Goal: Task Accomplishment & Management: Use online tool/utility

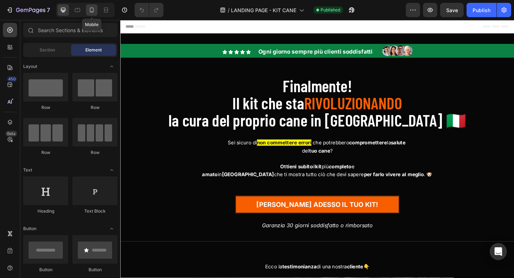
click at [95, 11] on icon at bounding box center [91, 9] width 7 height 7
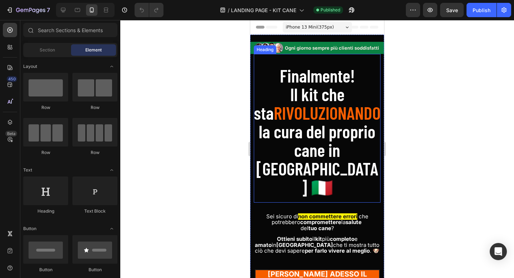
click at [327, 97] on span "Il kit che sta" at bounding box center [299, 103] width 91 height 40
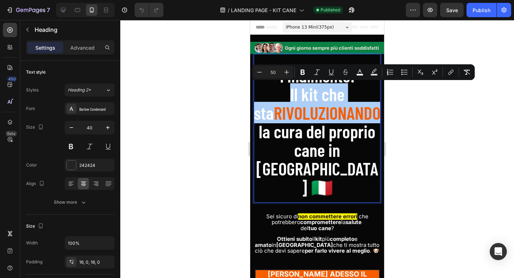
click at [415, 105] on div at bounding box center [316, 149] width 393 height 258
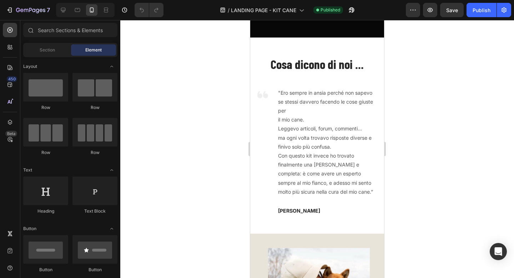
scroll to position [378, 0]
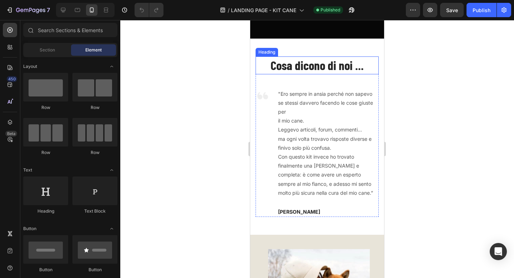
click at [308, 67] on span "Cosa dicono di noi ..." at bounding box center [316, 64] width 93 height 15
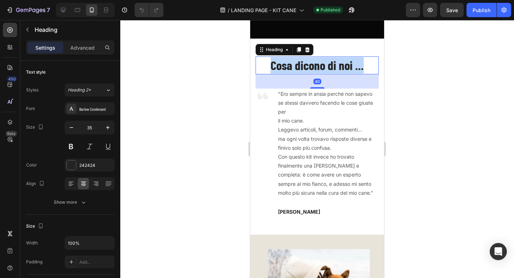
click at [308, 67] on span "Cosa dicono di noi ..." at bounding box center [316, 64] width 93 height 15
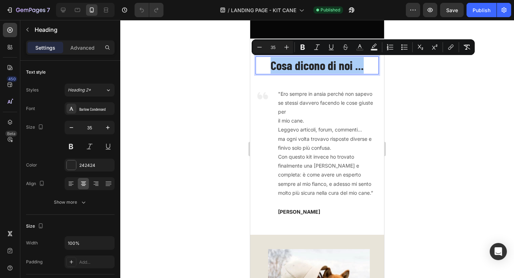
click at [404, 95] on div at bounding box center [316, 149] width 393 height 258
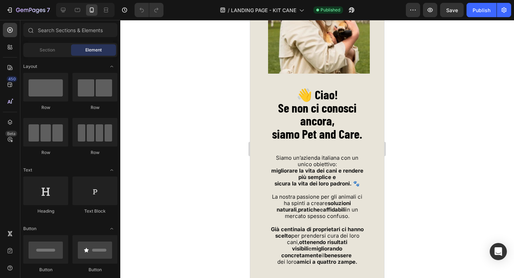
scroll to position [679, 0]
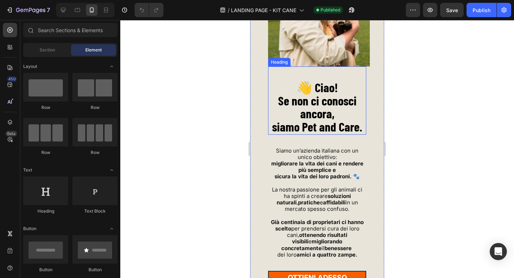
click at [327, 114] on strong "Se non ci conosci ancora," at bounding box center [317, 107] width 78 height 28
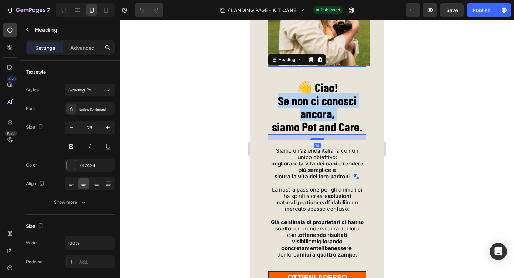
click at [327, 114] on strong "Se non ci conosci ancora," at bounding box center [317, 107] width 78 height 28
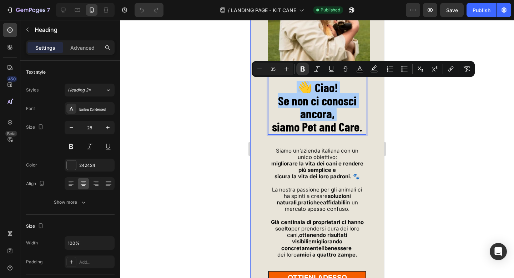
click at [412, 106] on div at bounding box center [316, 149] width 393 height 258
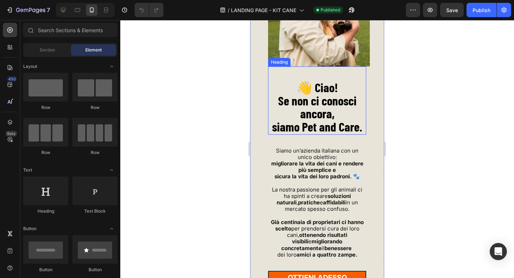
scroll to position [729, 0]
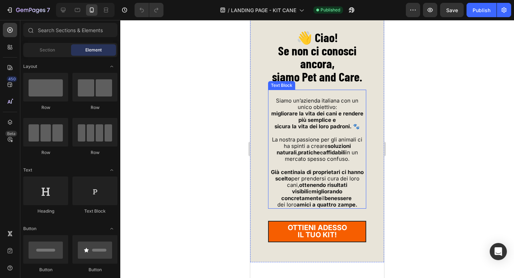
click at [329, 137] on span "La nostra passione per gli animali ci ha spinti a creare soluzioni naturali , p…" at bounding box center [317, 149] width 90 height 26
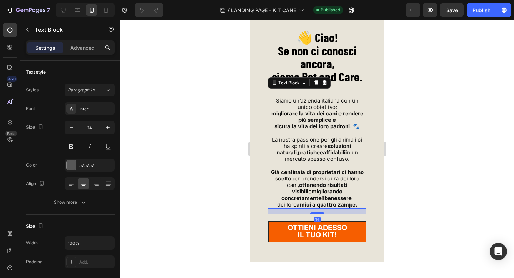
click at [329, 137] on span "La nostra passione per gli animali ci ha spinti a creare soluzioni naturali , p…" at bounding box center [317, 149] width 90 height 26
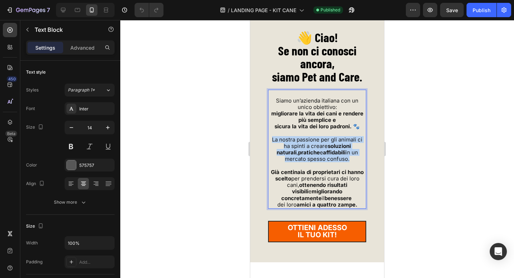
click at [329, 137] on span "La nostra passione per gli animali ci ha spinti a creare soluzioni naturali , p…" at bounding box center [317, 149] width 90 height 26
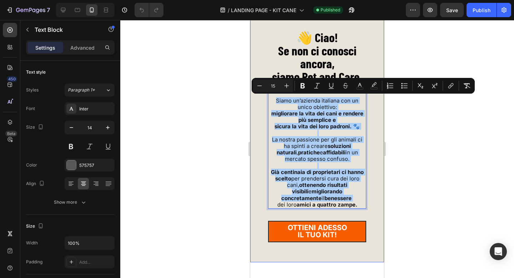
click at [427, 137] on div at bounding box center [316, 149] width 393 height 258
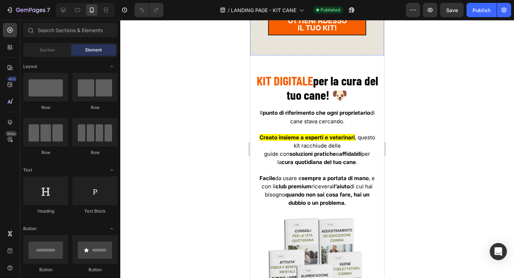
scroll to position [941, 0]
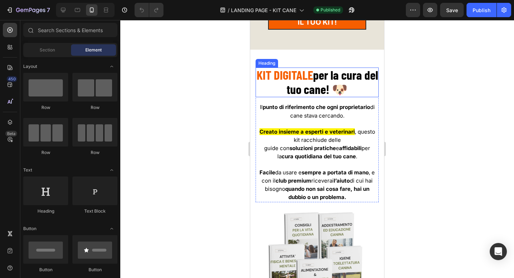
click at [325, 88] on strong "per la cura del tuo cane! 🐶" at bounding box center [331, 81] width 91 height 29
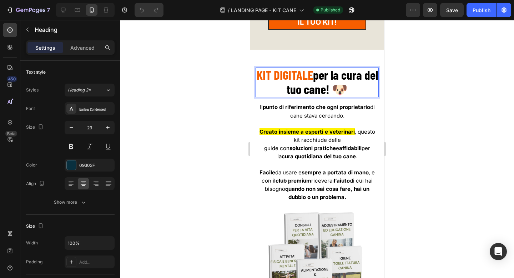
click at [325, 88] on strong "per la cura del tuo cane! 🐶" at bounding box center [331, 81] width 91 height 29
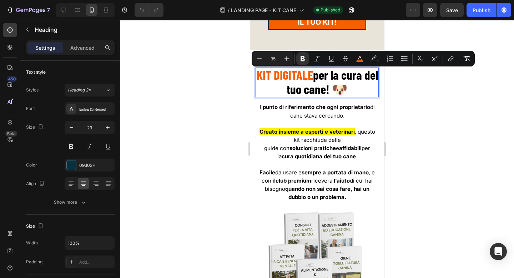
click at [412, 95] on div at bounding box center [316, 149] width 393 height 258
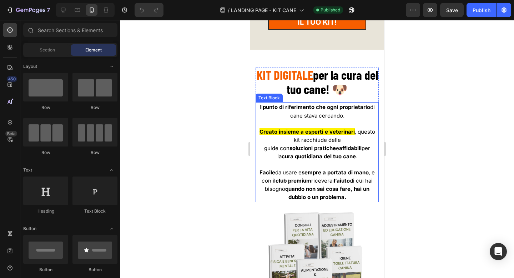
click at [338, 154] on strong "quotidiana del tuo cane" at bounding box center [325, 156] width 61 height 7
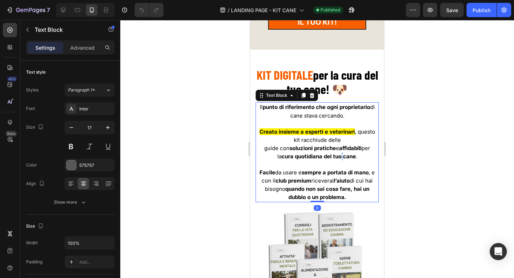
click at [338, 154] on strong "quotidiana del tuo cane" at bounding box center [325, 156] width 61 height 7
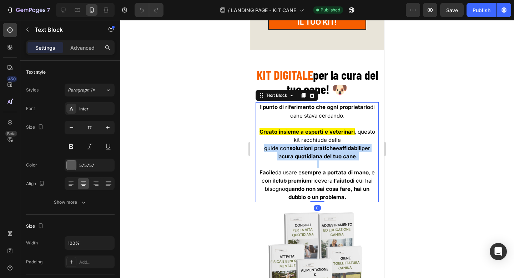
click at [338, 154] on strong "quotidiana del tuo cane" at bounding box center [325, 156] width 61 height 7
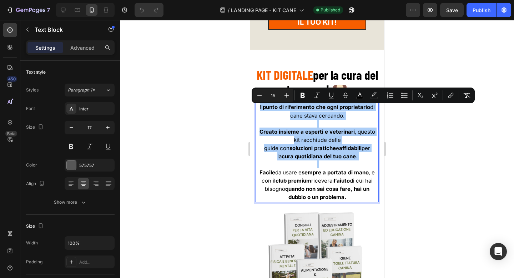
click at [439, 140] on div at bounding box center [316, 149] width 393 height 258
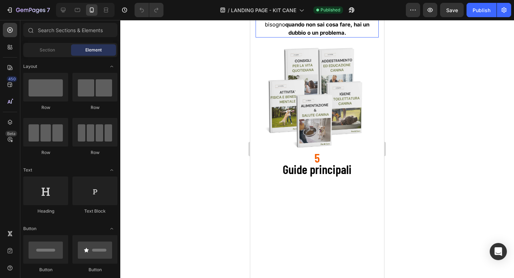
scroll to position [1119, 0]
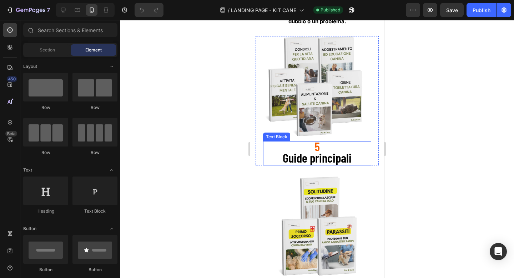
click at [330, 154] on span "Guide principali" at bounding box center [317, 157] width 69 height 15
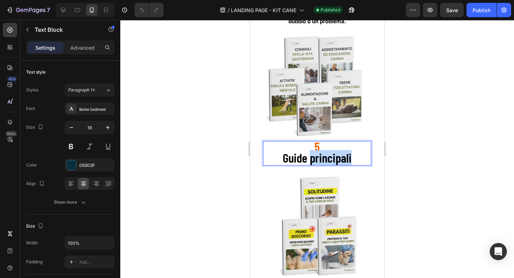
click at [330, 154] on span "Guide principali" at bounding box center [317, 157] width 69 height 15
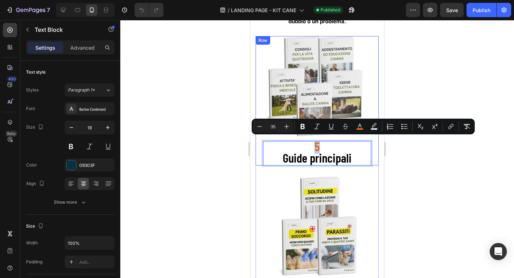
click at [415, 149] on div at bounding box center [316, 149] width 393 height 258
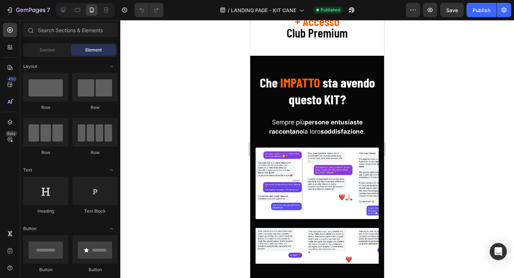
scroll to position [1523, 0]
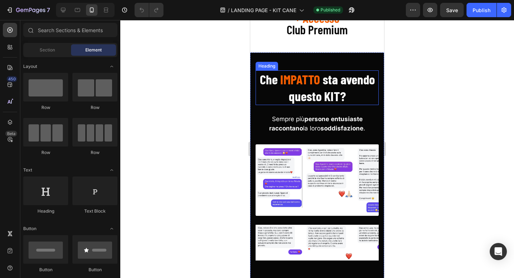
click at [325, 91] on span "sta avendo questo KIT?" at bounding box center [332, 87] width 86 height 32
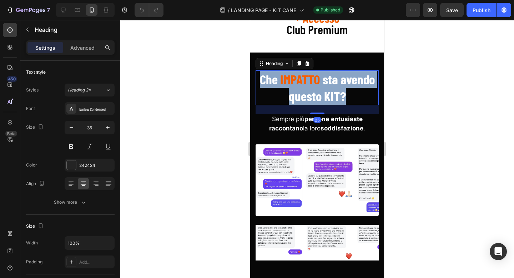
click at [325, 91] on span "sta avendo questo KIT?" at bounding box center [332, 87] width 86 height 32
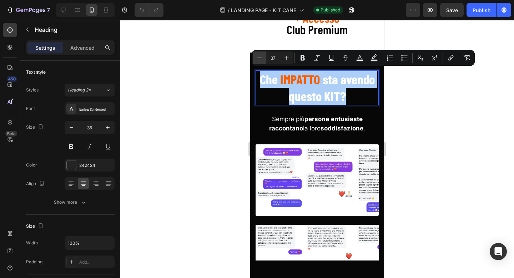
click at [260, 58] on icon "Editor contextual toolbar" at bounding box center [259, 57] width 7 height 7
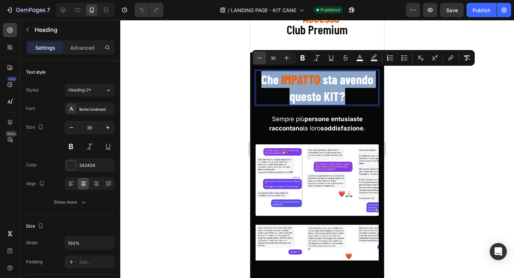
type input "35"
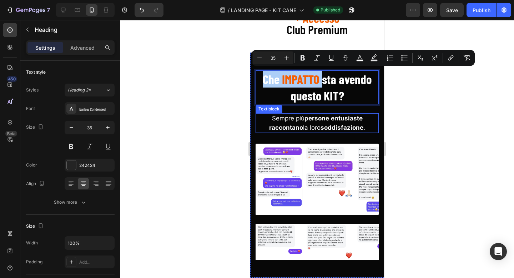
click at [310, 120] on p "Sempre più persone entusiaste raccontano la loro soddisfazione ." at bounding box center [317, 123] width 122 height 18
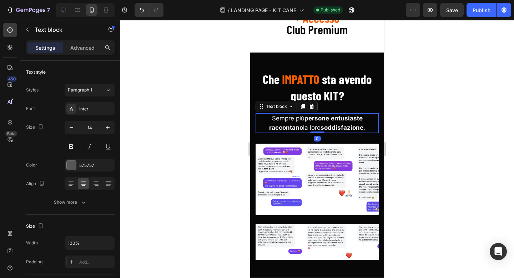
click at [310, 120] on p "Sempre più persone entusiaste raccontano la loro soddisfazione ." at bounding box center [317, 123] width 122 height 18
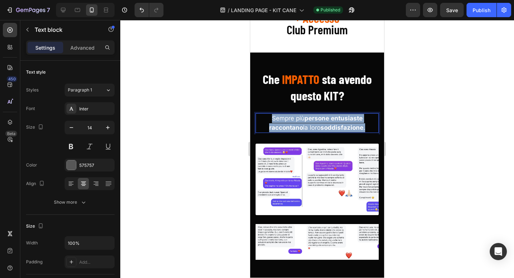
click at [310, 120] on p "Sempre più persone entusiaste raccontano la loro soddisfazione ." at bounding box center [317, 123] width 122 height 18
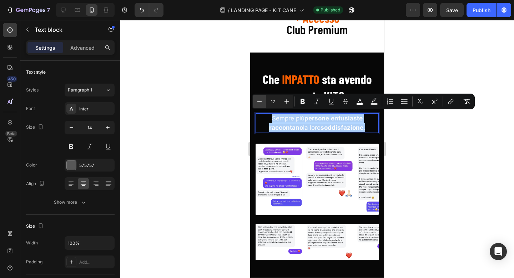
click at [262, 100] on icon "Editor contextual toolbar" at bounding box center [259, 101] width 7 height 7
drag, startPoint x: 262, startPoint y: 100, endPoint x: 132, endPoint y: 108, distance: 129.7
click at [262, 100] on icon "Editor contextual toolbar" at bounding box center [259, 101] width 7 height 7
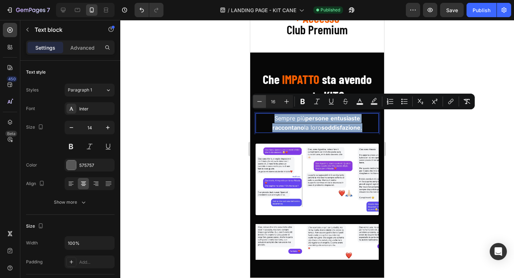
type input "15"
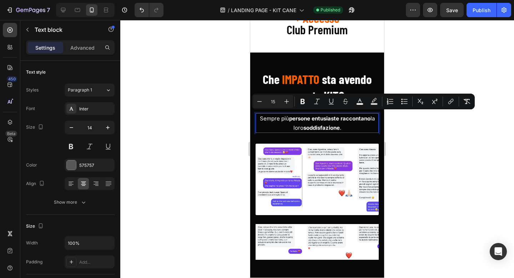
click at [428, 142] on div at bounding box center [316, 149] width 393 height 258
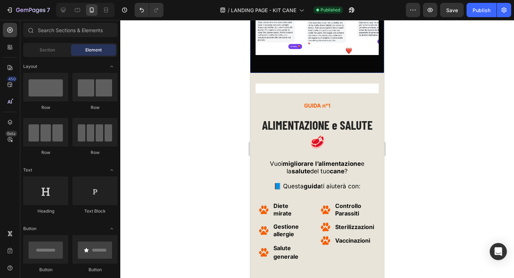
scroll to position [1729, 0]
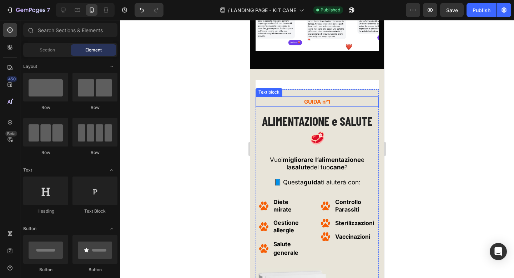
click at [320, 102] on span "GUIDA n°1" at bounding box center [317, 101] width 26 height 7
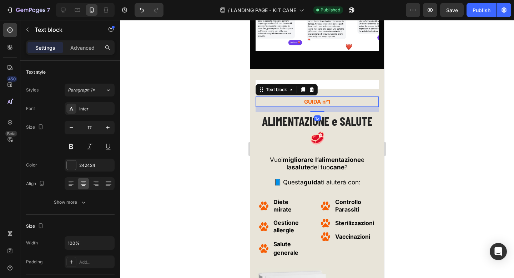
click at [320, 102] on span "GUIDA n°1" at bounding box center [317, 101] width 26 height 7
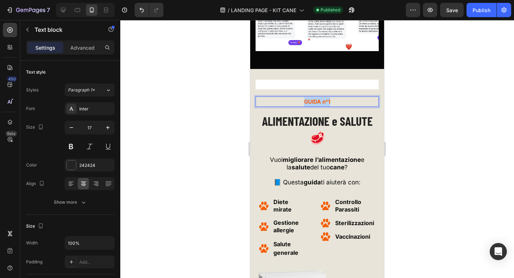
click at [320, 102] on span "GUIDA n°1" at bounding box center [317, 101] width 26 height 7
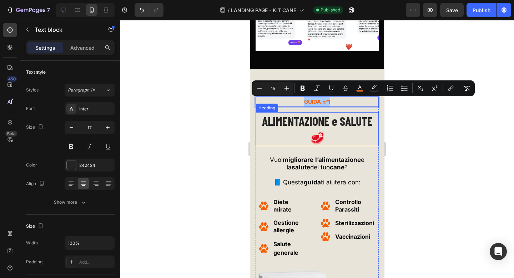
click at [316, 122] on span "ALIMENTAZIONE e SALUTE 🥩" at bounding box center [317, 128] width 111 height 31
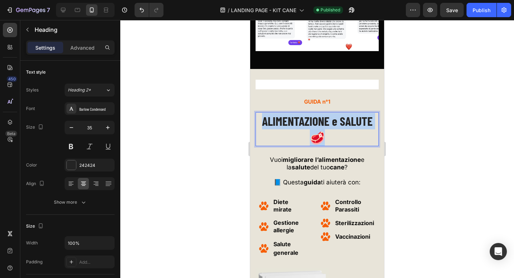
click at [316, 122] on span "ALIMENTAZIONE e SALUTE 🥩" at bounding box center [317, 128] width 111 height 31
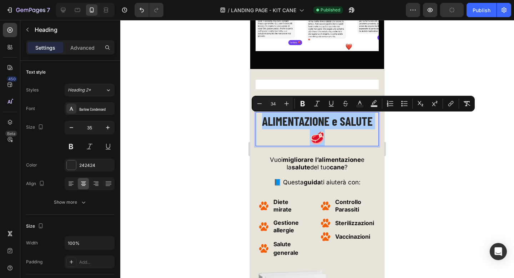
click at [415, 127] on div at bounding box center [316, 149] width 393 height 258
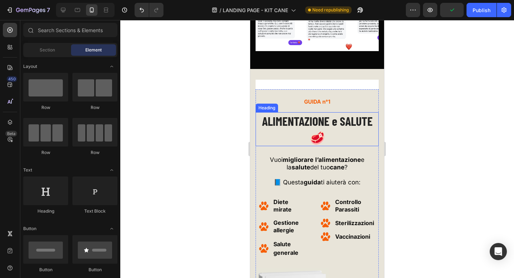
click at [303, 117] on span "ALIMENTAZIONE e SALUTE 🥩" at bounding box center [317, 128] width 111 height 31
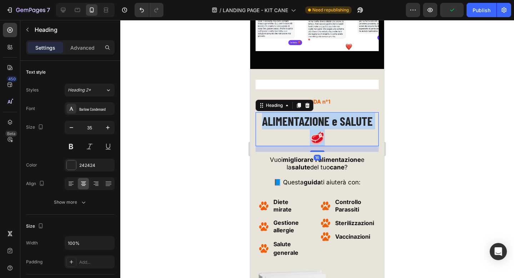
click at [303, 117] on span "ALIMENTAZIONE e SALUTE 🥩" at bounding box center [317, 128] width 111 height 31
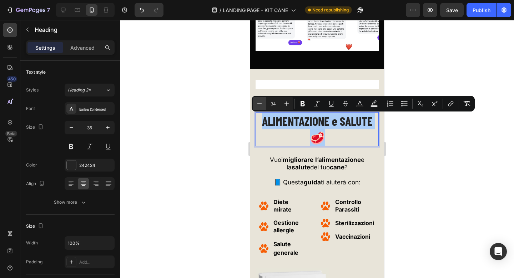
click at [256, 107] on button "Minus" at bounding box center [259, 103] width 13 height 13
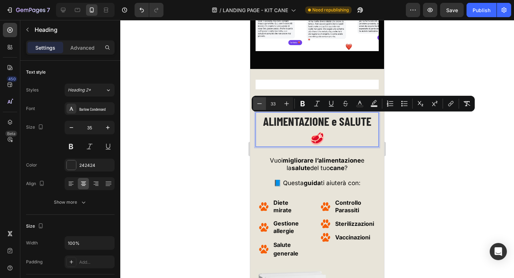
click at [256, 107] on button "Minus" at bounding box center [259, 103] width 13 height 13
type input "32"
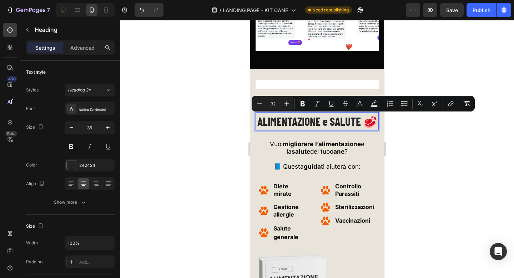
click at [453, 136] on div at bounding box center [316, 149] width 393 height 258
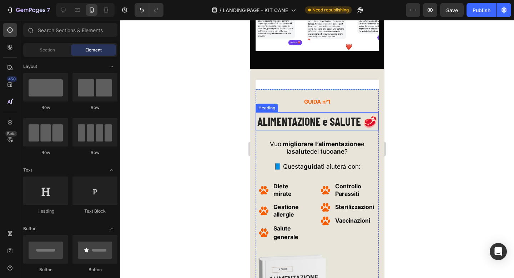
scroll to position [1798, 0]
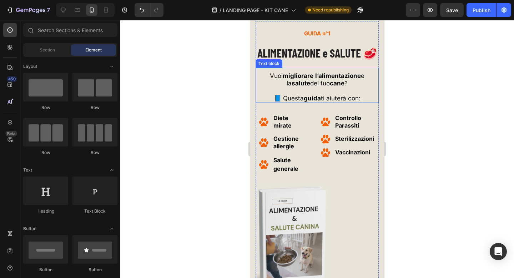
click at [313, 85] on span "Vuoi migliorare l’alimentazione e la salute del tuo cane ?" at bounding box center [317, 79] width 95 height 15
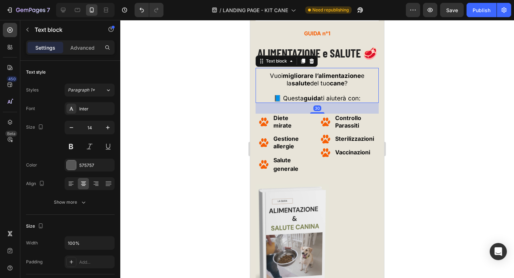
click at [313, 85] on span "Vuoi migliorare l’alimentazione e la salute del tuo cane ?" at bounding box center [317, 79] width 95 height 15
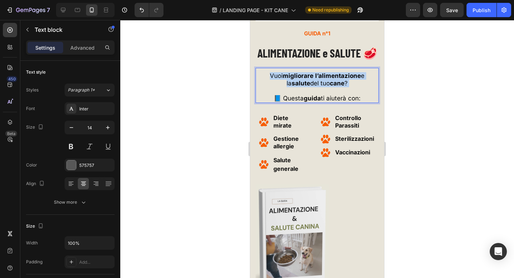
click at [313, 85] on span "Vuoi migliorare l’alimentazione e la salute del tuo cane ?" at bounding box center [317, 79] width 95 height 15
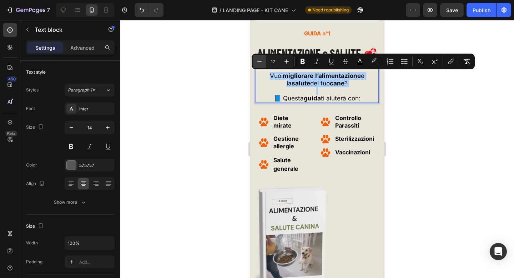
click at [261, 59] on icon "Editor contextual toolbar" at bounding box center [259, 61] width 7 height 7
type input "15"
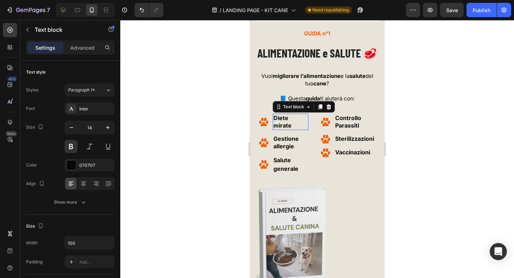
click at [282, 119] on strong "Diete mirate" at bounding box center [282, 121] width 18 height 15
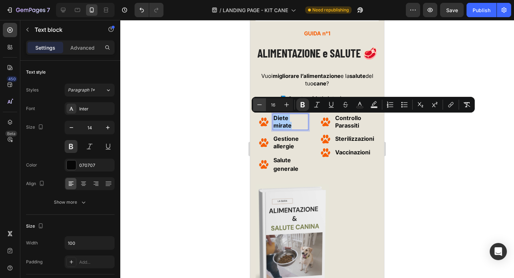
click at [265, 104] on button "Minus" at bounding box center [259, 104] width 13 height 13
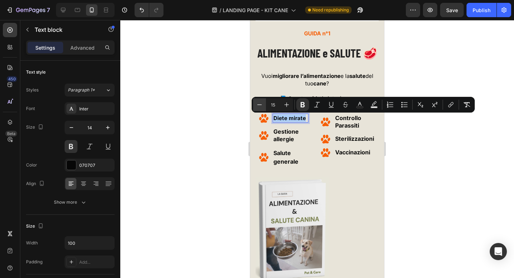
click at [265, 104] on button "Minus" at bounding box center [259, 104] width 13 height 13
type input "14"
click at [288, 135] on strong "Gestione allergie" at bounding box center [285, 135] width 25 height 15
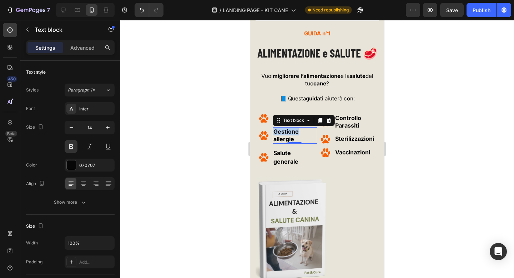
click at [288, 135] on strong "Gestione allergie" at bounding box center [285, 135] width 25 height 15
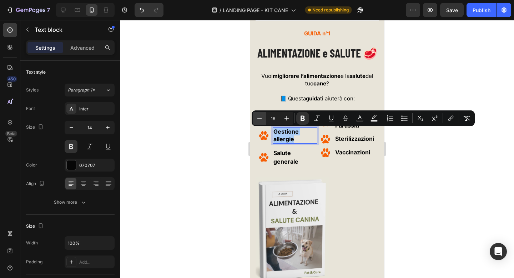
click at [261, 119] on icon "Editor contextual toolbar" at bounding box center [259, 118] width 7 height 7
click at [259, 120] on icon "Editor contextual toolbar" at bounding box center [259, 118] width 7 height 7
type input "14"
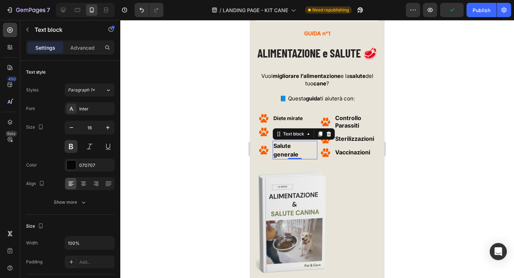
click at [278, 149] on span "Salute generale" at bounding box center [285, 150] width 25 height 16
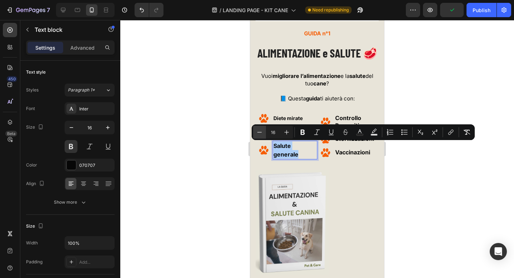
click at [264, 132] on button "Minus" at bounding box center [259, 132] width 13 height 13
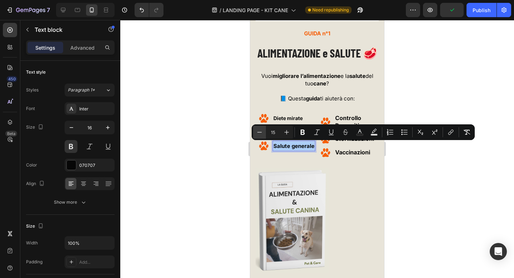
click at [264, 132] on button "Minus" at bounding box center [259, 132] width 13 height 13
type input "14"
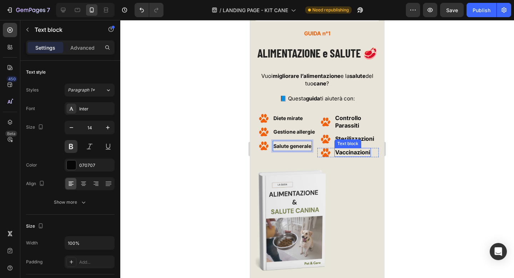
click at [346, 153] on span "Vaccinazioni" at bounding box center [352, 151] width 35 height 7
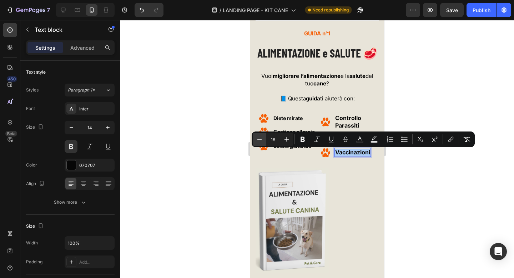
click at [260, 136] on icon "Editor contextual toolbar" at bounding box center [259, 139] width 7 height 7
type input "14"
click at [346, 122] on p "Controllo Parassiti" at bounding box center [356, 121] width 43 height 15
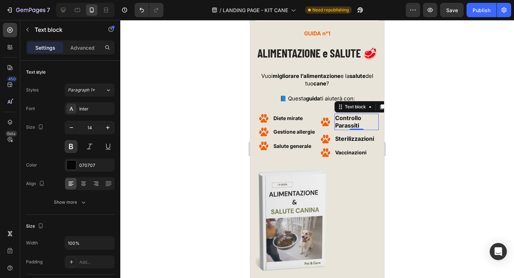
click at [346, 122] on p "Controllo Parassiti" at bounding box center [356, 121] width 43 height 15
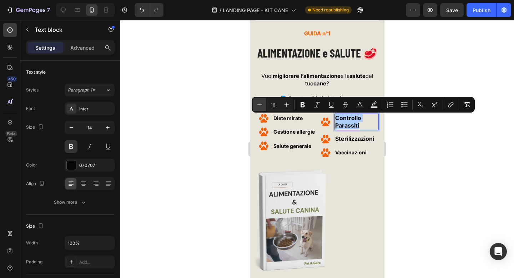
click at [261, 105] on icon "Editor contextual toolbar" at bounding box center [259, 104] width 7 height 7
type input "14"
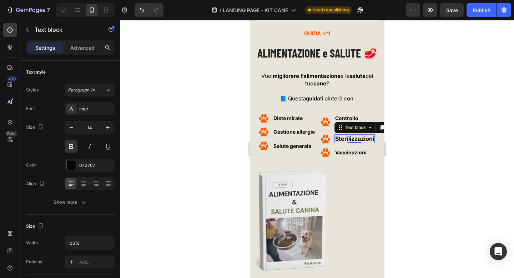
click at [353, 137] on span "Sterilizzazioni" at bounding box center [354, 138] width 39 height 7
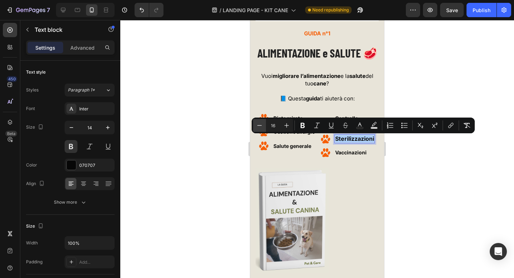
click at [262, 123] on icon "Editor contextual toolbar" at bounding box center [259, 125] width 7 height 7
type input "14"
click at [421, 151] on div at bounding box center [316, 149] width 393 height 258
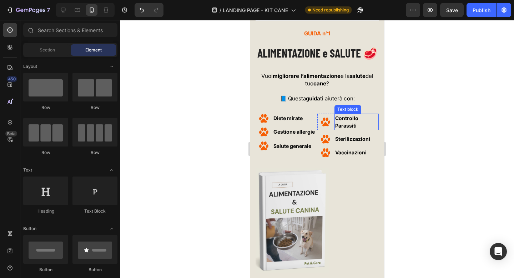
click at [346, 121] on span "Controllo Parassiti" at bounding box center [346, 122] width 23 height 14
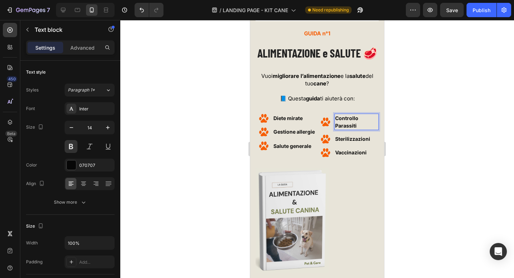
click at [344, 123] on p "Controllo Parassiti" at bounding box center [356, 121] width 43 height 15
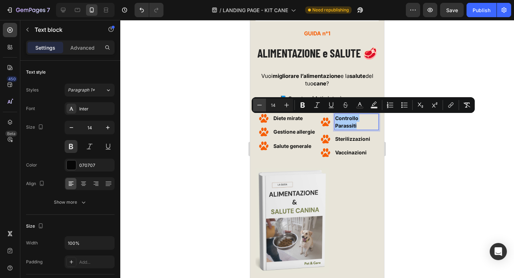
click at [259, 105] on icon "Editor contextual toolbar" at bounding box center [259, 105] width 5 height 0
type input "13"
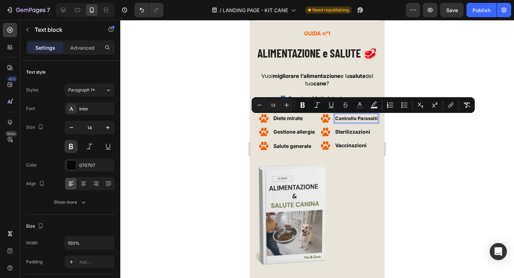
click at [407, 130] on div at bounding box center [316, 149] width 393 height 258
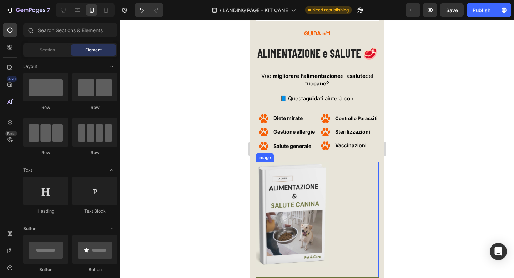
scroll to position [1881, 0]
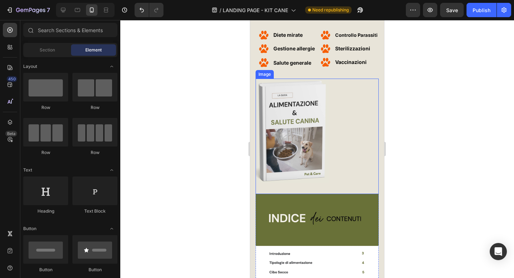
click at [290, 145] on img at bounding box center [292, 130] width 74 height 105
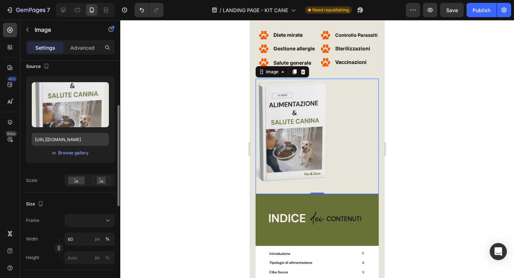
scroll to position [106, 0]
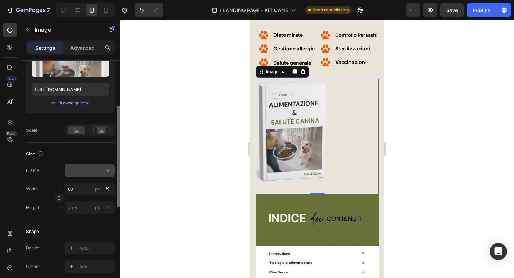
click at [79, 168] on div at bounding box center [90, 170] width 44 height 7
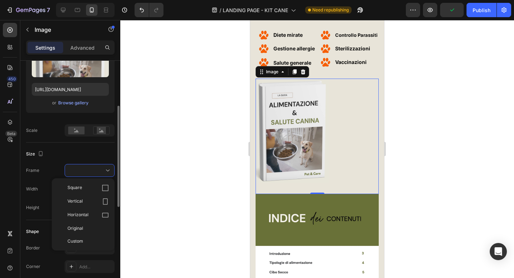
click at [78, 149] on div "Size" at bounding box center [70, 153] width 88 height 11
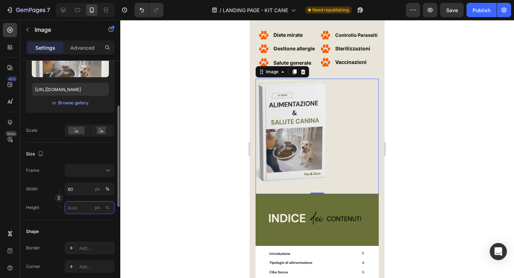
click at [79, 206] on input "px %" at bounding box center [90, 207] width 50 height 13
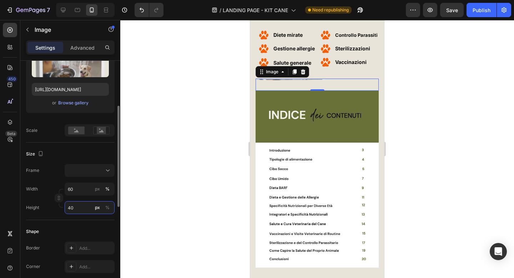
type input "4"
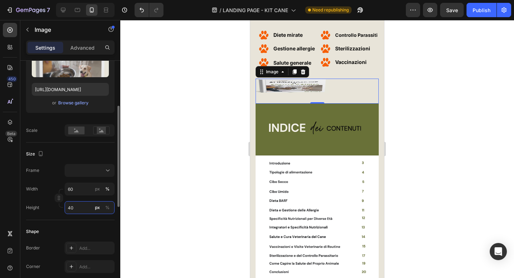
type input "4"
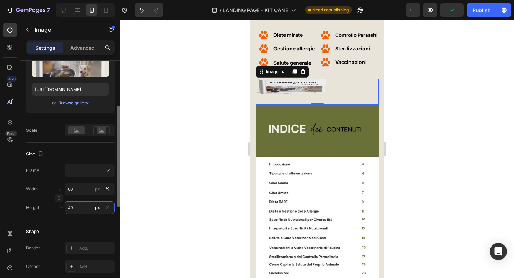
type input "4"
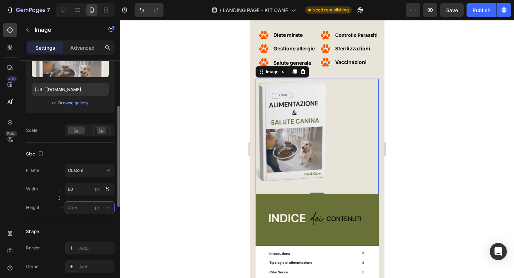
type input "4"
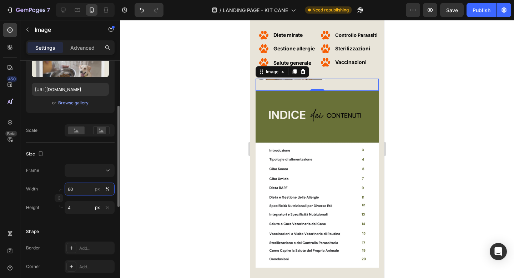
click at [74, 187] on input "60" at bounding box center [90, 188] width 50 height 13
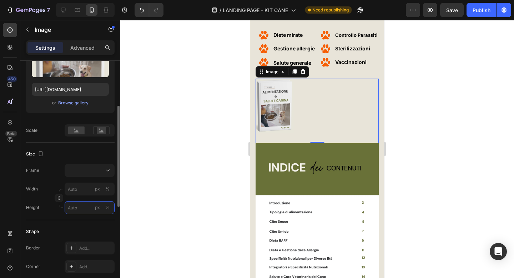
click at [85, 208] on input "px %" at bounding box center [90, 207] width 50 height 13
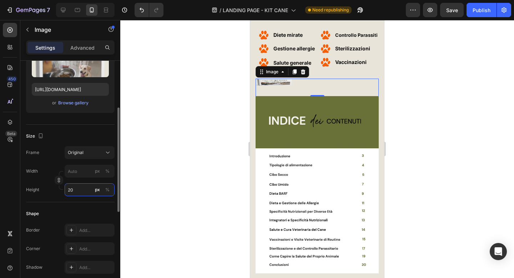
type input "2"
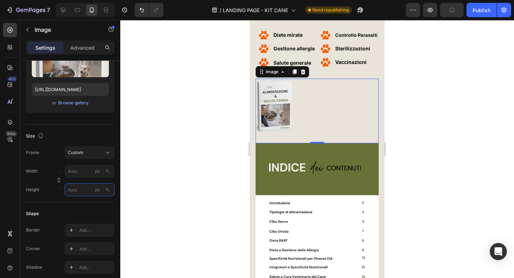
type input "2"
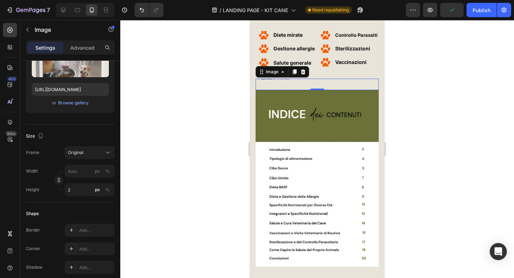
click at [156, 187] on div at bounding box center [316, 149] width 393 height 258
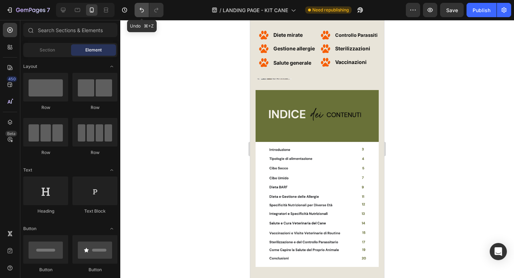
click at [139, 7] on icon "Undo/Redo" at bounding box center [141, 9] width 7 height 7
click at [172, 10] on div "/ LANDING PAGE - KIT CANE Need republishing" at bounding box center [287, 10] width 237 height 14
click at [139, 9] on icon "Undo/Redo" at bounding box center [141, 9] width 7 height 7
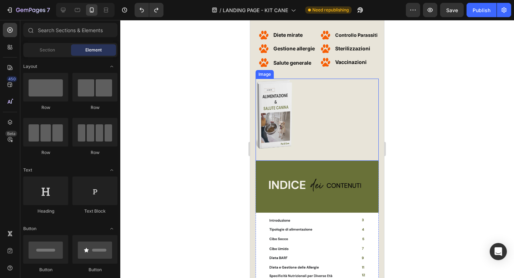
click at [283, 101] on img at bounding box center [274, 113] width 38 height 71
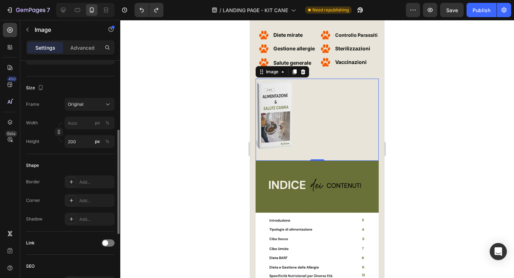
scroll to position [155, 0]
click at [77, 123] on input "px %" at bounding box center [90, 122] width 50 height 13
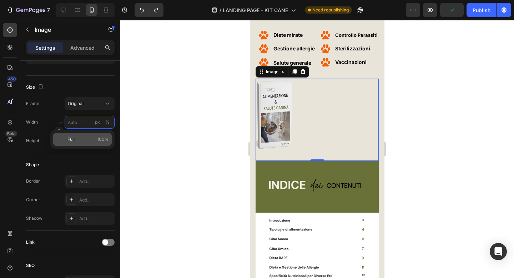
type input "1"
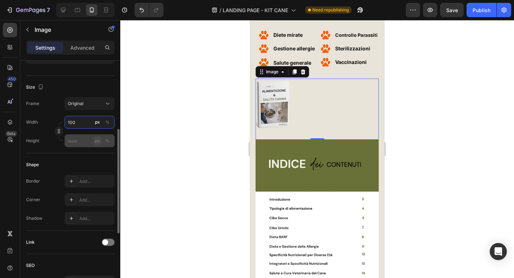
type input "100"
click at [100, 144] on button "px" at bounding box center [97, 140] width 9 height 9
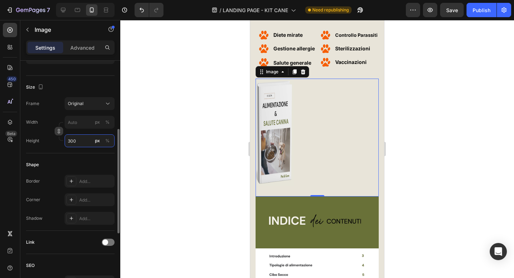
type input "300"
click at [59, 127] on button "button" at bounding box center [59, 131] width 9 height 9
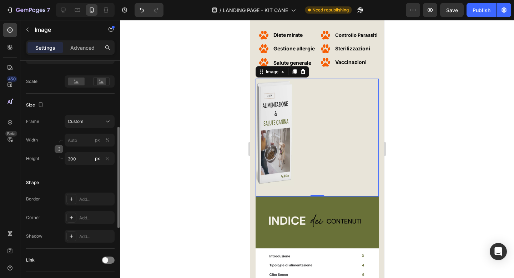
click at [61, 150] on button "button" at bounding box center [59, 148] width 9 height 9
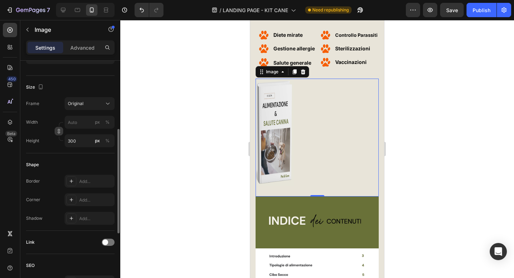
click at [59, 127] on button "button" at bounding box center [59, 131] width 9 height 9
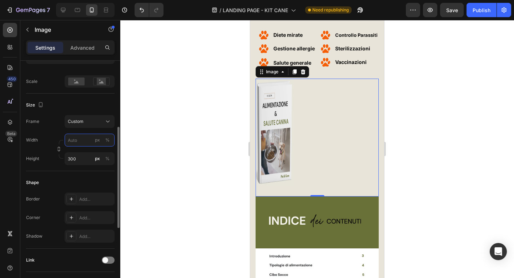
click at [83, 140] on input "px %" at bounding box center [90, 139] width 50 height 13
click at [77, 152] on div "Full 100%" at bounding box center [82, 157] width 59 height 13
type input "100"
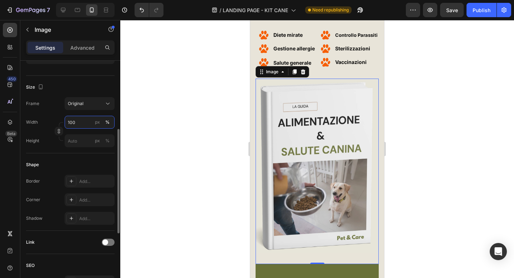
click at [77, 116] on input "100" at bounding box center [90, 122] width 50 height 13
type input "50"
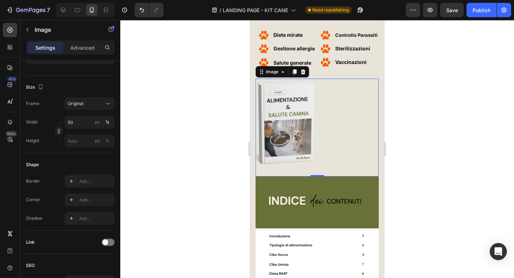
click at [169, 117] on div at bounding box center [316, 149] width 393 height 258
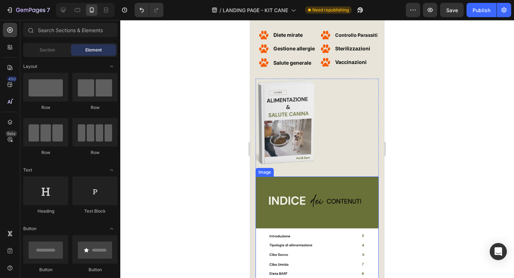
click at [331, 207] on img at bounding box center [316, 264] width 123 height 177
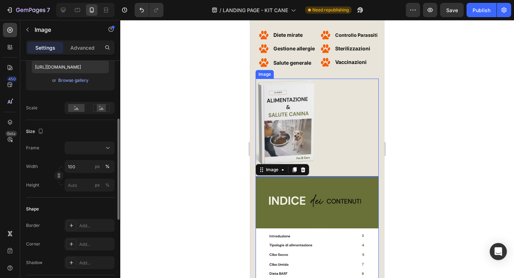
scroll to position [131, 0]
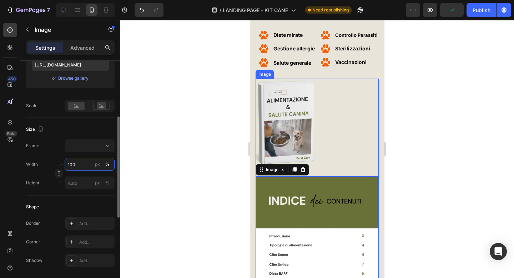
click at [79, 166] on input "100" at bounding box center [90, 164] width 50 height 13
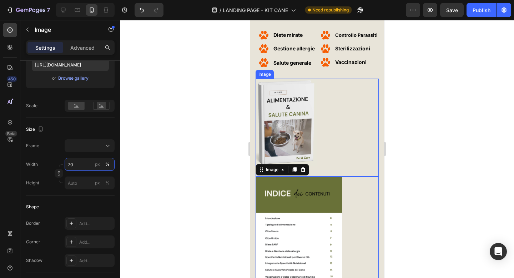
type input "7"
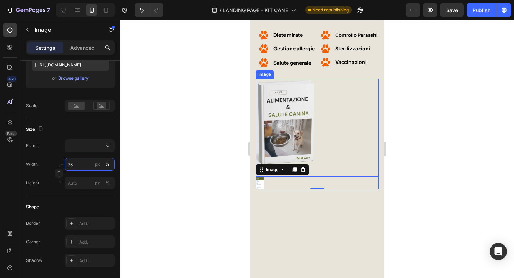
type input "780"
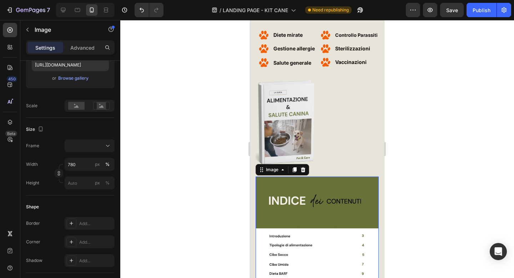
click at [456, 56] on div at bounding box center [316, 149] width 393 height 258
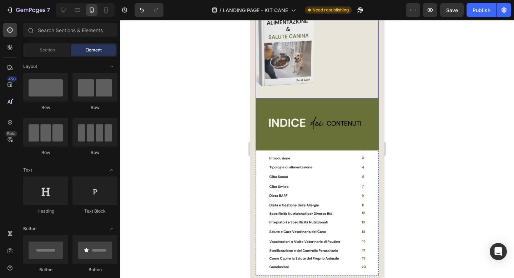
scroll to position [1961, 0]
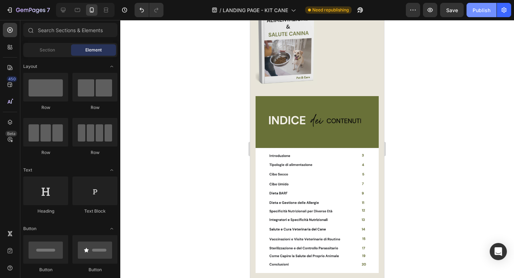
click at [479, 10] on div "Publish" at bounding box center [481, 9] width 18 height 7
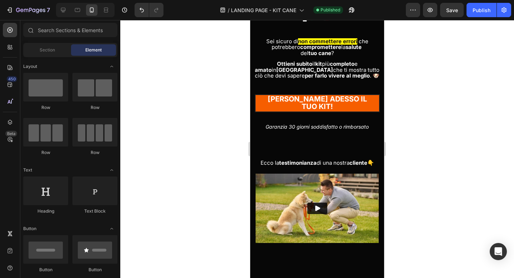
scroll to position [173, 0]
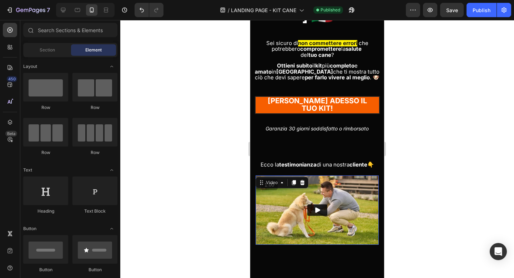
click at [348, 175] on img at bounding box center [316, 209] width 123 height 69
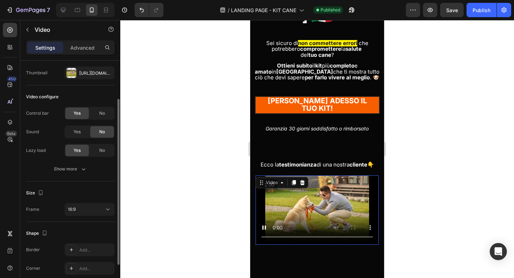
scroll to position [54, 0]
click at [78, 132] on span "Yes" at bounding box center [76, 131] width 7 height 6
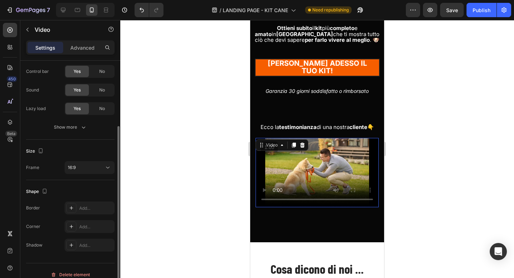
scroll to position [94, 0]
click at [82, 131] on icon "button" at bounding box center [83, 127] width 7 height 7
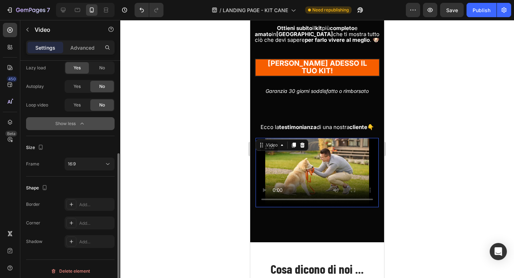
scroll to position [139, 0]
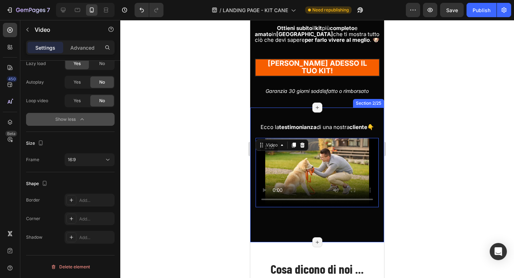
click at [294, 186] on div "Ecco la testimonianza di una nostra cliente 👇 Text Block Video 42 Row" at bounding box center [316, 174] width 123 height 105
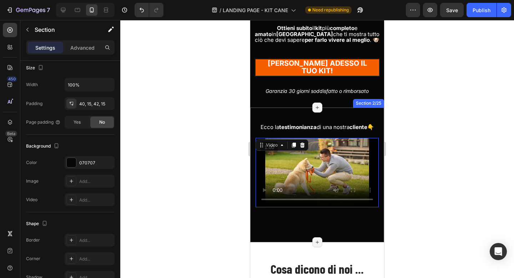
scroll to position [0, 0]
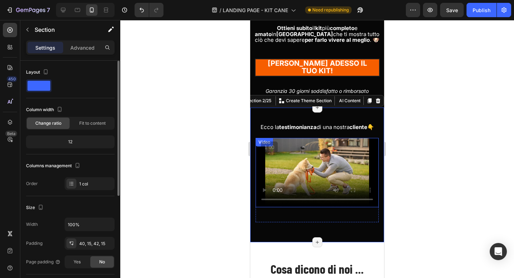
click at [304, 138] on video at bounding box center [316, 172] width 123 height 69
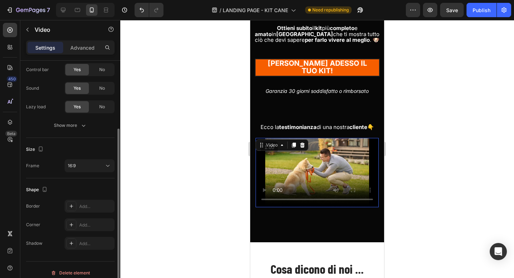
scroll to position [102, 0]
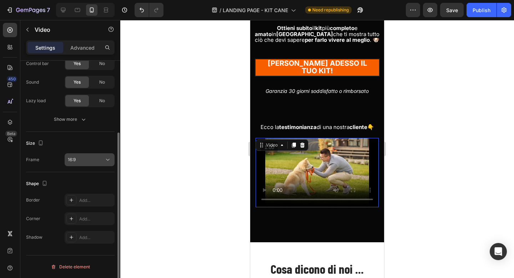
click at [103, 161] on div "16:9" at bounding box center [86, 159] width 36 height 6
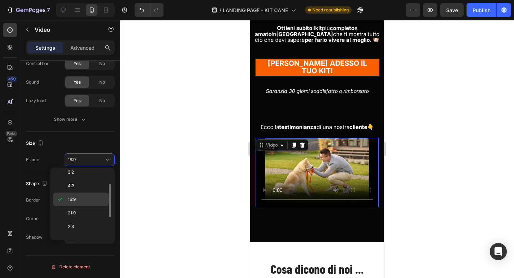
scroll to position [33, 0]
click at [80, 219] on div "21:9" at bounding box center [81, 226] width 56 height 14
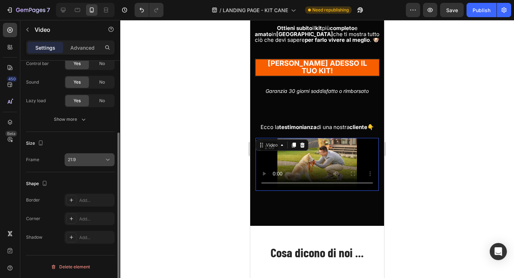
click at [105, 157] on icon at bounding box center [107, 159] width 7 height 7
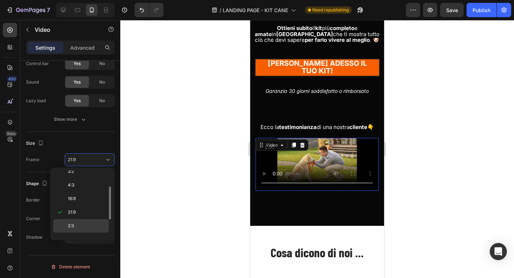
click at [97, 228] on p "2:3" at bounding box center [87, 225] width 38 height 6
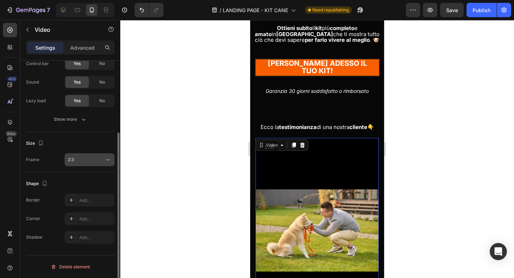
click at [101, 158] on div "2:3" at bounding box center [86, 159] width 36 height 6
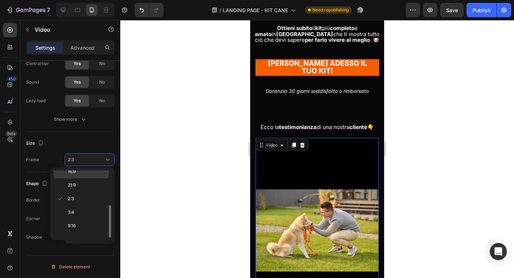
scroll to position [69, 0]
click at [91, 210] on div "3:4" at bounding box center [81, 217] width 56 height 14
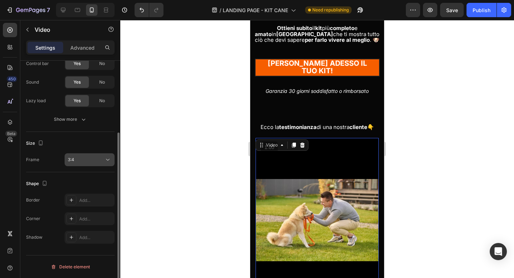
click at [110, 155] on button "3:4" at bounding box center [90, 159] width 50 height 13
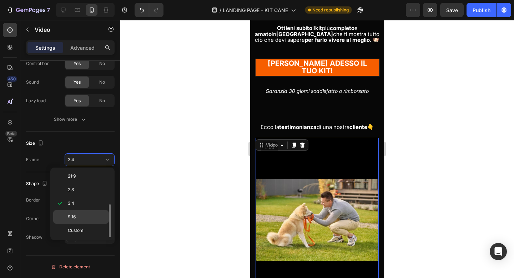
click at [87, 223] on div "9:16" at bounding box center [81, 230] width 56 height 14
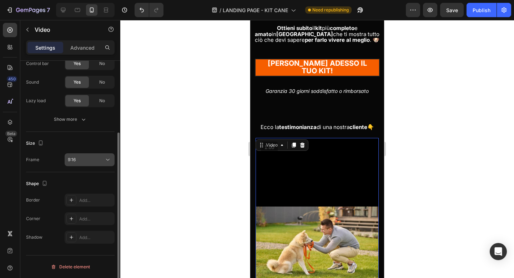
click at [104, 156] on icon at bounding box center [107, 159] width 7 height 7
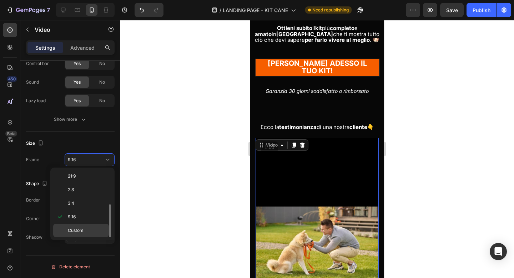
click at [88, 233] on div "Custom" at bounding box center [81, 230] width 56 height 14
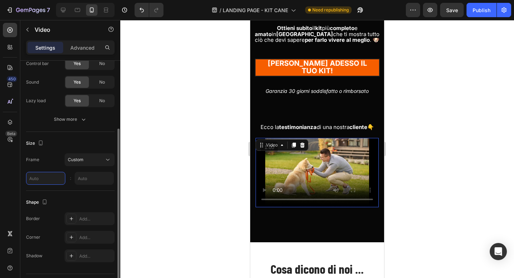
click at [47, 179] on input "text" at bounding box center [45, 178] width 39 height 13
type input "1"
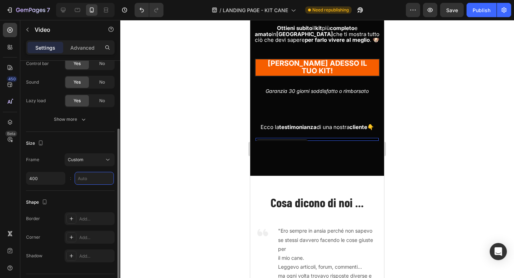
type input "400"
click at [91, 176] on input "9" at bounding box center [94, 178] width 39 height 13
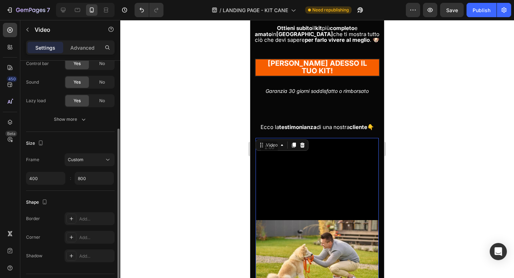
click at [97, 193] on div "Shape Border Add... Corner Add... Shadow Add..." at bounding box center [70, 228] width 88 height 77
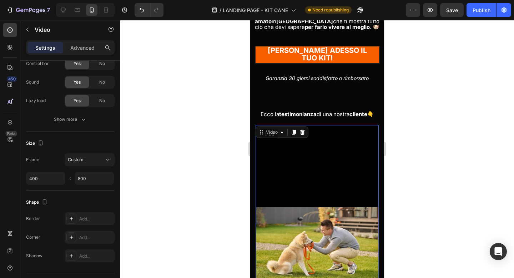
scroll to position [215, 0]
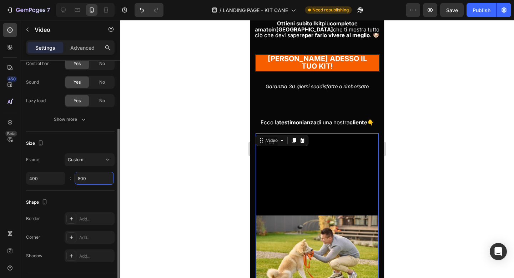
click at [85, 174] on input "800" at bounding box center [94, 178] width 39 height 13
click at [91, 143] on div "Size" at bounding box center [70, 142] width 88 height 11
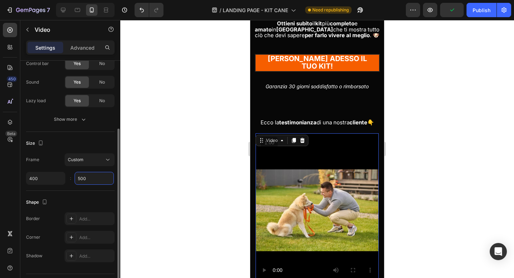
click at [89, 177] on input "500" at bounding box center [94, 178] width 39 height 13
type input "300"
click at [98, 139] on div "Size" at bounding box center [70, 142] width 88 height 11
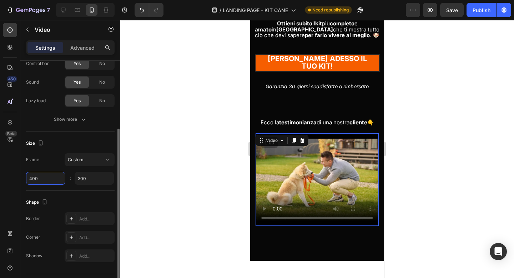
click at [44, 181] on input "400" at bounding box center [45, 178] width 39 height 13
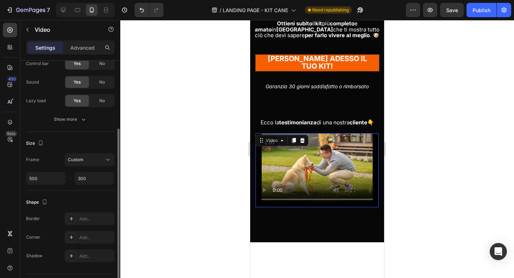
type input "500"
click at [69, 142] on div "Size" at bounding box center [70, 142] width 88 height 11
click at [97, 178] on input "300" at bounding box center [94, 178] width 39 height 13
click at [109, 138] on div "Size" at bounding box center [70, 142] width 88 height 11
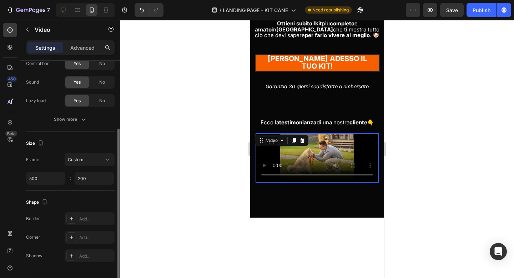
click at [85, 171] on div "Frame Custom 500 200 :" at bounding box center [70, 168] width 88 height 31
click at [85, 176] on input "200" at bounding box center [94, 178] width 39 height 13
click at [93, 138] on div "Size" at bounding box center [70, 142] width 88 height 11
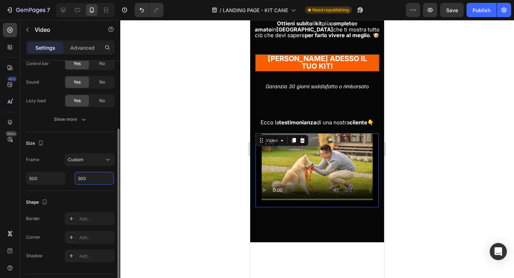
click at [86, 176] on input "300" at bounding box center [94, 178] width 39 height 13
type input "400"
click at [94, 134] on div "Size Frame Custom 500 400 :" at bounding box center [70, 161] width 88 height 59
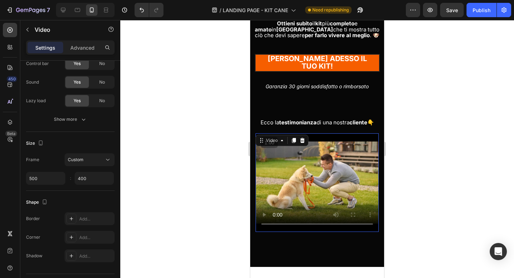
click at [436, 133] on div at bounding box center [316, 149] width 393 height 258
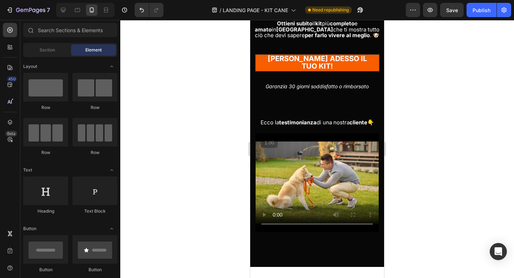
click at [194, 126] on div at bounding box center [316, 149] width 393 height 258
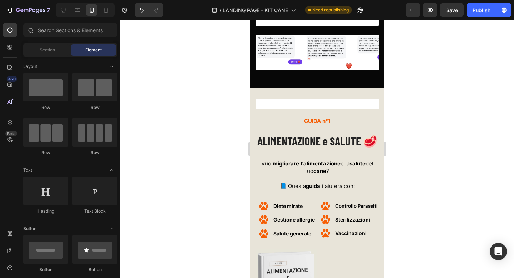
scroll to position [1762, 0]
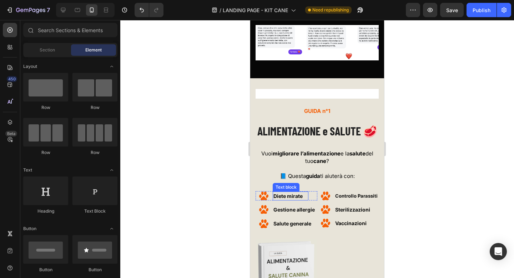
click at [295, 193] on strong "Diete mirate" at bounding box center [287, 196] width 29 height 6
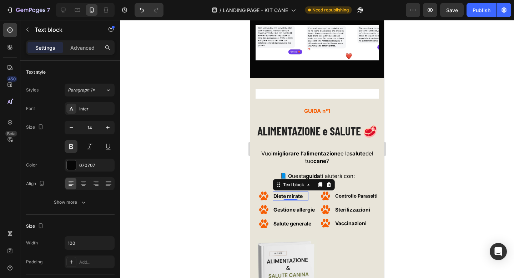
click at [295, 193] on strong "Diete mirate" at bounding box center [287, 196] width 29 height 6
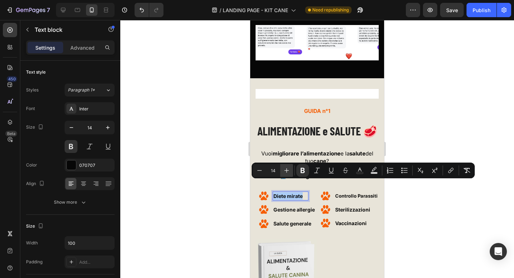
click at [287, 169] on icon "Editor contextual toolbar" at bounding box center [286, 170] width 7 height 7
type input "15"
click at [341, 193] on span "Controllo Parassiti" at bounding box center [356, 196] width 42 height 6
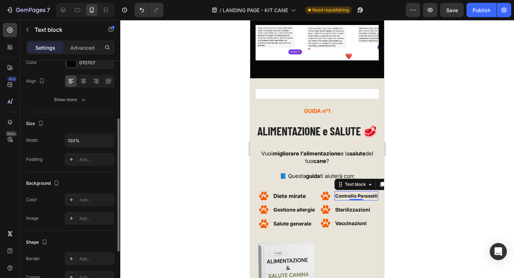
click at [341, 193] on span "Controllo Parassiti" at bounding box center [356, 196] width 42 height 6
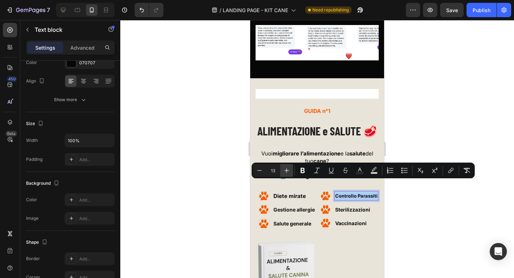
click at [283, 171] on icon "Editor contextual toolbar" at bounding box center [286, 170] width 7 height 7
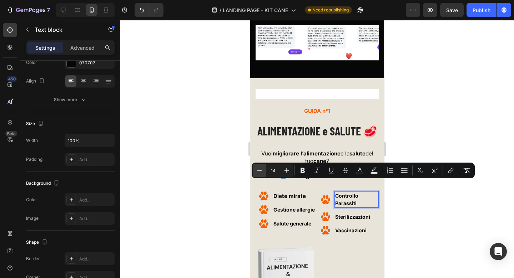
click at [260, 170] on icon "Editor contextual toolbar" at bounding box center [259, 170] width 5 height 0
type input "13"
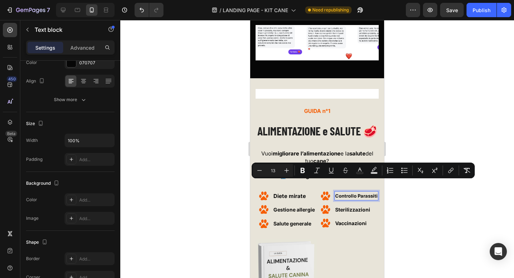
click at [217, 164] on div at bounding box center [316, 149] width 393 height 258
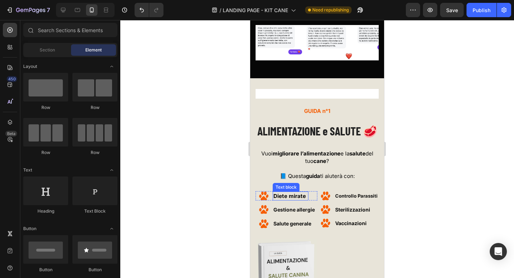
click at [281, 192] on strong "Diete mirate" at bounding box center [289, 195] width 32 height 7
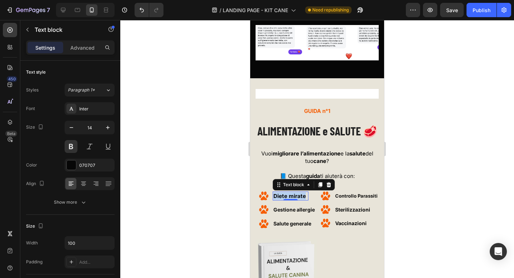
click at [281, 192] on strong "Diete mirate" at bounding box center [289, 195] width 32 height 7
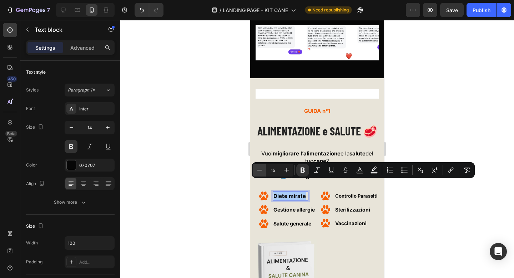
click at [262, 173] on icon "Editor contextual toolbar" at bounding box center [259, 169] width 7 height 7
type input "14"
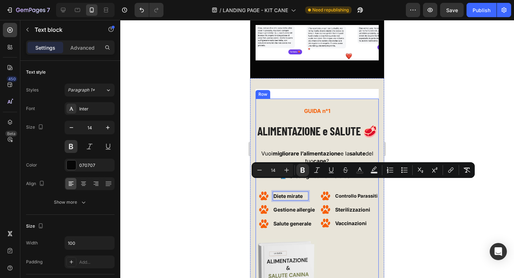
click at [410, 116] on div at bounding box center [316, 149] width 393 height 258
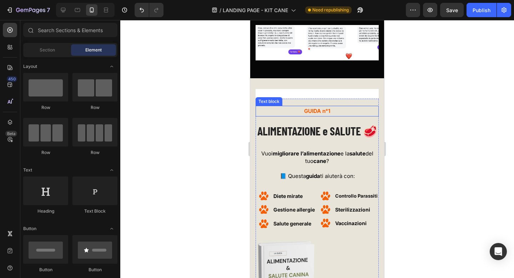
click at [317, 107] on span "GUIDA n°1" at bounding box center [317, 110] width 26 height 7
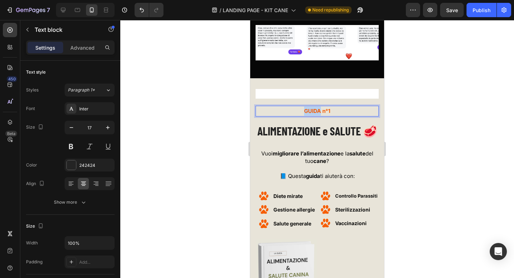
click at [317, 107] on span "GUIDA n°1" at bounding box center [317, 110] width 26 height 7
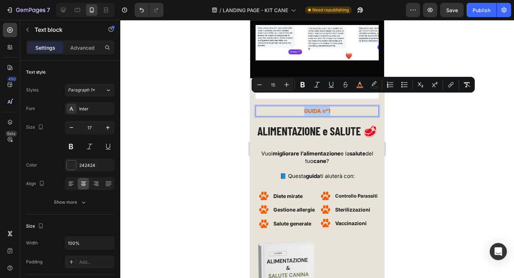
click at [434, 116] on div at bounding box center [316, 149] width 393 height 258
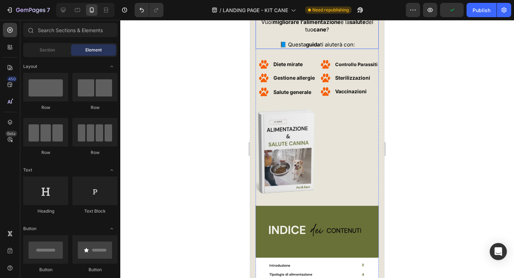
scroll to position [1891, 0]
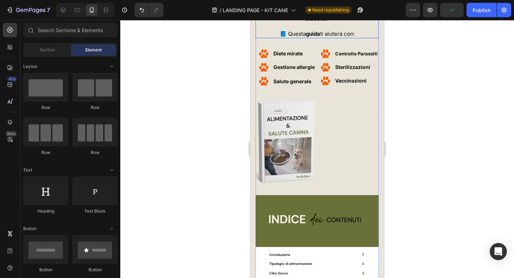
click at [303, 137] on img at bounding box center [286, 140] width 62 height 87
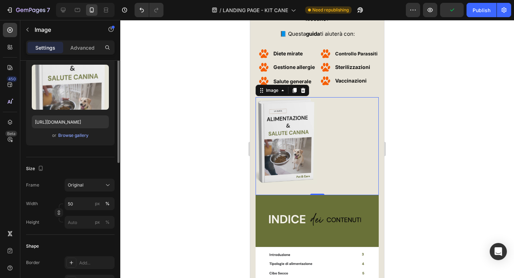
scroll to position [74, 0]
click at [88, 204] on input "50" at bounding box center [90, 203] width 50 height 13
type input "40"
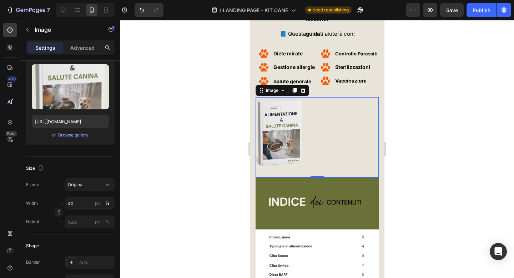
click at [180, 164] on div at bounding box center [316, 149] width 393 height 258
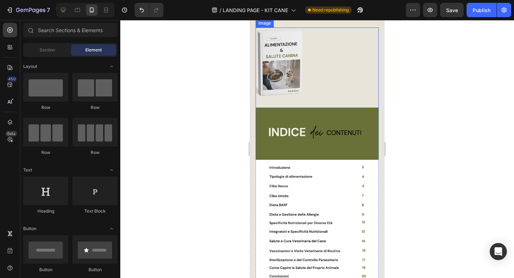
scroll to position [1970, 0]
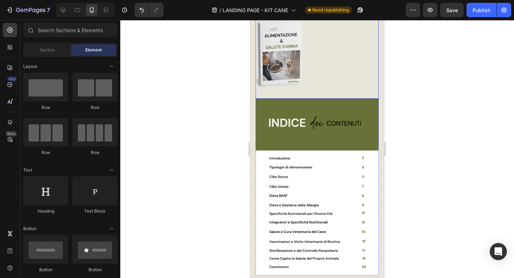
click at [320, 153] on img at bounding box center [316, 186] width 123 height 177
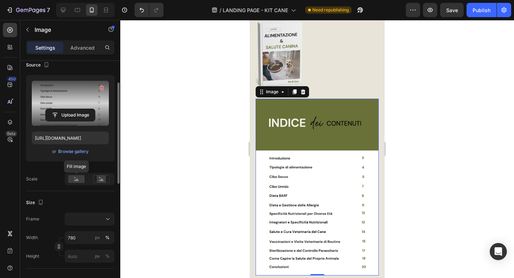
scroll to position [58, 0]
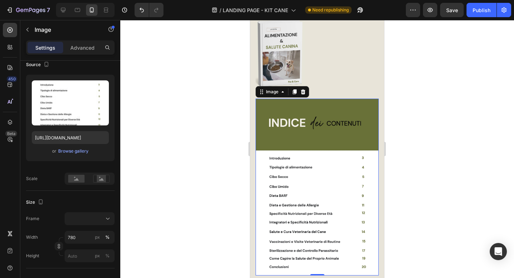
click at [188, 161] on div at bounding box center [316, 149] width 393 height 258
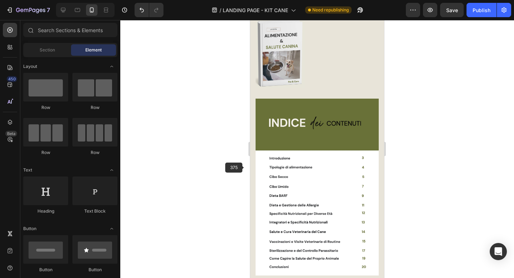
click at [329, 178] on img at bounding box center [316, 186] width 123 height 177
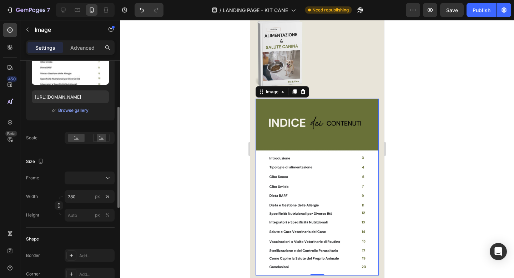
scroll to position [102, 0]
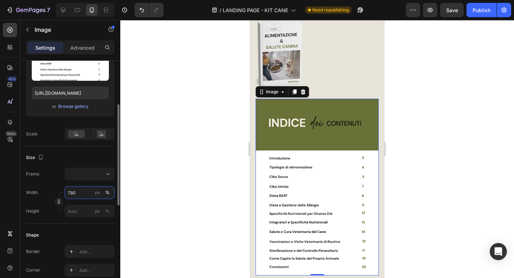
click at [79, 188] on input "780" at bounding box center [90, 192] width 50 height 13
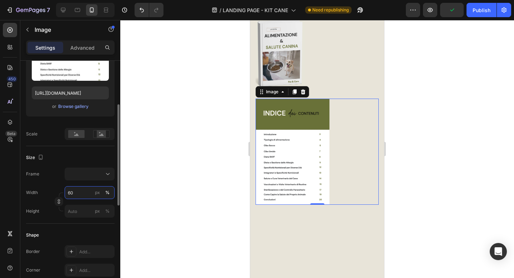
type input "6"
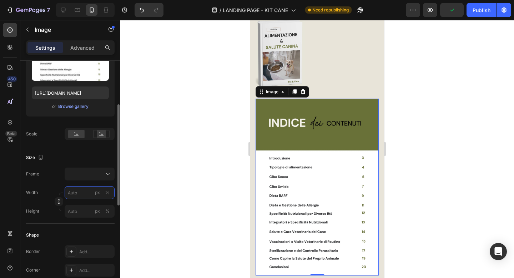
type input "7"
type input "70"
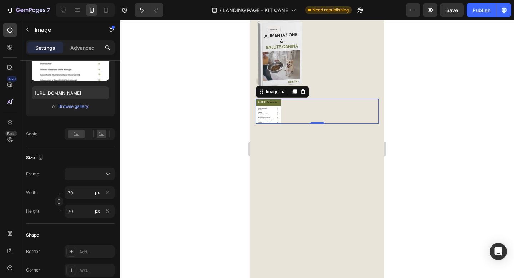
click at [147, 168] on div at bounding box center [316, 149] width 393 height 258
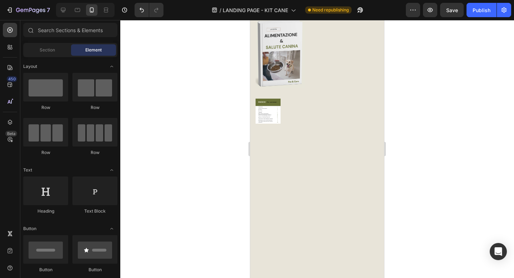
click at [272, 116] on img at bounding box center [267, 110] width 25 height 25
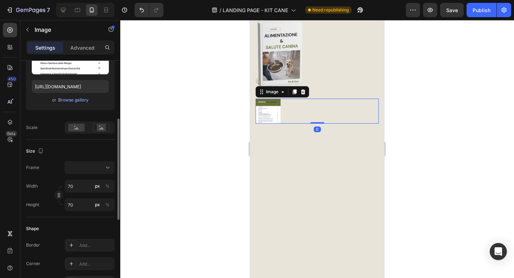
scroll to position [131, 0]
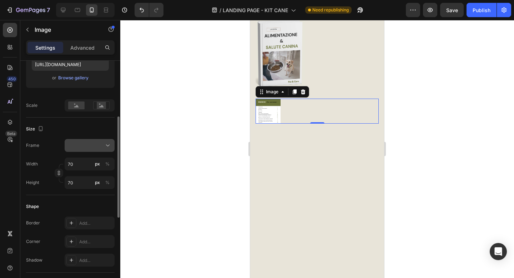
click at [103, 142] on div at bounding box center [90, 145] width 44 height 7
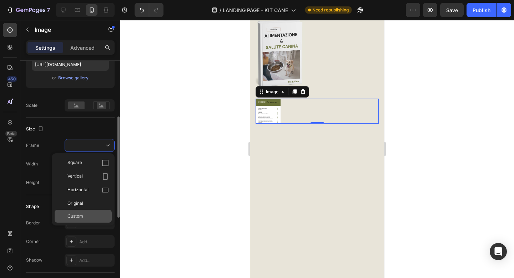
click at [92, 213] on div "Custom" at bounding box center [87, 216] width 41 height 6
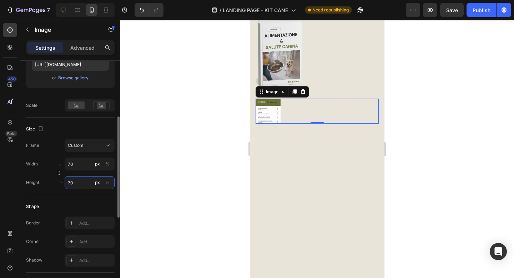
click at [86, 186] on input "70" at bounding box center [90, 182] width 50 height 13
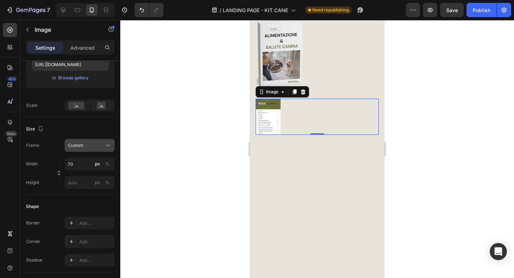
click at [93, 124] on div "Size Frame Custom Width 70 px % Height px %" at bounding box center [70, 155] width 88 height 77
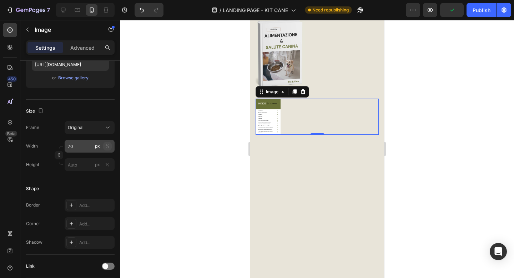
click at [108, 147] on div "%" at bounding box center [107, 146] width 4 height 6
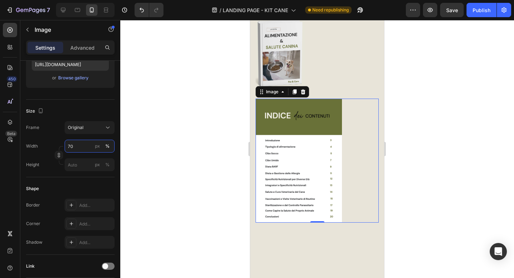
click at [84, 145] on input "70" at bounding box center [90, 145] width 50 height 13
type input "7"
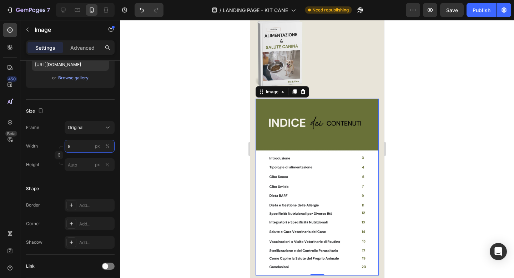
type input "80"
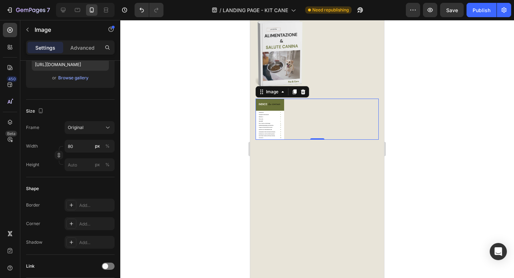
click at [147, 139] on div at bounding box center [316, 149] width 393 height 258
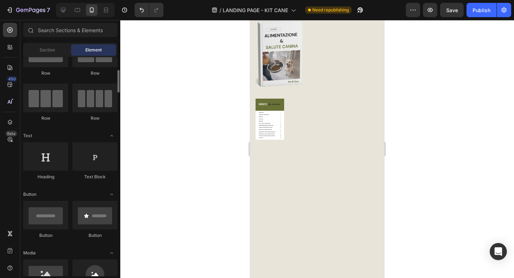
scroll to position [45, 0]
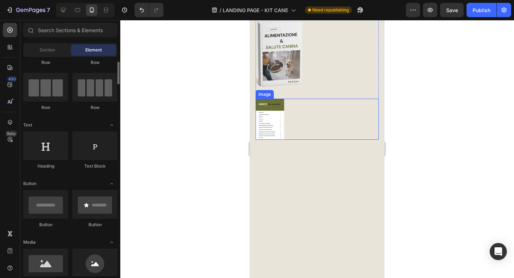
click at [272, 121] on img at bounding box center [269, 118] width 29 height 41
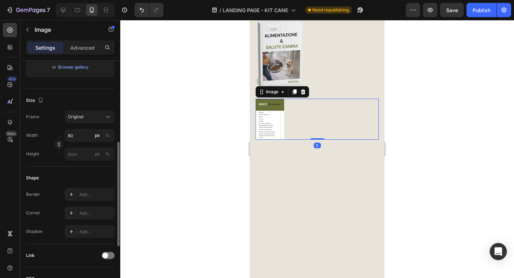
scroll to position [155, 0]
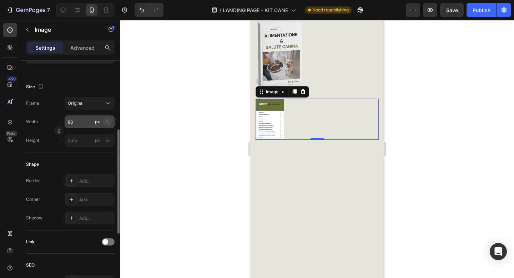
click at [109, 122] on div "%" at bounding box center [107, 121] width 4 height 6
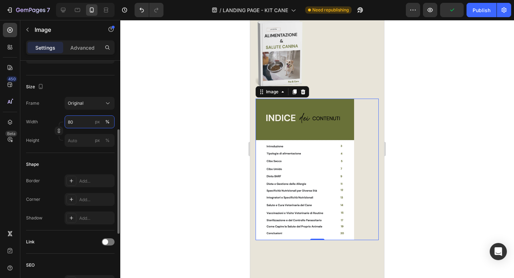
click at [77, 119] on input "80" at bounding box center [90, 121] width 50 height 13
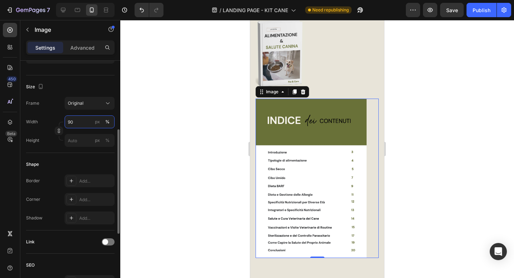
type input "90"
click at [110, 123] on button "%" at bounding box center [107, 121] width 9 height 9
click at [58, 153] on div "Shape Border Add... Corner Add... Shadow Add..." at bounding box center [70, 191] width 88 height 77
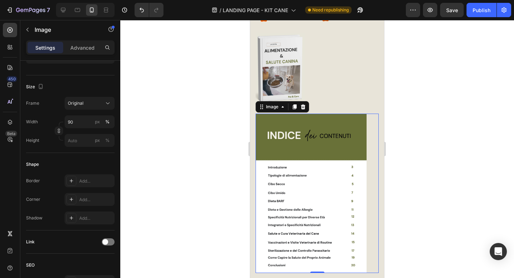
scroll to position [1954, 0]
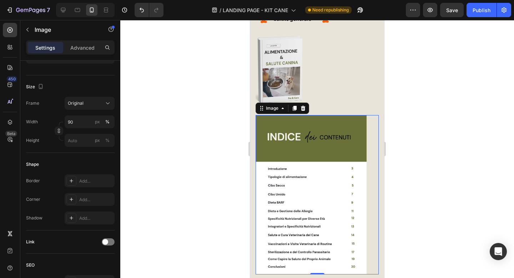
click at [431, 106] on div at bounding box center [316, 149] width 393 height 258
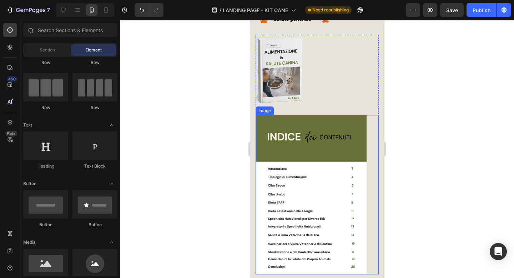
click at [334, 139] on img at bounding box center [310, 194] width 111 height 159
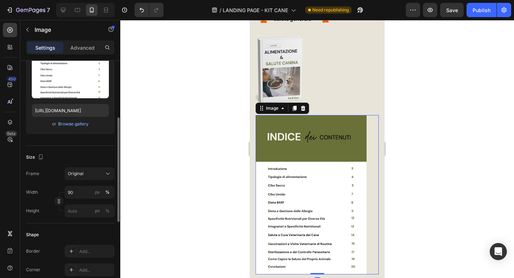
scroll to position [99, 0]
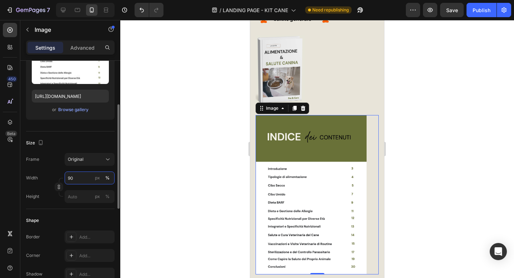
click at [70, 177] on input "90" at bounding box center [90, 177] width 50 height 13
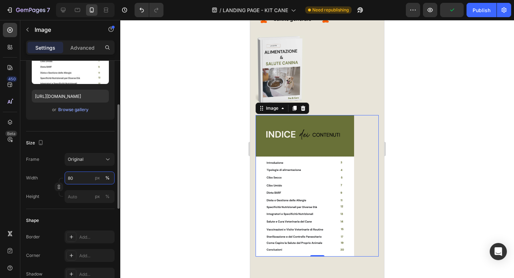
type input "80"
click at [98, 122] on div "Upload Image https://cdn.shopify.com/s/files/1/0901/6177/4923/files/gempages_57…" at bounding box center [70, 79] width 88 height 92
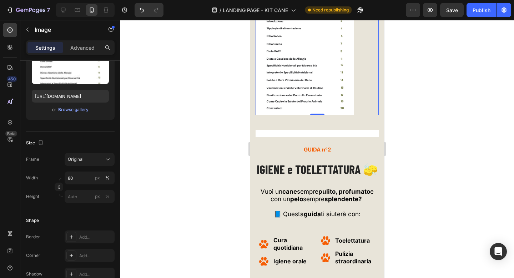
scroll to position [2099, 0]
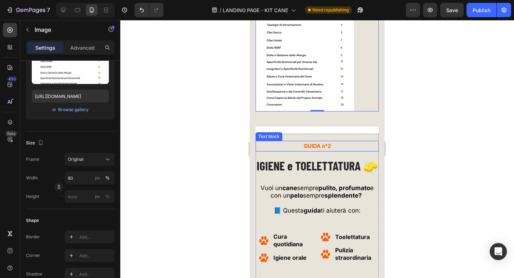
click at [314, 147] on span "GUIDA n°2" at bounding box center [317, 145] width 27 height 7
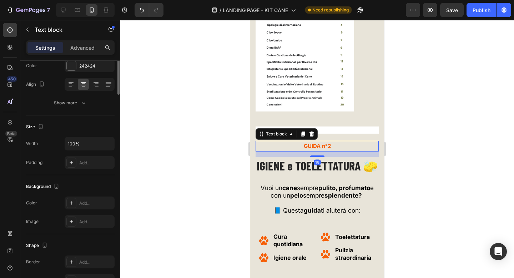
scroll to position [0, 0]
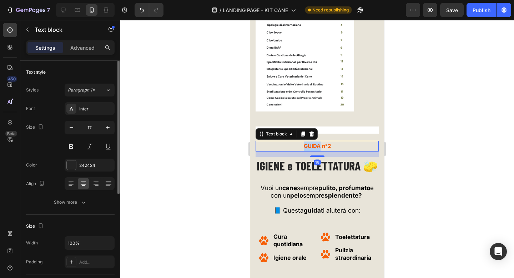
click at [314, 147] on span "GUIDA n°2" at bounding box center [317, 145] width 27 height 7
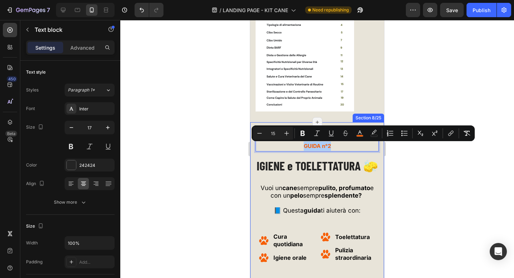
click at [231, 148] on div at bounding box center [316, 149] width 393 height 258
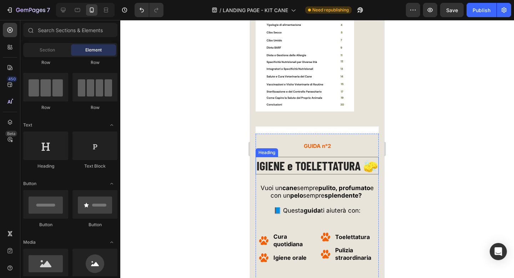
click at [314, 171] on span "IGIENE e TOELETTATURA 🧽" at bounding box center [316, 165] width 121 height 15
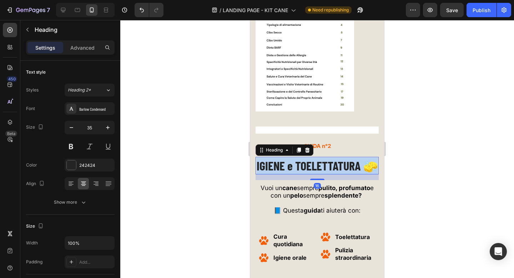
click at [314, 171] on span "IGIENE e TOELETTATURA 🧽" at bounding box center [316, 165] width 121 height 15
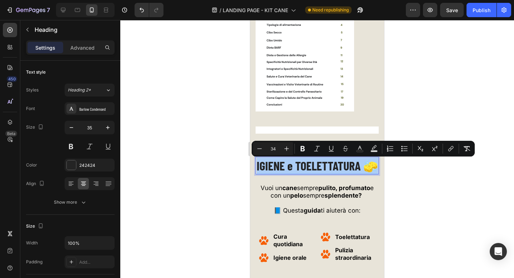
click at [237, 135] on div at bounding box center [316, 149] width 393 height 258
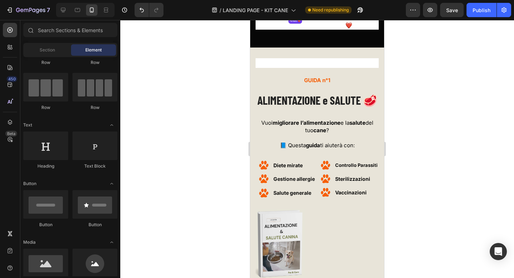
scroll to position [1790, 0]
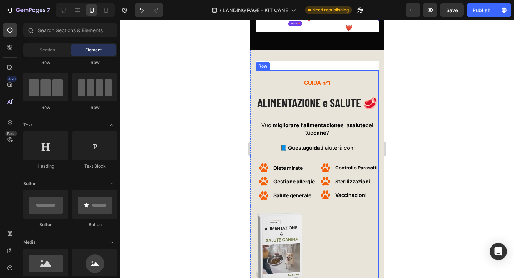
click at [316, 96] on span "ALIMENTAZIONE e SALUTE 🥩" at bounding box center [317, 103] width 120 height 14
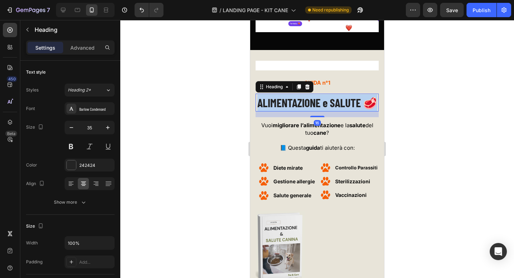
click at [316, 96] on span "ALIMENTAZIONE e SALUTE 🥩" at bounding box center [317, 103] width 120 height 14
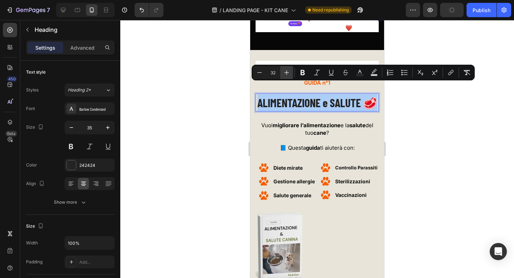
click at [286, 69] on icon "Editor contextual toolbar" at bounding box center [286, 72] width 7 height 7
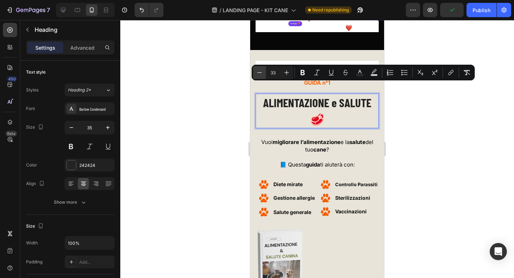
click at [260, 71] on icon "Editor contextual toolbar" at bounding box center [259, 72] width 7 height 7
type input "32"
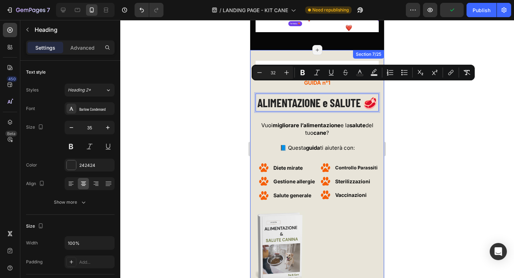
click at [397, 115] on div at bounding box center [316, 149] width 393 height 258
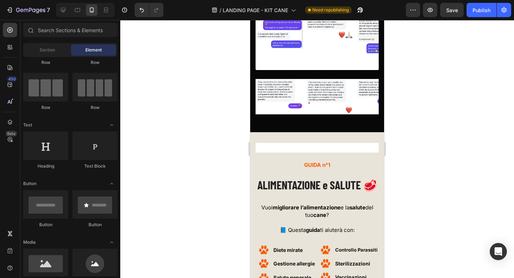
scroll to position [1707, 0]
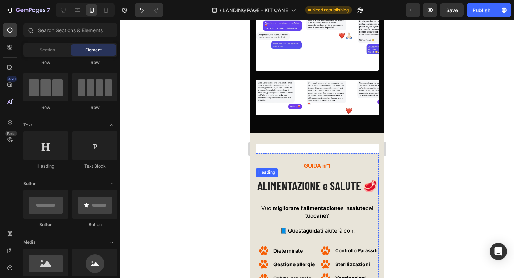
click at [326, 178] on span "ALIMENTAZIONE e SALUTE 🥩" at bounding box center [317, 185] width 120 height 14
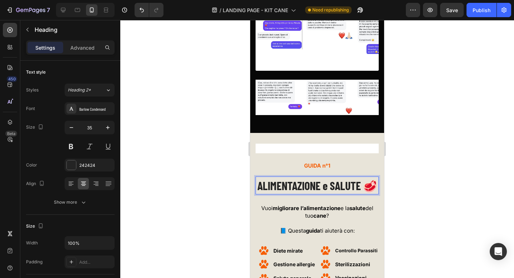
click at [326, 178] on span "ALIMENTAZIONE e SALUTE 🥩" at bounding box center [317, 185] width 120 height 14
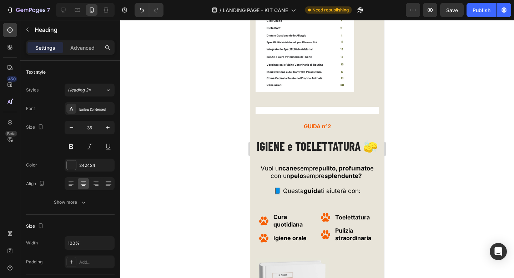
scroll to position [2118, 0]
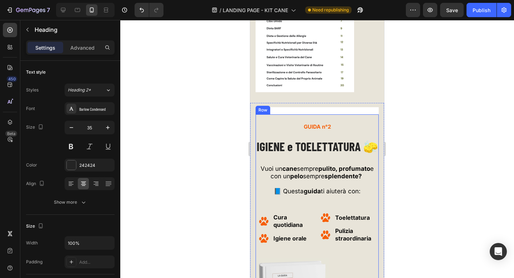
click at [323, 147] on span "IGIENE e TOELETTATURA 🧽" at bounding box center [316, 146] width 121 height 15
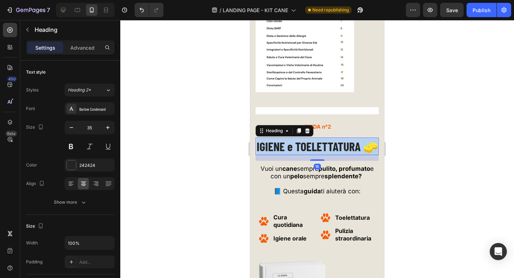
click at [323, 147] on span "IGIENE e TOELETTATURA 🧽" at bounding box center [316, 146] width 121 height 15
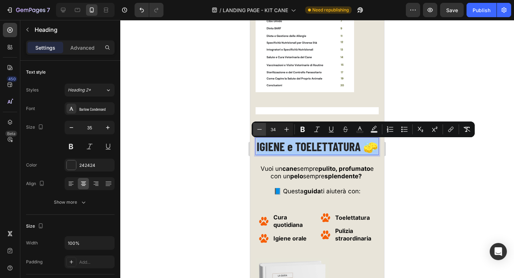
click at [257, 129] on icon "Editor contextual toolbar" at bounding box center [259, 129] width 5 height 0
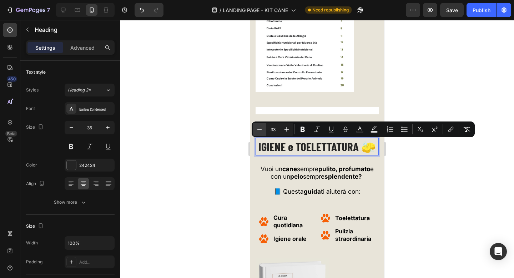
click at [257, 129] on icon "Editor contextual toolbar" at bounding box center [259, 129] width 5 height 0
type input "32"
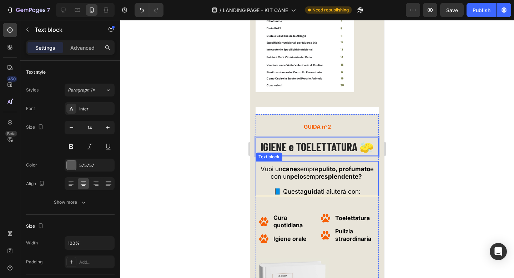
click at [312, 176] on span "con un pelo sempre splendente?" at bounding box center [316, 176] width 93 height 7
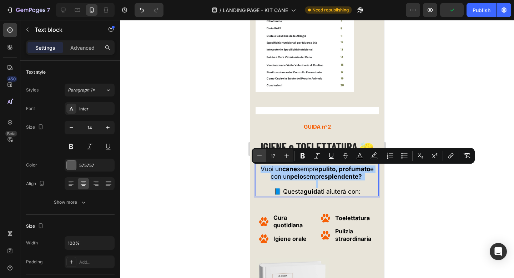
click at [261, 155] on icon "Editor contextual toolbar" at bounding box center [259, 155] width 7 height 7
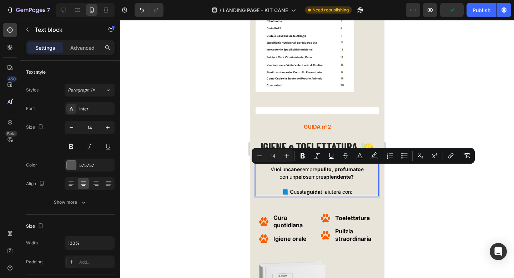
scroll to position [2182, 0]
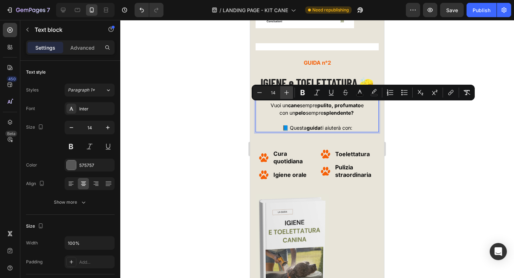
click at [288, 87] on button "Plus" at bounding box center [286, 92] width 13 height 13
type input "15"
click at [285, 162] on strong "Cura quotidiana" at bounding box center [287, 157] width 29 height 15
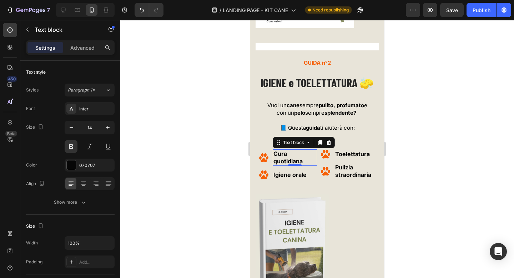
click at [285, 162] on strong "Cura quotidiana" at bounding box center [287, 157] width 29 height 15
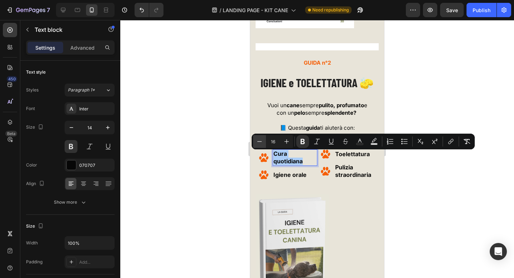
click at [258, 141] on icon "Editor contextual toolbar" at bounding box center [259, 141] width 5 height 0
drag, startPoint x: 258, startPoint y: 141, endPoint x: 40, endPoint y: 141, distance: 217.3
click at [258, 141] on icon "Editor contextual toolbar" at bounding box center [259, 141] width 5 height 0
type input "14"
click at [295, 169] on strong "Igiene orale" at bounding box center [289, 167] width 33 height 7
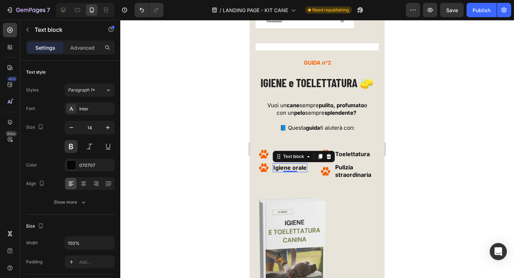
click at [295, 169] on strong "Igiene orale" at bounding box center [289, 167] width 33 height 7
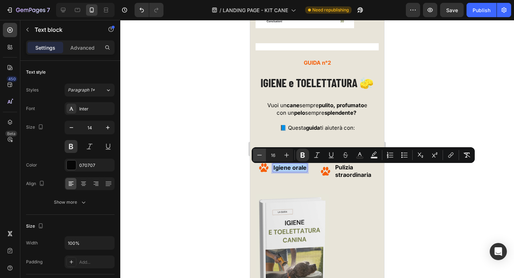
click at [259, 154] on icon "Editor contextual toolbar" at bounding box center [259, 154] width 7 height 7
drag, startPoint x: 259, startPoint y: 154, endPoint x: 43, endPoint y: 143, distance: 216.4
click at [259, 154] on icon "Editor contextual toolbar" at bounding box center [259, 154] width 7 height 7
type input "14"
click at [343, 173] on p "Pulizia straordinaria" at bounding box center [356, 170] width 43 height 15
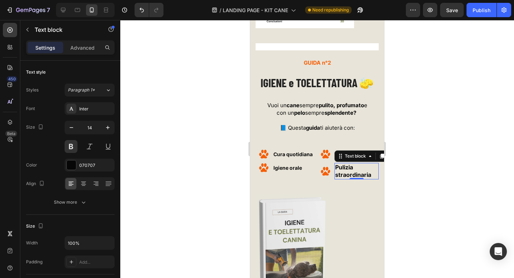
click at [343, 173] on p "Pulizia straordinaria" at bounding box center [356, 170] width 43 height 15
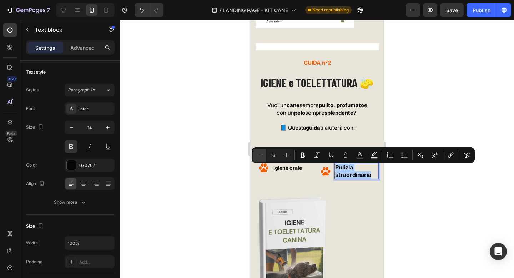
click at [263, 157] on icon "Editor contextual toolbar" at bounding box center [259, 154] width 7 height 7
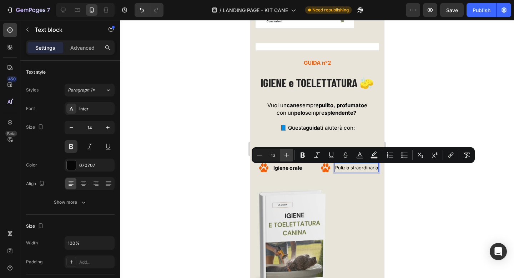
click at [290, 155] on icon "Editor contextual toolbar" at bounding box center [286, 154] width 7 height 7
type input "14"
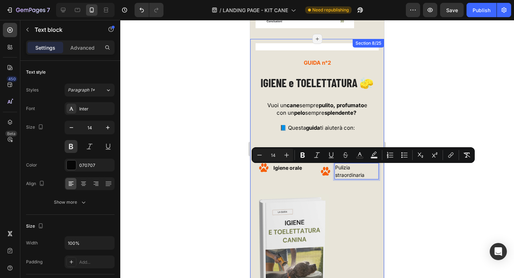
click at [396, 173] on div at bounding box center [316, 149] width 393 height 258
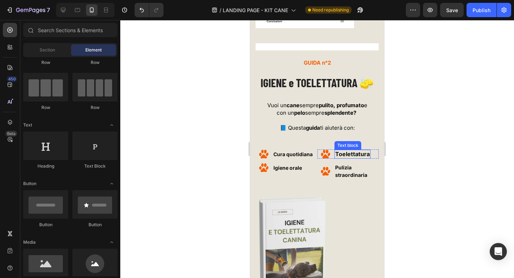
click at [350, 155] on span "Toelettatura" at bounding box center [352, 153] width 35 height 7
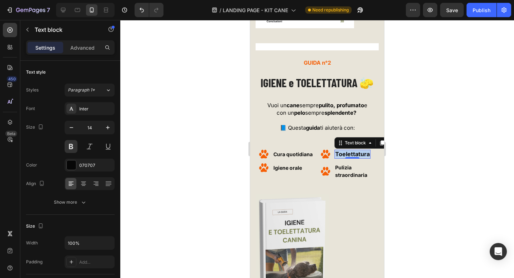
click at [350, 155] on span "Toelettatura" at bounding box center [352, 153] width 35 height 7
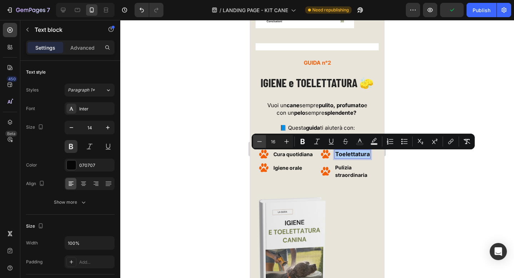
click at [264, 142] on button "Minus" at bounding box center [259, 141] width 13 height 13
type input "14"
click at [392, 165] on div at bounding box center [316, 149] width 393 height 258
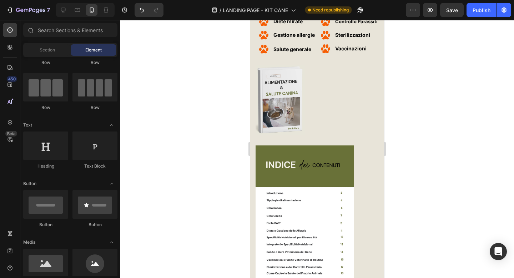
scroll to position [1897, 0]
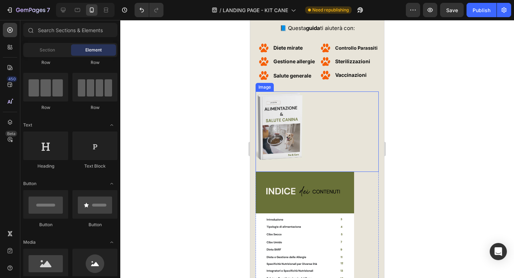
click at [282, 117] on img at bounding box center [279, 126] width 49 height 70
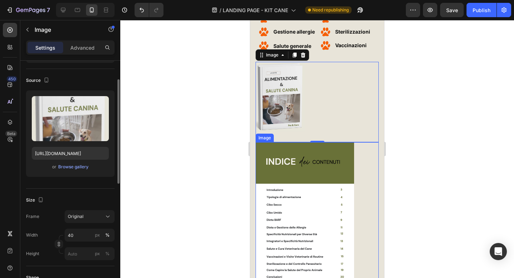
scroll to position [1997, 0]
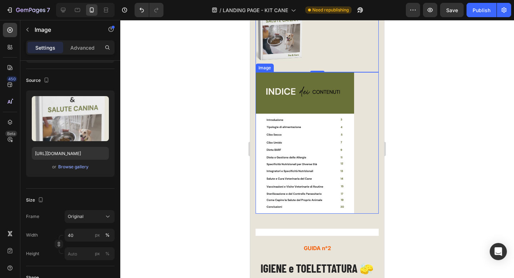
click at [312, 147] on img at bounding box center [304, 142] width 98 height 141
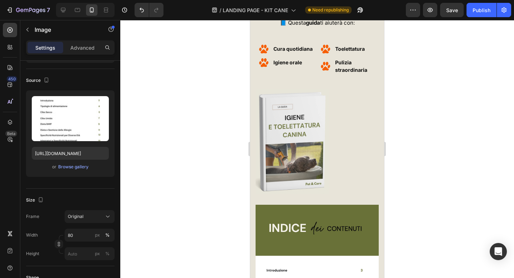
scroll to position [2310, 0]
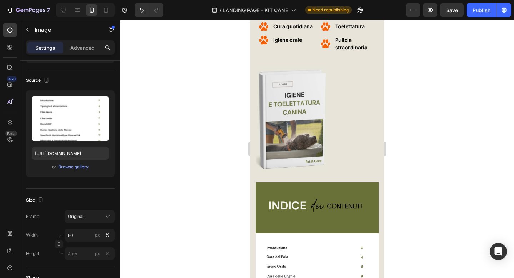
click at [312, 147] on img at bounding box center [292, 119] width 74 height 105
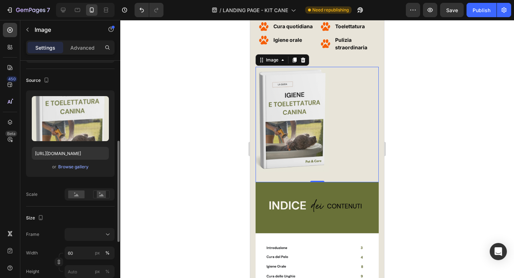
scroll to position [105, 0]
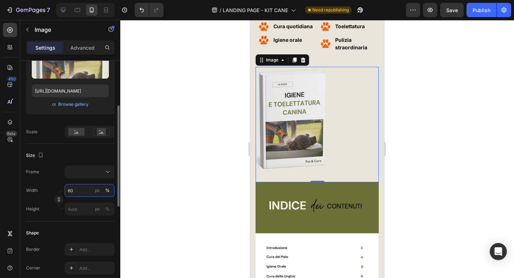
click at [76, 190] on input "60" at bounding box center [90, 190] width 50 height 13
type input "40"
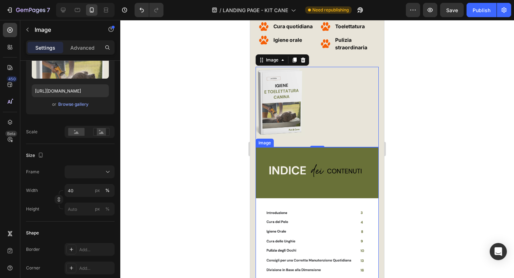
click at [329, 196] on img at bounding box center [316, 235] width 123 height 176
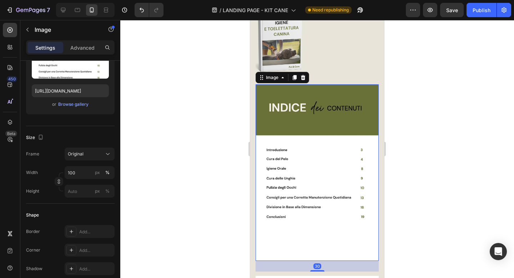
scroll to position [2381, 0]
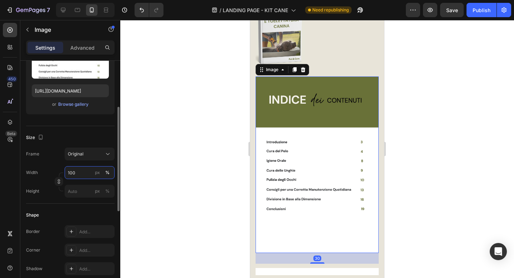
click at [80, 173] on input "100" at bounding box center [90, 172] width 50 height 13
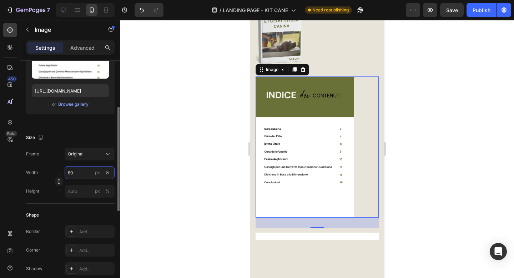
type input "80"
click at [85, 130] on div "Size Frame Original Width 80 px % Height px %" at bounding box center [70, 164] width 88 height 77
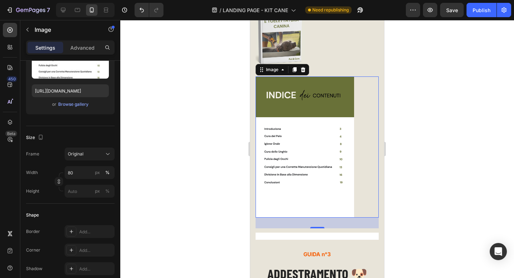
scroll to position [2486, 0]
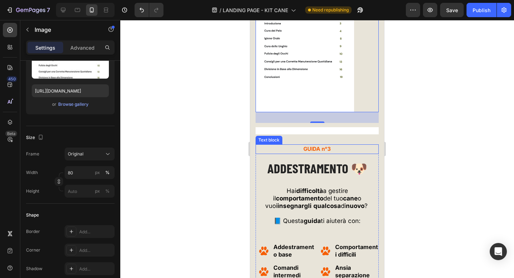
click at [319, 149] on span "GUIDA n°3" at bounding box center [316, 148] width 27 height 7
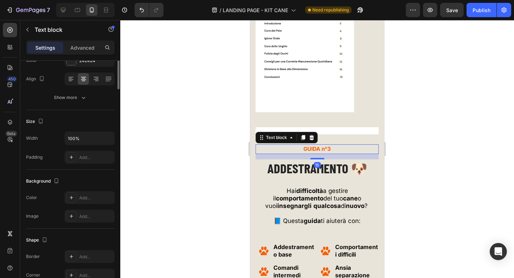
scroll to position [0, 0]
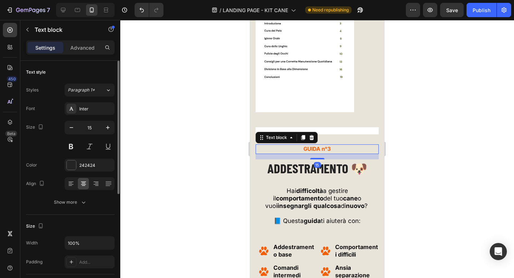
click at [319, 149] on span "GUIDA n°3" at bounding box center [316, 148] width 27 height 7
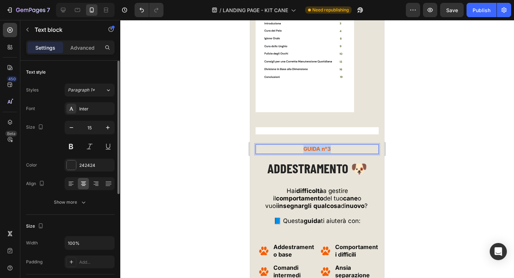
click at [319, 149] on span "GUIDA n°3" at bounding box center [316, 148] width 27 height 7
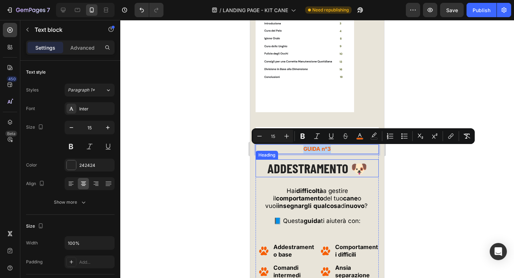
click at [321, 172] on span "ADDESTRAMENTO 🐶" at bounding box center [317, 168] width 100 height 16
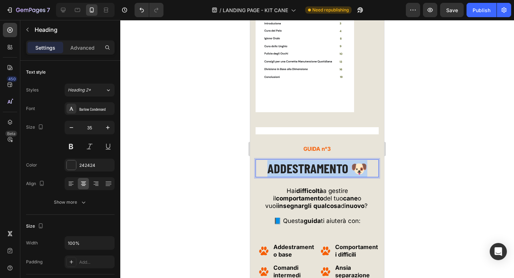
click at [321, 172] on span "ADDESTRAMENTO 🐶" at bounding box center [317, 168] width 100 height 16
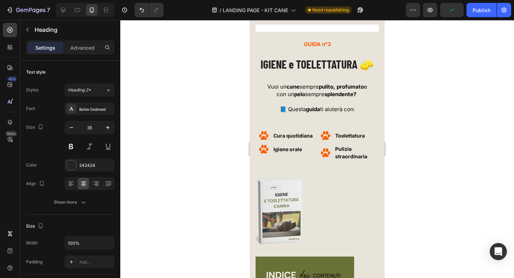
scroll to position [2115, 0]
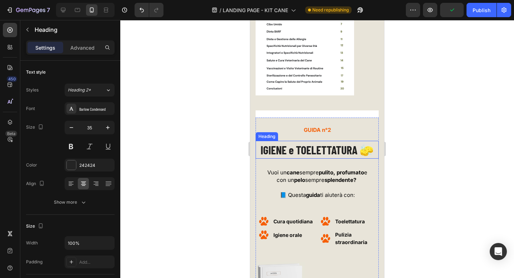
click at [321, 154] on span "IGIENE e TOELETTATURA 🧽" at bounding box center [316, 150] width 113 height 14
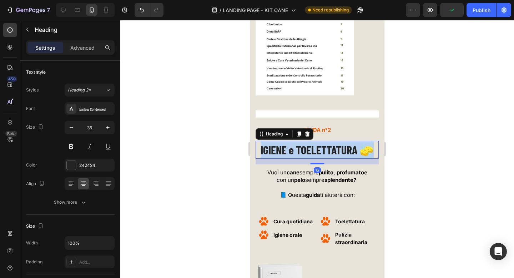
click at [321, 154] on span "IGIENE e TOELETTATURA 🧽" at bounding box center [316, 150] width 113 height 14
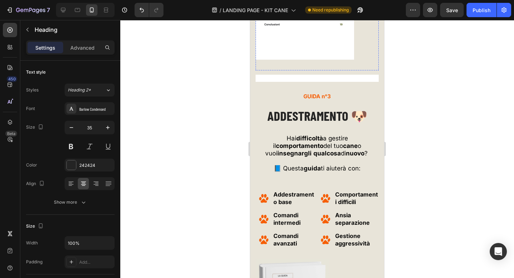
scroll to position [2545, 0]
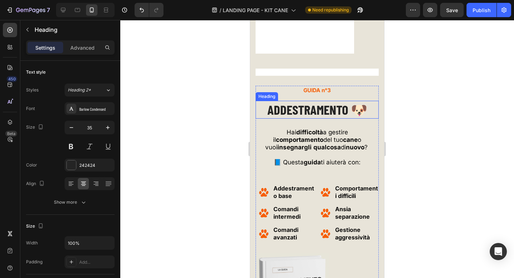
click at [311, 108] on span "ADDESTRAMENTO 🐶" at bounding box center [317, 109] width 100 height 16
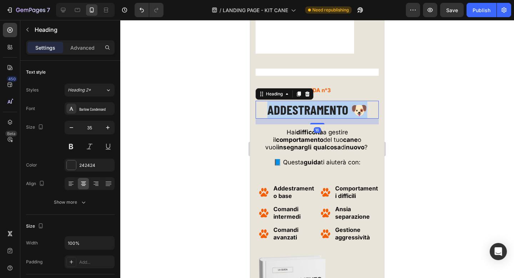
click at [311, 108] on span "ADDESTRAMENTO 🐶" at bounding box center [317, 109] width 100 height 16
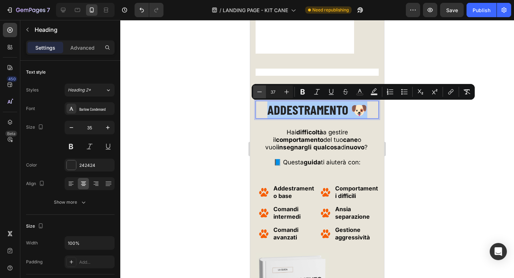
click at [262, 91] on icon "Editor contextual toolbar" at bounding box center [259, 91] width 7 height 7
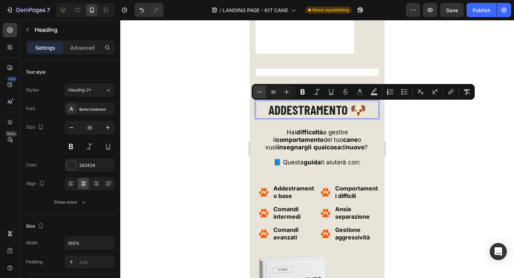
click at [262, 91] on icon "Editor contextual toolbar" at bounding box center [259, 91] width 7 height 7
click at [289, 92] on icon "Editor contextual toolbar" at bounding box center [286, 91] width 7 height 7
type input "34"
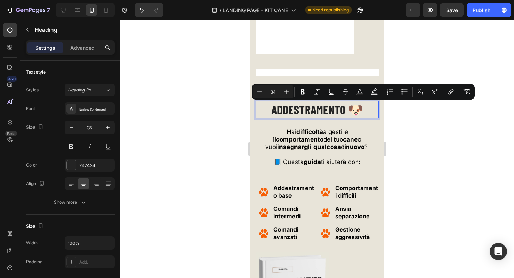
click at [237, 118] on div at bounding box center [316, 149] width 393 height 258
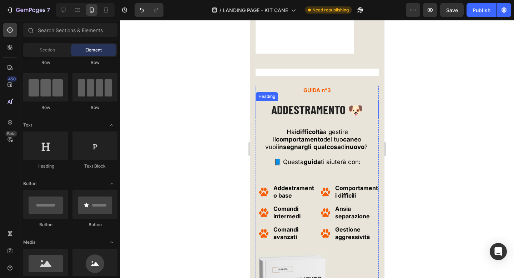
scroll to position [2537, 0]
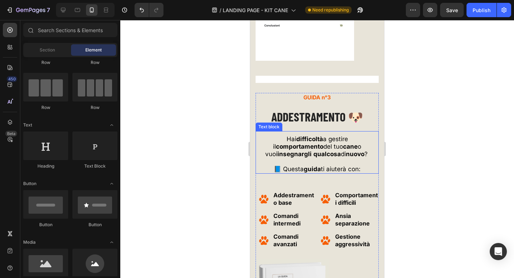
click at [318, 171] on strong "guida" at bounding box center [312, 168] width 17 height 7
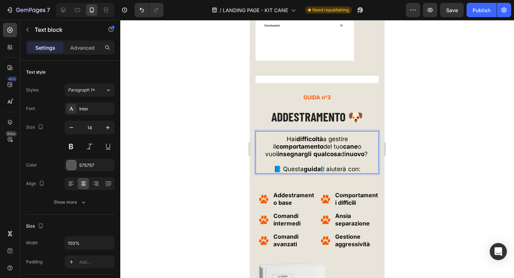
click at [318, 171] on strong "guida" at bounding box center [312, 168] width 17 height 7
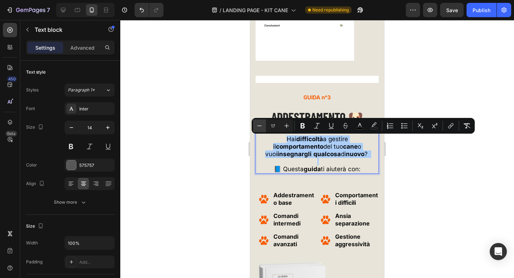
click at [259, 123] on icon "Editor contextual toolbar" at bounding box center [259, 125] width 7 height 7
type input "15"
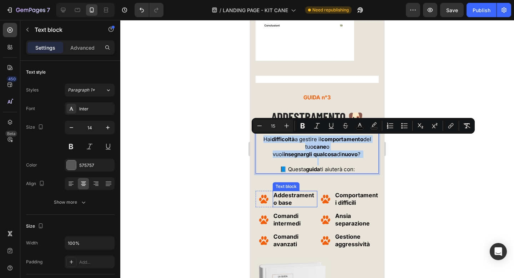
click at [293, 201] on p "Addestramento base" at bounding box center [294, 198] width 43 height 15
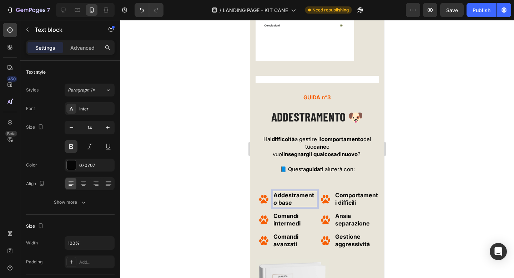
click at [293, 201] on p "Addestramento base" at bounding box center [294, 198] width 43 height 15
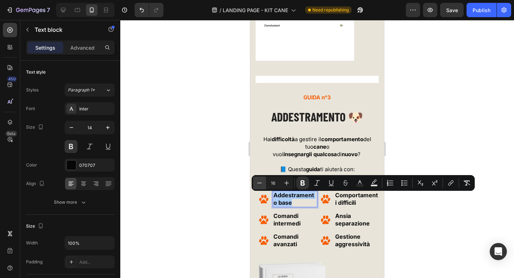
click at [263, 182] on button "Minus" at bounding box center [259, 182] width 13 height 13
type input "14"
click at [286, 218] on strong "Comandi intermedi" at bounding box center [286, 219] width 27 height 15
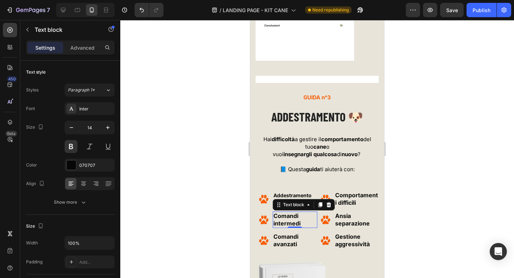
click at [286, 218] on strong "Comandi intermedi" at bounding box center [286, 219] width 27 height 15
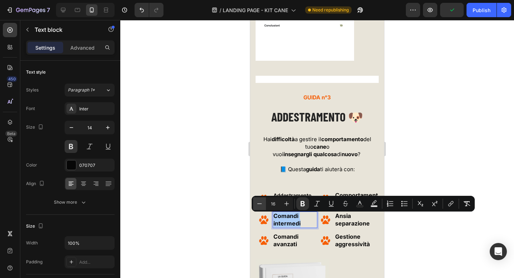
click at [264, 204] on button "Minus" at bounding box center [259, 203] width 13 height 13
type input "14"
click at [288, 245] on span "Comandi avanzati" at bounding box center [285, 240] width 25 height 15
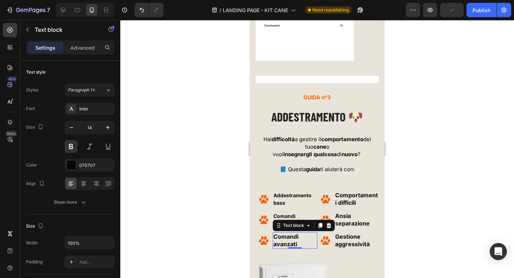
click at [288, 245] on span "Comandi avanzati" at bounding box center [285, 240] width 25 height 15
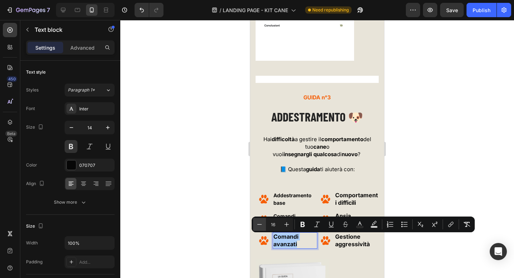
click at [260, 221] on icon "Editor contextual toolbar" at bounding box center [259, 223] width 7 height 7
type input "14"
click at [347, 203] on span "Comportamenti difficili" at bounding box center [356, 198] width 43 height 15
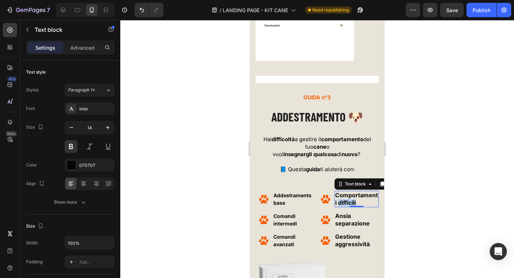
click at [347, 203] on span "Comportamenti difficili" at bounding box center [356, 198] width 43 height 15
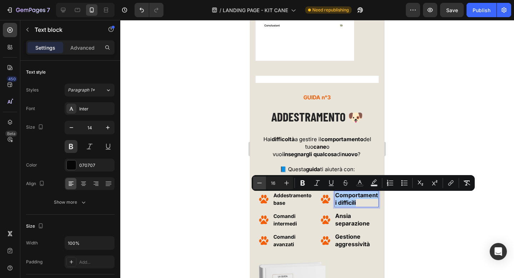
click at [259, 184] on icon "Editor contextual toolbar" at bounding box center [259, 182] width 7 height 7
type input "14"
click at [360, 225] on span "Ansia separazione" at bounding box center [352, 219] width 35 height 15
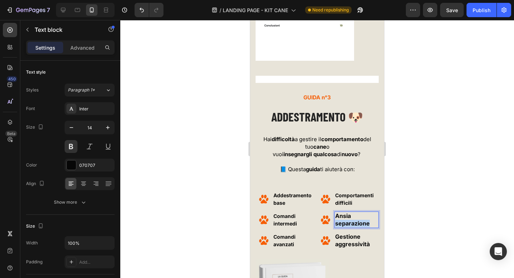
click at [360, 225] on span "Ansia separazione" at bounding box center [352, 219] width 35 height 15
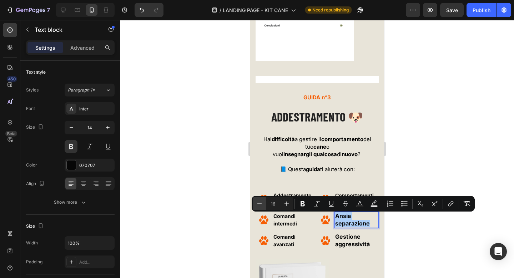
click at [260, 202] on icon "Editor contextual toolbar" at bounding box center [259, 203] width 7 height 7
drag, startPoint x: 260, startPoint y: 202, endPoint x: 97, endPoint y: 214, distance: 163.8
click at [260, 202] on icon "Editor contextual toolbar" at bounding box center [259, 203] width 7 height 7
type input "14"
click at [357, 242] on span "Gestione aggressività" at bounding box center [352, 240] width 35 height 15
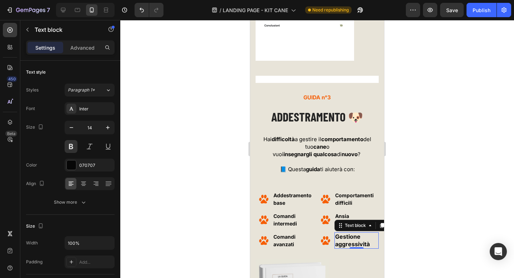
click at [357, 242] on span "Gestione aggressività" at bounding box center [352, 240] width 35 height 15
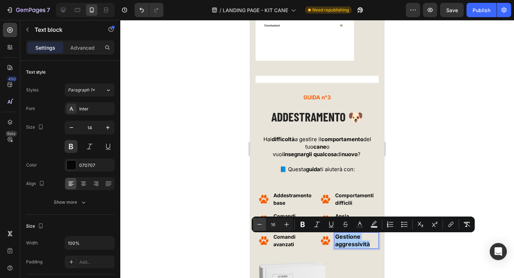
click at [260, 224] on icon "Editor contextual toolbar" at bounding box center [259, 223] width 7 height 7
type input "14"
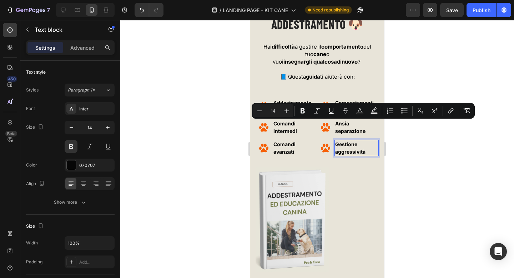
scroll to position [2664, 0]
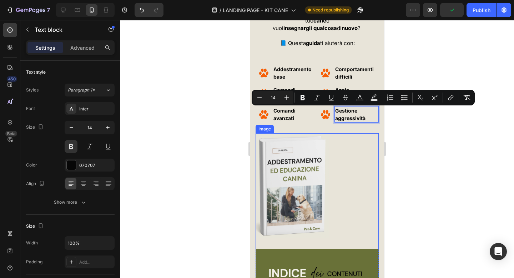
click at [319, 141] on div "Image" at bounding box center [316, 190] width 123 height 115
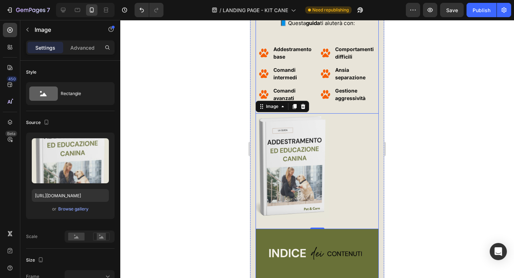
scroll to position [2685, 0]
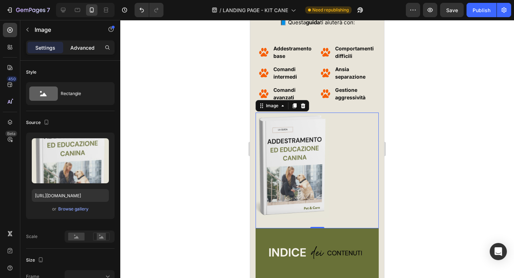
click at [88, 50] on p "Advanced" at bounding box center [82, 47] width 24 height 7
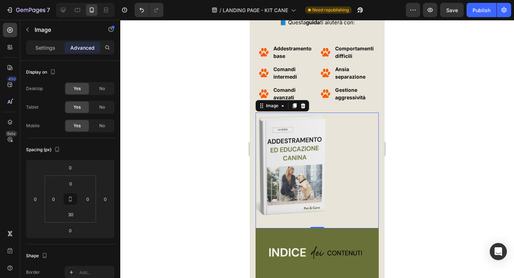
click at [223, 108] on div at bounding box center [316, 149] width 393 height 258
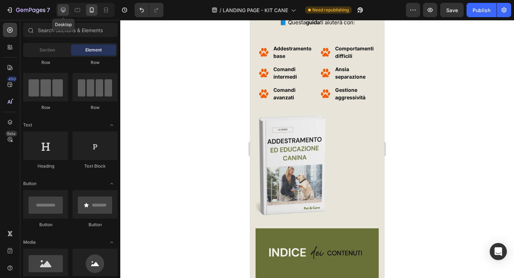
drag, startPoint x: 65, startPoint y: 10, endPoint x: 90, endPoint y: 86, distance: 80.9
click at [65, 10] on icon at bounding box center [63, 10] width 5 height 5
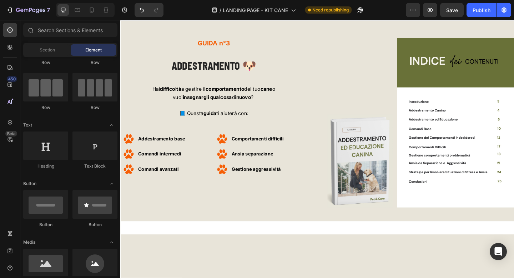
scroll to position [2402, 0]
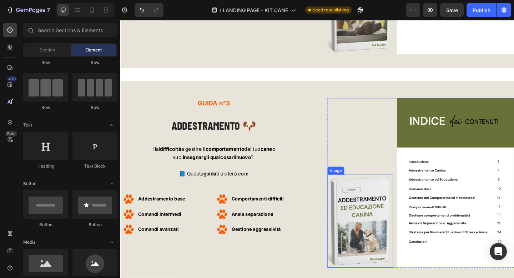
click at [365, 214] on img at bounding box center [380, 238] width 71 height 101
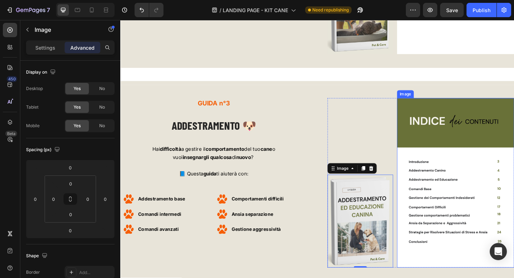
click at [421, 127] on img at bounding box center [484, 197] width 127 height 184
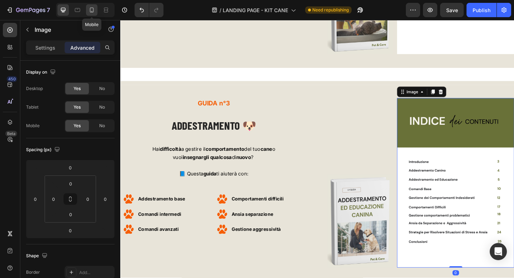
click at [96, 7] on div at bounding box center [91, 9] width 11 height 11
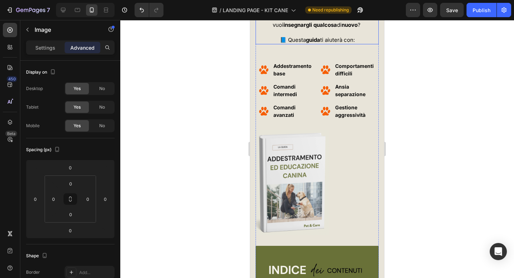
scroll to position [2680, 0]
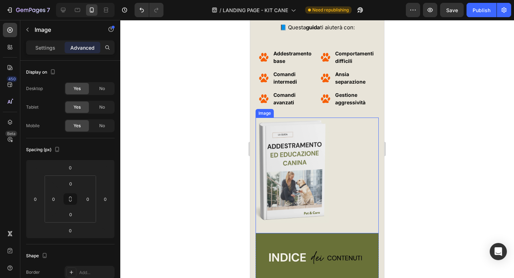
click at [295, 165] on img at bounding box center [292, 169] width 74 height 105
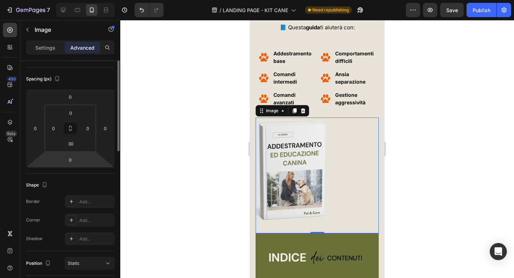
scroll to position [0, 0]
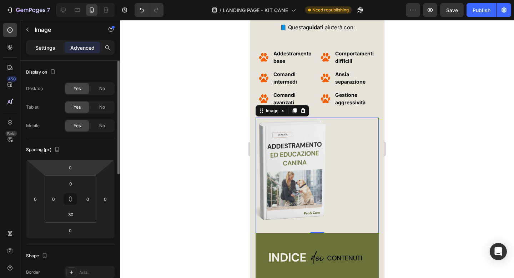
click at [47, 49] on p "Settings" at bounding box center [45, 47] width 20 height 7
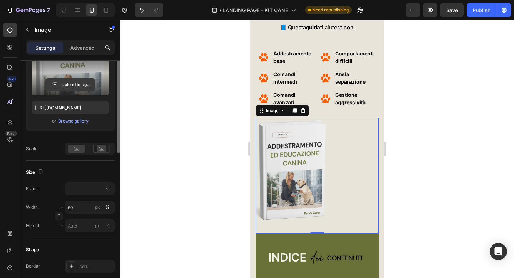
scroll to position [88, 0]
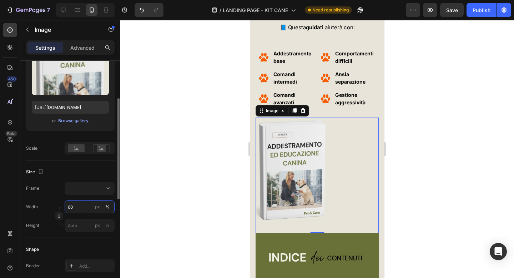
click at [75, 212] on input "60" at bounding box center [90, 206] width 50 height 13
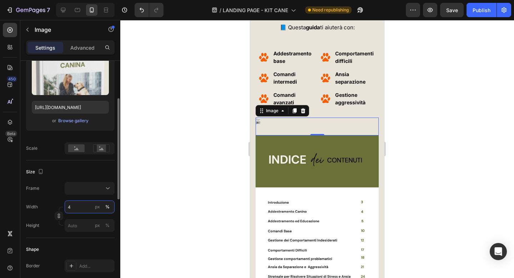
type input "40"
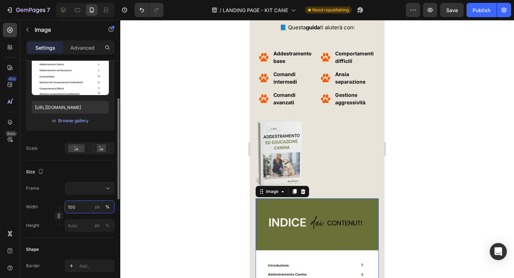
click at [84, 209] on input "100" at bounding box center [90, 206] width 50 height 13
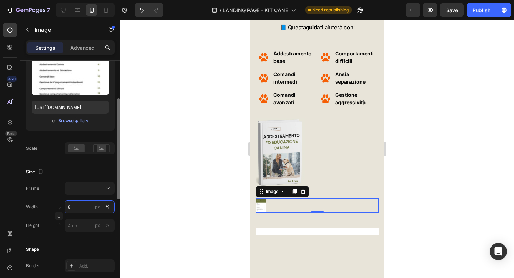
type input "80"
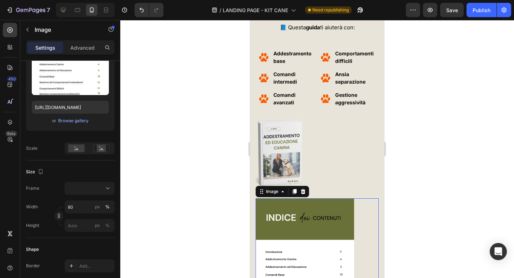
click at [191, 138] on div at bounding box center [316, 149] width 393 height 258
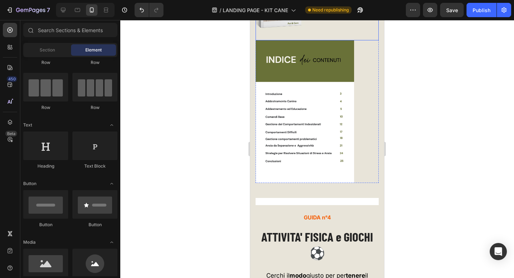
scroll to position [2917, 0]
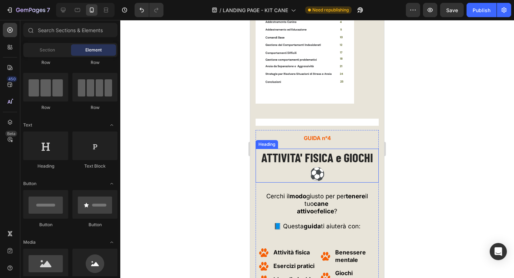
click at [314, 160] on span "ATTIVITA' FISICA e GIOCHI ⚽️" at bounding box center [317, 164] width 112 height 31
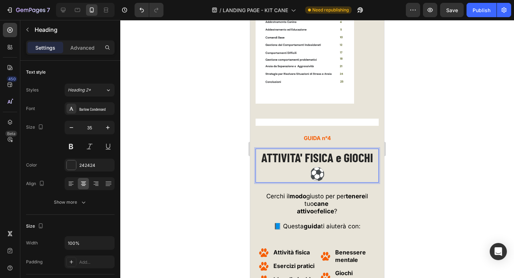
click at [314, 160] on span "ATTIVITA' FISICA e GIOCHI ⚽️" at bounding box center [317, 164] width 112 height 31
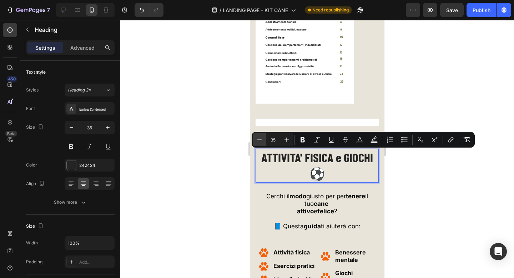
click at [261, 138] on icon "Editor contextual toolbar" at bounding box center [259, 139] width 7 height 7
type input "33"
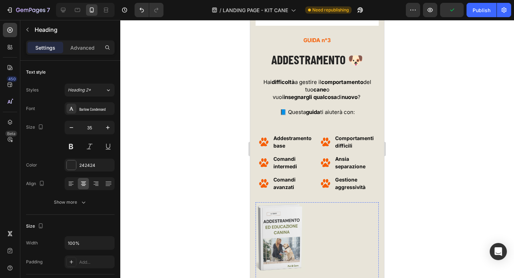
scroll to position [2594, 0]
click at [303, 62] on span "ADDESTRAMENTO 🐶" at bounding box center [317, 59] width 92 height 15
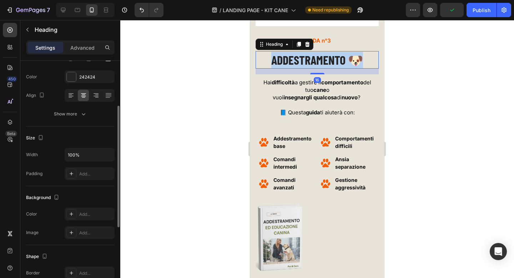
click at [303, 62] on span "ADDESTRAMENTO 🐶" at bounding box center [317, 59] width 92 height 15
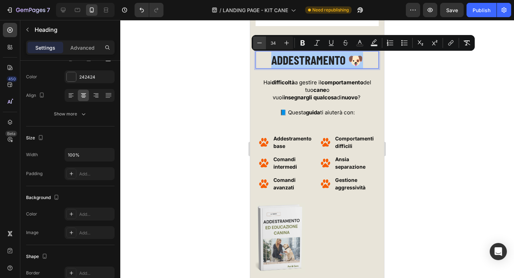
click at [260, 41] on icon "Editor contextual toolbar" at bounding box center [259, 42] width 7 height 7
type input "33"
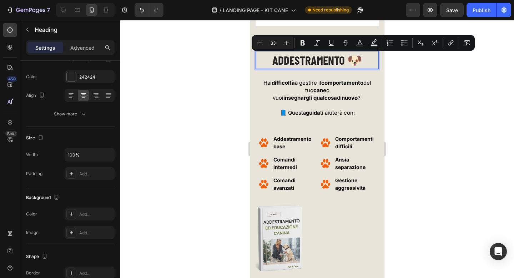
click at [227, 61] on div at bounding box center [316, 149] width 393 height 258
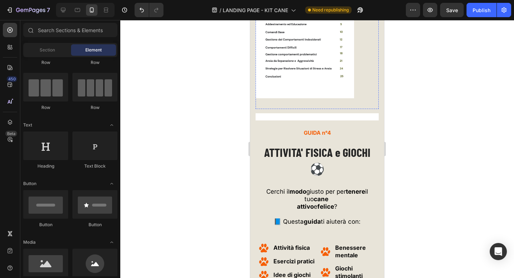
scroll to position [2959, 0]
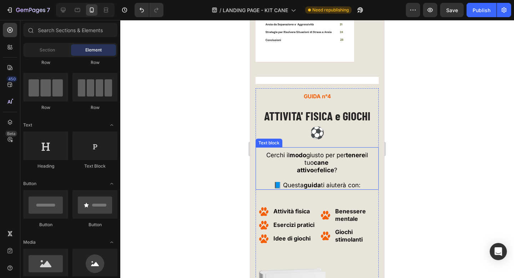
click at [316, 174] on p at bounding box center [317, 177] width 122 height 7
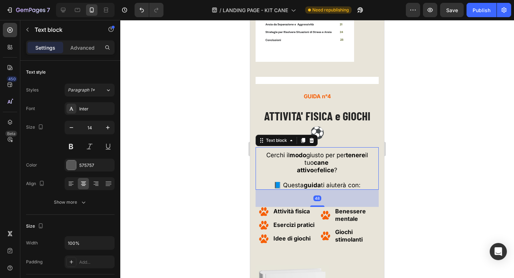
click at [316, 174] on p at bounding box center [317, 177] width 122 height 7
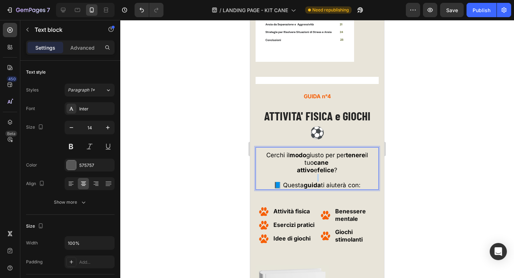
click at [316, 174] on p "Rich Text Editor. Editing area: main" at bounding box center [317, 177] width 122 height 7
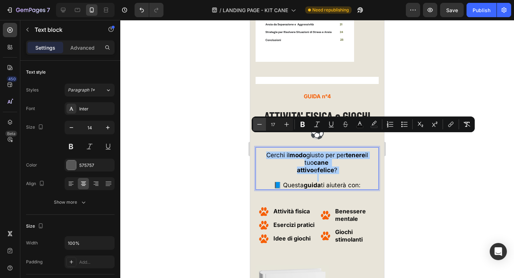
click at [260, 123] on icon "Editor contextual toolbar" at bounding box center [259, 124] width 7 height 7
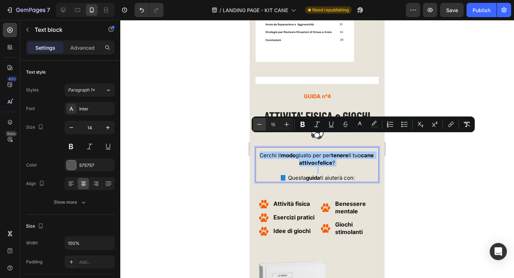
click at [260, 123] on icon "Editor contextual toolbar" at bounding box center [259, 124] width 7 height 7
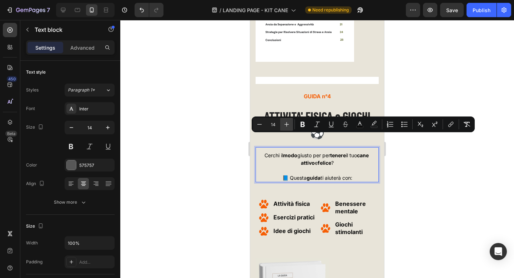
click at [287, 121] on icon "Editor contextual toolbar" at bounding box center [286, 124] width 7 height 7
type input "15"
click at [288, 200] on strong "Attività fisica" at bounding box center [291, 203] width 36 height 7
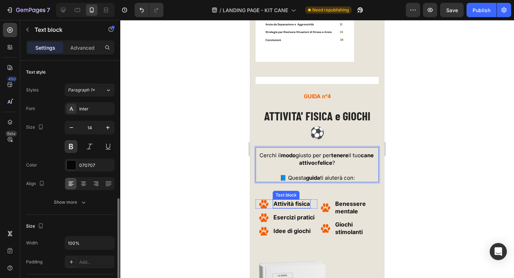
scroll to position [88, 0]
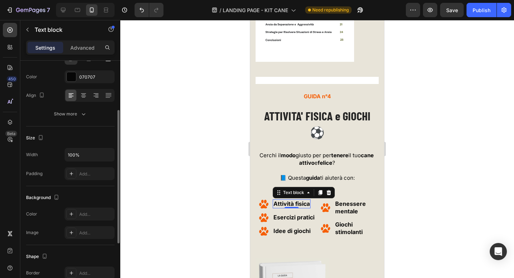
click at [288, 200] on strong "Attività fisica" at bounding box center [291, 203] width 36 height 7
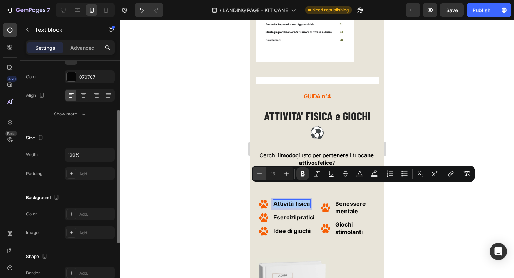
click at [260, 174] on icon "Editor contextual toolbar" at bounding box center [259, 173] width 7 height 7
type input "14"
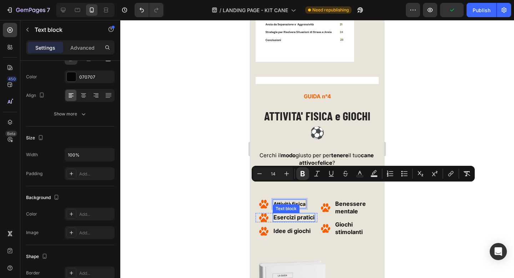
click at [290, 213] on strong "Esercizi pratici" at bounding box center [293, 216] width 41 height 7
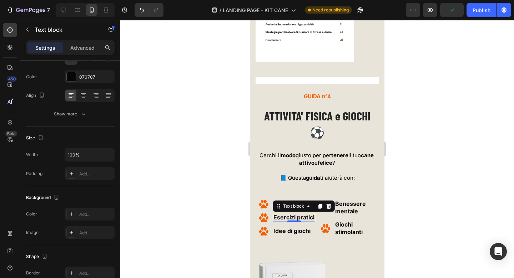
click at [290, 213] on strong "Esercizi pratici" at bounding box center [293, 216] width 41 height 7
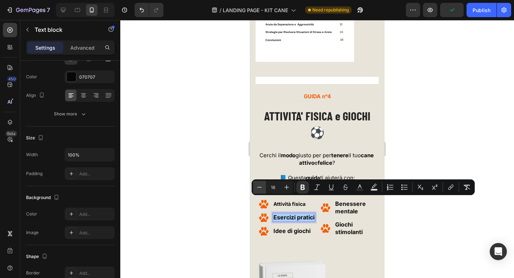
click at [259, 184] on icon "Editor contextual toolbar" at bounding box center [259, 186] width 7 height 7
type input "14"
click at [287, 227] on span "Idee di giochi" at bounding box center [291, 230] width 37 height 7
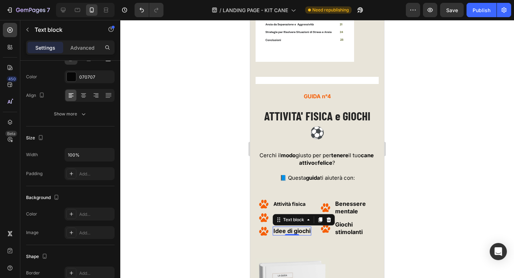
click at [287, 227] on span "Idee di giochi" at bounding box center [291, 230] width 37 height 7
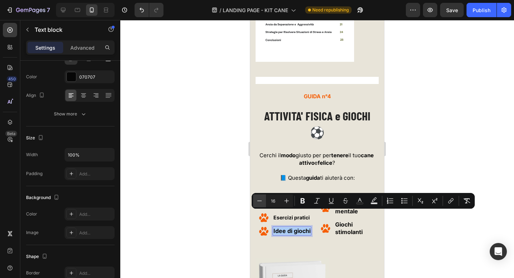
click at [258, 197] on icon "Editor contextual toolbar" at bounding box center [259, 200] width 7 height 7
type input "14"
click at [350, 200] on span "Benessere mentale" at bounding box center [350, 207] width 31 height 15
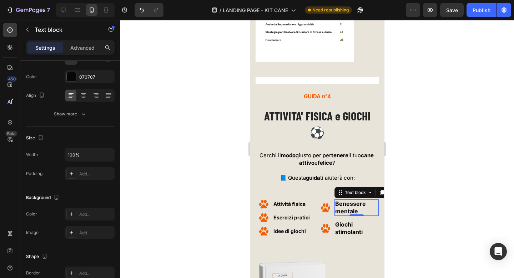
click at [350, 200] on span "Benessere mentale" at bounding box center [350, 207] width 31 height 15
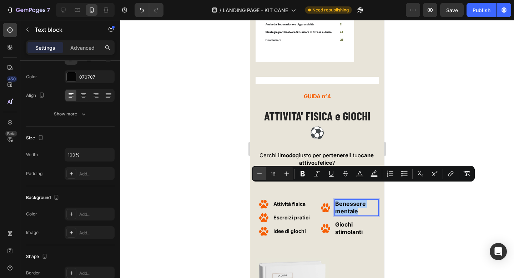
click at [263, 173] on icon "Editor contextual toolbar" at bounding box center [259, 173] width 7 height 7
type input "14"
click at [351, 220] on span "Giochi stimolanti" at bounding box center [348, 227] width 27 height 15
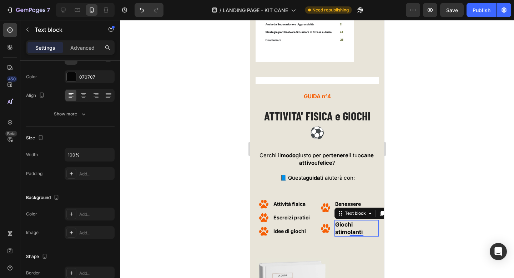
click at [351, 220] on span "Giochi stimolanti" at bounding box center [348, 227] width 27 height 15
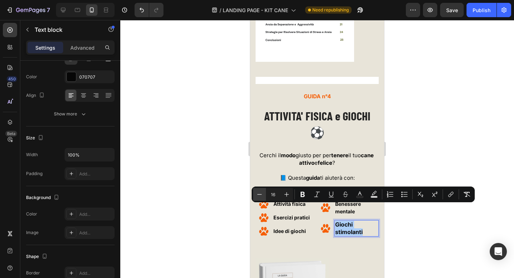
click at [261, 195] on icon "Editor contextual toolbar" at bounding box center [259, 193] width 7 height 7
type input "14"
click at [223, 159] on div at bounding box center [316, 149] width 393 height 258
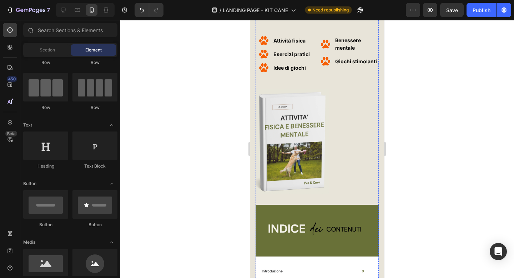
scroll to position [3125, 0]
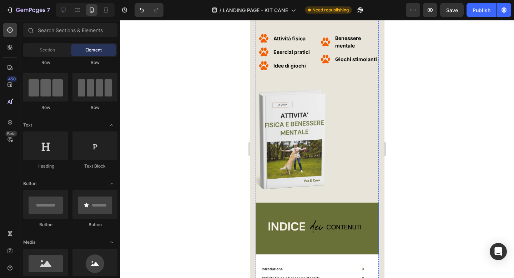
click at [299, 119] on img at bounding box center [292, 139] width 74 height 105
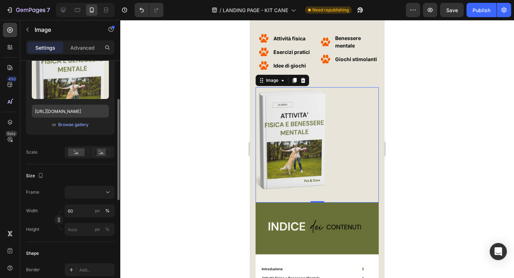
scroll to position [86, 0]
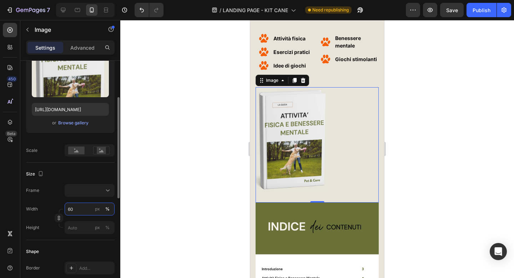
click at [81, 209] on input "60" at bounding box center [90, 208] width 50 height 13
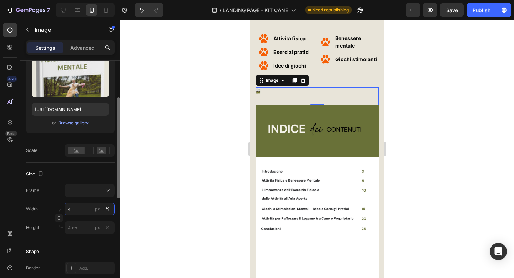
type input "40"
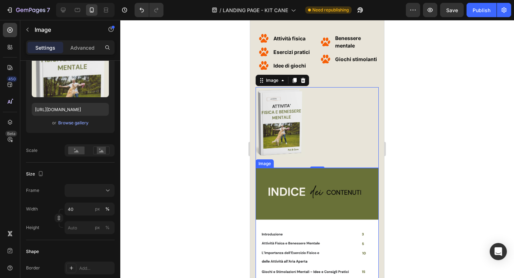
click at [335, 192] on img at bounding box center [316, 256] width 123 height 177
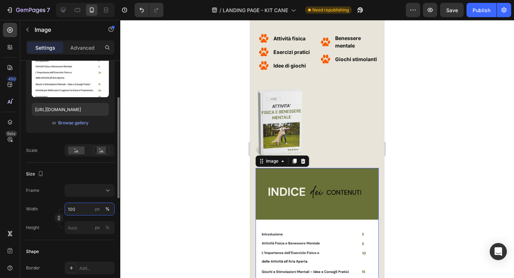
click at [81, 209] on input "100" at bounding box center [90, 208] width 50 height 13
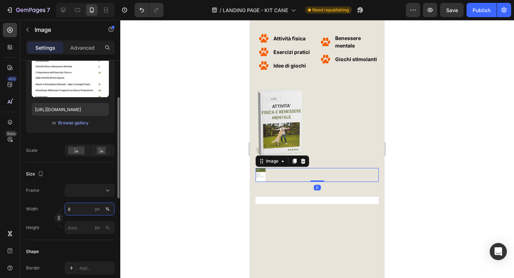
type input "80"
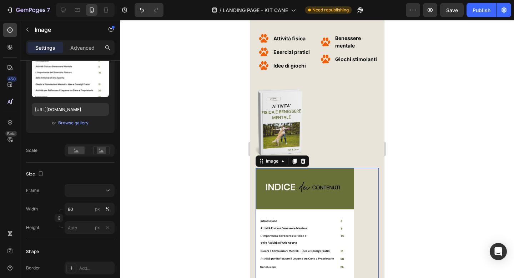
click at [188, 156] on div at bounding box center [316, 149] width 393 height 258
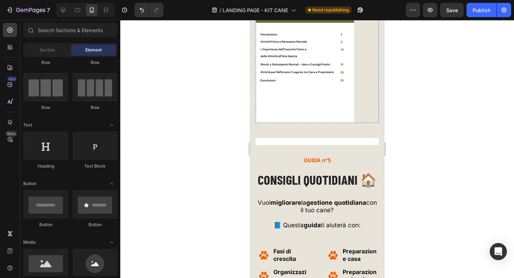
scroll to position [3317, 0]
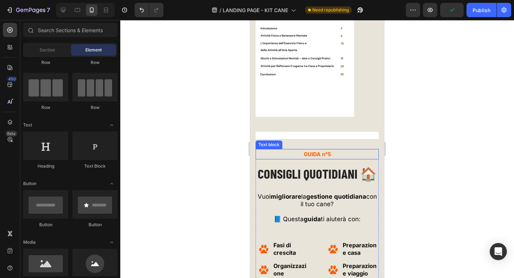
click at [317, 151] on span "GUIDA n°5" at bounding box center [317, 154] width 27 height 7
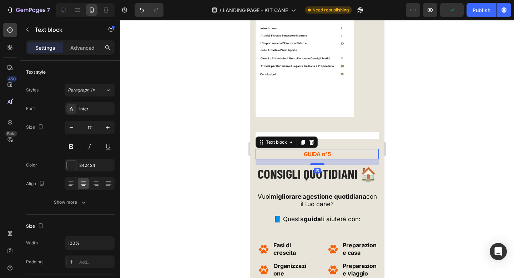
click at [317, 151] on span "GUIDA n°5" at bounding box center [317, 154] width 27 height 7
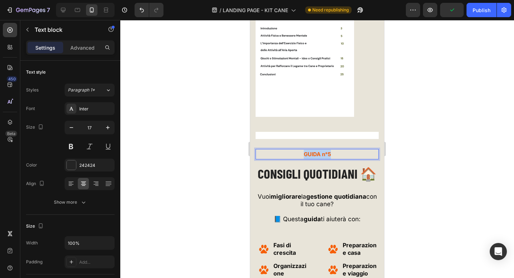
click at [317, 151] on span "GUIDA n°5" at bounding box center [317, 154] width 27 height 7
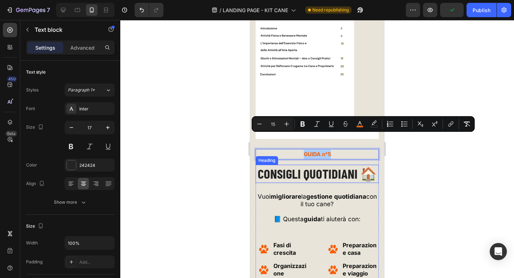
click at [309, 165] on span "CONSIGLI QUOTIDIANI 🏠" at bounding box center [317, 173] width 119 height 16
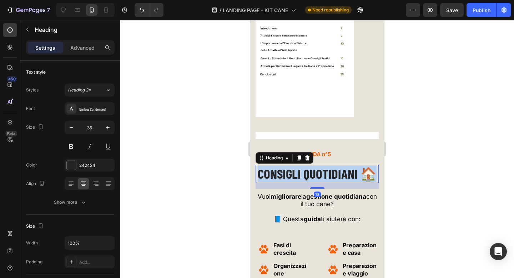
click at [309, 165] on span "CONSIGLI QUOTIDIANI 🏠" at bounding box center [317, 173] width 119 height 16
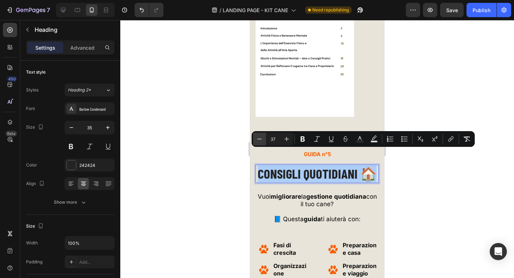
click at [257, 138] on icon "Editor contextual toolbar" at bounding box center [259, 138] width 7 height 7
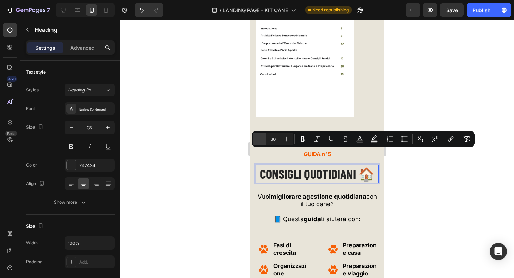
click at [257, 138] on icon "Editor contextual toolbar" at bounding box center [259, 138] width 7 height 7
type input "34"
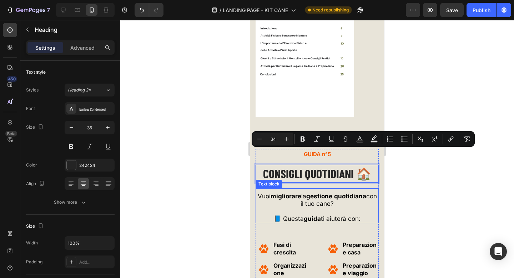
click at [308, 207] on p at bounding box center [317, 210] width 122 height 7
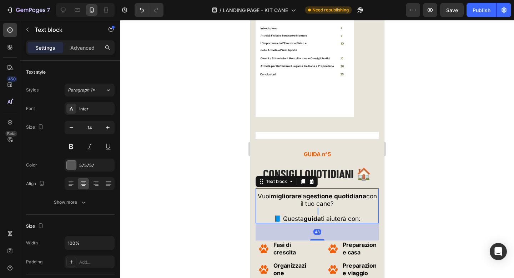
click at [308, 207] on p "Rich Text Editor. Editing area: main" at bounding box center [317, 210] width 122 height 7
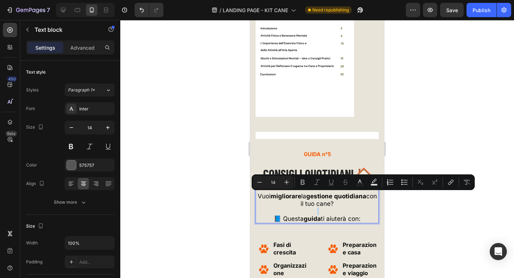
type input "17"
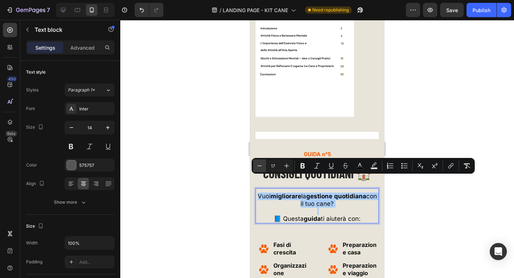
click at [263, 164] on button "Minus" at bounding box center [259, 165] width 13 height 13
type input "15"
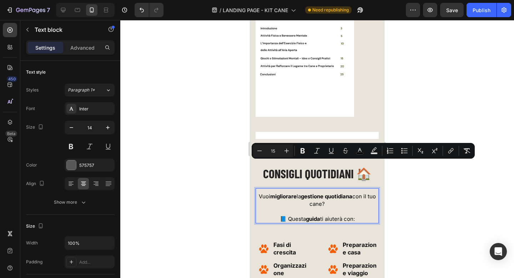
scroll to position [3394, 0]
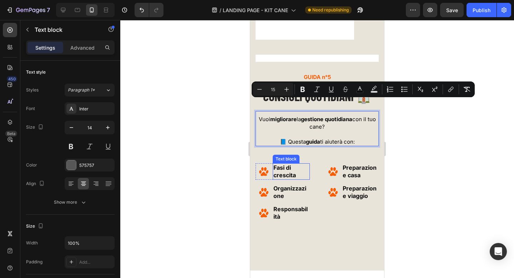
click at [289, 164] on strong "Fasi di crescita" at bounding box center [284, 171] width 22 height 15
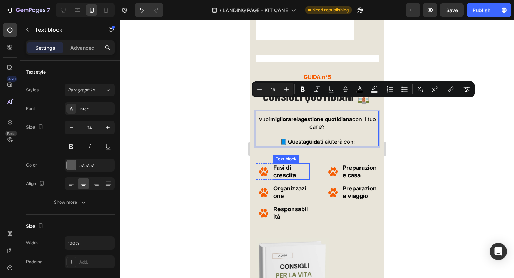
scroll to position [86, 0]
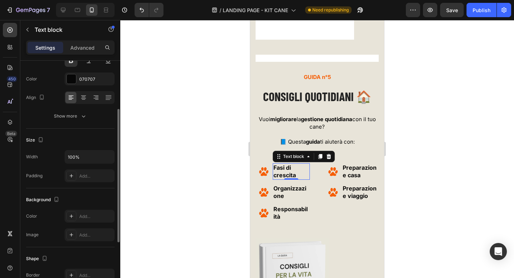
click at [289, 164] on strong "Fasi di crescita" at bounding box center [284, 171] width 22 height 15
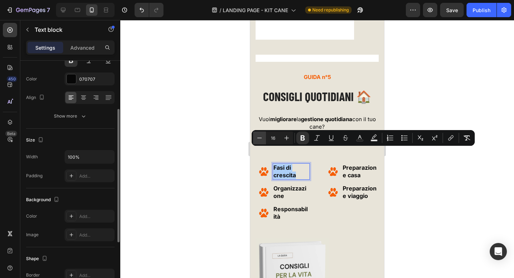
click at [261, 137] on icon "Editor contextual toolbar" at bounding box center [259, 137] width 5 height 0
click at [259, 140] on icon "Editor contextual toolbar" at bounding box center [259, 137] width 7 height 7
type input "14"
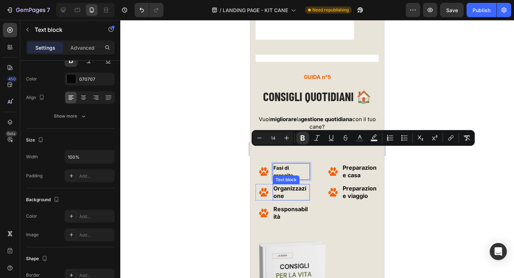
click at [288, 184] on strong "Organizzazione" at bounding box center [289, 191] width 33 height 15
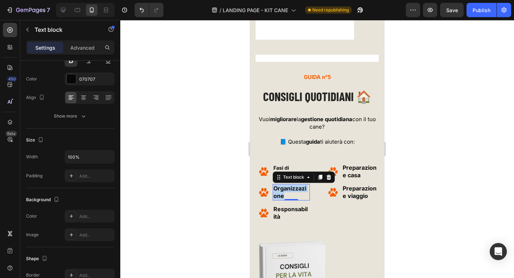
click at [288, 184] on strong "Organizzazione" at bounding box center [289, 191] width 33 height 15
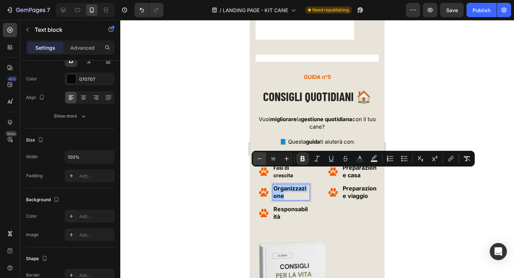
click at [258, 155] on icon "Editor contextual toolbar" at bounding box center [259, 158] width 7 height 7
click at [260, 158] on icon "Editor contextual toolbar" at bounding box center [259, 158] width 7 height 7
click at [257, 158] on icon "Editor contextual toolbar" at bounding box center [259, 158] width 7 height 7
type input "12"
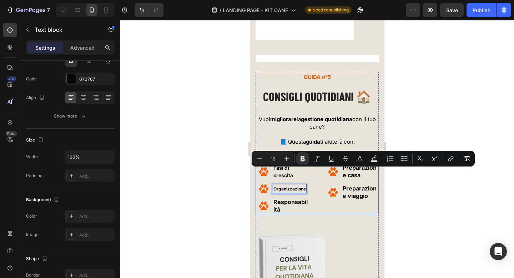
click at [329, 197] on div "Image Preparazione casa Text block Row Image Preparazione viaggio Text block Row" at bounding box center [352, 188] width 54 height 51
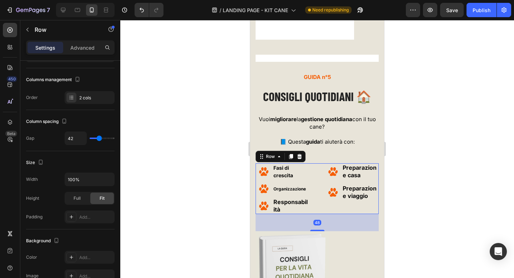
scroll to position [0, 0]
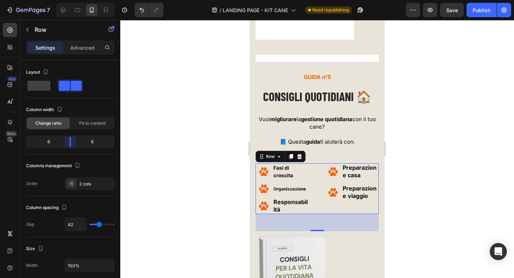
click at [74, 0] on body "7 / LANDING PAGE - KIT CANE Need republishing Preview Save Publish 450 Beta Sec…" at bounding box center [257, 0] width 514 height 0
click at [290, 186] on strong "Organizzazione" at bounding box center [289, 188] width 32 height 5
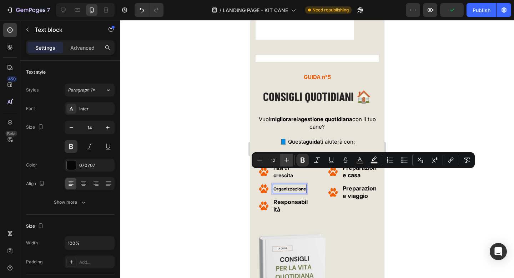
click at [282, 159] on button "Plus" at bounding box center [286, 159] width 13 height 13
type input "13"
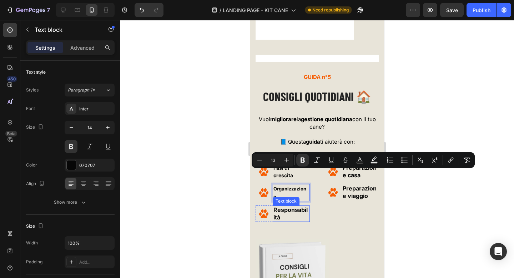
click at [288, 206] on p "Responsabilità" at bounding box center [291, 213] width 36 height 15
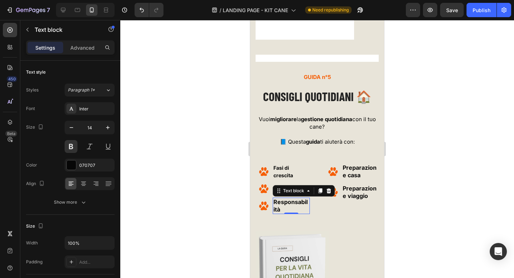
click at [288, 198] on p "Responsabilità" at bounding box center [291, 205] width 36 height 15
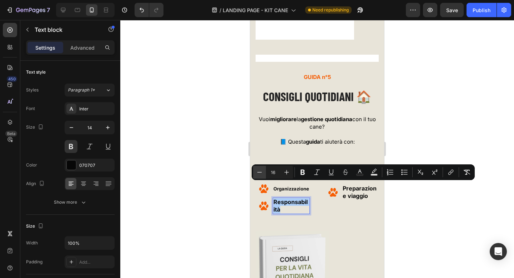
click at [263, 172] on icon "Editor contextual toolbar" at bounding box center [259, 171] width 7 height 7
type input "14"
click at [345, 200] on div "GUIDA n°5 Text block ⁠⁠⁠⁠⁠⁠⁠ CONSIGLI QUOTIDIANI 🏠 Heading Vuoi migliorare la g…" at bounding box center [316, 151] width 123 height 159
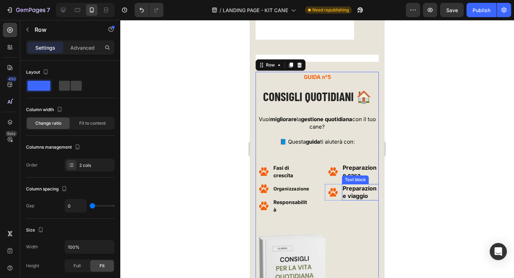
click at [354, 184] on span "Preparazione viaggio" at bounding box center [359, 191] width 34 height 15
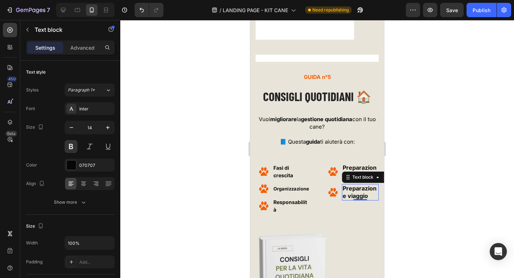
click at [354, 184] on span "Preparazione viaggio" at bounding box center [359, 191] width 34 height 15
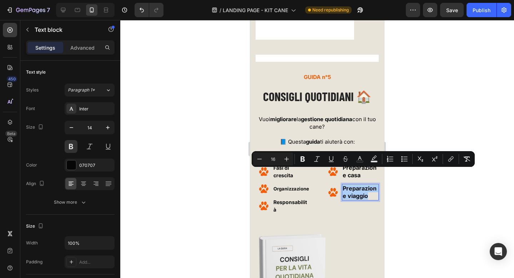
click at [266, 161] on input "16" at bounding box center [273, 158] width 14 height 9
click at [258, 160] on icon "Editor contextual toolbar" at bounding box center [259, 158] width 7 height 7
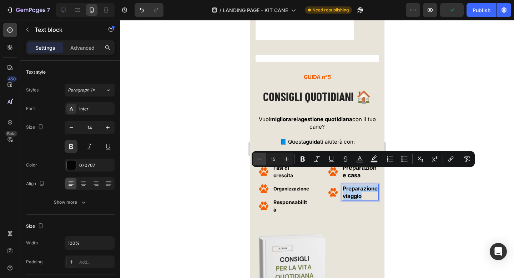
type input "14"
click at [339, 203] on div "GUIDA n°5 Text block ⁠⁠⁠⁠⁠⁠⁠ CONSIGLI QUOTIDIANI 🏠 Heading Vuoi migliorare la g…" at bounding box center [316, 151] width 123 height 159
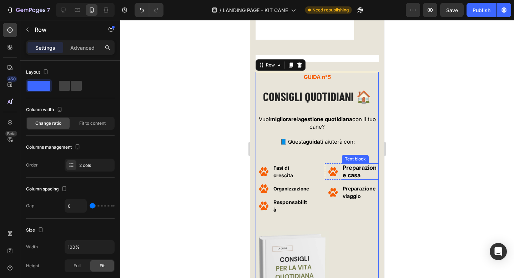
click at [351, 164] on span "Preparazione casa" at bounding box center [359, 171] width 34 height 15
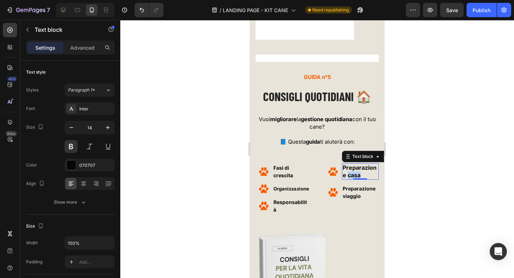
click at [351, 164] on span "Preparazione casa" at bounding box center [359, 171] width 34 height 15
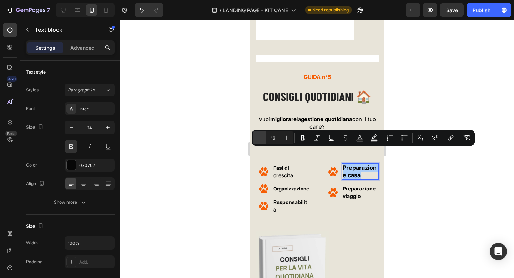
click at [260, 138] on icon "Editor contextual toolbar" at bounding box center [259, 137] width 7 height 7
type input "14"
click at [220, 117] on div at bounding box center [316, 149] width 393 height 258
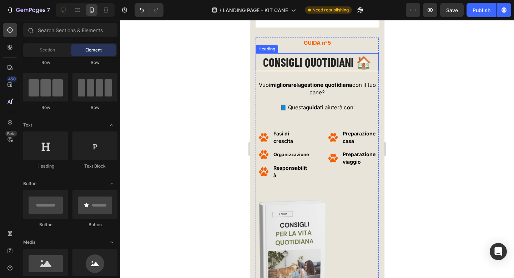
scroll to position [3439, 0]
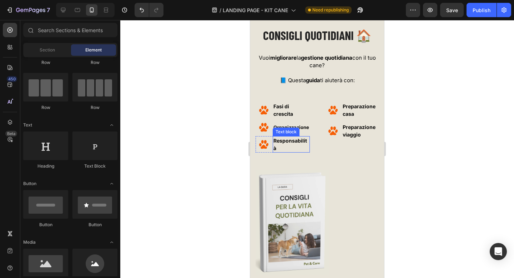
click at [305, 144] on p "Responsabilità" at bounding box center [291, 144] width 36 height 15
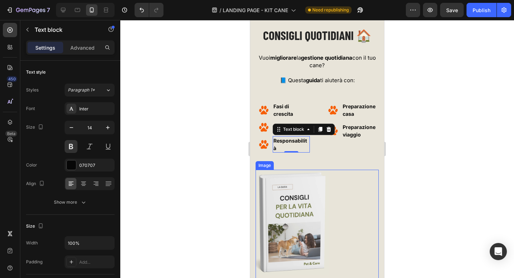
click at [311, 220] on img at bounding box center [292, 221] width 74 height 105
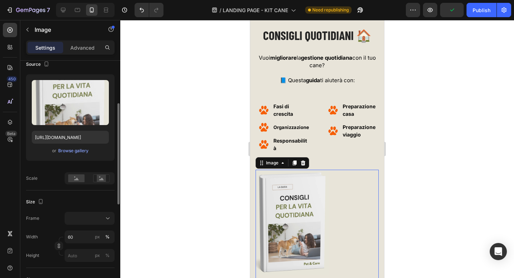
scroll to position [72, 0]
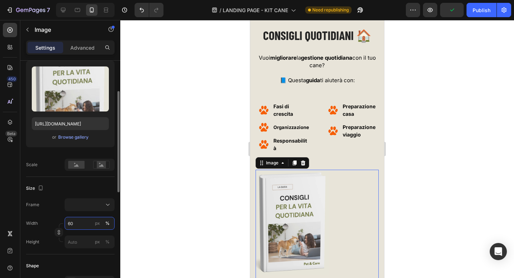
click at [76, 222] on input "60" at bounding box center [90, 223] width 50 height 13
type input "40"
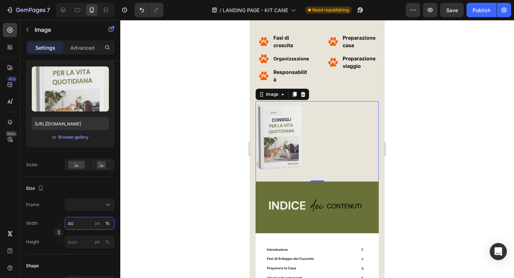
scroll to position [3510, 0]
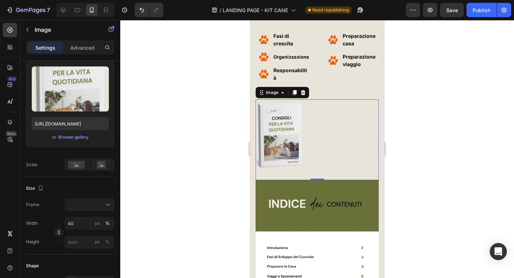
click at [342, 197] on img at bounding box center [316, 268] width 123 height 177
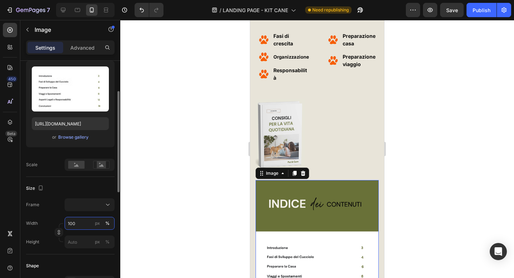
click at [83, 222] on input "100" at bounding box center [90, 223] width 50 height 13
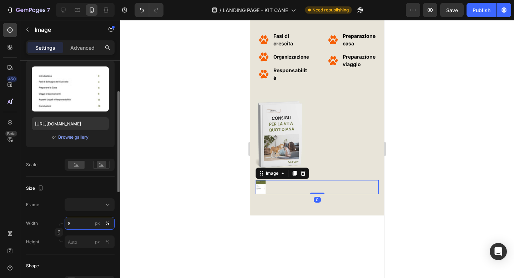
type input "80"
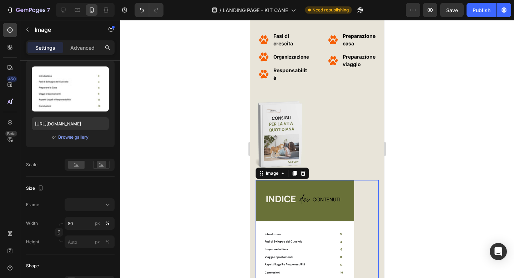
click at [164, 186] on div at bounding box center [316, 149] width 393 height 258
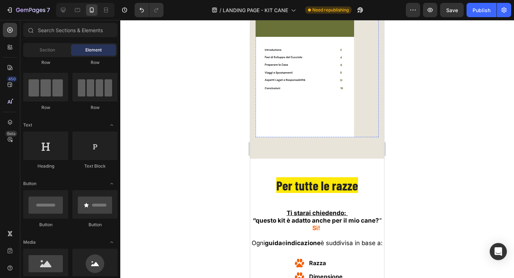
scroll to position [3737, 0]
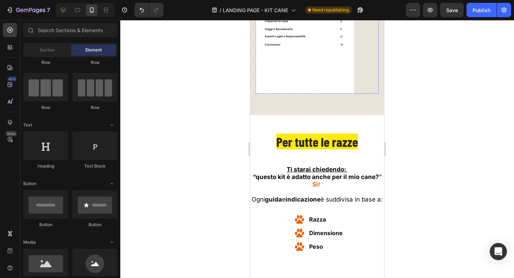
click at [315, 140] on span "Per tutte le razze" at bounding box center [317, 141] width 82 height 16
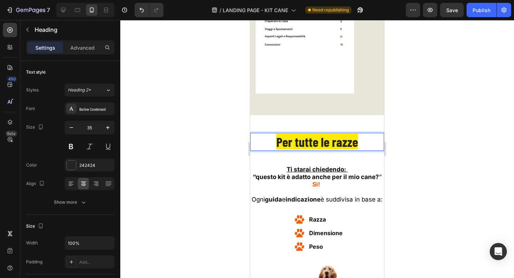
click at [315, 140] on span "Per tutte le razze" at bounding box center [317, 141] width 82 height 16
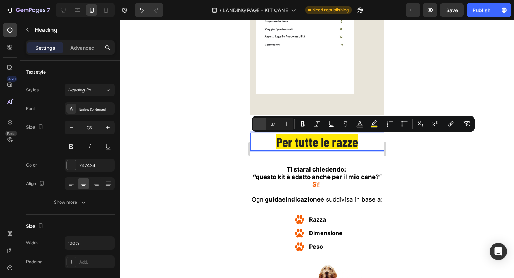
click at [256, 123] on icon "Editor contextual toolbar" at bounding box center [259, 123] width 7 height 7
type input "35"
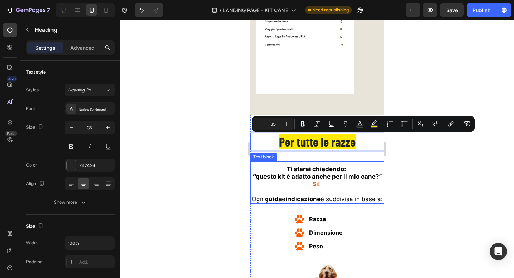
click at [317, 175] on strong "“questo kit è adatto anche per il mio cane?" at bounding box center [316, 176] width 126 height 7
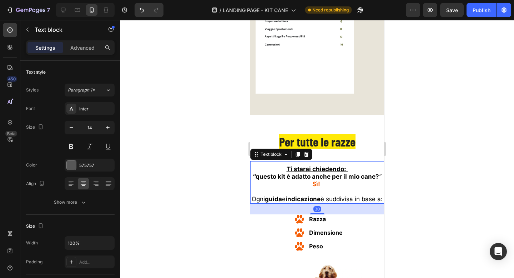
click at [317, 175] on strong "“questo kit è adatto anche per il mio cane?" at bounding box center [316, 176] width 126 height 7
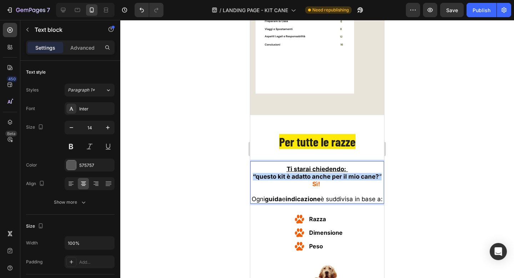
click at [317, 175] on strong "“questo kit è adatto anche per il mio cane?" at bounding box center [316, 176] width 126 height 7
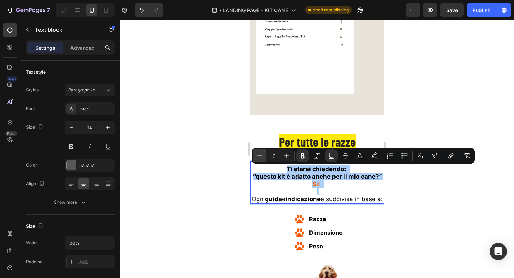
click at [260, 156] on icon "Editor contextual toolbar" at bounding box center [259, 155] width 7 height 7
drag, startPoint x: 260, startPoint y: 156, endPoint x: 63, endPoint y: 152, distance: 197.3
click at [260, 156] on icon "Editor contextual toolbar" at bounding box center [259, 155] width 7 height 7
type input "15"
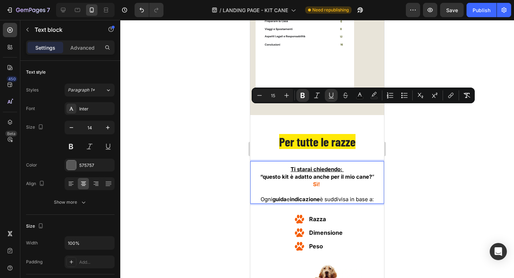
scroll to position [3811, 0]
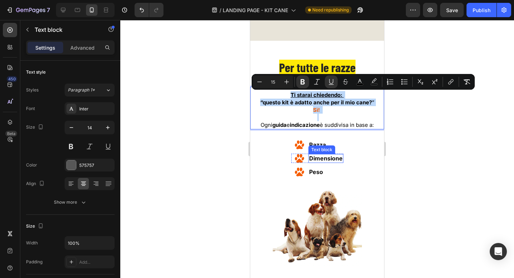
click at [314, 147] on div "Text block" at bounding box center [321, 149] width 27 height 9
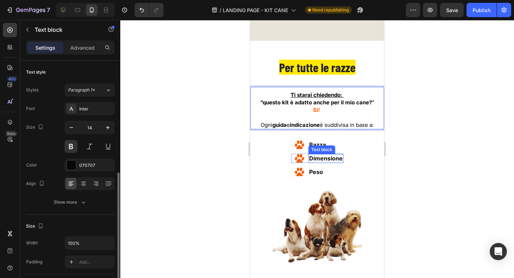
scroll to position [72, 0]
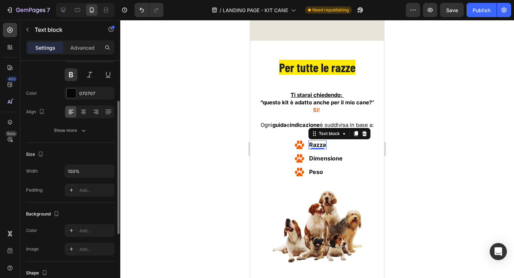
click at [314, 147] on strong "Razza" at bounding box center [317, 144] width 17 height 7
click at [314, 146] on strong "Razza" at bounding box center [317, 144] width 17 height 7
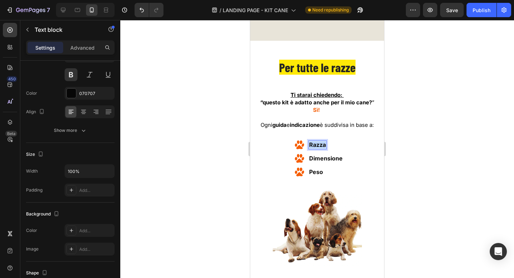
click at [314, 146] on strong "Razza" at bounding box center [317, 144] width 17 height 7
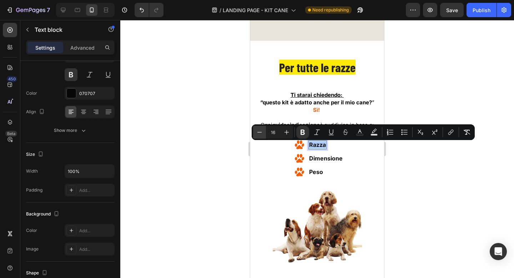
click at [263, 132] on button "Minus" at bounding box center [259, 132] width 13 height 13
type input "14"
click at [326, 158] on strong "Dimensione" at bounding box center [326, 157] width 34 height 7
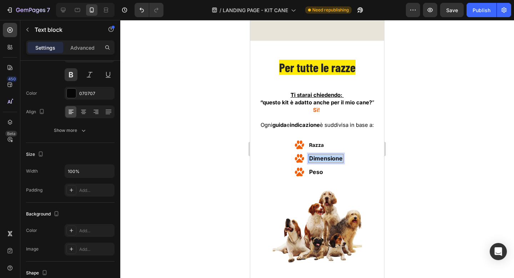
click at [326, 158] on strong "Dimensione" at bounding box center [326, 157] width 34 height 7
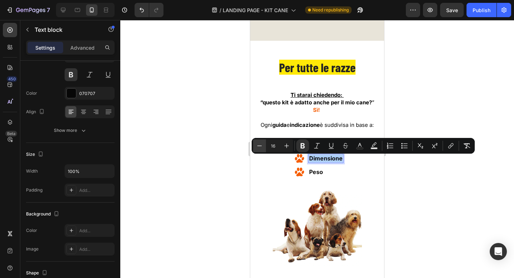
click at [261, 139] on button "Minus" at bounding box center [259, 145] width 13 height 13
type input "14"
click at [320, 171] on span "Peso" at bounding box center [318, 171] width 14 height 7
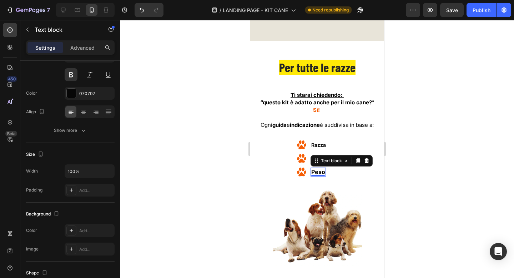
click at [320, 171] on span "Peso" at bounding box center [318, 171] width 14 height 7
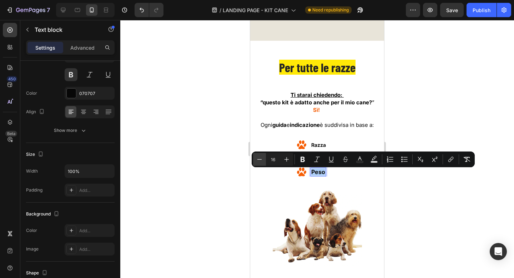
click at [261, 159] on icon "Editor contextual toolbar" at bounding box center [259, 159] width 5 height 0
type input "14"
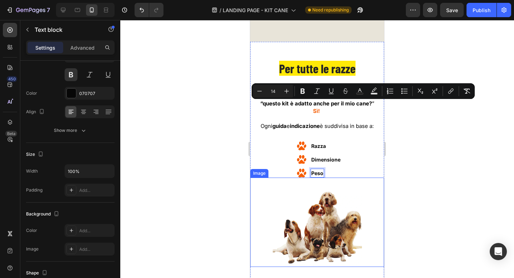
scroll to position [3890, 0]
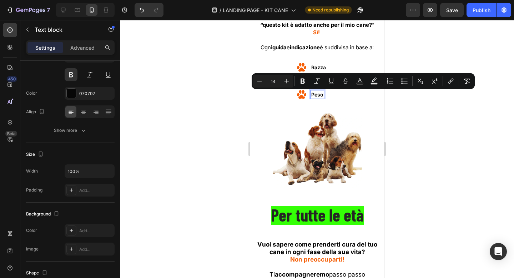
click at [197, 123] on div at bounding box center [316, 149] width 393 height 258
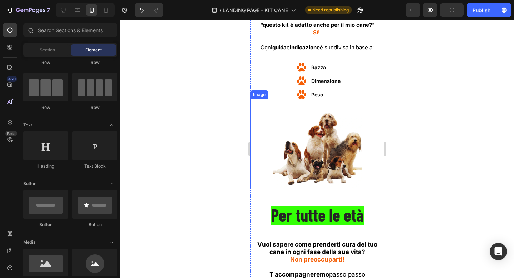
click at [329, 122] on img at bounding box center [317, 143] width 89 height 89
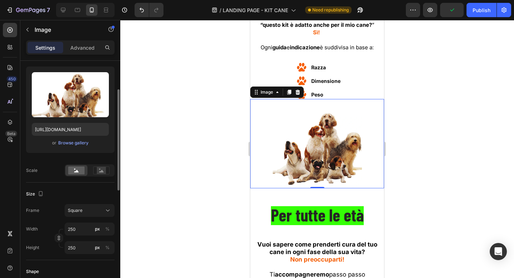
scroll to position [66, 0]
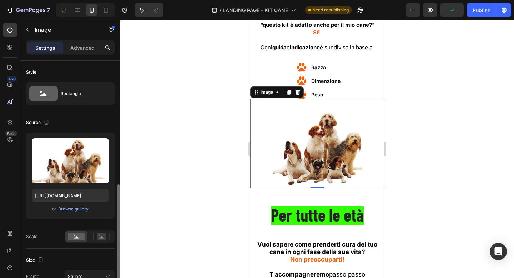
scroll to position [87, 0]
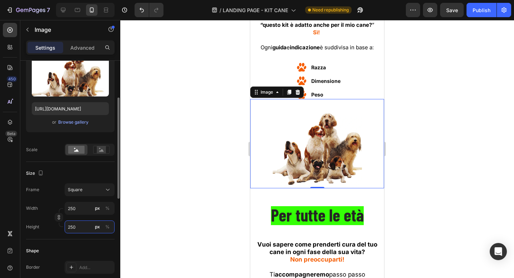
click at [79, 223] on input "250" at bounding box center [90, 226] width 50 height 13
type input "2"
type input "20"
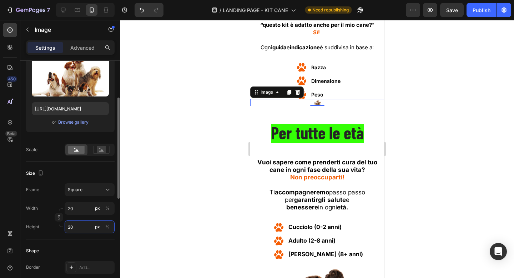
type input "200"
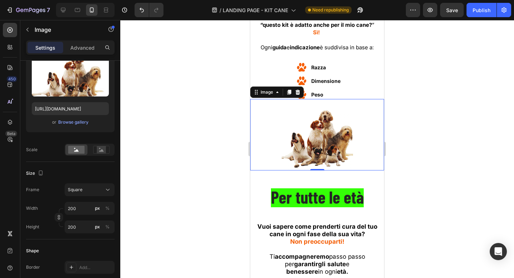
click at [168, 192] on div at bounding box center [316, 149] width 393 height 258
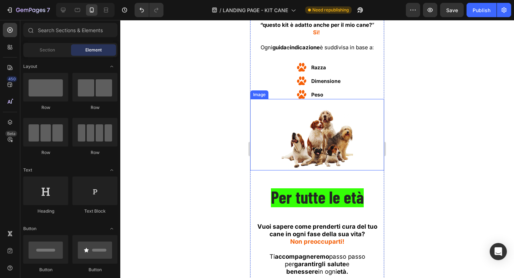
scroll to position [3999, 0]
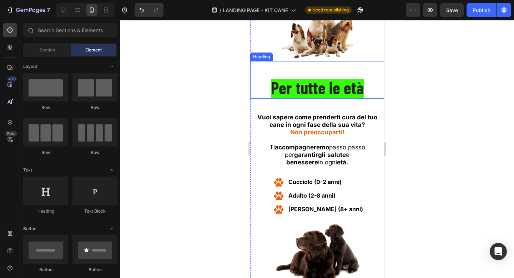
click at [321, 88] on span "Per tutte le età" at bounding box center [317, 87] width 93 height 21
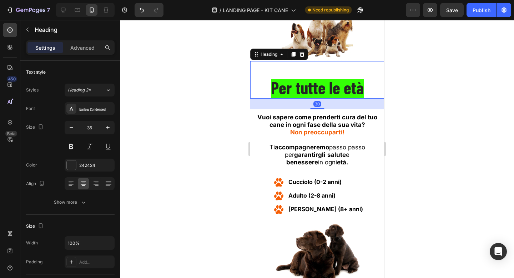
click at [321, 88] on span "Per tutte le età" at bounding box center [317, 87] width 93 height 21
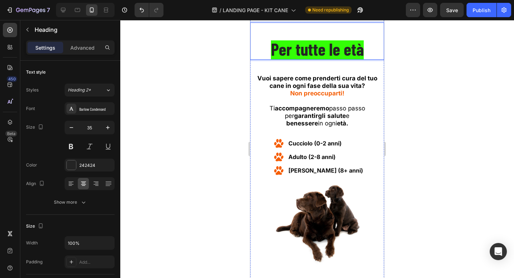
scroll to position [3762, 0]
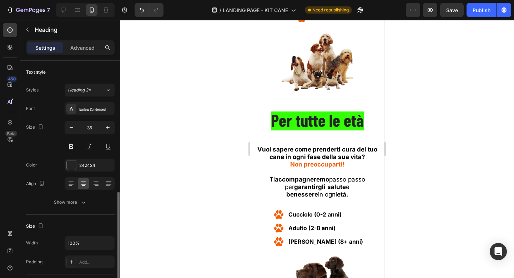
scroll to position [87, 0]
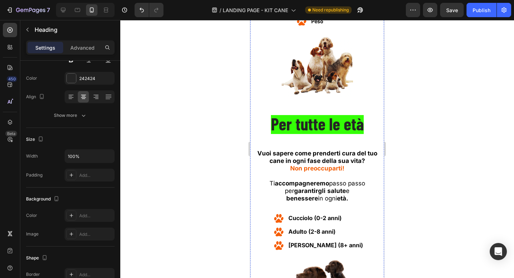
scroll to position [3971, 0]
click at [315, 127] on span "Per tutte le età" at bounding box center [317, 123] width 93 height 21
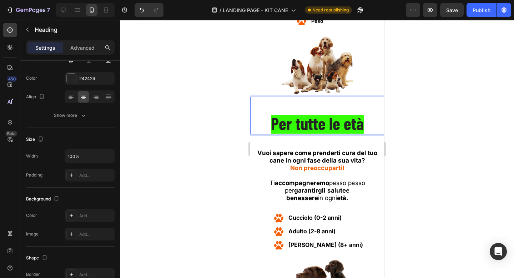
click at [315, 127] on span "Per tutte le età" at bounding box center [317, 123] width 93 height 21
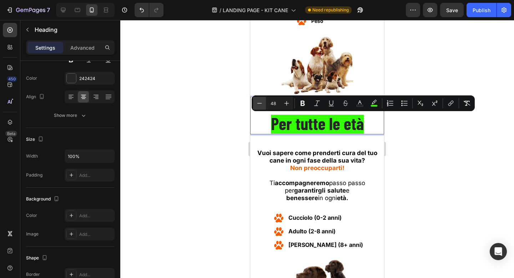
click at [259, 103] on icon "Editor contextual toolbar" at bounding box center [259, 103] width 7 height 7
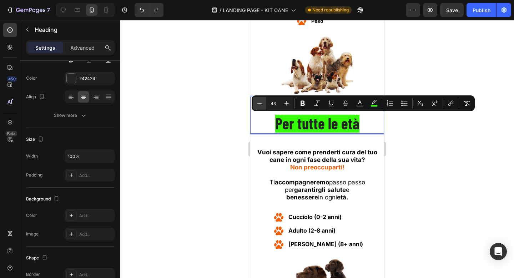
click at [259, 103] on icon "Editor contextual toolbar" at bounding box center [259, 103] width 7 height 7
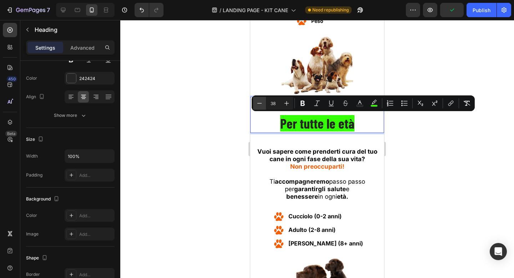
click at [259, 103] on icon "Editor contextual toolbar" at bounding box center [259, 103] width 7 height 7
type input "36"
click at [207, 112] on div at bounding box center [316, 149] width 393 height 258
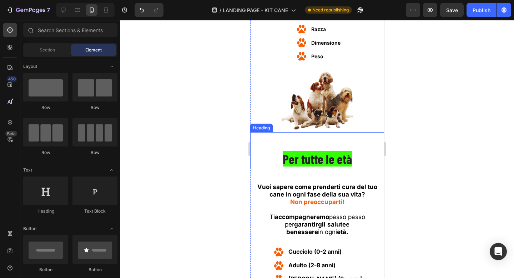
scroll to position [3839, 0]
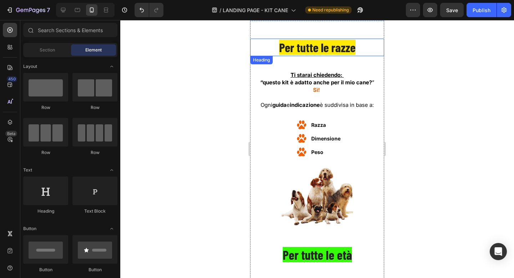
click at [311, 51] on span "Per tutte le razze" at bounding box center [317, 47] width 76 height 15
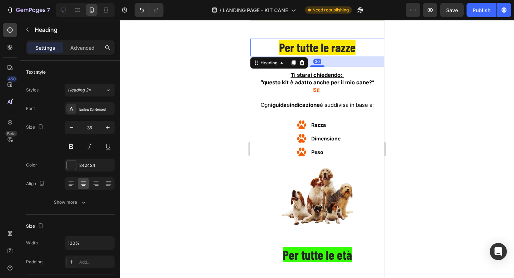
click at [311, 51] on span "Per tutte le razze" at bounding box center [317, 47] width 76 height 15
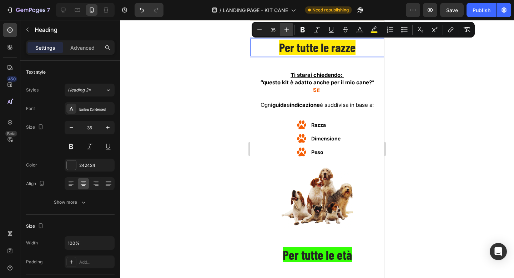
click at [283, 31] on button "Plus" at bounding box center [286, 29] width 13 height 13
type input "36"
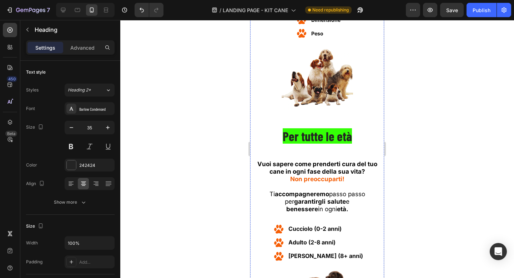
scroll to position [3994, 0]
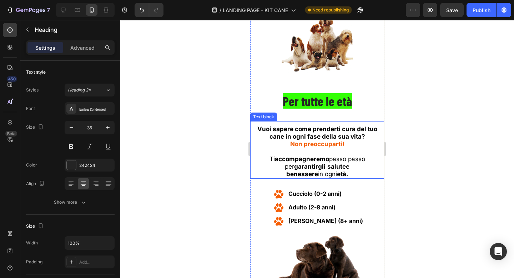
click at [311, 132] on strong "Vuoi sapere come prenderti cura del tuo" at bounding box center [317, 128] width 120 height 7
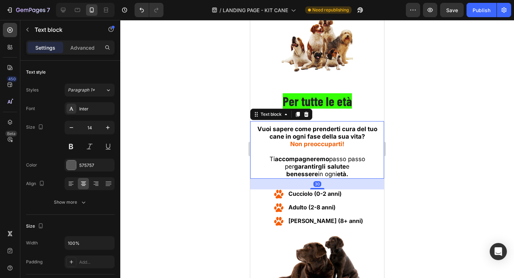
click at [311, 132] on strong "Vuoi sapere come prenderti cura del tuo" at bounding box center [317, 128] width 120 height 7
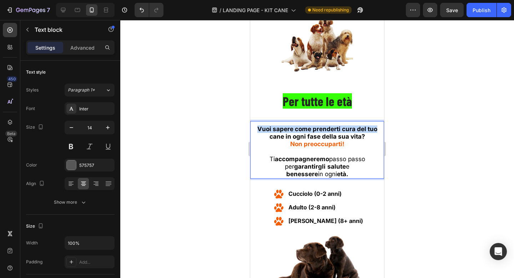
click at [311, 132] on strong "Vuoi sapere come prenderti cura del tuo" at bounding box center [317, 128] width 120 height 7
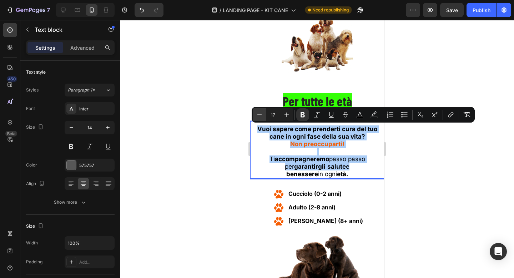
click at [260, 115] on icon "Editor contextual toolbar" at bounding box center [259, 114] width 7 height 7
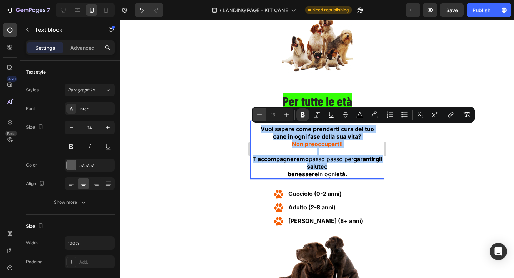
click at [260, 115] on icon "Editor contextual toolbar" at bounding box center [259, 114] width 7 height 7
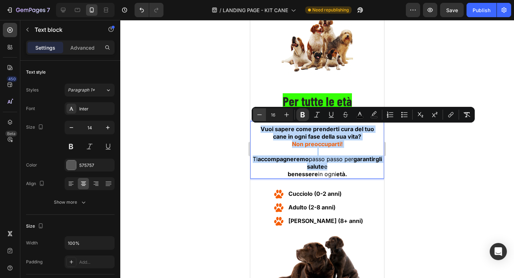
type input "15"
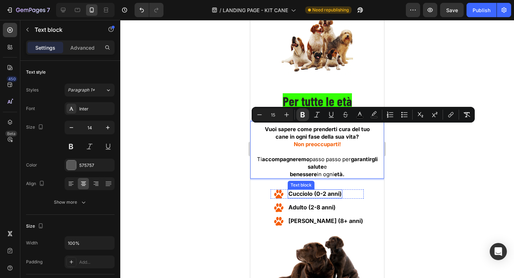
click at [329, 196] on strong "Cucciolo (0-2 anni)" at bounding box center [314, 193] width 53 height 7
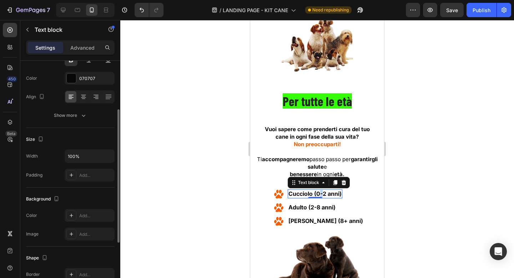
click at [329, 196] on strong "Cucciolo (0-2 anni)" at bounding box center [314, 193] width 53 height 7
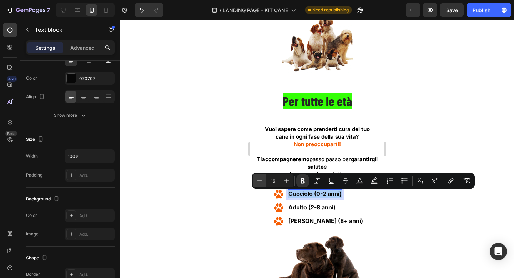
click at [261, 182] on icon "Editor contextual toolbar" at bounding box center [259, 180] width 7 height 7
type input "14"
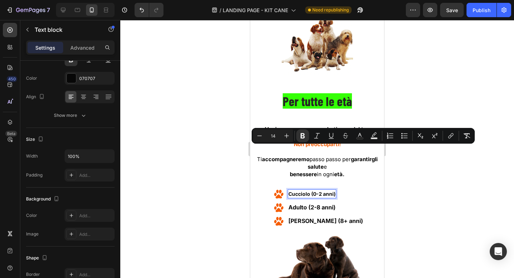
scroll to position [4041, 0]
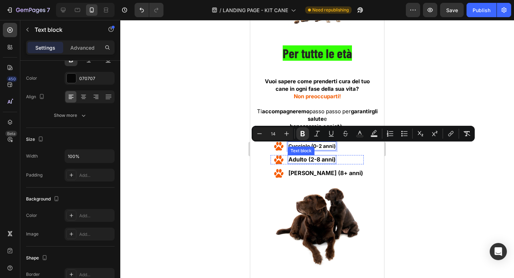
click at [319, 160] on strong "Adulto (2-8 anni)" at bounding box center [311, 159] width 47 height 7
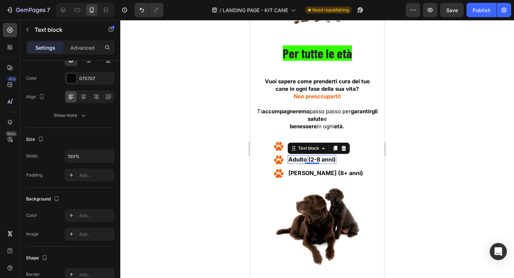
click at [319, 160] on strong "Adulto (2-8 anni)" at bounding box center [311, 159] width 47 height 7
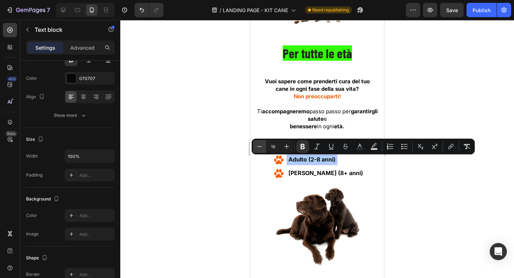
click at [257, 145] on icon "Editor contextual toolbar" at bounding box center [259, 146] width 7 height 7
type input "14"
click at [316, 173] on span "[PERSON_NAME] (8+ anni)" at bounding box center [325, 172] width 75 height 7
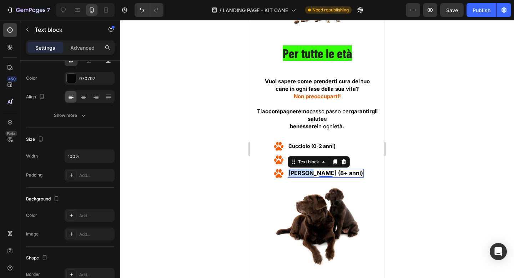
click at [316, 173] on span "[PERSON_NAME] (8+ anni)" at bounding box center [325, 172] width 75 height 7
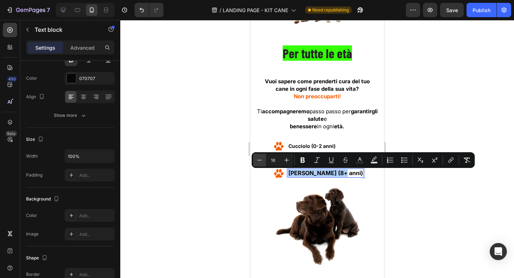
click at [257, 158] on icon "Editor contextual toolbar" at bounding box center [259, 159] width 7 height 7
type input "14"
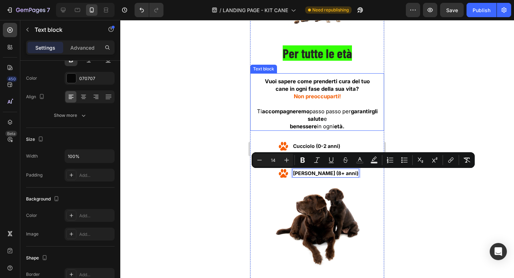
click at [199, 112] on div at bounding box center [316, 149] width 393 height 258
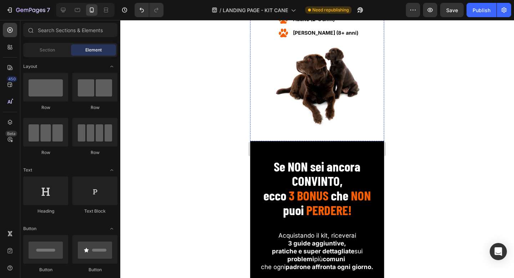
scroll to position [4182, 0]
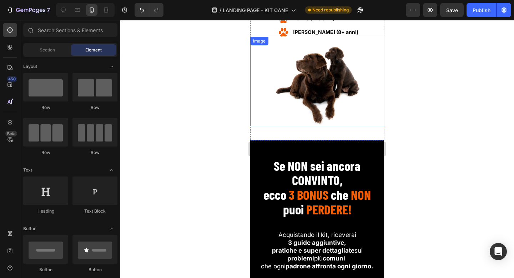
click at [312, 89] on img at bounding box center [317, 81] width 89 height 89
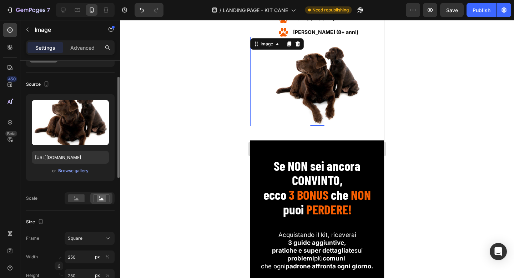
scroll to position [45, 0]
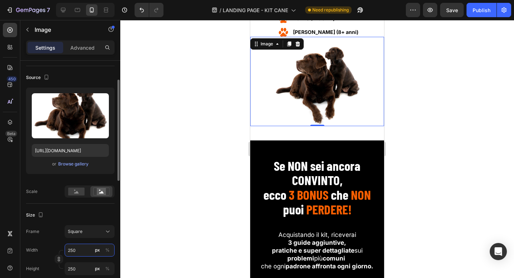
click at [83, 252] on input "250" at bounding box center [90, 249] width 50 height 13
type input "2"
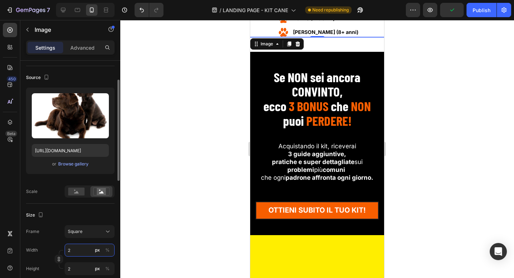
type input "20"
type input "200"
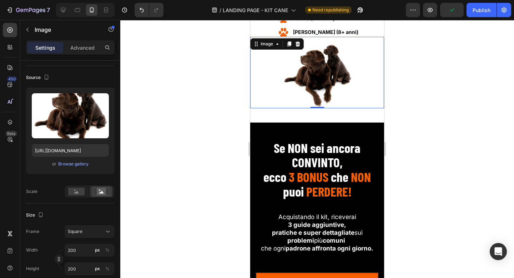
click at [212, 196] on div at bounding box center [316, 149] width 393 height 258
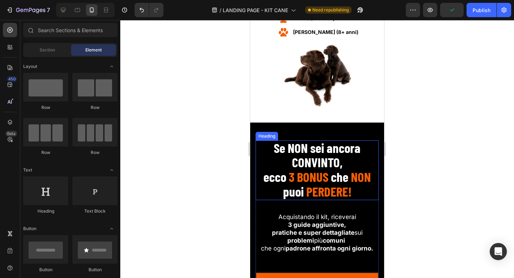
click at [308, 170] on strong "3 BONUS" at bounding box center [309, 176] width 40 height 16
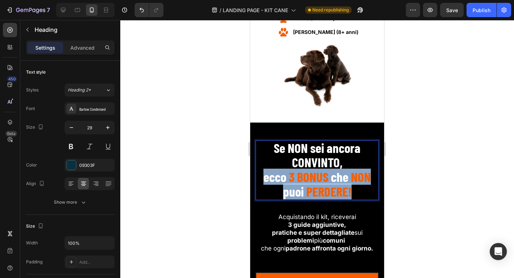
click at [308, 170] on strong "3 BONUS" at bounding box center [309, 176] width 40 height 16
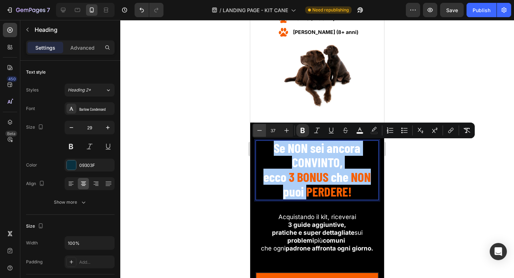
click at [261, 128] on icon "Editor contextual toolbar" at bounding box center [259, 130] width 7 height 7
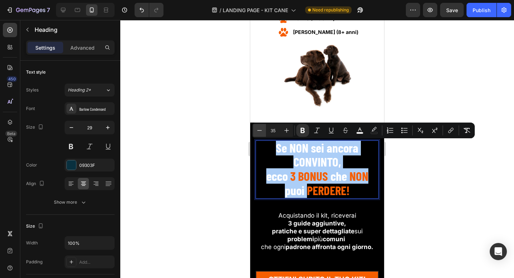
click at [261, 128] on icon "Editor contextual toolbar" at bounding box center [259, 130] width 7 height 7
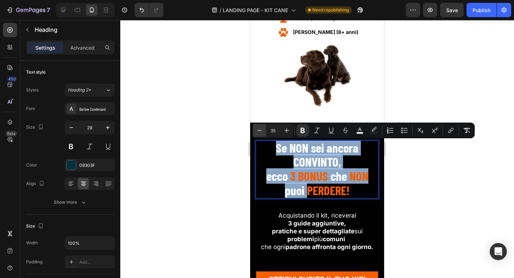
type input "34"
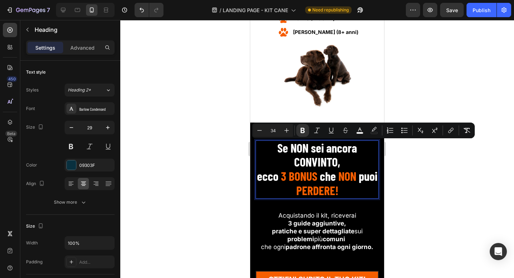
click at [228, 128] on div at bounding box center [316, 149] width 393 height 258
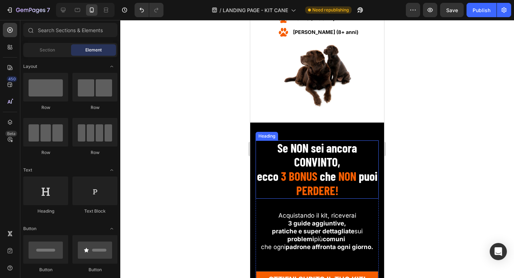
click at [346, 174] on strong "NON" at bounding box center [347, 175] width 18 height 15
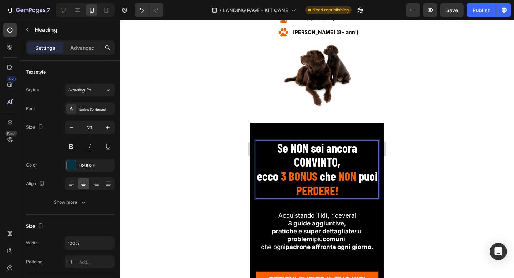
click at [359, 178] on strong "puoi" at bounding box center [368, 175] width 19 height 15
click at [337, 176] on strong "Rich Text Editor. Editing area: main" at bounding box center [337, 175] width 2 height 15
click at [339, 176] on strong "NON" at bounding box center [347, 175] width 18 height 15
click at [339, 177] on strong "NON" at bounding box center [347, 175] width 18 height 15
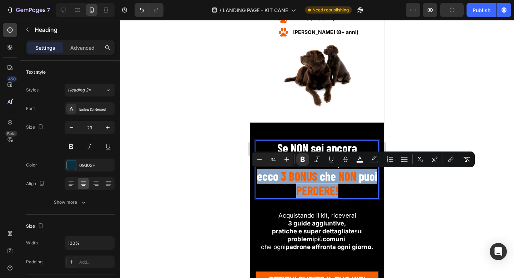
click at [339, 177] on strong "NON" at bounding box center [347, 175] width 18 height 15
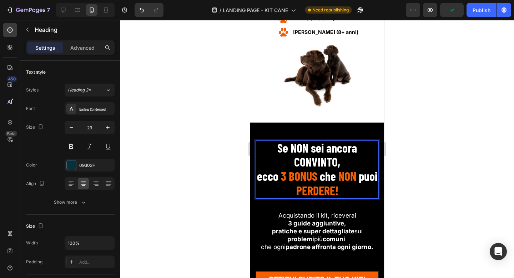
click at [339, 178] on strong "NON" at bounding box center [347, 175] width 18 height 15
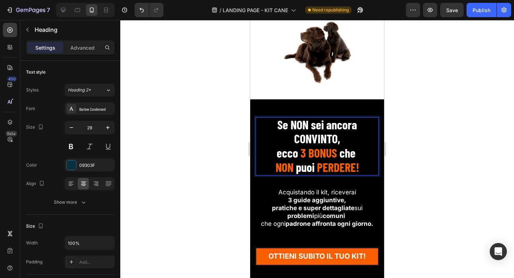
scroll to position [4248, 0]
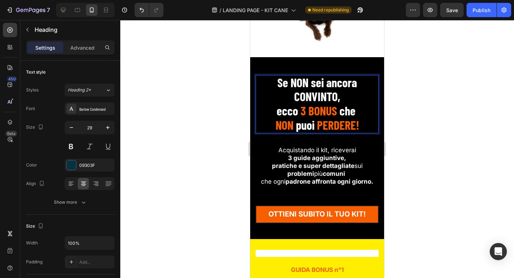
click at [320, 169] on strong "pratiche e super dettagliate" at bounding box center [313, 165] width 82 height 7
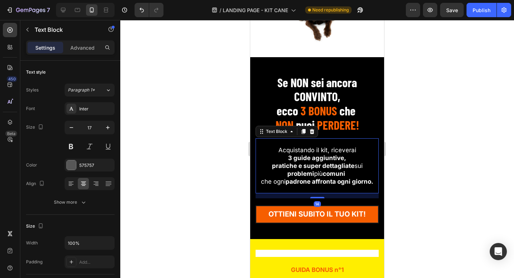
click at [320, 169] on strong "pratiche e super dettagliate" at bounding box center [313, 165] width 82 height 7
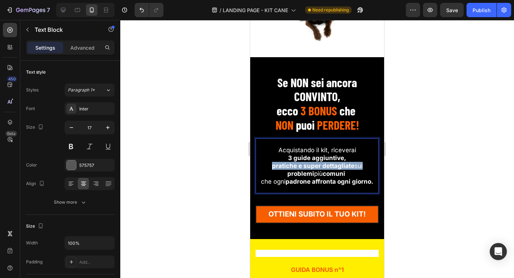
click at [320, 169] on strong "pratiche e super dettagliate" at bounding box center [313, 165] width 82 height 7
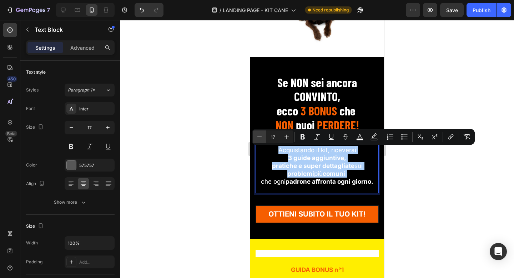
click at [262, 137] on icon "Editor contextual toolbar" at bounding box center [259, 136] width 7 height 7
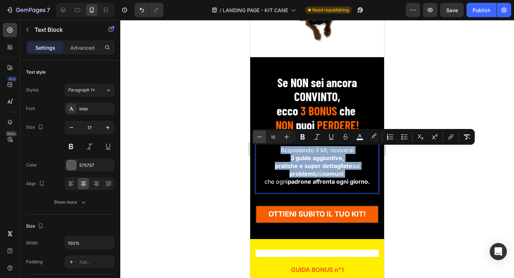
type input "15"
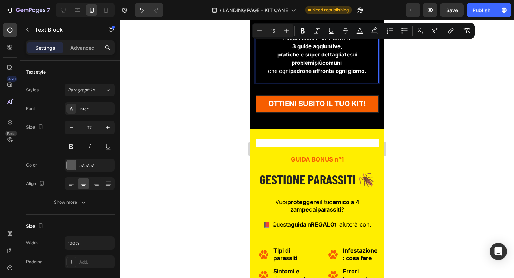
scroll to position [4376, 0]
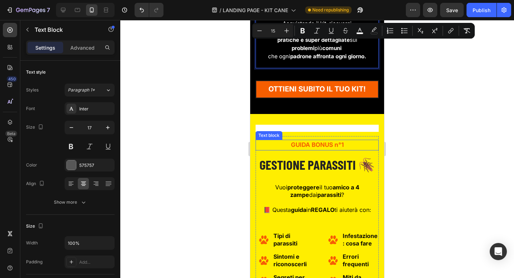
click at [322, 142] on span "GUIDA BONUS n°1" at bounding box center [317, 144] width 53 height 7
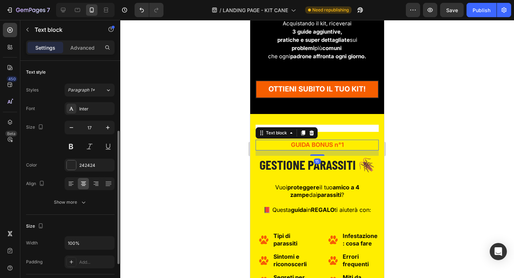
scroll to position [45, 0]
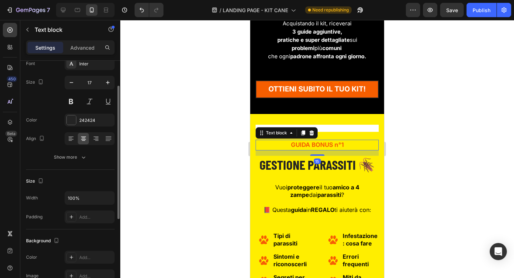
click at [322, 142] on span "GUIDA BONUS n°1" at bounding box center [317, 144] width 53 height 7
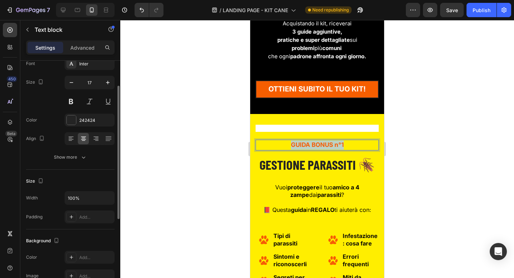
click at [322, 142] on span "GUIDA BONUS n°1" at bounding box center [317, 144] width 53 height 7
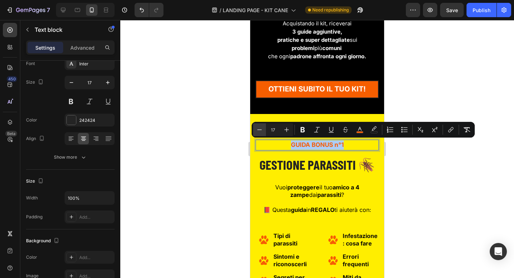
click at [262, 126] on icon "Editor contextual toolbar" at bounding box center [259, 129] width 7 height 7
type input "15"
click at [227, 90] on div at bounding box center [316, 149] width 393 height 258
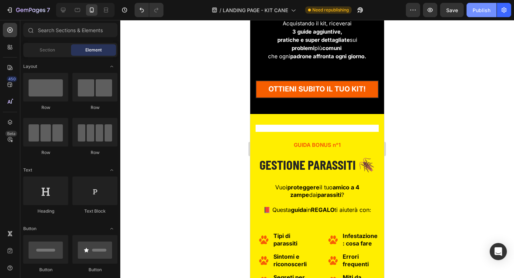
click at [481, 11] on div "Publish" at bounding box center [481, 9] width 18 height 7
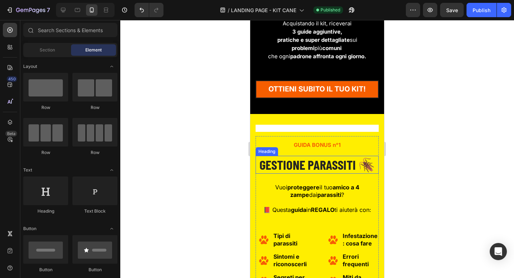
click at [297, 162] on span "GESTIONE PARASSITI 🪳" at bounding box center [316, 164] width 115 height 16
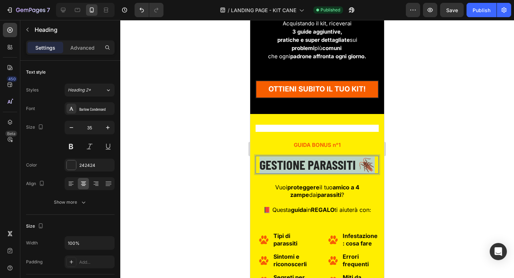
click at [297, 162] on span "GESTIONE PARASSITI 🪳" at bounding box center [316, 164] width 115 height 16
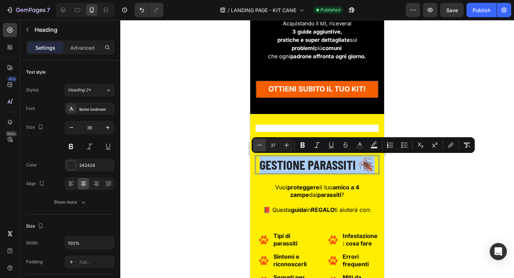
click at [260, 144] on icon "Editor contextual toolbar" at bounding box center [259, 144] width 7 height 7
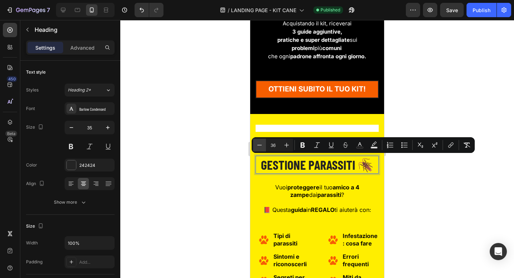
click at [260, 144] on icon "Editor contextual toolbar" at bounding box center [259, 144] width 7 height 7
type input "35"
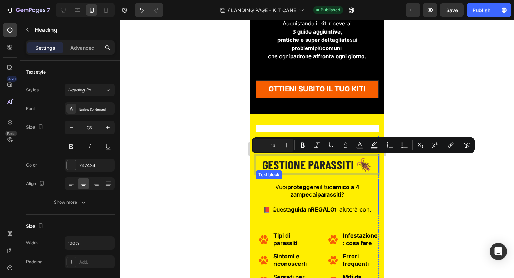
click at [311, 189] on span "Vuoi proteggere il tuo amico a 4 zampe dai parassiti ?" at bounding box center [317, 190] width 84 height 15
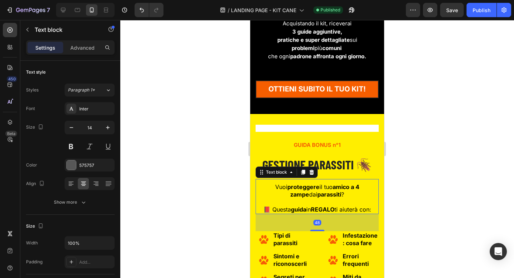
click at [311, 189] on span "Vuoi proteggere il tuo amico a 4 zampe dai parassiti ?" at bounding box center [317, 190] width 84 height 15
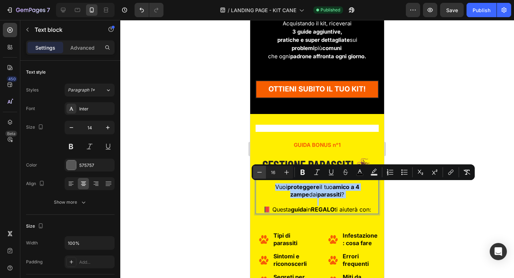
click at [261, 170] on icon "Editor contextual toolbar" at bounding box center [259, 171] width 7 height 7
type input "15"
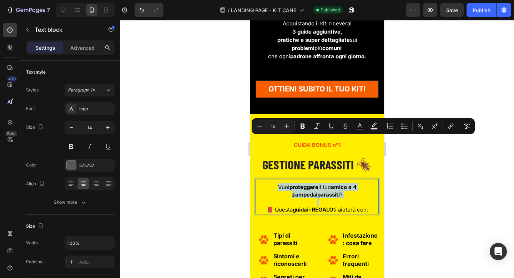
scroll to position [4442, 0]
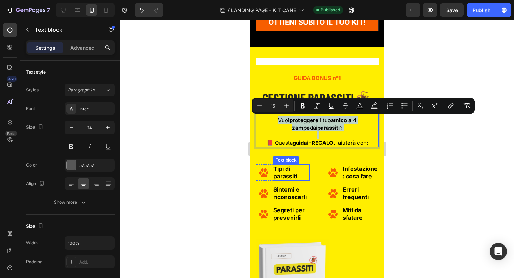
click at [291, 173] on strong "Tipi di parassiti" at bounding box center [285, 172] width 24 height 15
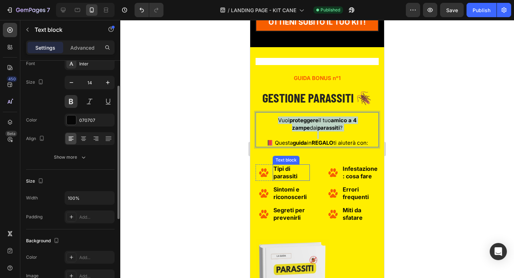
click at [291, 173] on strong "Tipi di parassiti" at bounding box center [285, 172] width 24 height 15
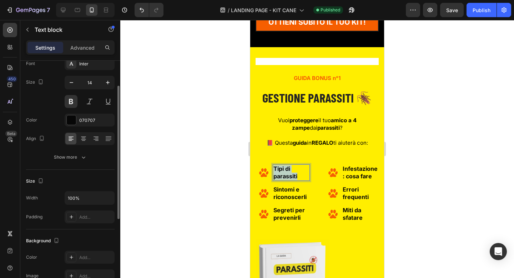
click at [291, 173] on strong "Tipi di parassiti" at bounding box center [285, 172] width 24 height 15
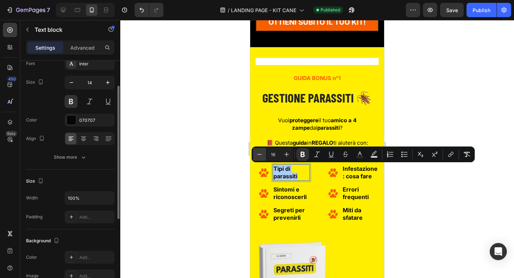
click at [260, 154] on icon "Editor contextual toolbar" at bounding box center [259, 154] width 7 height 7
type input "14"
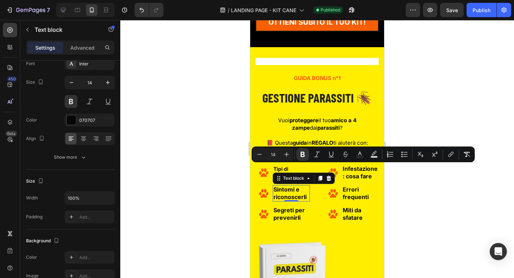
click at [286, 193] on strong "Sintomi e riconoscerli" at bounding box center [289, 193] width 33 height 15
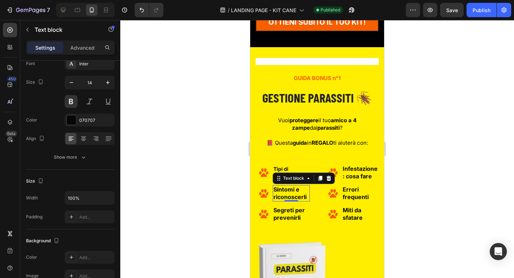
click at [286, 193] on strong "Sintomi e riconoscerli" at bounding box center [289, 193] width 33 height 15
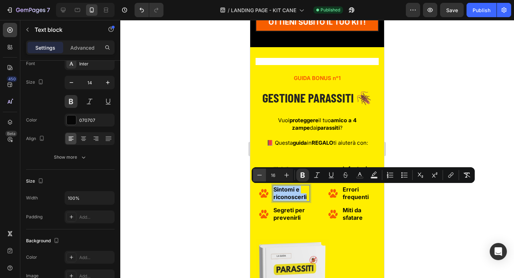
click at [259, 173] on icon "Editor contextual toolbar" at bounding box center [259, 174] width 7 height 7
type input "14"
click at [285, 212] on span "Segreti per prevenirli" at bounding box center [288, 213] width 31 height 15
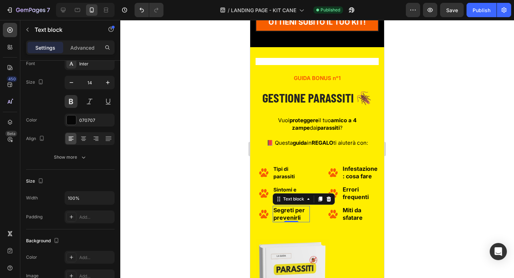
click at [285, 212] on span "Segreti per prevenirli" at bounding box center [288, 213] width 31 height 15
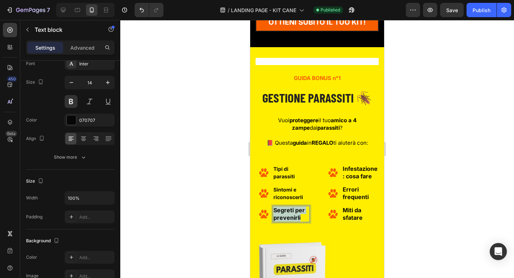
click at [285, 212] on span "Segreti per prevenirli" at bounding box center [288, 213] width 31 height 15
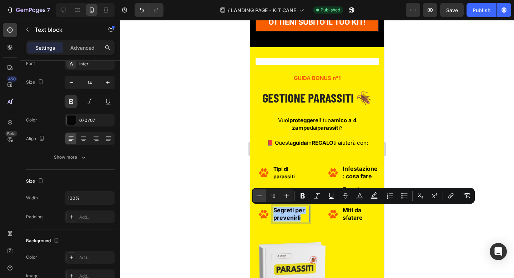
click at [262, 195] on icon "Editor contextual toolbar" at bounding box center [259, 195] width 7 height 7
type input "14"
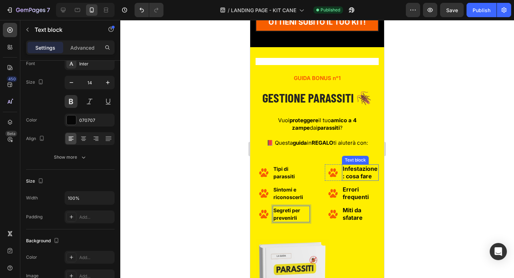
click at [365, 175] on span "Infestazione: cosa fare" at bounding box center [359, 172] width 35 height 15
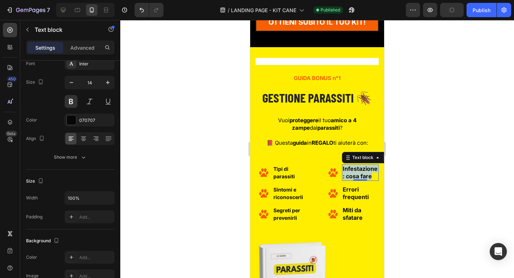
click at [365, 175] on span "Infestazione: cosa fare" at bounding box center [359, 172] width 35 height 15
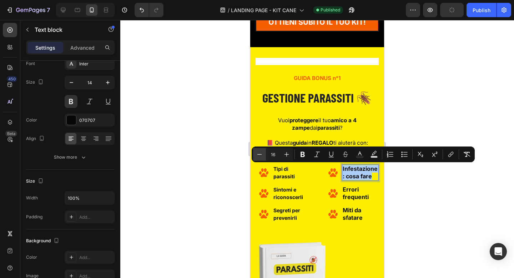
click at [260, 155] on icon "Editor contextual toolbar" at bounding box center [259, 154] width 7 height 7
type input "14"
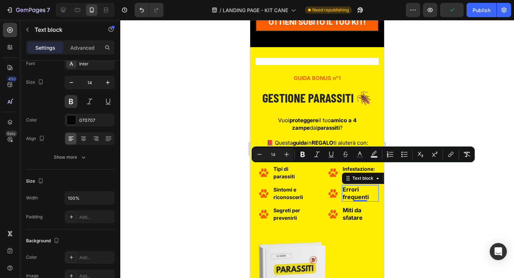
click at [352, 193] on p "Errori frequenti" at bounding box center [360, 193] width 36 height 15
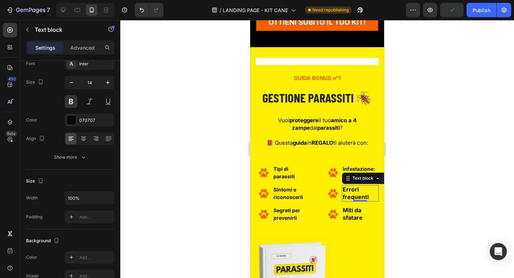
click at [352, 193] on p "Errori frequenti" at bounding box center [360, 193] width 36 height 15
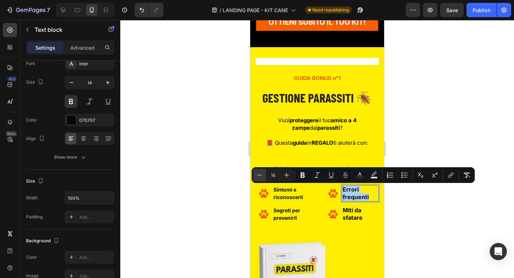
click at [261, 176] on icon "Editor contextual toolbar" at bounding box center [259, 174] width 7 height 7
type input "14"
click at [357, 214] on span "Miti da sfatare" at bounding box center [352, 213] width 20 height 15
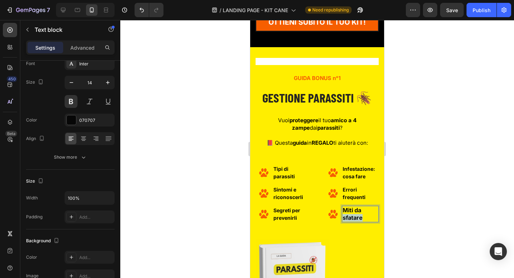
click at [357, 214] on span "Miti da sfatare" at bounding box center [352, 213] width 20 height 15
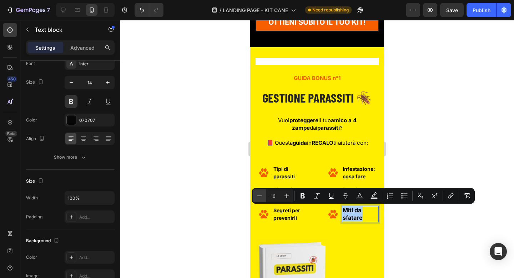
click at [259, 194] on icon "Editor contextual toolbar" at bounding box center [259, 195] width 7 height 7
type input "14"
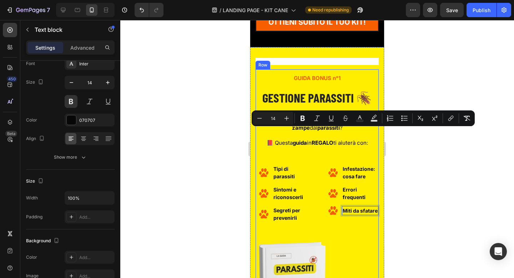
scroll to position [4532, 0]
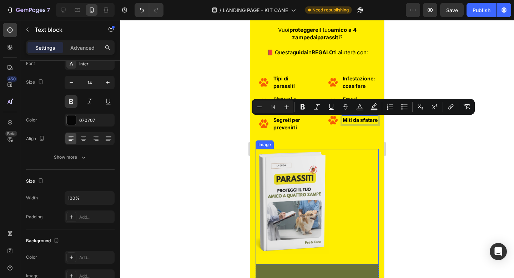
click at [303, 164] on img at bounding box center [292, 201] width 74 height 105
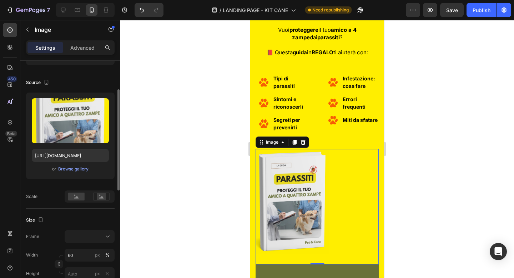
scroll to position [50, 0]
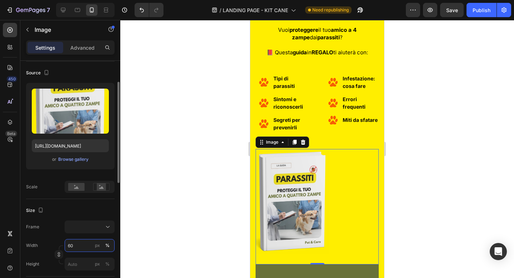
click at [78, 244] on input "60" at bounding box center [90, 245] width 50 height 13
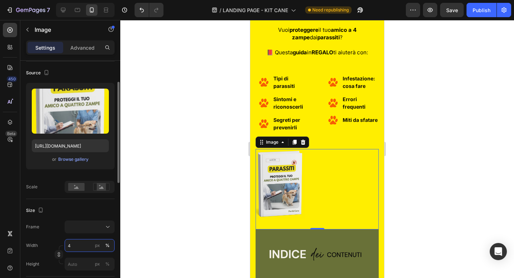
type input "40"
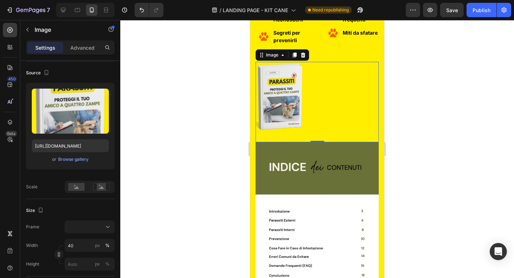
click at [317, 186] on img at bounding box center [316, 230] width 123 height 177
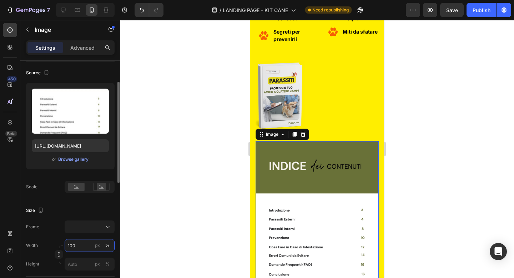
click at [73, 251] on input "100" at bounding box center [90, 245] width 50 height 13
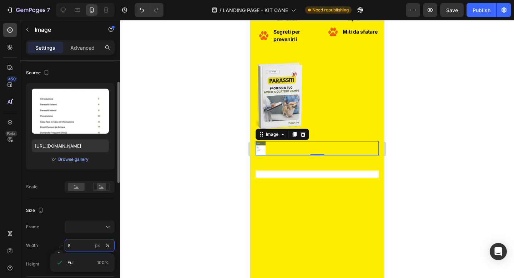
type input "80"
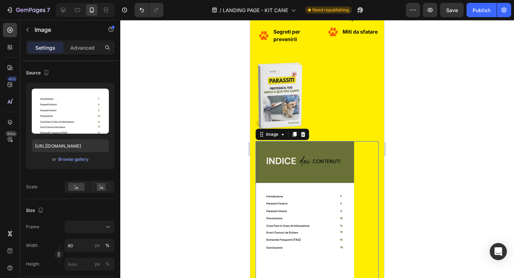
click at [177, 167] on div at bounding box center [316, 149] width 393 height 258
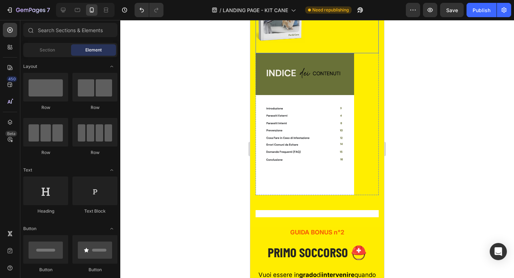
scroll to position [4808, 0]
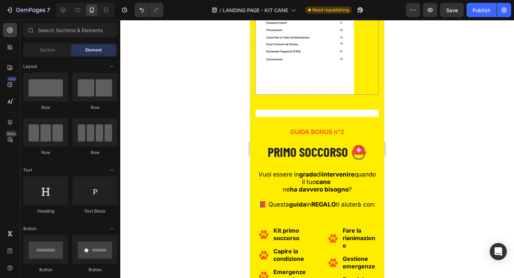
click at [313, 131] on span "GUIDA BONUS n°2" at bounding box center [317, 131] width 54 height 7
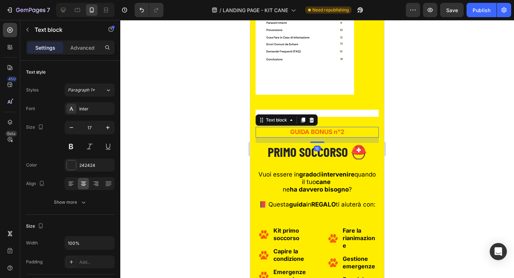
click at [313, 131] on span "GUIDA BONUS n°2" at bounding box center [317, 131] width 54 height 7
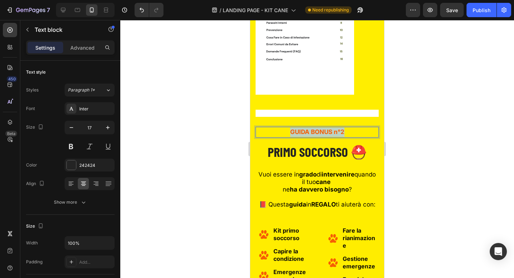
click at [313, 131] on span "GUIDA BONUS n°2" at bounding box center [317, 131] width 54 height 7
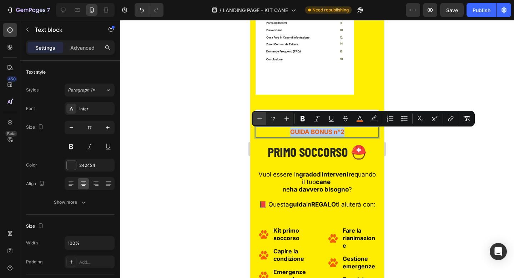
click at [258, 121] on icon "Editor contextual toolbar" at bounding box center [259, 118] width 7 height 7
type input "15"
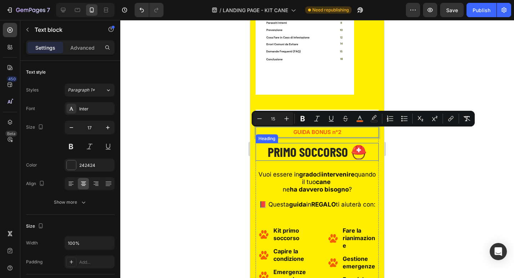
click at [300, 151] on span "PRIMO SOCCORSO ⛑️" at bounding box center [317, 151] width 99 height 16
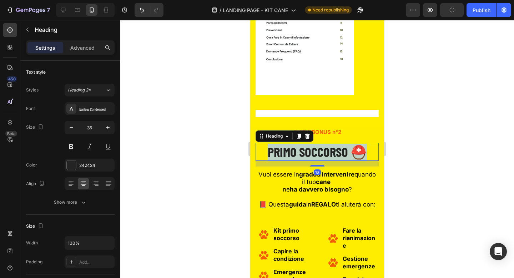
click at [300, 151] on span "PRIMO SOCCORSO ⛑️" at bounding box center [317, 151] width 99 height 16
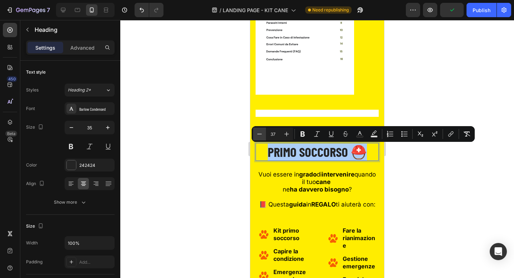
click at [261, 132] on icon "Editor contextual toolbar" at bounding box center [259, 133] width 7 height 7
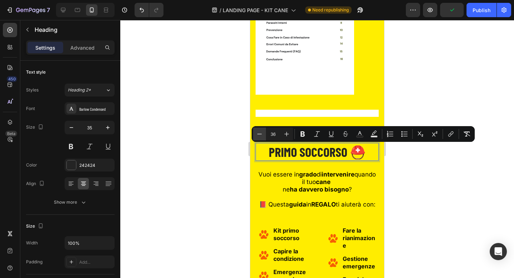
click at [261, 132] on icon "Editor contextual toolbar" at bounding box center [259, 133] width 7 height 7
type input "35"
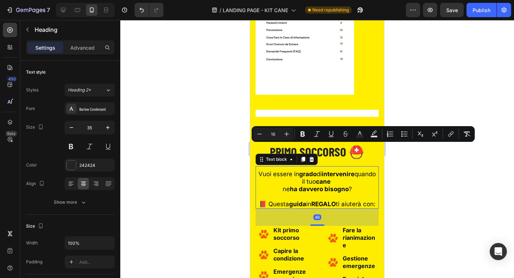
click at [316, 177] on strong "grado" at bounding box center [307, 173] width 17 height 7
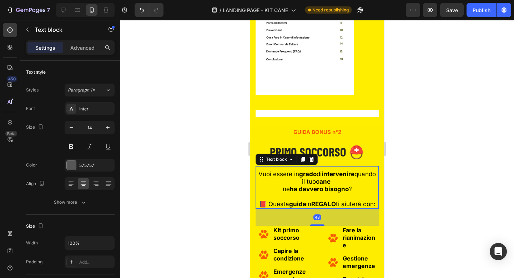
click at [316, 177] on strong "grado" at bounding box center [307, 173] width 17 height 7
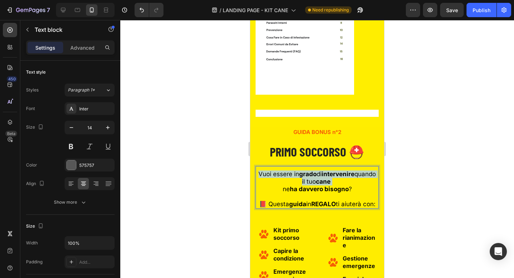
click at [316, 177] on strong "grado" at bounding box center [307, 173] width 17 height 7
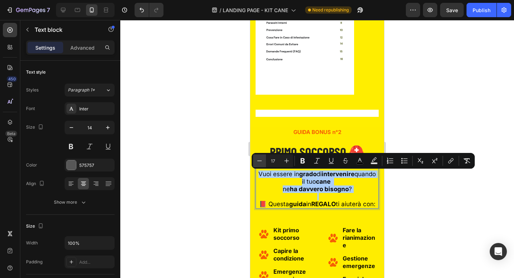
click at [261, 162] on icon "Editor contextual toolbar" at bounding box center [259, 160] width 7 height 7
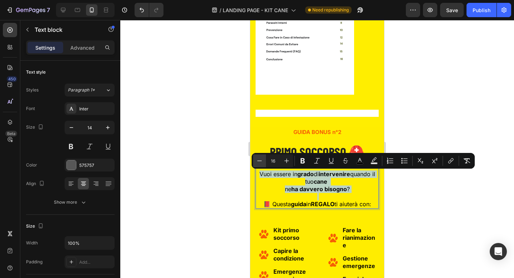
type input "15"
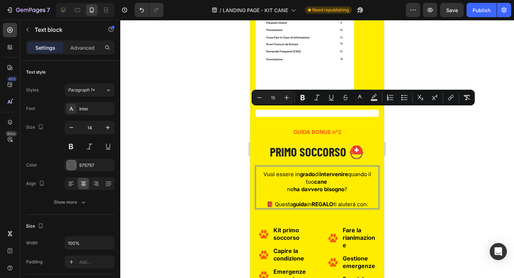
scroll to position [4872, 0]
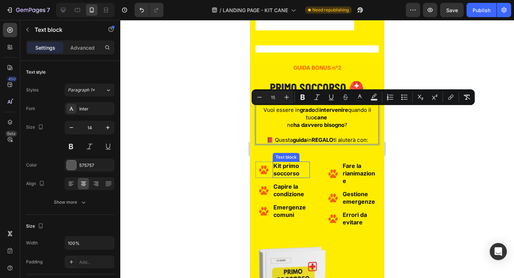
click at [292, 173] on strong "Kit primo soccorso" at bounding box center [286, 169] width 26 height 15
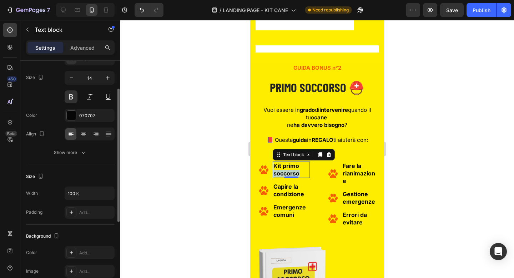
click at [292, 173] on strong "Kit primo soccorso" at bounding box center [286, 169] width 26 height 15
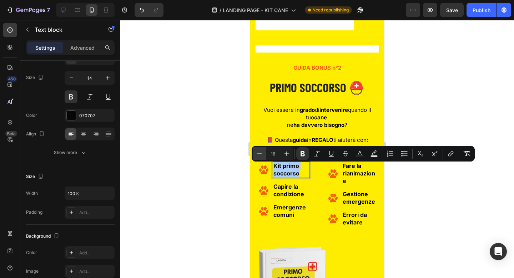
click at [259, 152] on icon "Editor contextual toolbar" at bounding box center [259, 153] width 7 height 7
type input "14"
click at [291, 194] on strong "Capire la condizione" at bounding box center [288, 190] width 31 height 15
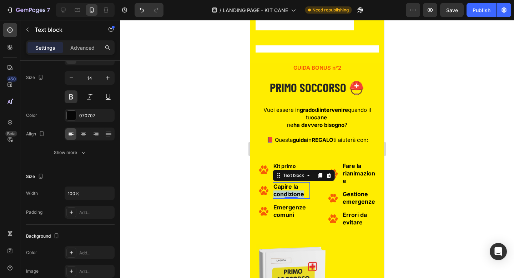
click at [291, 194] on strong "Capire la condizione" at bounding box center [288, 190] width 31 height 15
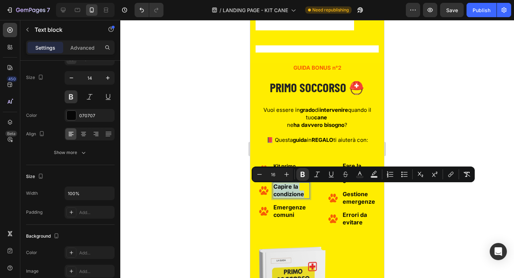
click at [252, 168] on div "Minus 16 Plus Bold Italic Underline Strikethrough Text Color Text Background Co…" at bounding box center [362, 174] width 223 height 16
click at [256, 171] on icon "Editor contextual toolbar" at bounding box center [259, 174] width 7 height 7
type input "14"
click at [286, 212] on span "Emergenze comuni" at bounding box center [289, 210] width 32 height 15
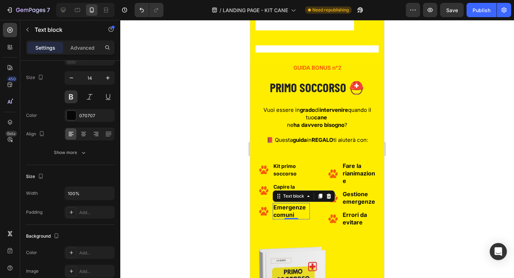
click at [286, 212] on span "Emergenze comuni" at bounding box center [289, 210] width 32 height 15
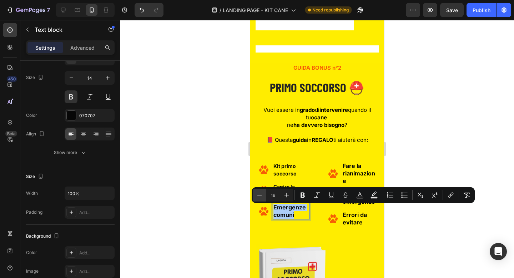
click at [260, 193] on icon "Editor contextual toolbar" at bounding box center [259, 194] width 7 height 7
type input "14"
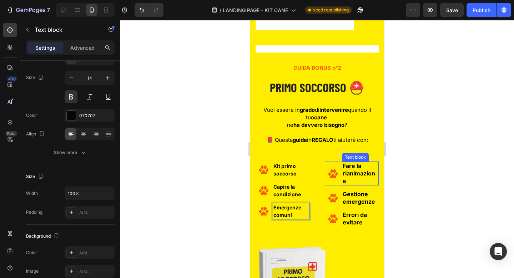
click at [360, 173] on span "Fare la rianimazione" at bounding box center [358, 173] width 32 height 22
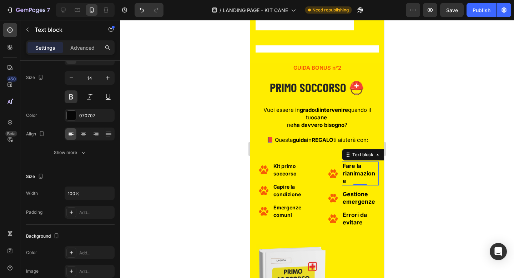
click at [360, 173] on span "Fare la rianimazione" at bounding box center [358, 173] width 32 height 22
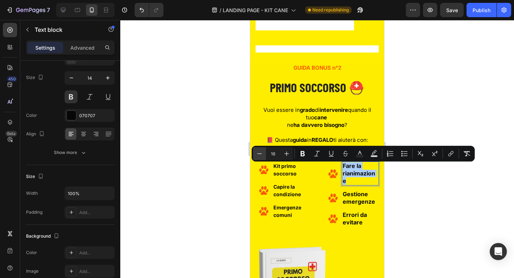
click at [256, 151] on icon "Editor contextual toolbar" at bounding box center [259, 153] width 7 height 7
type input "14"
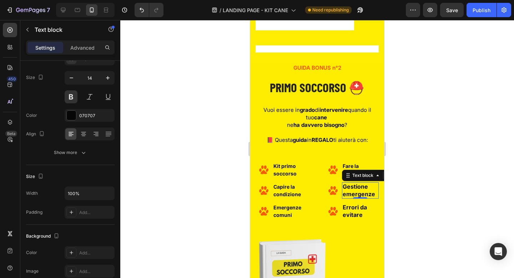
click at [364, 192] on span "Gestione emergenze" at bounding box center [358, 190] width 32 height 15
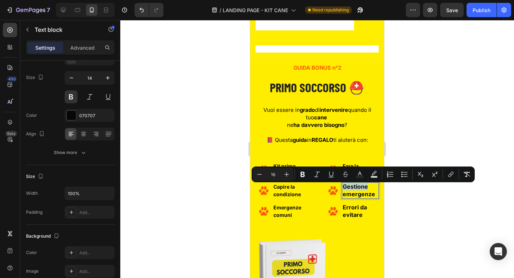
click at [364, 192] on span "Gestione emergenze" at bounding box center [358, 190] width 32 height 15
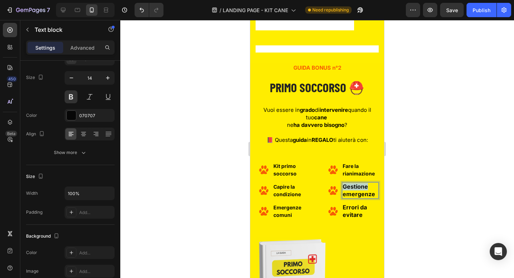
click at [364, 192] on span "Gestione emergenze" at bounding box center [358, 190] width 32 height 15
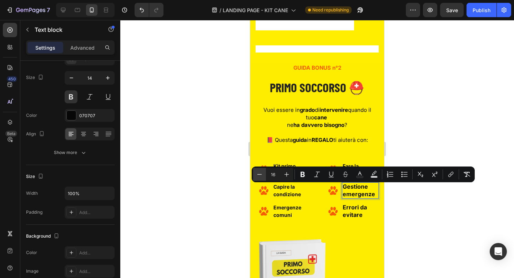
click at [263, 175] on button "Minus" at bounding box center [259, 174] width 13 height 13
type input "14"
click at [362, 216] on p "Errori da evitare" at bounding box center [360, 210] width 36 height 15
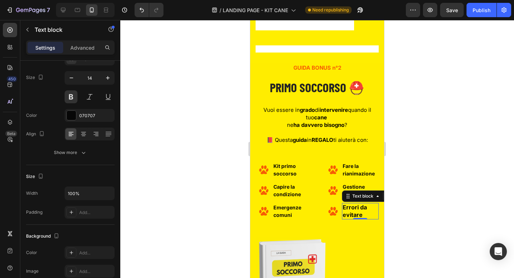
click at [362, 216] on p "Errori da evitare" at bounding box center [360, 210] width 36 height 15
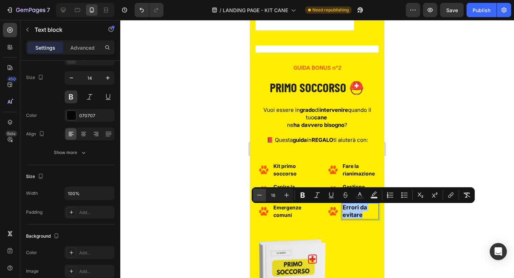
click at [257, 194] on icon "Editor contextual toolbar" at bounding box center [259, 194] width 7 height 7
type input "14"
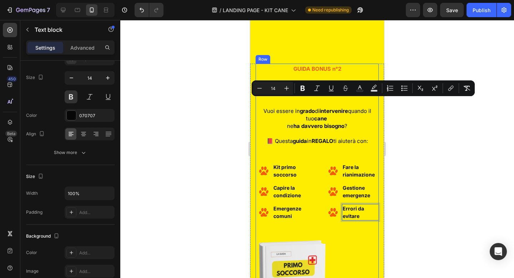
scroll to position [4979, 0]
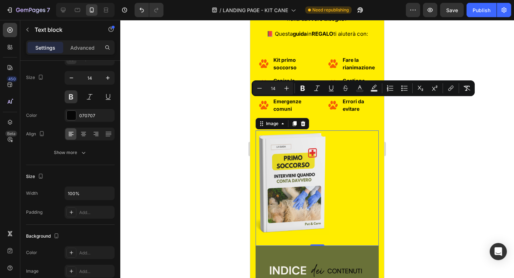
click at [313, 161] on img at bounding box center [292, 182] width 74 height 105
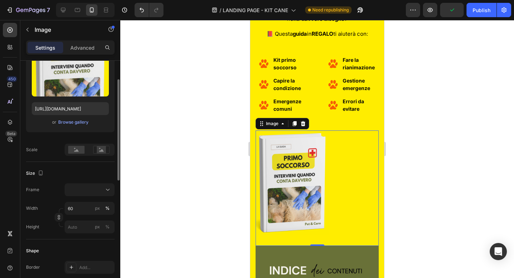
scroll to position [87, 0]
click at [81, 212] on input "60" at bounding box center [90, 207] width 50 height 13
type input "40"
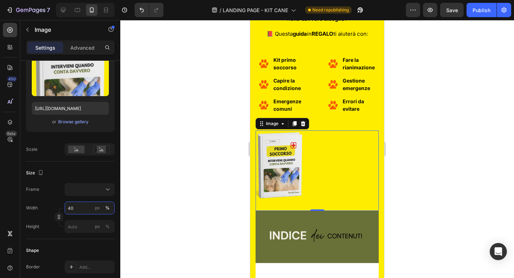
scroll to position [5077, 0]
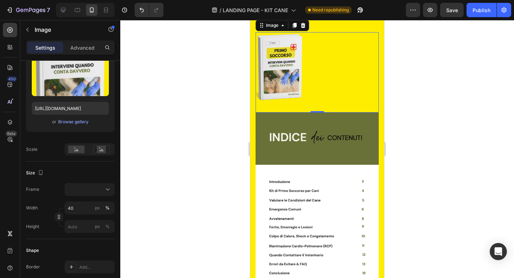
click at [296, 193] on img at bounding box center [316, 201] width 123 height 178
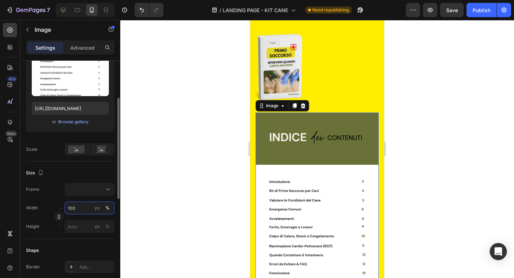
click at [76, 210] on input "100" at bounding box center [90, 207] width 50 height 13
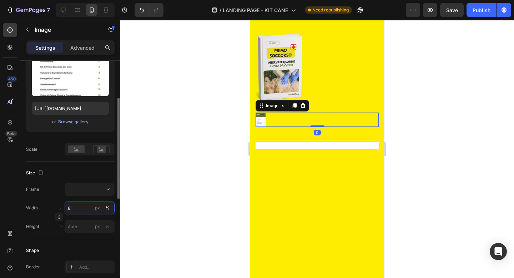
type input "80"
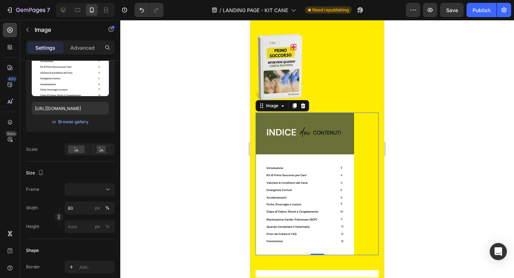
click at [220, 128] on div at bounding box center [316, 149] width 393 height 258
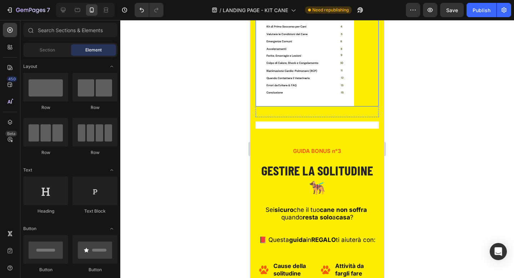
scroll to position [5232, 0]
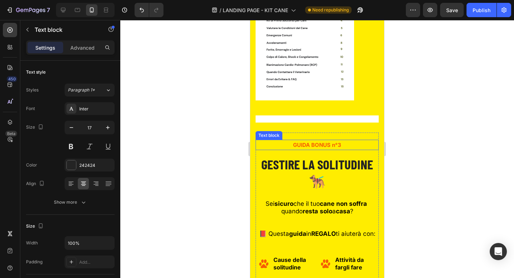
click at [312, 145] on span "GUIDA BONUS n°3" at bounding box center [317, 144] width 48 height 7
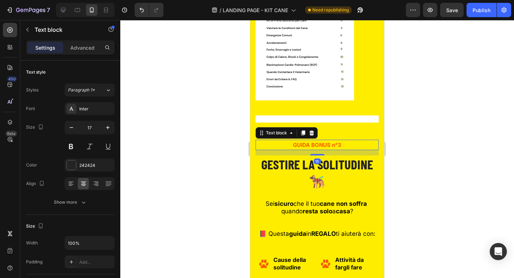
click at [312, 145] on span "GUIDA BONUS n°3" at bounding box center [317, 144] width 48 height 7
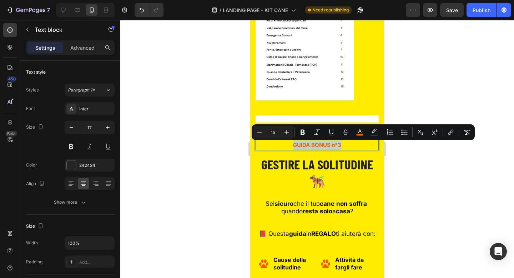
click at [312, 145] on span "GUIDA BONUS n°3" at bounding box center [317, 144] width 48 height 7
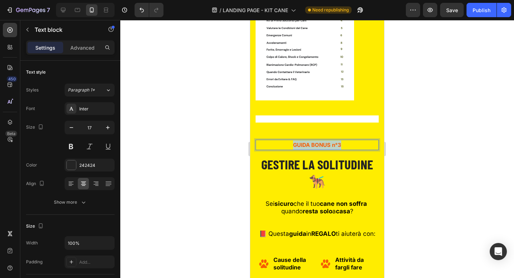
click at [312, 145] on span "GUIDA BONUS n°3" at bounding box center [317, 144] width 48 height 7
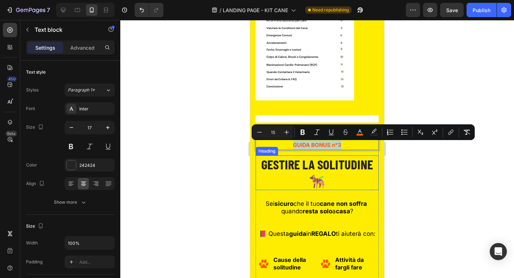
click at [314, 166] on span "GESTIRE LA SOLITUDINE 🐕‍🦺" at bounding box center [317, 172] width 112 height 32
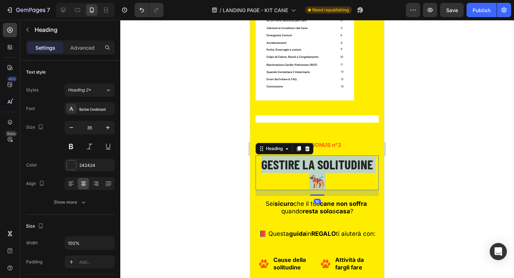
click at [314, 166] on span "GESTIRE LA SOLITUDINE 🐕‍🦺" at bounding box center [317, 172] width 112 height 32
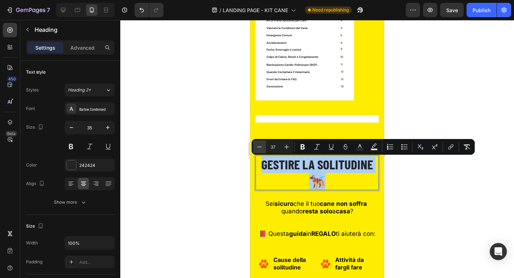
click at [263, 144] on icon "Editor contextual toolbar" at bounding box center [259, 146] width 7 height 7
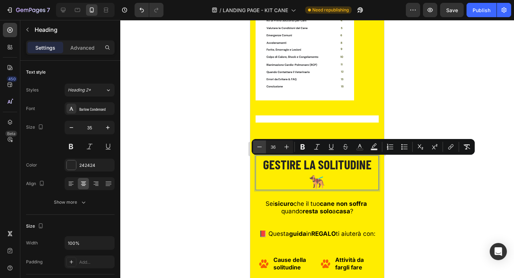
click at [263, 144] on icon "Editor contextual toolbar" at bounding box center [259, 146] width 7 height 7
type input "35"
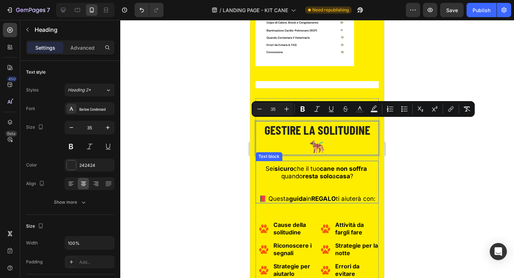
scroll to position [5270, 0]
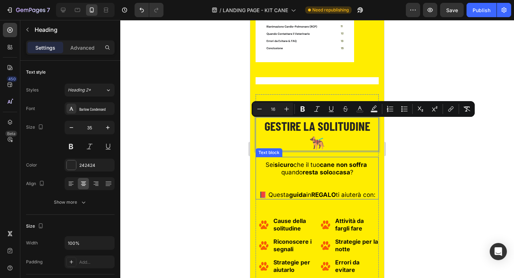
click at [300, 176] on p at bounding box center [317, 179] width 122 height 7
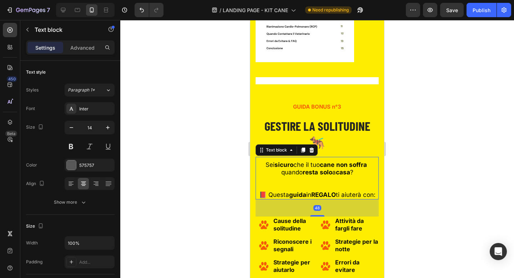
click at [300, 176] on p at bounding box center [317, 179] width 122 height 7
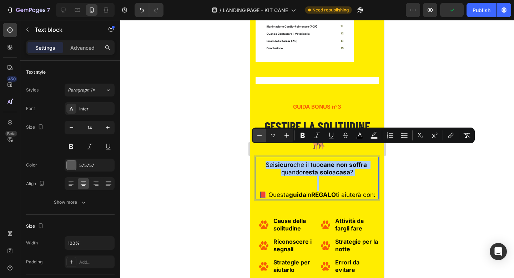
click at [260, 137] on icon "Editor contextual toolbar" at bounding box center [259, 135] width 7 height 7
type input "15"
click at [226, 155] on div at bounding box center [316, 149] width 393 height 258
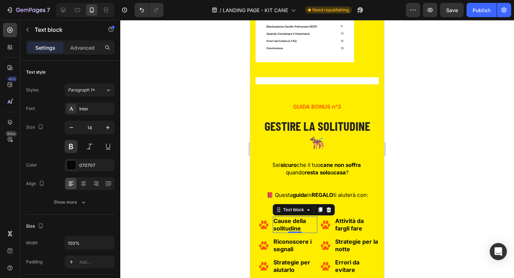
click at [292, 217] on strong "Cause della solitudine" at bounding box center [289, 224] width 32 height 15
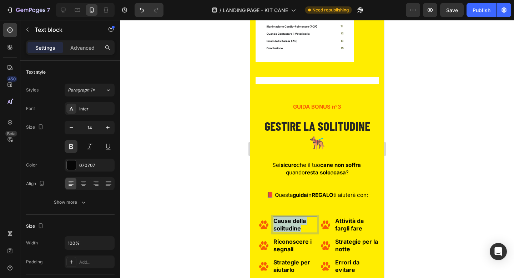
click at [292, 217] on strong "Cause della solitudine" at bounding box center [289, 224] width 32 height 15
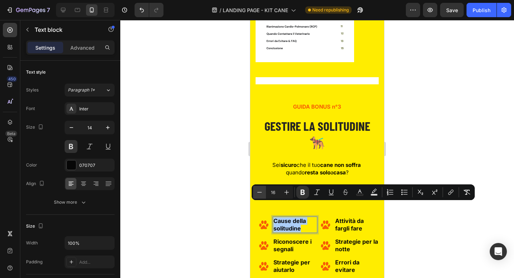
click at [258, 190] on icon "Editor contextual toolbar" at bounding box center [259, 191] width 7 height 7
type input "14"
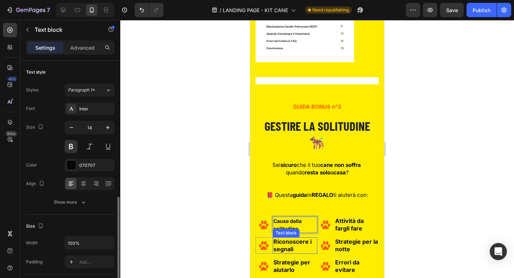
click at [292, 238] on p "Riconoscere i segnali" at bounding box center [294, 245] width 43 height 15
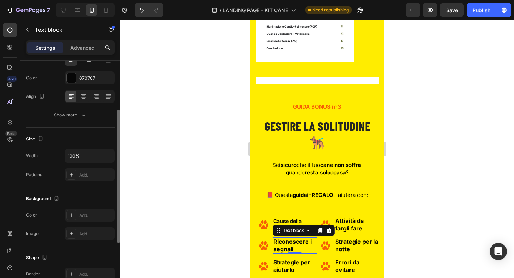
click at [292, 238] on p "Riconoscere i segnali" at bounding box center [294, 245] width 43 height 15
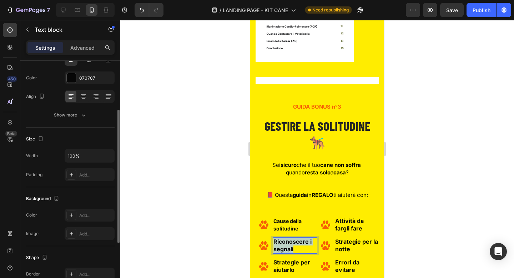
click at [292, 238] on p "Riconoscere i segnali" at bounding box center [294, 245] width 43 height 15
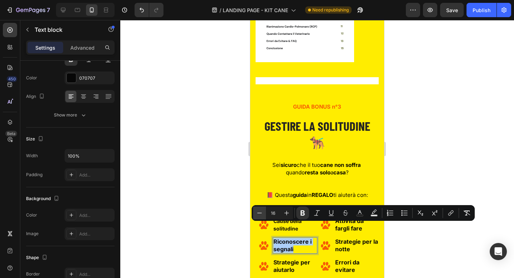
click at [257, 210] on icon "Editor contextual toolbar" at bounding box center [259, 212] width 7 height 7
type input "14"
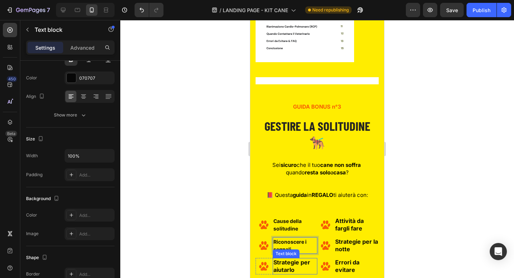
click at [293, 258] on span "Strategie per aiutarlo" at bounding box center [291, 265] width 37 height 15
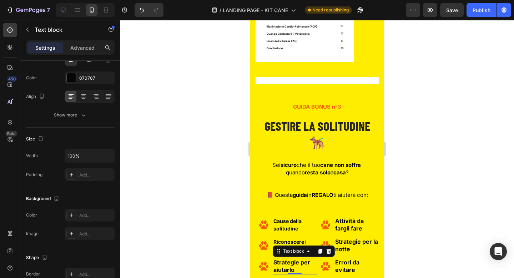
click at [293, 258] on span "Strategie per aiutarlo" at bounding box center [291, 265] width 37 height 15
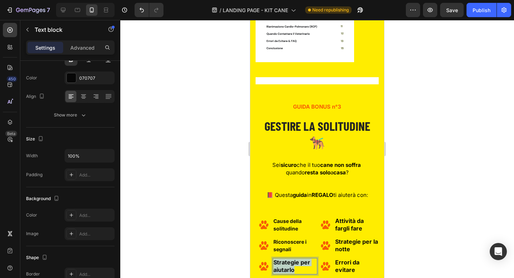
click at [293, 258] on span "Strategie per aiutarlo" at bounding box center [291, 265] width 37 height 15
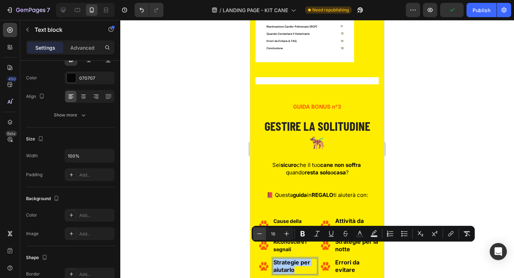
click at [263, 232] on button "Minus" at bounding box center [259, 233] width 13 height 13
type input "14"
click at [340, 217] on p "Attività da fargli fare" at bounding box center [356, 224] width 43 height 15
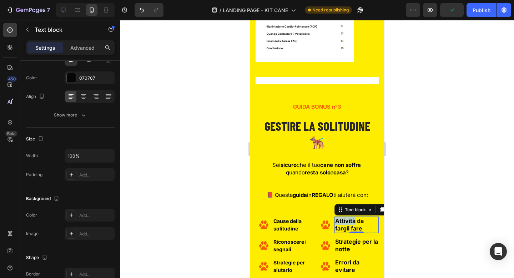
click at [340, 217] on p "Attività da fargli fare" at bounding box center [356, 224] width 43 height 15
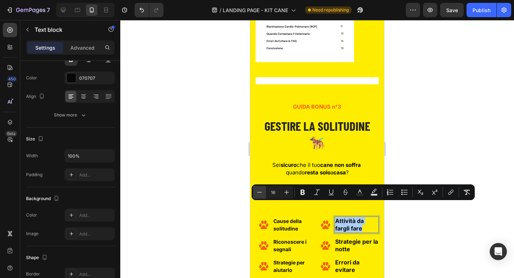
click at [255, 192] on button "Minus" at bounding box center [259, 192] width 13 height 13
type input "14"
click at [348, 238] on span "Strategie per la notte" at bounding box center [356, 245] width 43 height 15
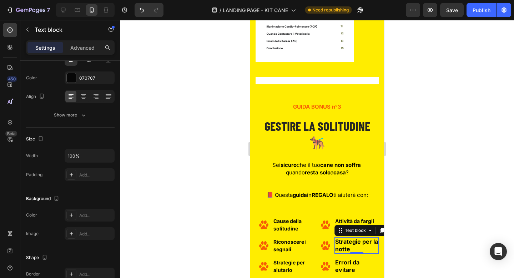
click at [348, 238] on span "Strategie per la notte" at bounding box center [356, 245] width 43 height 15
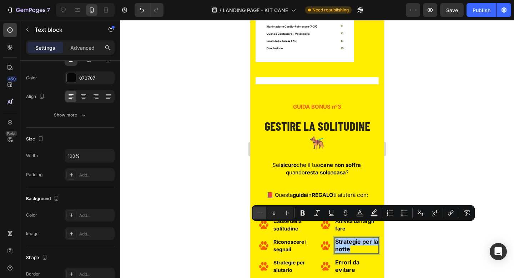
click at [261, 212] on icon "Editor contextual toolbar" at bounding box center [259, 212] width 7 height 7
type input "14"
click at [349, 258] on span "Errori da evitare" at bounding box center [347, 265] width 24 height 15
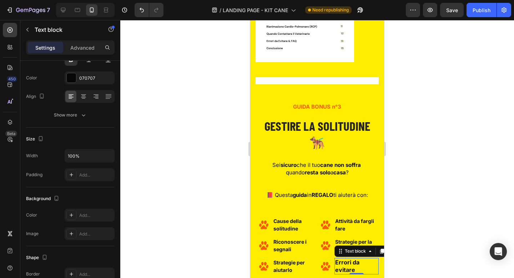
click at [349, 258] on span "Errori da evitare" at bounding box center [347, 265] width 24 height 15
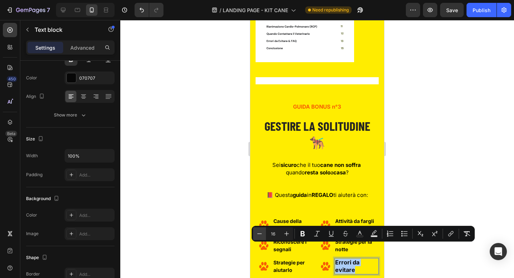
click at [260, 231] on icon "Editor contextual toolbar" at bounding box center [259, 233] width 7 height 7
type input "14"
click at [431, 159] on div at bounding box center [316, 149] width 393 height 258
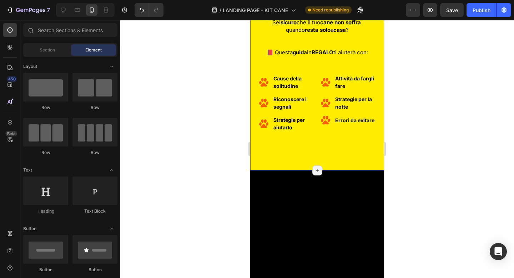
scroll to position [5457, 0]
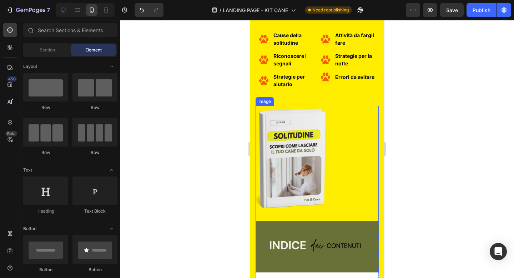
click at [285, 147] on img at bounding box center [292, 158] width 74 height 105
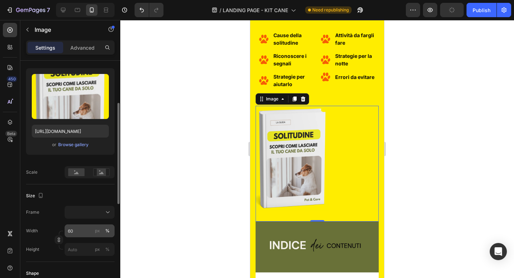
scroll to position [75, 0]
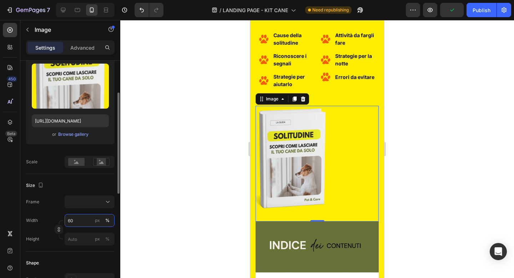
click at [77, 219] on input "60" at bounding box center [90, 220] width 50 height 13
type input "40"
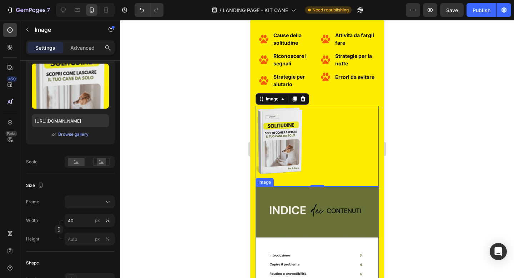
click at [309, 190] on img at bounding box center [316, 272] width 123 height 173
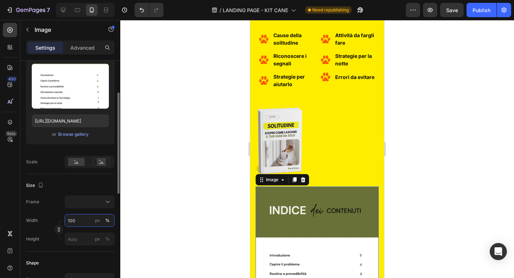
click at [79, 220] on input "100" at bounding box center [90, 220] width 50 height 13
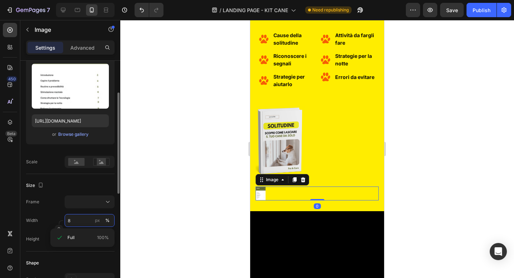
type input "80"
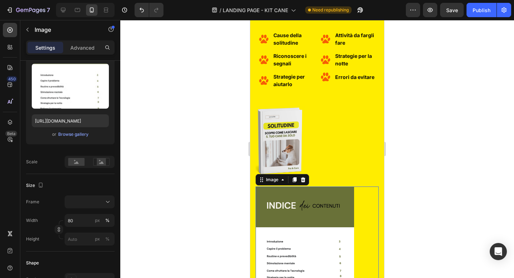
click at [474, 132] on div at bounding box center [316, 149] width 393 height 258
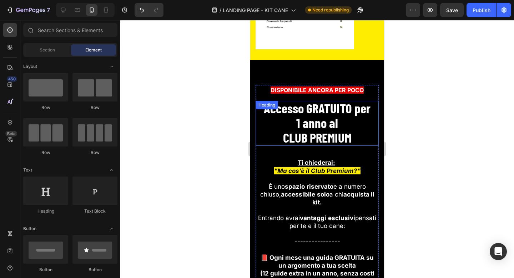
scroll to position [5727, 0]
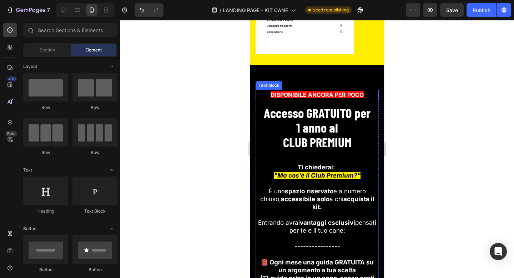
click at [317, 91] on span "DISPONIBILE ANCORA PER POCO" at bounding box center [316, 94] width 93 height 7
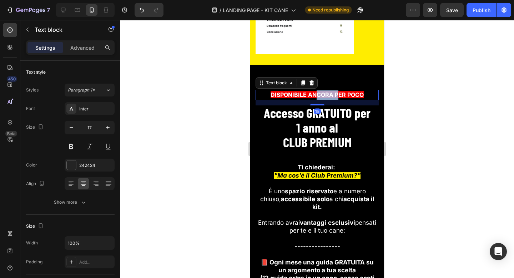
click at [317, 91] on span "DISPONIBILE ANCORA PER POCO" at bounding box center [316, 94] width 93 height 7
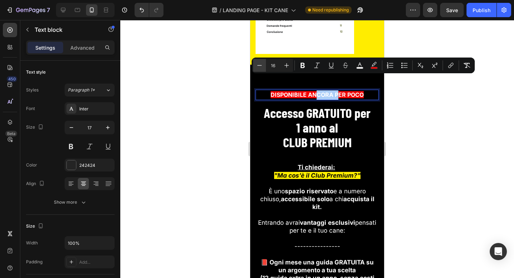
click at [257, 66] on icon "Editor contextual toolbar" at bounding box center [259, 65] width 7 height 7
type input "15"
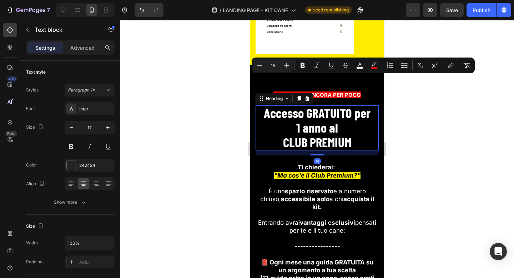
click at [324, 134] on strong "CLUB PREMIUM" at bounding box center [317, 142] width 68 height 16
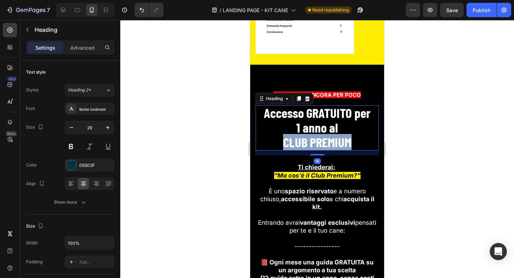
click at [324, 134] on strong "CLUB PREMIUM" at bounding box center [317, 142] width 68 height 16
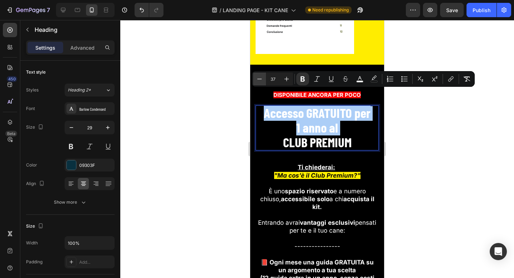
click at [260, 77] on icon "Editor contextual toolbar" at bounding box center [259, 78] width 7 height 7
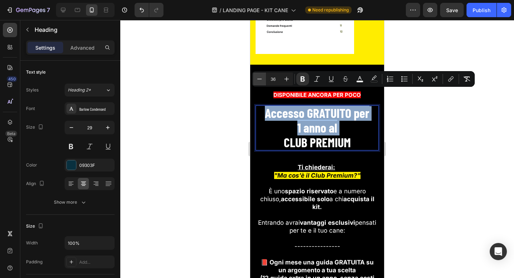
type input "35"
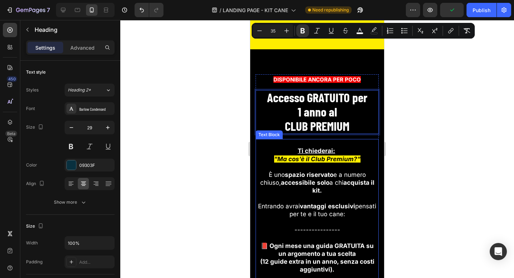
scroll to position [5795, 0]
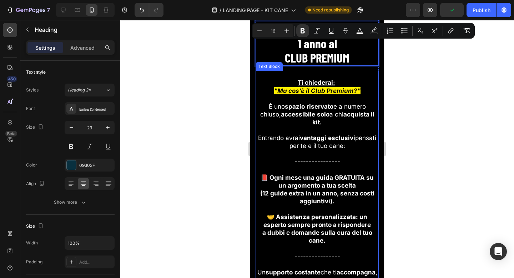
click at [315, 176] on strong "📕 Ogni mese una guida GRATUITA su un argomento a tua scelta" at bounding box center [316, 181] width 113 height 15
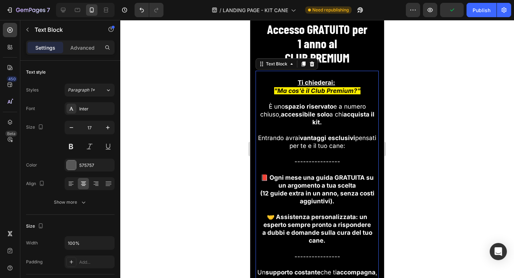
click at [315, 176] on strong "📕 Ogni mese una guida GRATUITA su un argomento a tua scelta" at bounding box center [316, 181] width 113 height 15
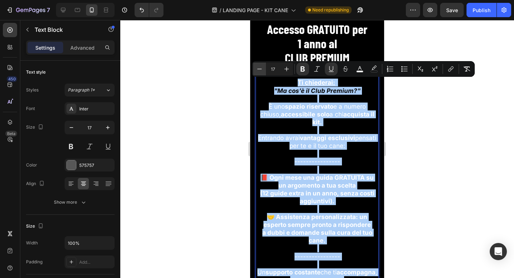
click at [256, 64] on button "Minus" at bounding box center [259, 68] width 13 height 13
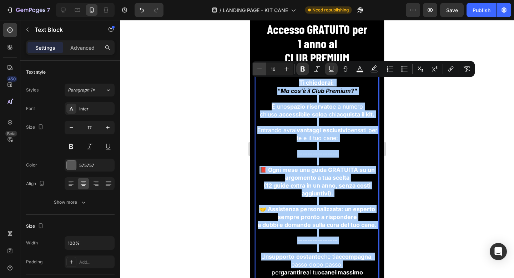
click at [256, 64] on button "Minus" at bounding box center [259, 68] width 13 height 13
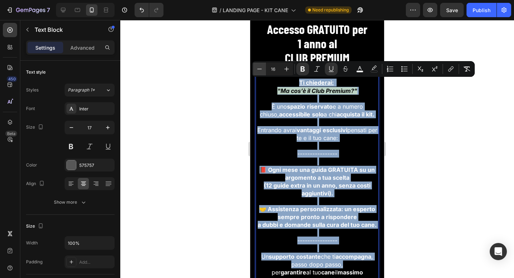
type input "15"
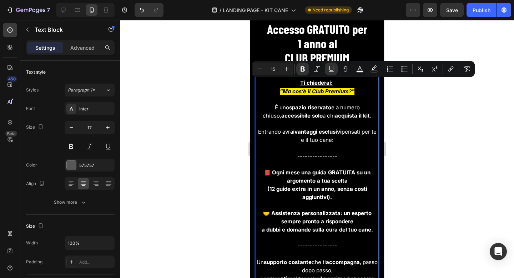
click at [395, 118] on div at bounding box center [316, 149] width 393 height 258
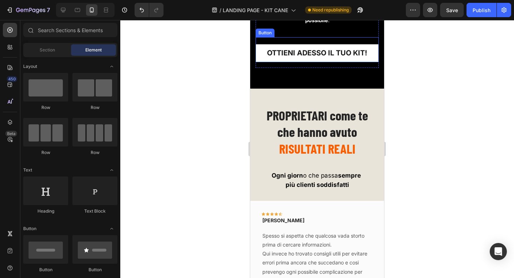
scroll to position [6065, 0]
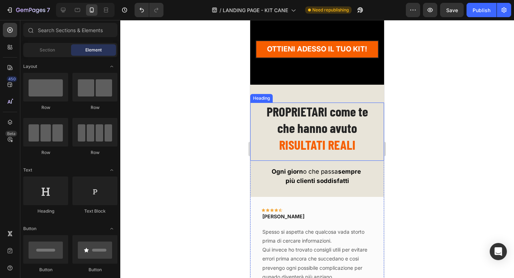
click at [327, 126] on span "che hanno avuto" at bounding box center [317, 128] width 80 height 16
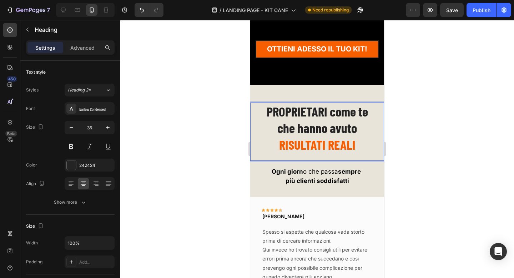
click at [327, 126] on span "che hanno avuto" at bounding box center [317, 128] width 80 height 16
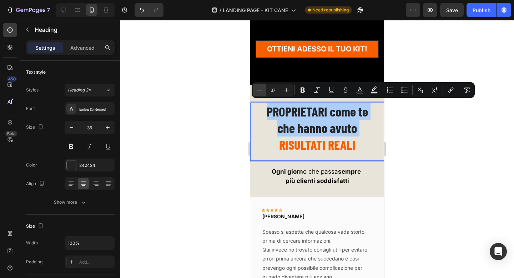
click at [261, 88] on icon "Editor contextual toolbar" at bounding box center [259, 89] width 7 height 7
type input "35"
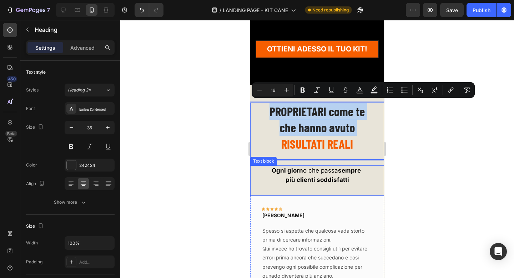
click at [308, 167] on span "Ogni giorn o che passa sempre" at bounding box center [316, 170] width 91 height 7
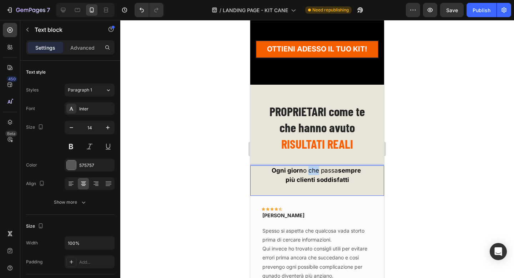
click at [308, 167] on span "Ogni giorn o che passa sempre" at bounding box center [316, 170] width 91 height 7
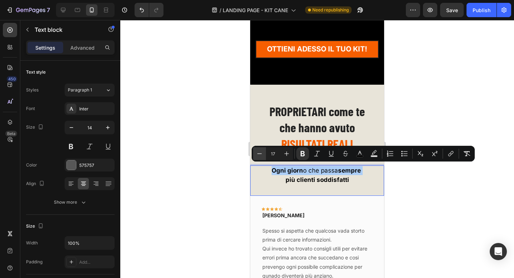
click at [260, 152] on icon "Editor contextual toolbar" at bounding box center [259, 153] width 7 height 7
type input "15"
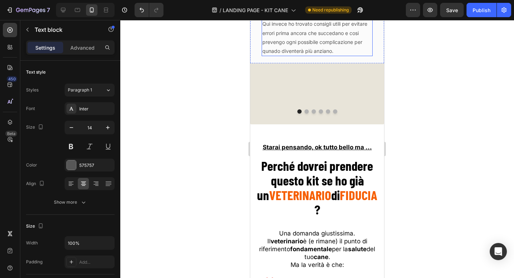
scroll to position [6303, 0]
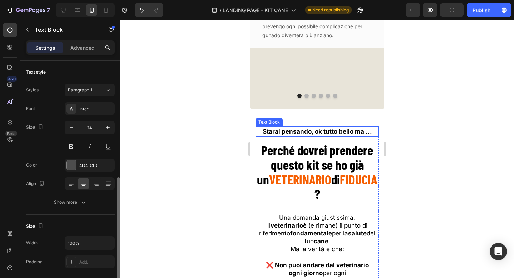
click at [318, 131] on u "Starai pensando, ok tutto bello ma ..." at bounding box center [317, 131] width 109 height 7
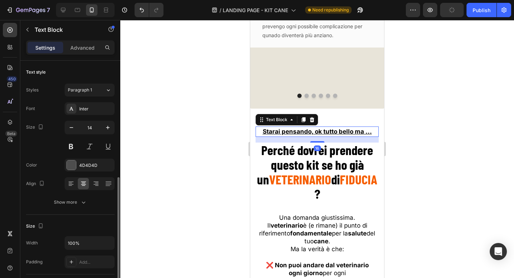
scroll to position [75, 0]
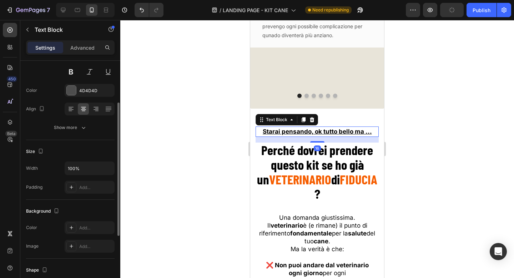
click at [318, 131] on u "Starai pensando, ok tutto bello ma ..." at bounding box center [317, 131] width 109 height 7
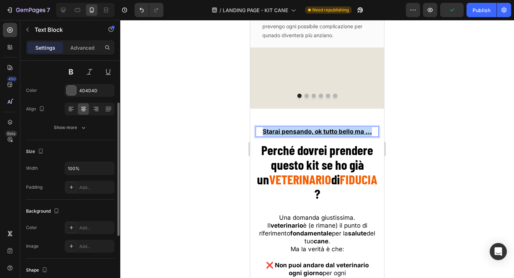
click at [318, 131] on u "Starai pensando, ok tutto bello ma ..." at bounding box center [317, 131] width 109 height 7
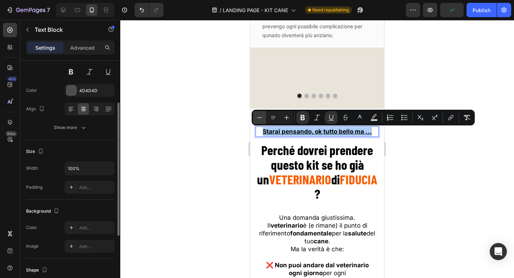
click at [260, 117] on icon "Editor contextual toolbar" at bounding box center [259, 117] width 5 height 0
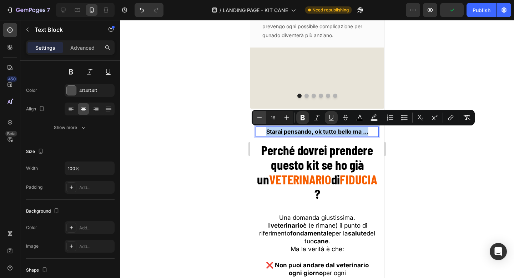
type input "15"
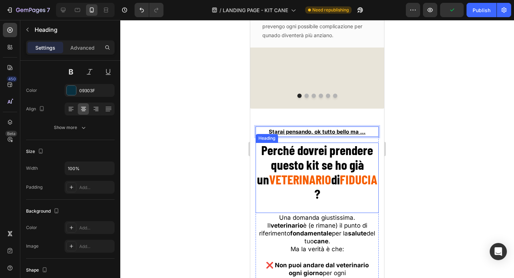
click at [340, 174] on strong "FIDUCIA" at bounding box center [358, 179] width 37 height 16
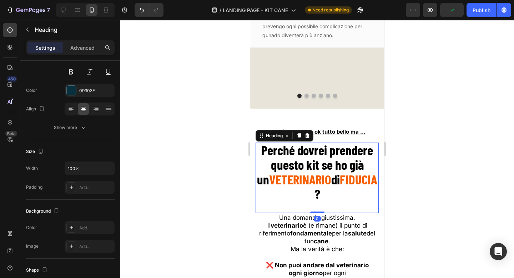
scroll to position [0, 0]
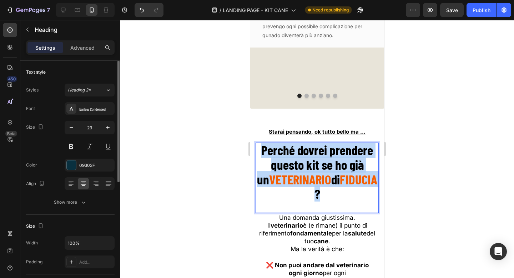
click at [340, 174] on strong "FIDUCIA" at bounding box center [358, 179] width 37 height 16
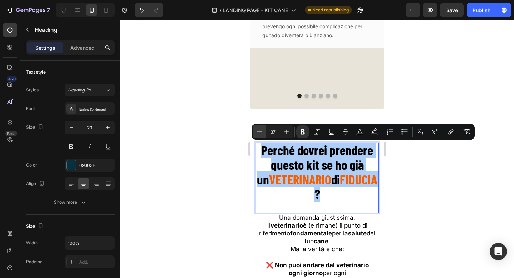
click at [263, 134] on button "Minus" at bounding box center [259, 131] width 13 height 13
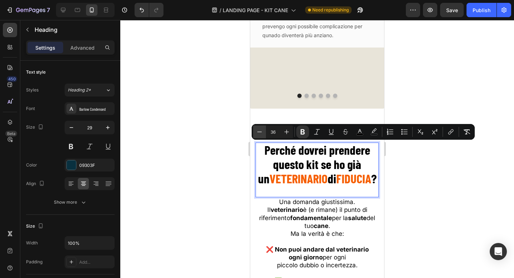
type input "35"
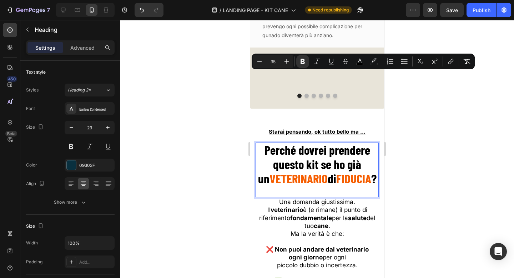
scroll to position [6378, 0]
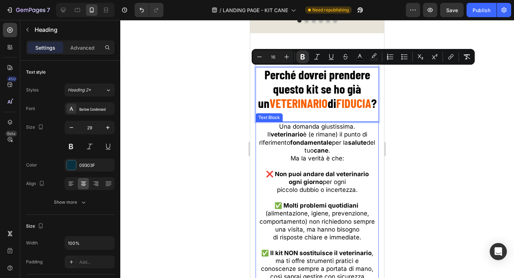
click at [320, 181] on span "ogni giorno per ogni" at bounding box center [317, 181] width 57 height 7
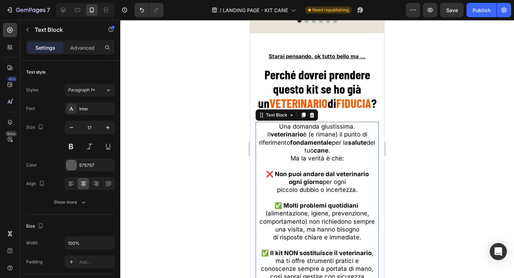
click at [320, 181] on span "ogni giorno per ogni" at bounding box center [317, 181] width 57 height 7
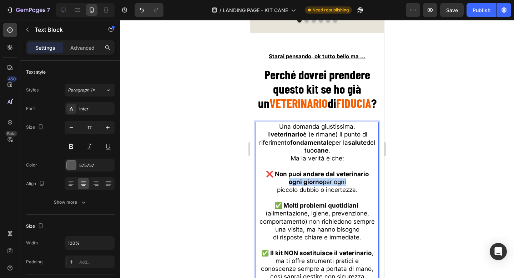
click at [320, 181] on span "ogni giorno per ogni" at bounding box center [317, 181] width 57 height 7
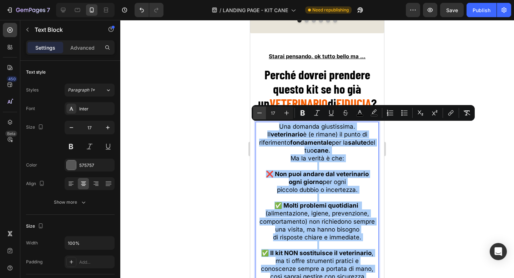
click at [259, 112] on icon "Editor contextual toolbar" at bounding box center [259, 112] width 7 height 7
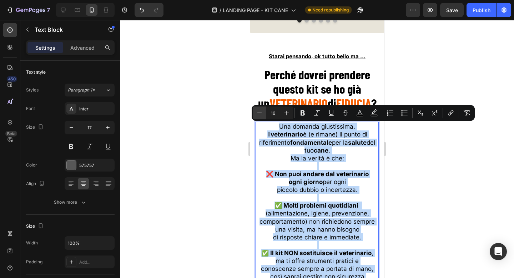
type input "15"
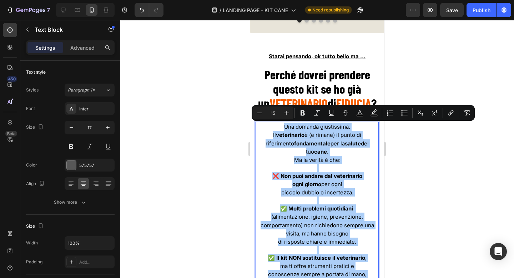
click at [409, 142] on div at bounding box center [316, 149] width 393 height 258
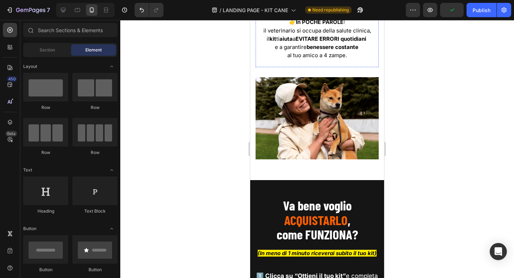
scroll to position [6729, 0]
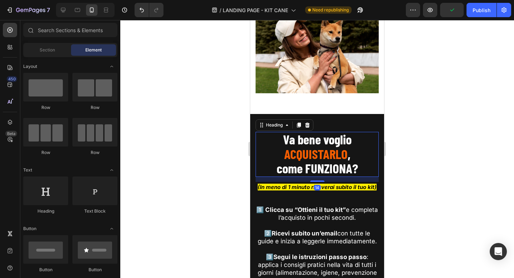
click at [319, 148] on strong "ACQUISTARLO" at bounding box center [315, 154] width 63 height 16
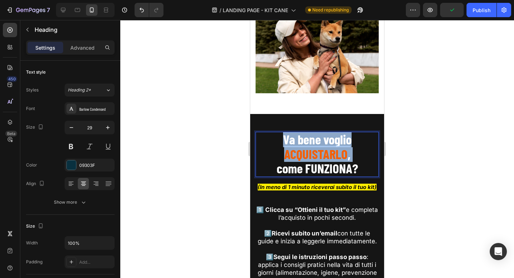
click at [319, 148] on strong "ACQUISTARLO" at bounding box center [315, 154] width 63 height 16
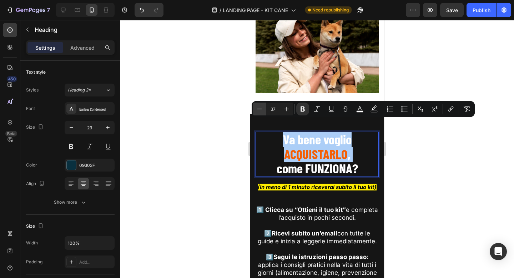
click at [260, 109] on icon "Editor contextual toolbar" at bounding box center [259, 108] width 7 height 7
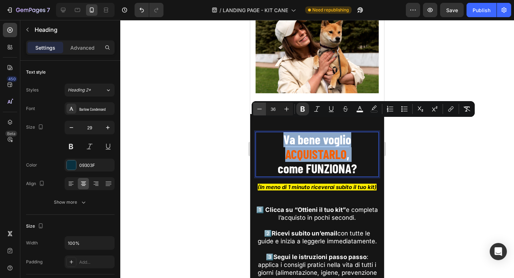
type input "35"
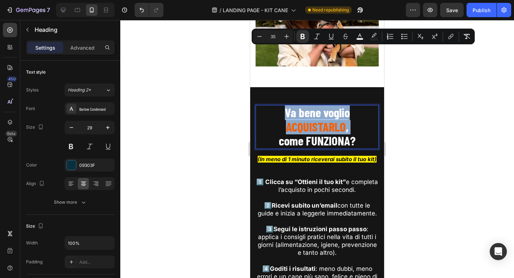
scroll to position [6802, 0]
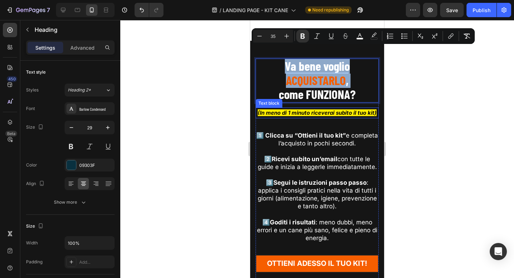
click at [306, 109] on icon "(In meno di 1 minuto riceverai subito il tuo kit)" at bounding box center [317, 112] width 119 height 7
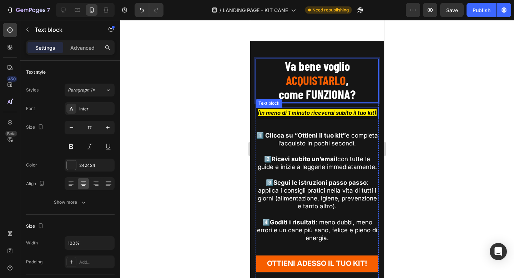
click at [306, 109] on icon "(In meno di 1 minuto riceverai subito il tuo kit)" at bounding box center [317, 112] width 119 height 7
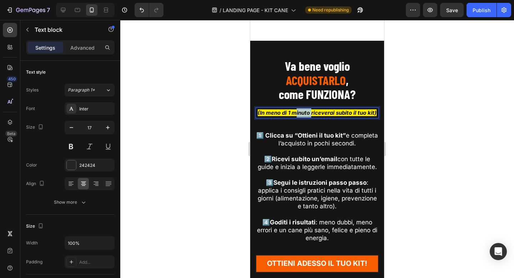
click at [306, 109] on icon "(In meno di 1 minuto riceverai subito il tuo kit)" at bounding box center [317, 112] width 119 height 7
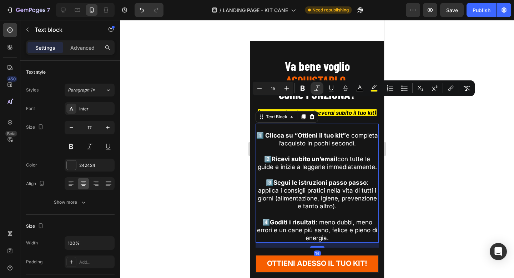
click at [302, 155] on strong "Ricevi subito un’email" at bounding box center [304, 158] width 66 height 7
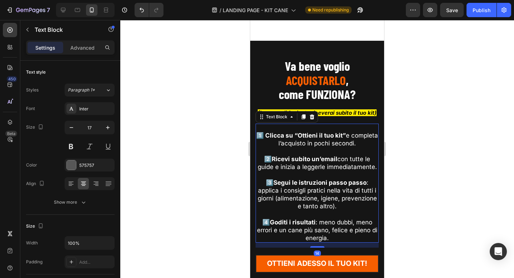
click at [302, 155] on strong "Ricevi subito un’email" at bounding box center [304, 158] width 66 height 7
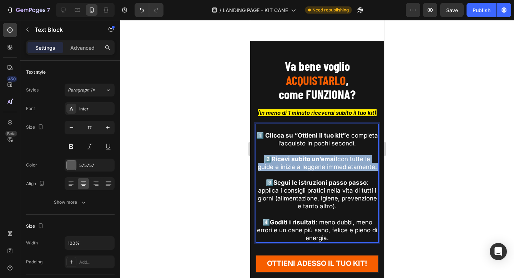
click at [302, 155] on strong "Ricevi subito un’email" at bounding box center [304, 158] width 66 height 7
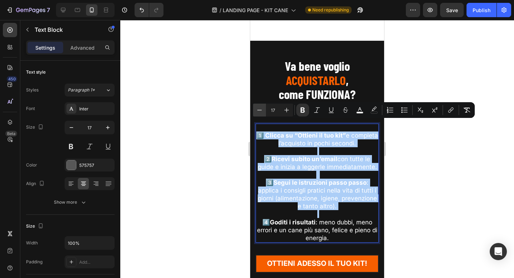
click at [258, 105] on button "Minus" at bounding box center [259, 109] width 13 height 13
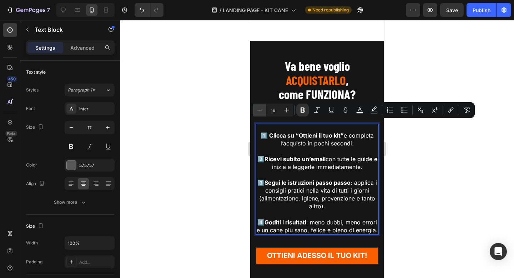
click at [258, 105] on button "Minus" at bounding box center [259, 109] width 13 height 13
type input "15"
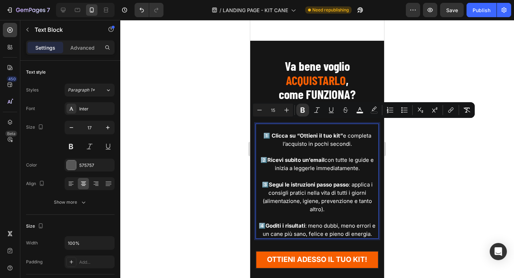
click at [410, 140] on div at bounding box center [316, 149] width 393 height 258
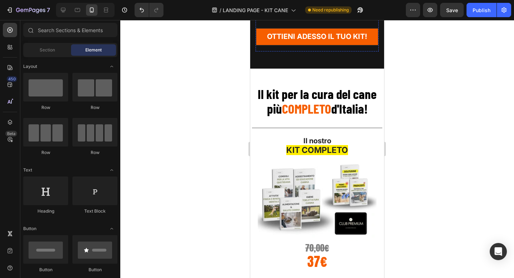
scroll to position [7014, 0]
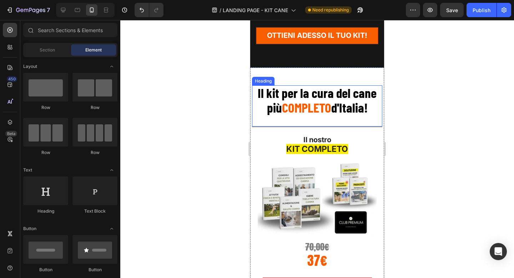
click at [329, 94] on strong "Il kit per la cura del cane più" at bounding box center [317, 100] width 119 height 30
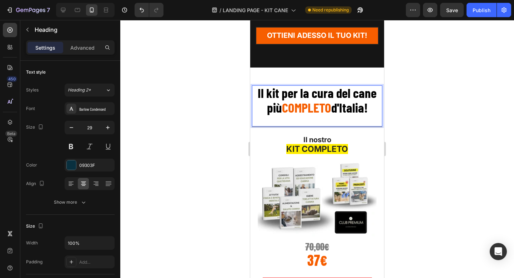
click at [329, 94] on strong "Il kit per la cura del cane più" at bounding box center [317, 100] width 119 height 30
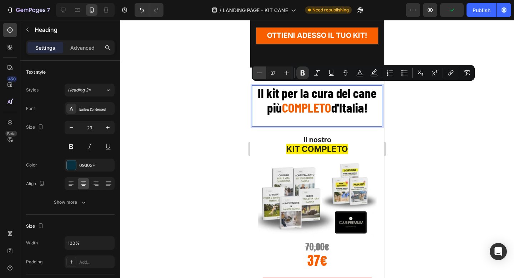
click at [254, 72] on button "Minus" at bounding box center [259, 72] width 13 height 13
type input "35"
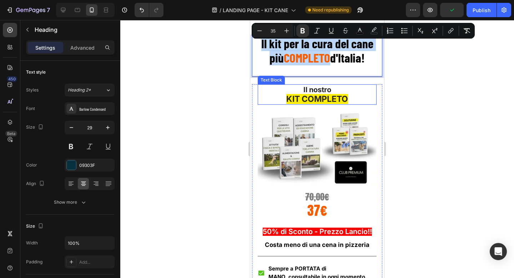
scroll to position [7064, 0]
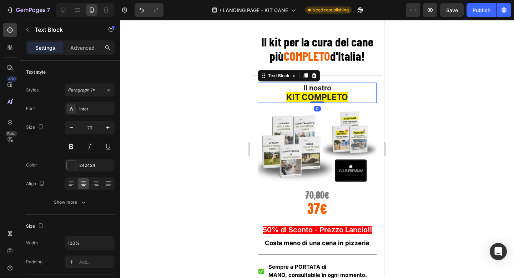
click at [319, 95] on strong "KIT COMPLETO" at bounding box center [317, 97] width 62 height 10
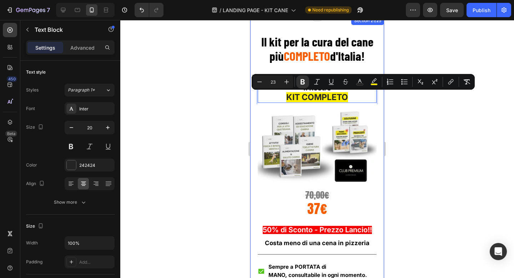
click at [219, 103] on div at bounding box center [316, 149] width 393 height 258
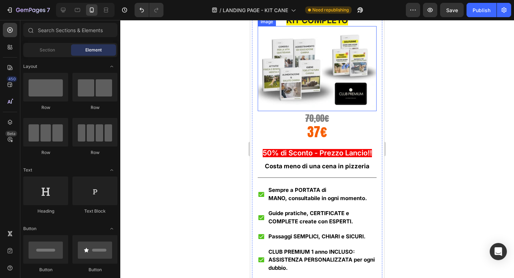
scroll to position [7142, 0]
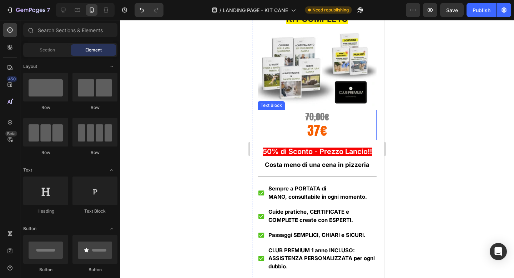
click at [316, 120] on s "70,00€" at bounding box center [317, 116] width 24 height 13
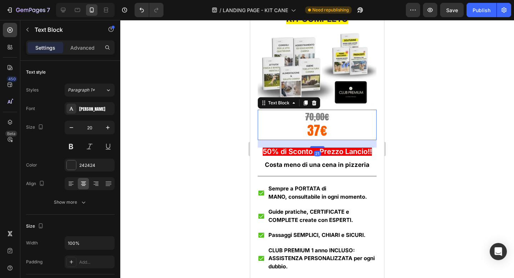
click at [316, 120] on s "70,00€" at bounding box center [317, 116] width 24 height 13
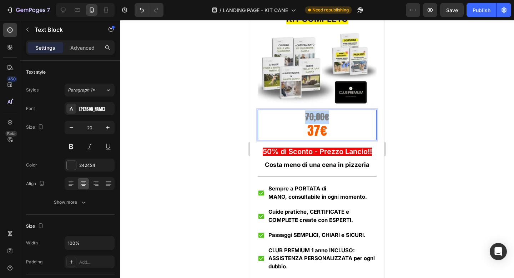
click at [316, 120] on s "70,00€" at bounding box center [317, 116] width 24 height 13
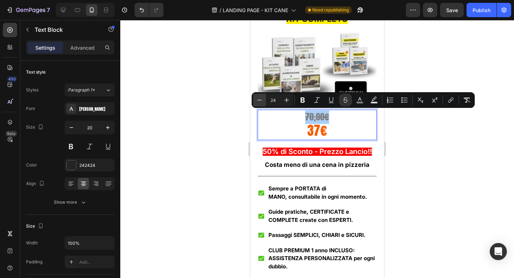
click at [261, 98] on icon "Editor contextual toolbar" at bounding box center [259, 99] width 7 height 7
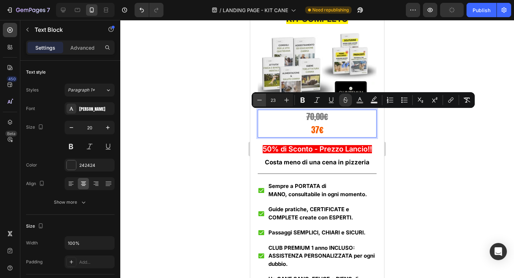
click at [260, 98] on icon "Editor contextual toolbar" at bounding box center [259, 99] width 7 height 7
type input "22"
click at [283, 123] on p "70,00€" at bounding box center [316, 116] width 117 height 13
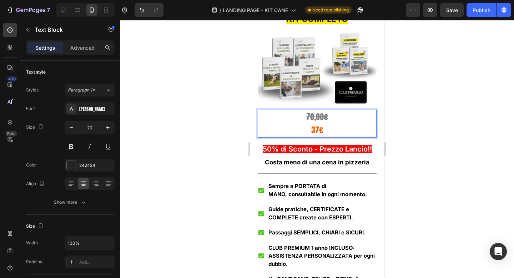
click at [214, 93] on div at bounding box center [316, 149] width 393 height 258
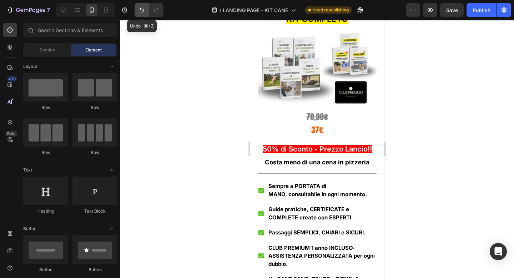
click at [141, 8] on icon "Undo/Redo" at bounding box center [141, 9] width 7 height 7
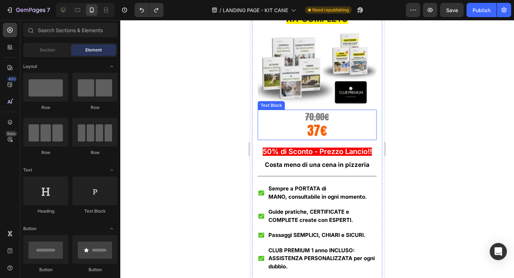
click at [320, 128] on span "37€" at bounding box center [317, 130] width 20 height 19
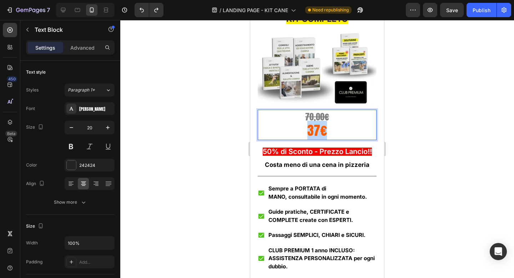
click at [320, 128] on span "37€" at bounding box center [317, 130] width 20 height 19
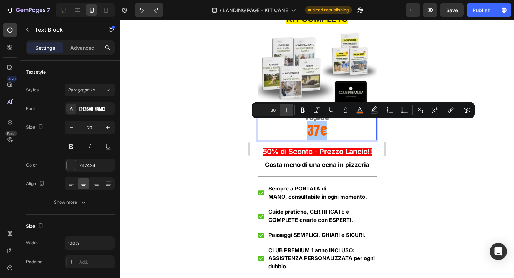
click at [287, 109] on icon "Editor contextual toolbar" at bounding box center [286, 109] width 7 height 7
type input "38"
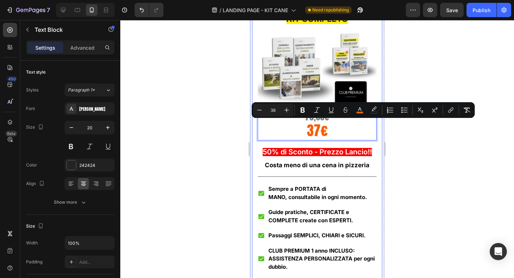
click at [405, 157] on div at bounding box center [316, 149] width 393 height 258
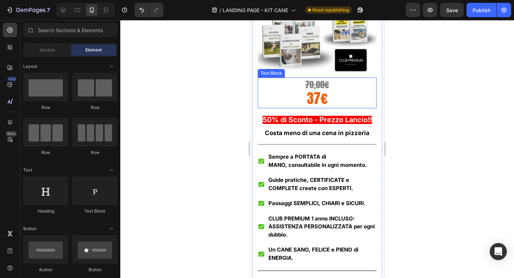
scroll to position [7178, 0]
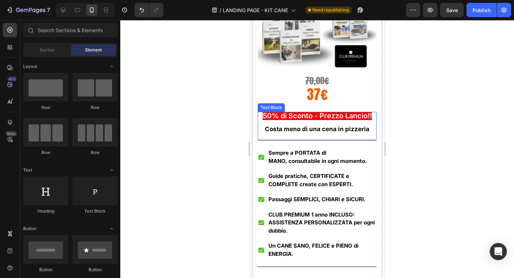
click at [318, 120] on span "50% di Sconto - Prezzo Lancio!!" at bounding box center [317, 115] width 109 height 9
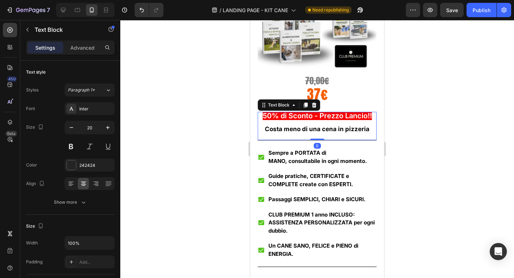
click at [318, 120] on span "50% di Sconto - Prezzo Lancio!!" at bounding box center [317, 115] width 109 height 9
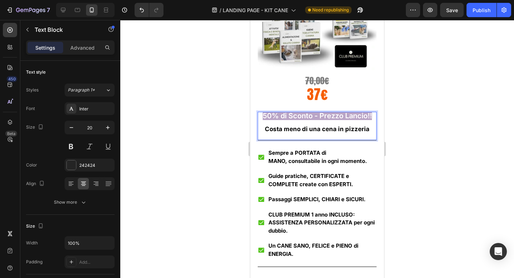
click at [318, 120] on span "50% di Sconto - Prezzo Lancio!!" at bounding box center [317, 115] width 109 height 9
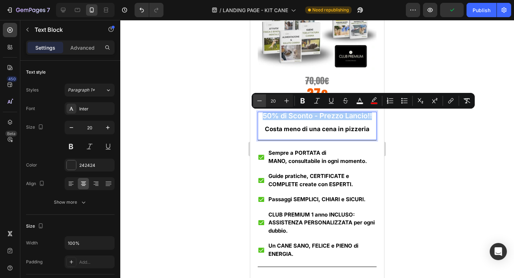
click at [261, 100] on icon "Editor contextual toolbar" at bounding box center [259, 100] width 7 height 7
type input "18"
click at [428, 147] on div at bounding box center [316, 149] width 393 height 258
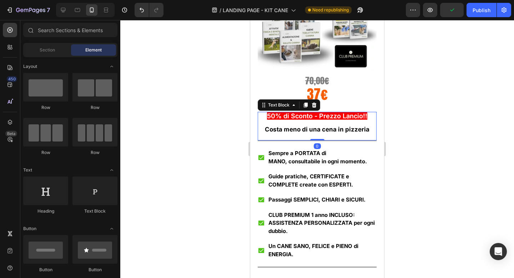
click at [321, 128] on strong "Costa meno di una cena in pizzeria" at bounding box center [317, 129] width 105 height 7
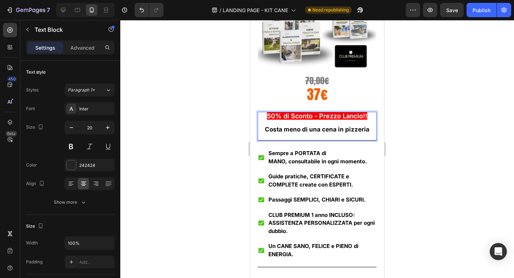
click at [321, 128] on strong "Costa meno di una cena in pizzeria" at bounding box center [317, 129] width 105 height 7
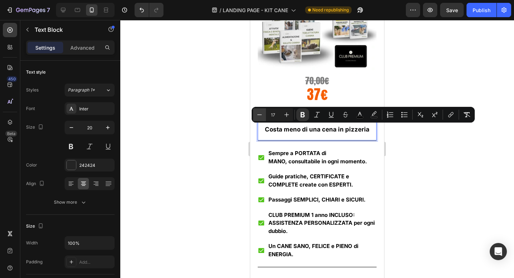
click at [259, 114] on icon "Editor contextual toolbar" at bounding box center [259, 114] width 7 height 7
type input "15"
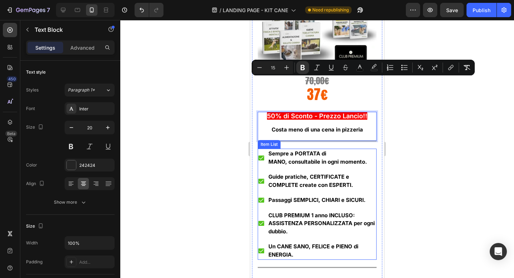
scroll to position [7226, 0]
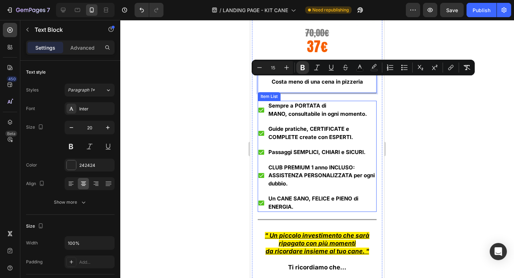
click at [305, 113] on strong "Sempre a PORTATA di MANO, consultabile in ogni momento." at bounding box center [317, 109] width 98 height 15
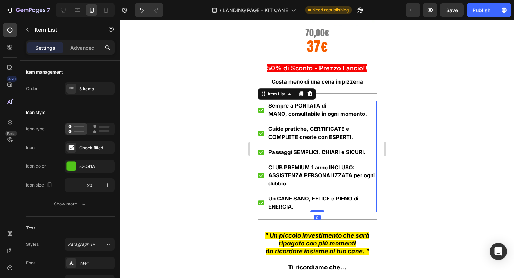
click at [305, 113] on strong "Sempre a PORTATA di MANO, consultabile in ogni momento." at bounding box center [317, 109] width 98 height 15
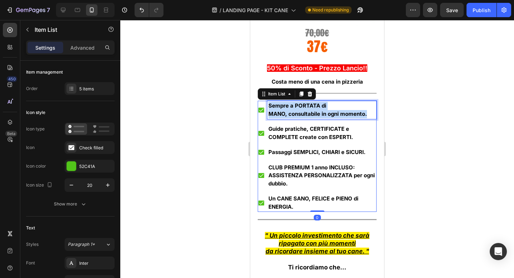
click at [305, 113] on strong "Sempre a PORTATA di MANO, consultabile in ogni momento." at bounding box center [317, 109] width 98 height 15
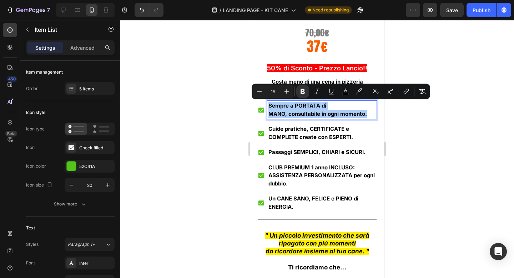
click at [220, 126] on div at bounding box center [316, 149] width 393 height 258
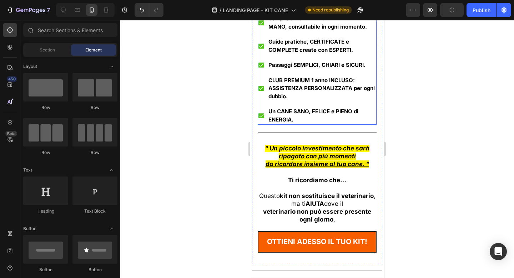
scroll to position [7363, 0]
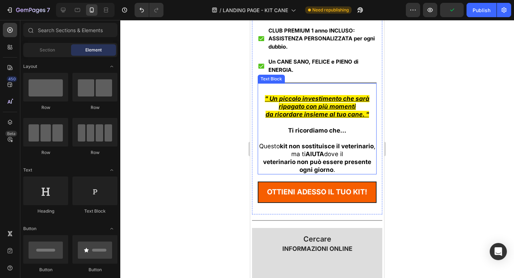
click at [321, 106] on u "" Un piccolo investimento che sarà ripagato con più momenti" at bounding box center [317, 102] width 105 height 15
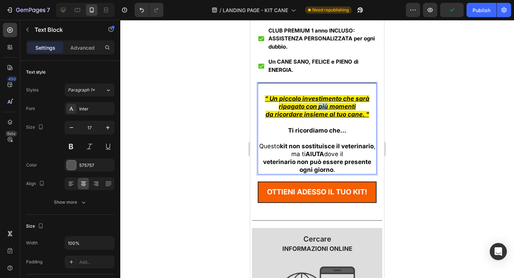
click at [321, 106] on u "" Un piccolo investimento che sarà ripagato con più momenti" at bounding box center [317, 102] width 105 height 15
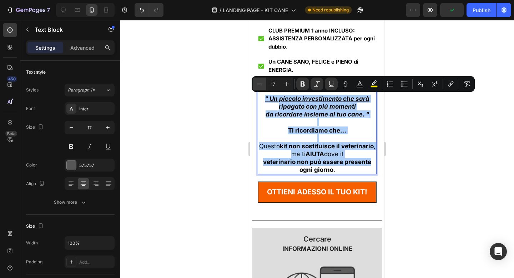
click at [258, 86] on icon "Editor contextual toolbar" at bounding box center [259, 83] width 7 height 7
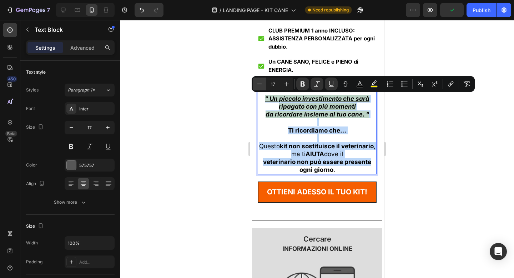
type input "16"
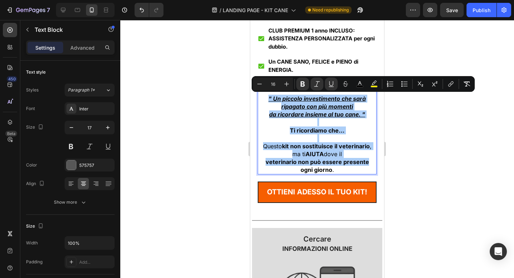
click at [412, 116] on div at bounding box center [316, 149] width 393 height 258
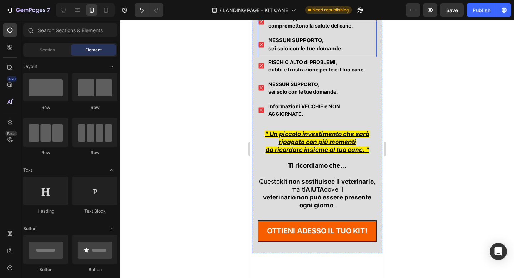
scroll to position [7756, 0]
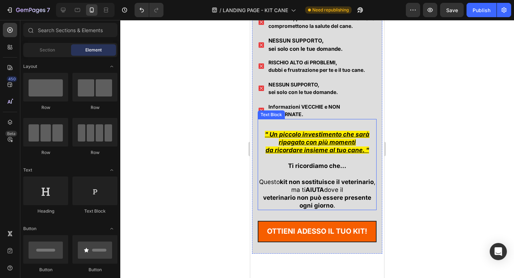
click at [317, 162] on strong "Ti ricordiamo che…" at bounding box center [317, 165] width 58 height 7
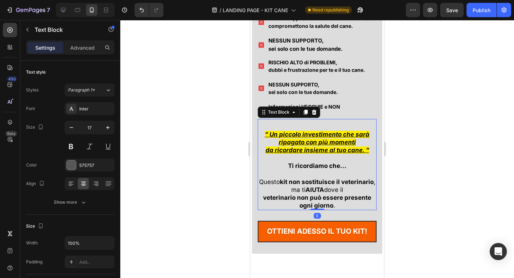
click at [317, 162] on strong "Ti ricordiamo che…" at bounding box center [317, 165] width 58 height 7
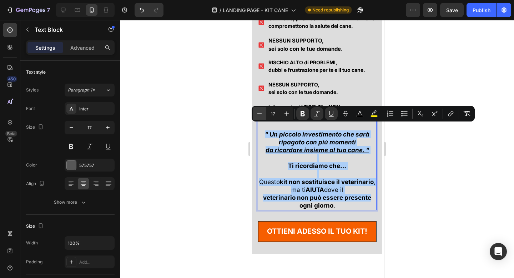
click at [259, 114] on icon "Editor contextual toolbar" at bounding box center [259, 113] width 7 height 7
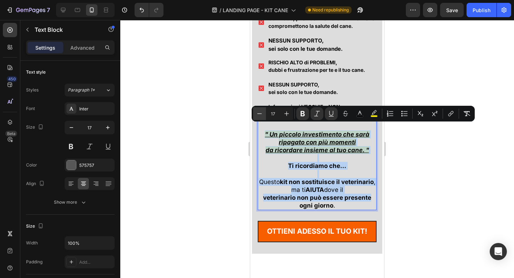
type input "16"
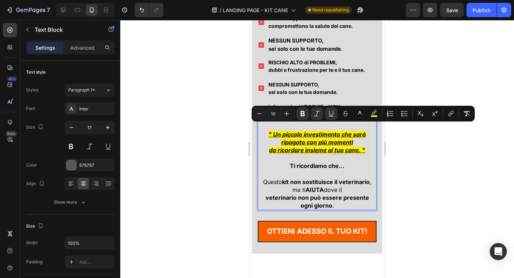
click at [416, 156] on div at bounding box center [316, 149] width 393 height 258
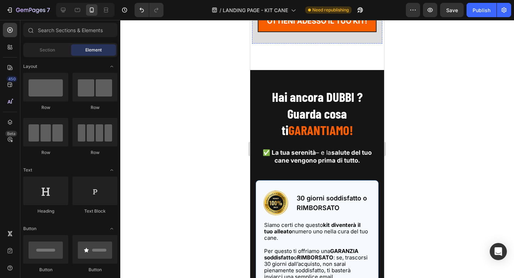
scroll to position [7967, 0]
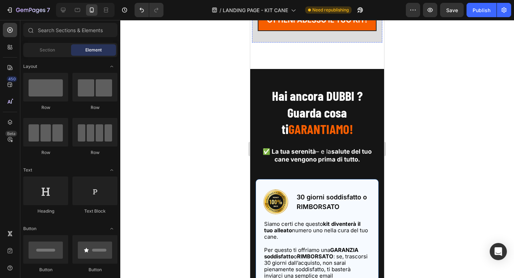
click at [321, 130] on strong "GARANTIAMO!" at bounding box center [320, 129] width 65 height 16
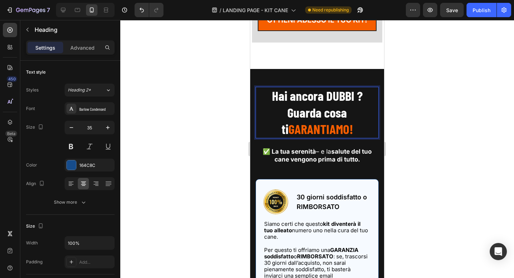
click at [321, 122] on strong "GARANTIAMO!" at bounding box center [320, 129] width 65 height 16
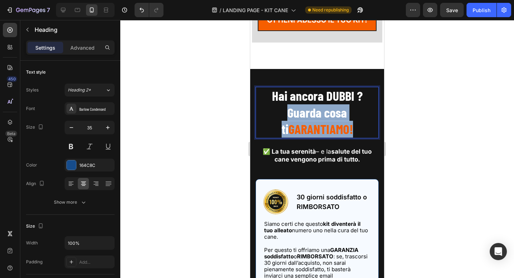
click at [321, 122] on strong "GARANTIAMO!" at bounding box center [320, 129] width 65 height 16
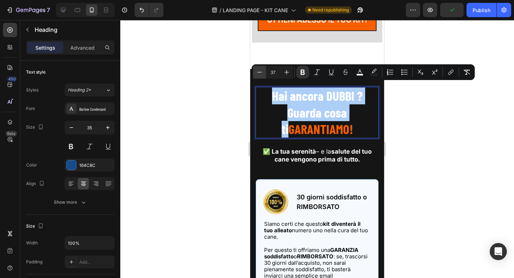
click at [262, 73] on icon "Editor contextual toolbar" at bounding box center [259, 71] width 7 height 7
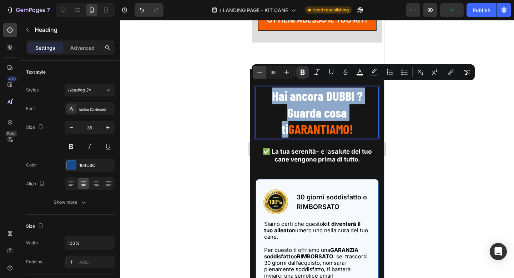
type input "35"
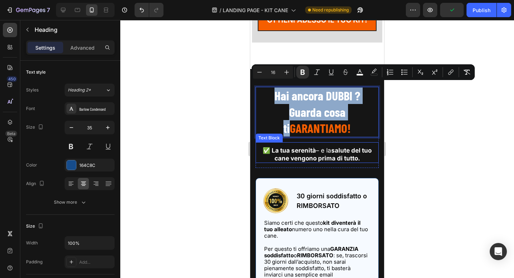
click at [314, 149] on strong "salute del tuo cane vengono prima di tutto." at bounding box center [322, 154] width 97 height 15
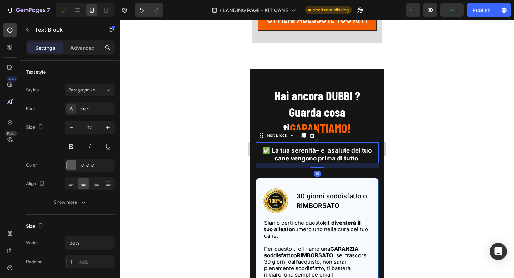
click at [314, 149] on strong "salute del tuo cane vengono prima di tutto." at bounding box center [322, 154] width 97 height 15
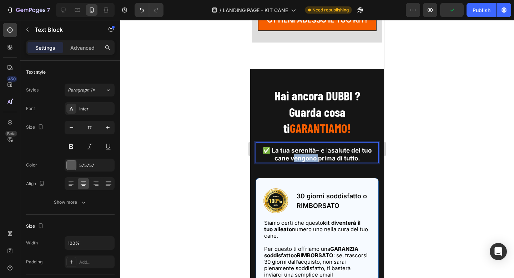
click at [314, 149] on strong "salute del tuo cane vengono prima di tutto." at bounding box center [322, 154] width 97 height 15
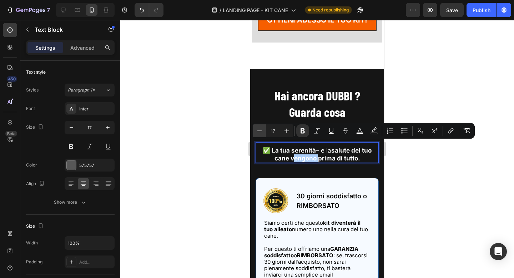
click at [260, 131] on icon "Editor contextual toolbar" at bounding box center [259, 130] width 7 height 7
type input "15"
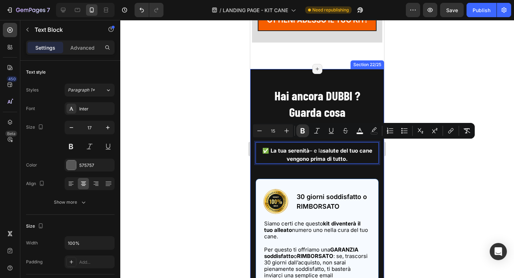
click at [405, 162] on div at bounding box center [316, 149] width 393 height 258
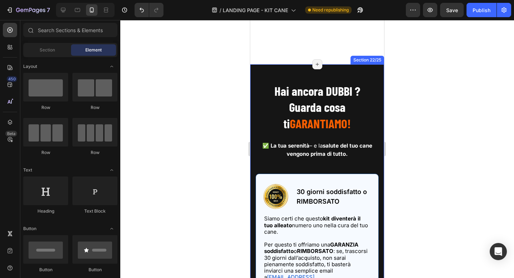
scroll to position [8050, 0]
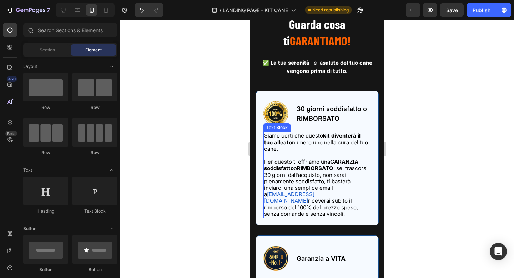
click at [303, 154] on p at bounding box center [317, 155] width 106 height 6
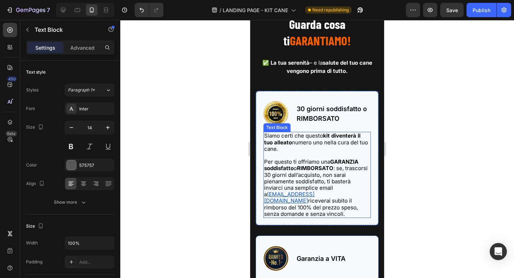
click at [303, 154] on p at bounding box center [317, 155] width 106 height 6
click at [303, 154] on p "Rich Text Editor. Editing area: main" at bounding box center [317, 155] width 106 height 6
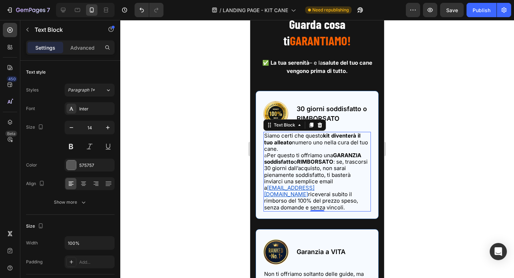
click at [227, 62] on div at bounding box center [316, 149] width 393 height 258
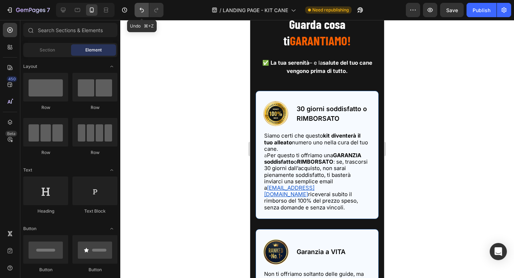
click at [141, 7] on icon "Undo/Redo" at bounding box center [141, 9] width 7 height 7
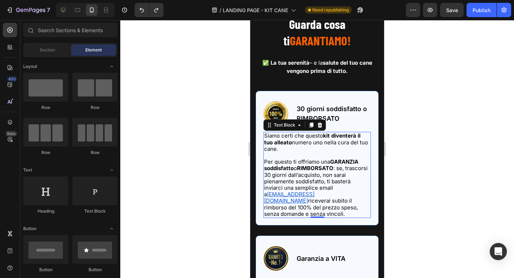
click at [301, 159] on span "Per questo ti offriamo una GARANZIA soddisfatto o RIMBORSATO : se, trascorsi 30…" at bounding box center [315, 177] width 103 height 39
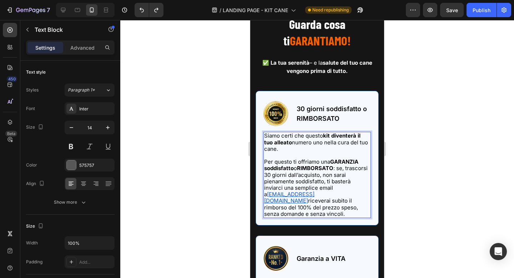
click at [301, 159] on span "Per questo ti offriamo una GARANZIA soddisfatto o RIMBORSATO : se, trascorsi 30…" at bounding box center [315, 177] width 103 height 39
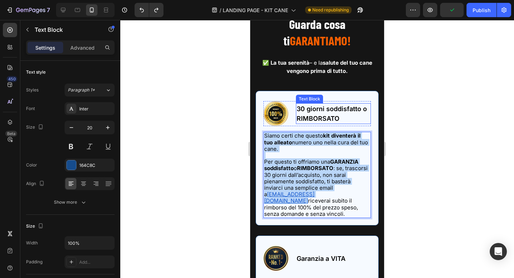
click at [323, 108] on span "30 giorni soddisfatto o RIMBORSATO" at bounding box center [331, 113] width 70 height 17
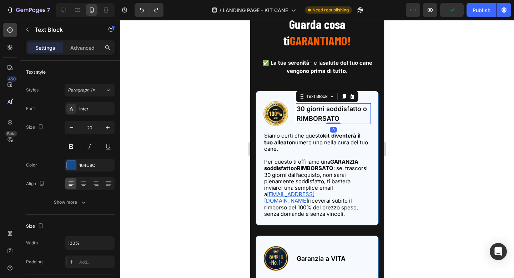
click at [323, 108] on span "30 giorni soddisfatto o RIMBORSATO" at bounding box center [331, 113] width 70 height 17
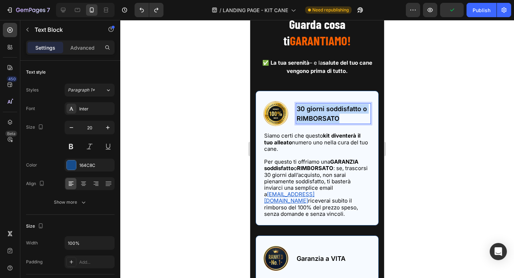
click at [323, 108] on span "30 giorni soddisfatto o RIMBORSATO" at bounding box center [331, 113] width 70 height 17
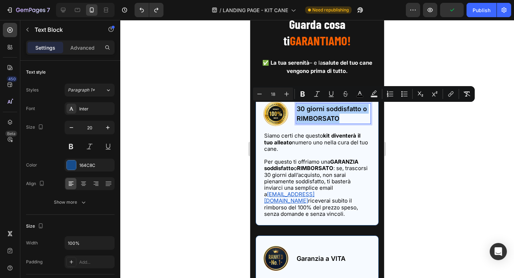
click at [408, 129] on div at bounding box center [316, 149] width 393 height 258
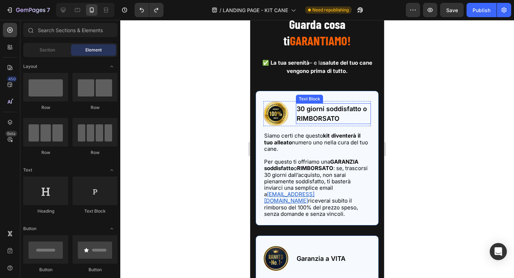
click at [329, 116] on span "30 giorni soddisfatto o RIMBORSATO" at bounding box center [331, 113] width 70 height 17
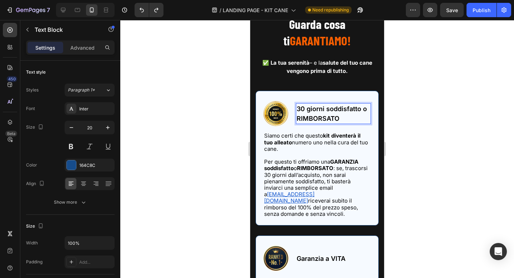
click at [329, 116] on span "30 giorni soddisfatto o RIMBORSATO" at bounding box center [331, 113] width 70 height 17
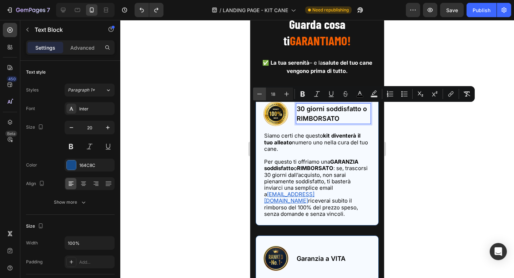
click at [261, 92] on icon "Editor contextual toolbar" at bounding box center [259, 93] width 7 height 7
type input "16"
click at [390, 130] on div at bounding box center [316, 149] width 393 height 258
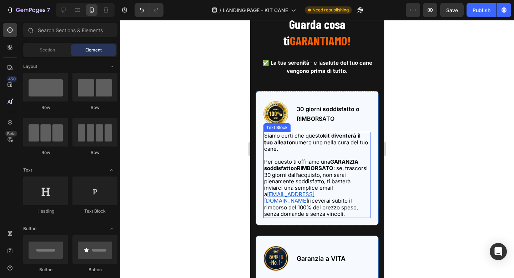
click at [323, 147] on p "Siamo certi che questo kit diventerà il tuo alleato numero uno nella cura del t…" at bounding box center [317, 142] width 106 height 20
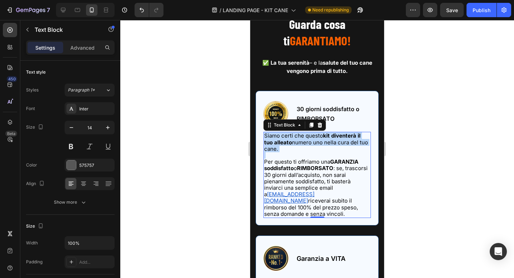
click at [323, 147] on p "Siamo certi che questo kit diventerà il tuo alleato numero uno nella cura del t…" at bounding box center [317, 142] width 106 height 20
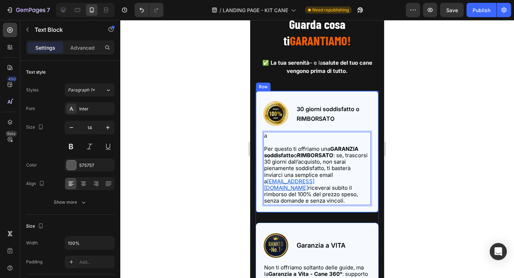
click at [201, 75] on div at bounding box center [316, 149] width 393 height 258
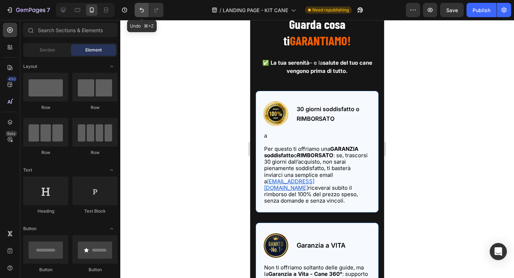
click at [143, 10] on icon "Undo/Redo" at bounding box center [141, 9] width 7 height 7
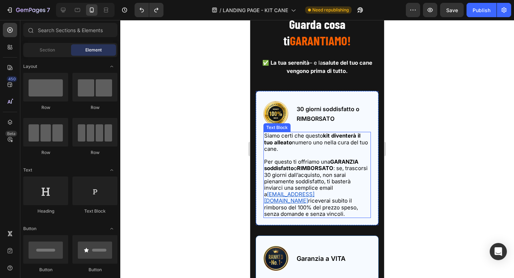
click at [304, 158] on p "Rich Text Editor. Editing area: main" at bounding box center [317, 155] width 106 height 6
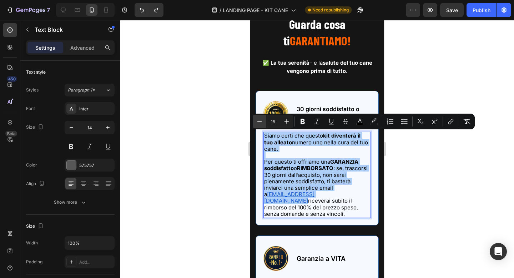
click at [261, 120] on icon "Editor contextual toolbar" at bounding box center [259, 121] width 7 height 7
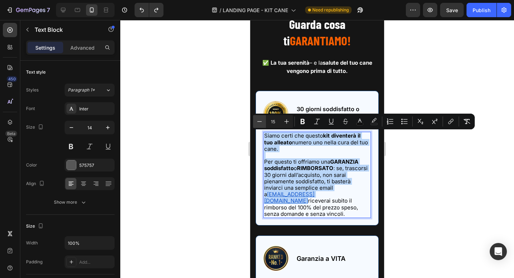
type input "14"
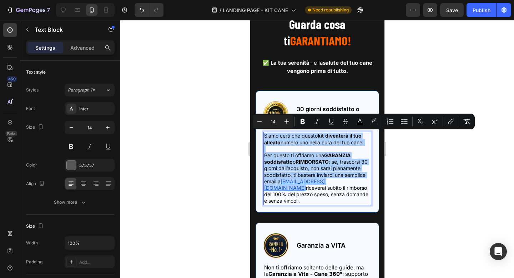
click at [410, 137] on div at bounding box center [316, 149] width 393 height 258
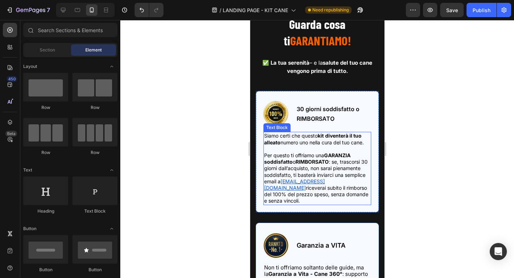
scroll to position [8133, 0]
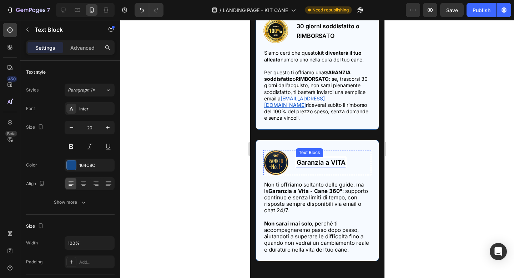
click at [325, 158] on span "Garanzia a VITA" at bounding box center [320, 161] width 49 height 7
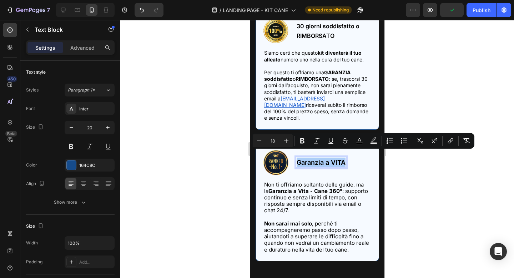
click at [397, 101] on div at bounding box center [316, 149] width 393 height 258
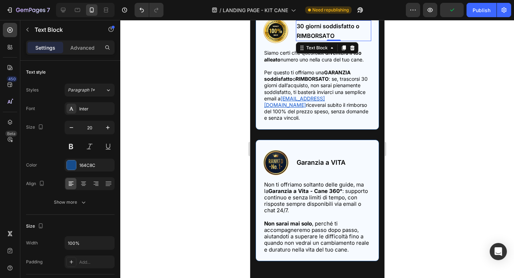
click at [323, 32] on span "30 giorni soddisfatto o RIMBORSATO" at bounding box center [327, 30] width 63 height 17
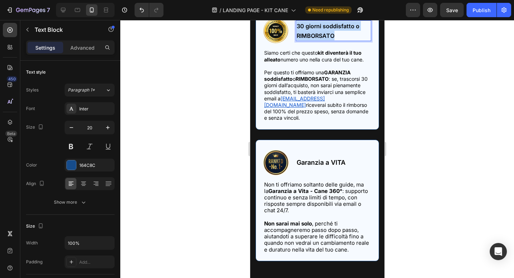
click at [323, 32] on span "30 giorni soddisfatto o RIMBORSATO" at bounding box center [327, 30] width 63 height 17
click at [328, 158] on span "Garanzia a VITA" at bounding box center [320, 161] width 49 height 7
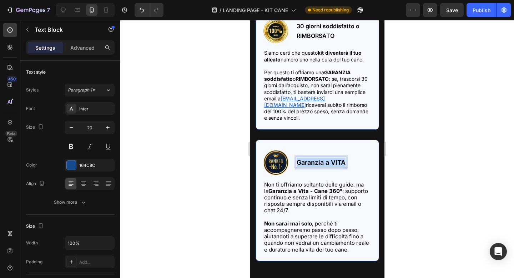
click at [328, 158] on span "Garanzia a VITA" at bounding box center [320, 161] width 49 height 7
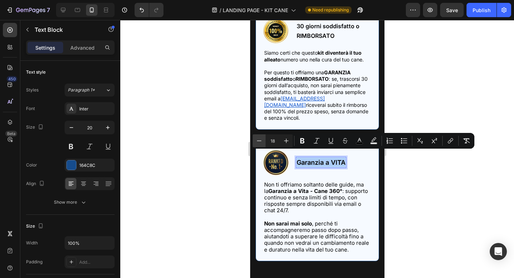
click at [256, 140] on icon "Editor contextual toolbar" at bounding box center [258, 140] width 7 height 7
type input "16"
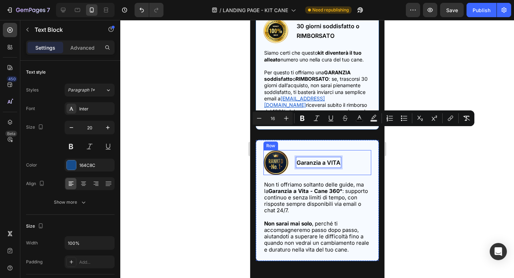
scroll to position [8164, 0]
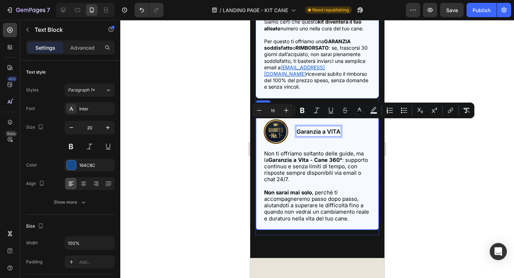
click at [407, 163] on div at bounding box center [316, 149] width 393 height 258
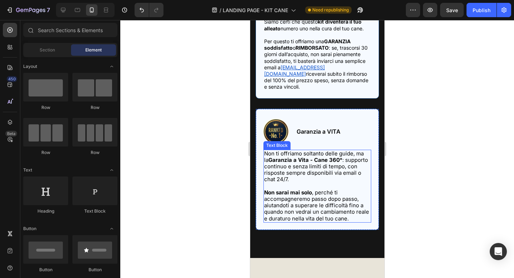
click at [333, 168] on span "Non ti offriamo soltanto delle guide, ma la Garanzia a Vita - Cane 360° : suppo…" at bounding box center [316, 166] width 104 height 33
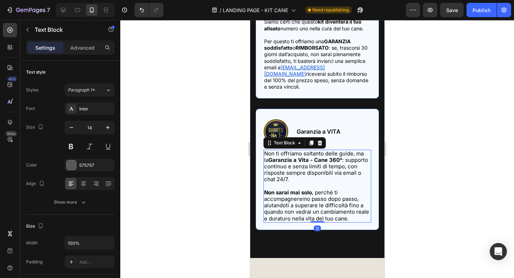
click at [333, 168] on span "Non ti offriamo soltanto delle guide, ma la Garanzia a Vita - Cane 360° : suppo…" at bounding box center [316, 166] width 104 height 33
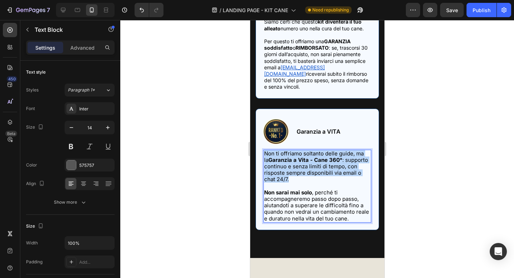
click at [333, 168] on span "Non ti offriamo soltanto delle guide, ma la Garanzia a Vita - Cane 360° : suppo…" at bounding box center [316, 166] width 104 height 33
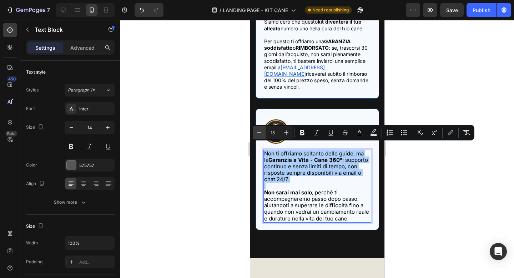
click at [260, 130] on icon "Editor contextual toolbar" at bounding box center [258, 132] width 7 height 7
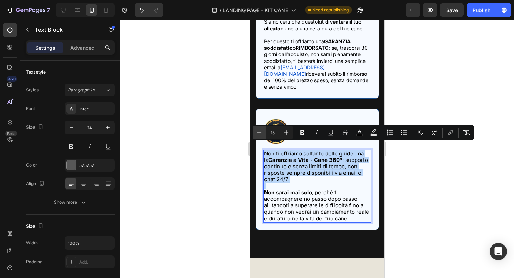
type input "14"
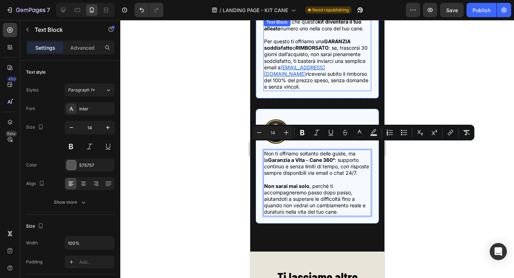
click at [310, 55] on span "Per questo ti offriamo una GARANZIA soddisfatto o RIMBORSATO : se, trascorsi 30…" at bounding box center [315, 54] width 103 height 32
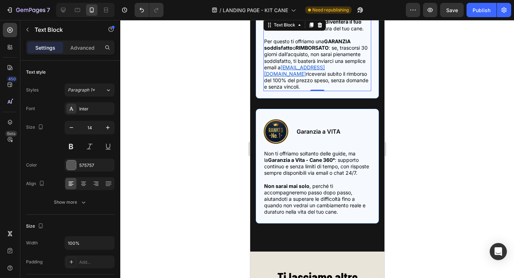
scroll to position [8162, 0]
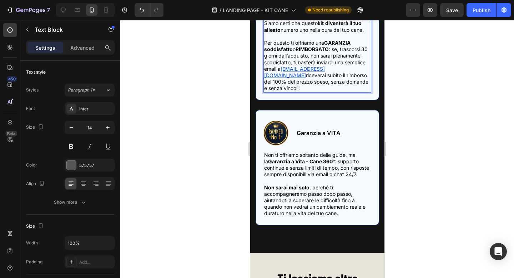
click at [310, 55] on span "Per questo ti offriamo una GARANZIA soddisfatto o RIMBORSATO : se, trascorsi 30…" at bounding box center [315, 56] width 103 height 32
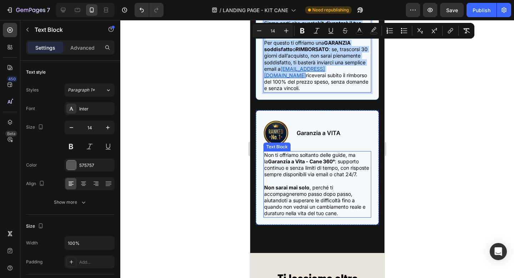
click at [302, 168] on span "Non ti offriamo soltanto delle guide, ma la Garanzia a Vita - Cane 360° : suppo…" at bounding box center [316, 165] width 105 height 26
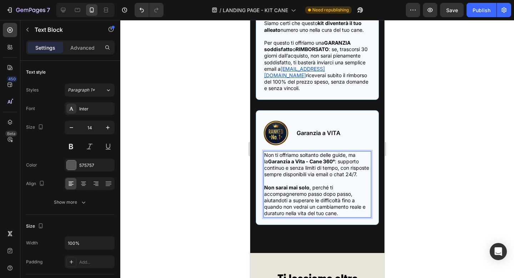
click at [302, 168] on span "Non ti offriamo soltanto delle guide, ma la Garanzia a Vita - Cane 360° : suppo…" at bounding box center [316, 165] width 105 height 26
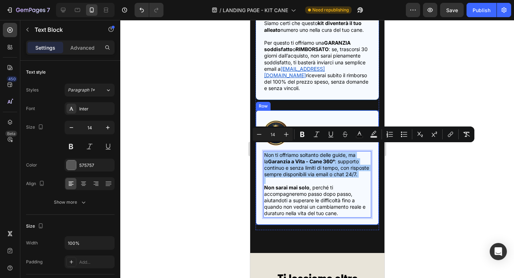
click at [402, 167] on div at bounding box center [316, 149] width 393 height 258
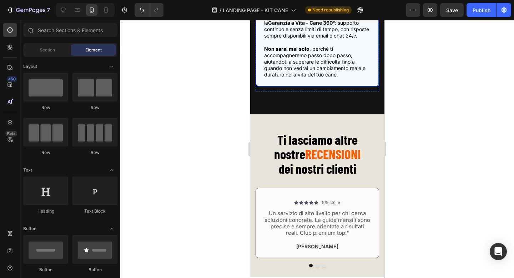
scroll to position [8312, 0]
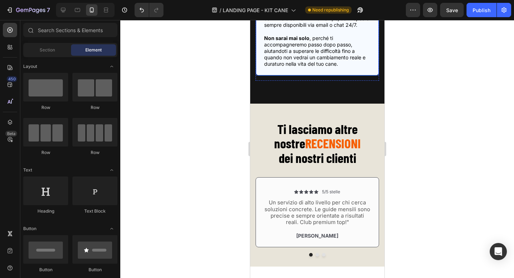
click at [319, 141] on strong "RECENSIONI" at bounding box center [333, 143] width 56 height 16
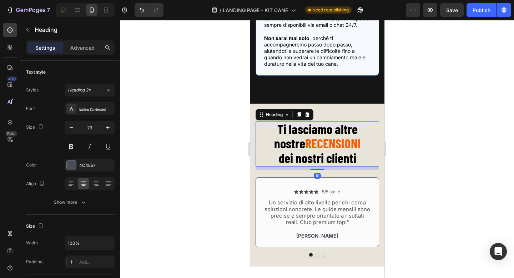
click at [319, 141] on strong "RECENSIONI" at bounding box center [333, 143] width 56 height 16
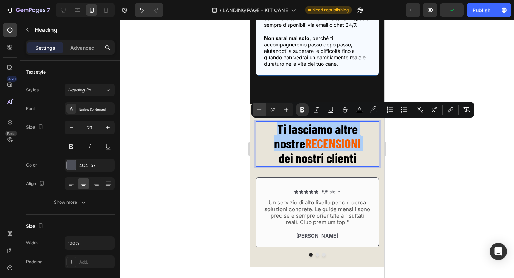
click at [260, 108] on icon "Editor contextual toolbar" at bounding box center [258, 109] width 7 height 7
type input "35"
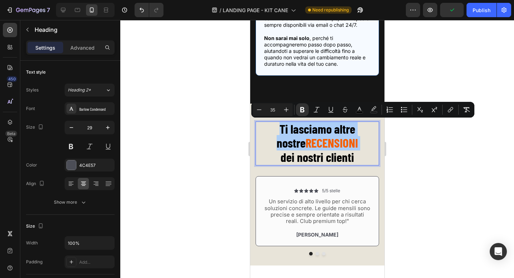
click at [432, 146] on div at bounding box center [316, 149] width 393 height 258
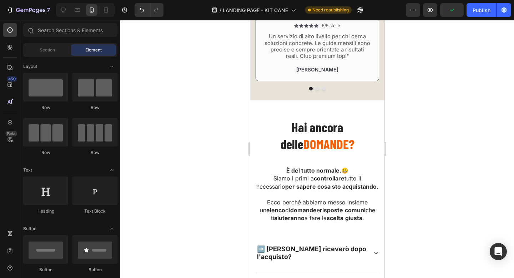
scroll to position [8482, 0]
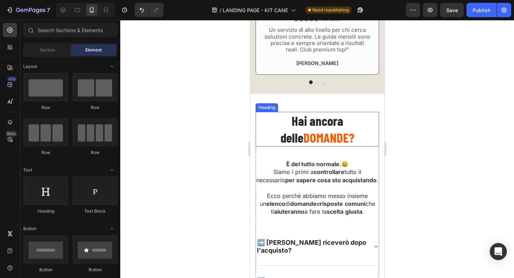
click at [326, 134] on span "DOMANDE?" at bounding box center [328, 137] width 51 height 16
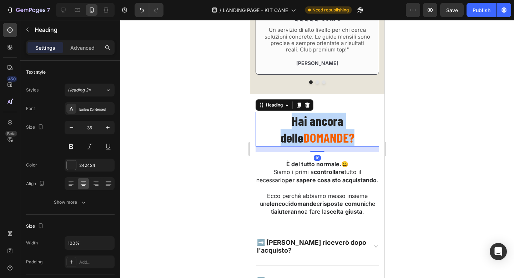
click at [326, 134] on span "DOMANDE?" at bounding box center [328, 137] width 51 height 16
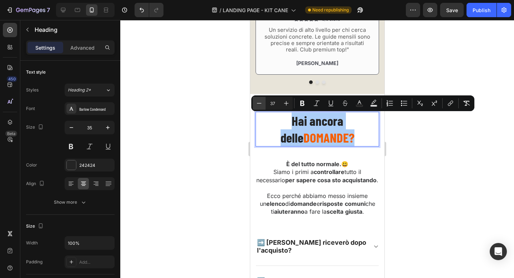
click at [260, 101] on icon "Editor contextual toolbar" at bounding box center [258, 103] width 7 height 7
type input "35"
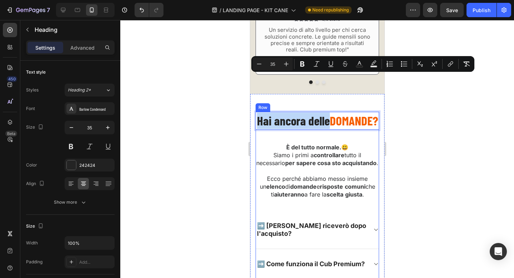
scroll to position [8542, 0]
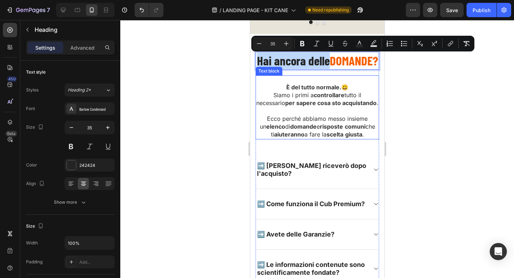
click at [323, 138] on span "Ecco perché abbiamo messo insieme un elenco di domande e risposte comuni che ti…" at bounding box center [316, 126] width 115 height 23
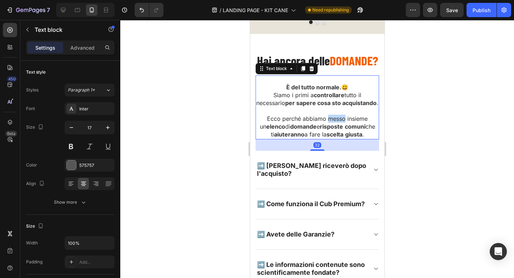
click at [323, 138] on span "Ecco perché abbiamo messo insieme un elenco di domande e risposte comuni che ti…" at bounding box center [316, 126] width 115 height 23
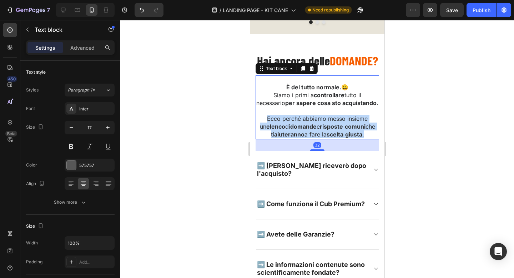
click at [323, 138] on span "Ecco perché abbiamo messo insieme un elenco di domande e risposte comuni che ti…" at bounding box center [316, 126] width 115 height 23
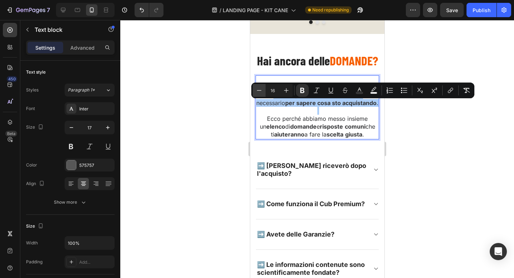
click at [260, 90] on icon "Editor contextual toolbar" at bounding box center [258, 90] width 7 height 7
type input "15"
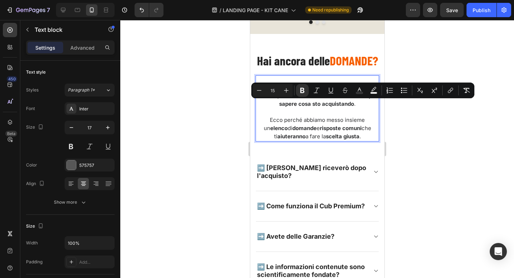
drag, startPoint x: 133, startPoint y: 96, endPoint x: 392, endPoint y: 119, distance: 260.3
click at [392, 119] on div at bounding box center [316, 149] width 393 height 258
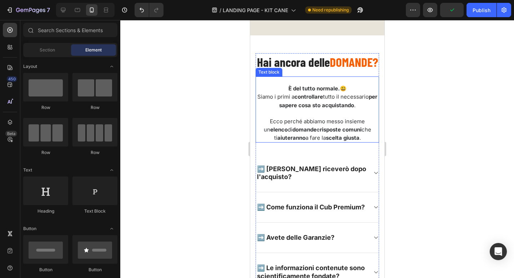
scroll to position [8609, 0]
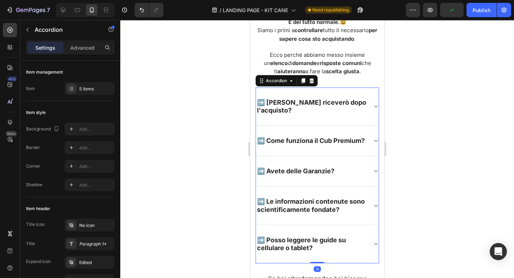
click at [309, 114] on span "➡️ [PERSON_NAME] riceverò dopo l'acquisto?" at bounding box center [310, 105] width 109 height 15
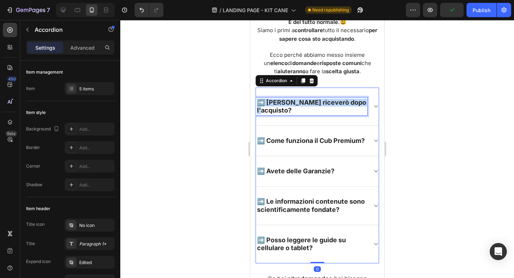
click at [309, 114] on span "➡️ [PERSON_NAME] riceverò dopo l'acquisto?" at bounding box center [310, 105] width 109 height 15
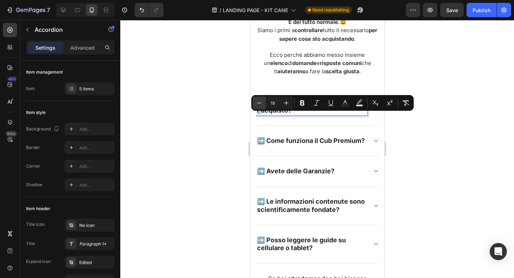
click at [256, 102] on icon "Editor contextual toolbar" at bounding box center [258, 102] width 7 height 7
type input "16"
click at [420, 126] on div at bounding box center [316, 149] width 393 height 258
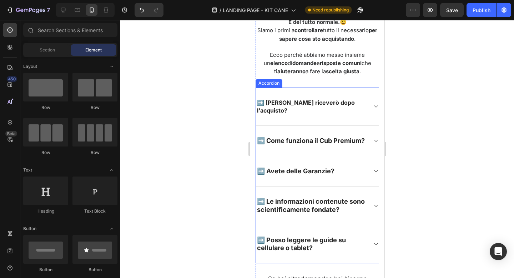
click at [376, 109] on icon at bounding box center [374, 106] width 5 height 6
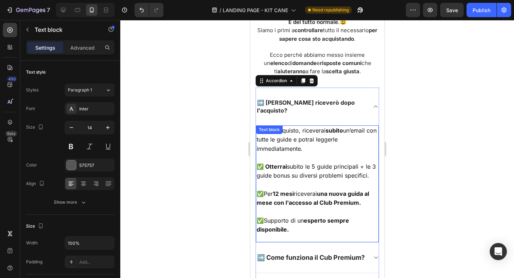
click at [315, 153] on p "Dopo l’acquisto, riceverai subito un’email con tutte le guide e potrai leggerle…" at bounding box center [316, 139] width 121 height 27
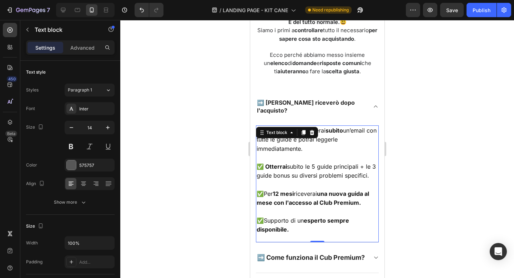
click at [315, 153] on p "Dopo l’acquisto, riceverai subito un’email con tutte le guide e potrai leggerle…" at bounding box center [316, 139] width 121 height 27
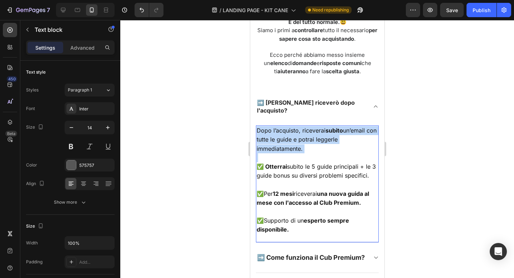
click at [315, 153] on p "Dopo l’acquisto, riceverai subito un’email con tutte le guide e potrai leggerle…" at bounding box center [316, 139] width 121 height 27
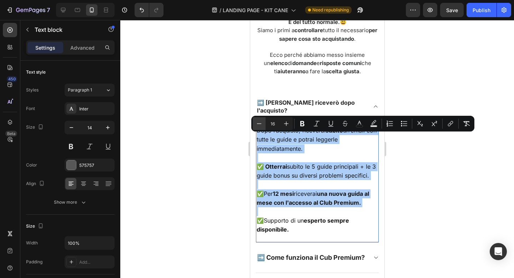
click at [258, 121] on icon "Editor contextual toolbar" at bounding box center [258, 123] width 7 height 7
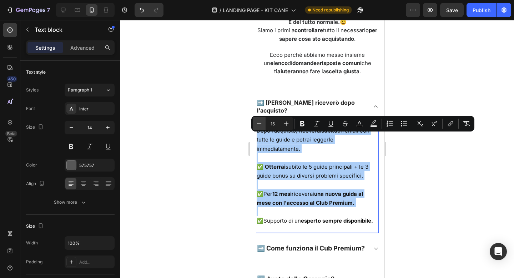
click at [258, 121] on icon "Editor contextual toolbar" at bounding box center [258, 123] width 7 height 7
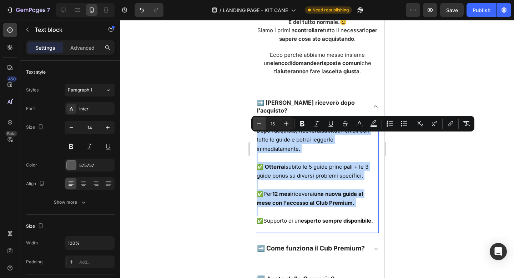
type input "14"
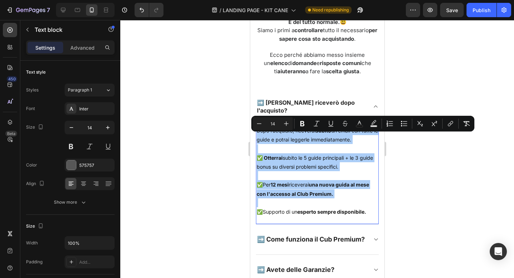
click at [215, 124] on div at bounding box center [316, 149] width 393 height 258
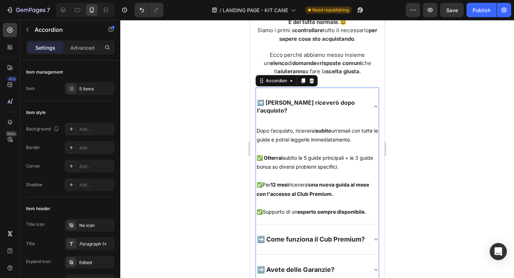
click at [289, 114] on span "➡️ [PERSON_NAME] riceverò dopo l'acquisto?" at bounding box center [305, 106] width 98 height 15
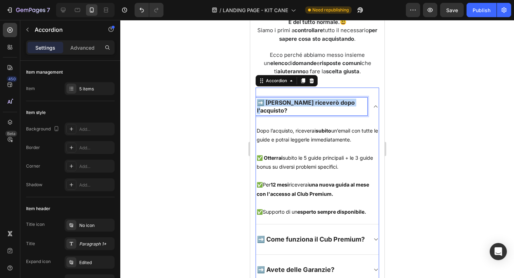
click at [289, 114] on span "➡️ [PERSON_NAME] riceverò dopo l'acquisto?" at bounding box center [305, 106] width 98 height 15
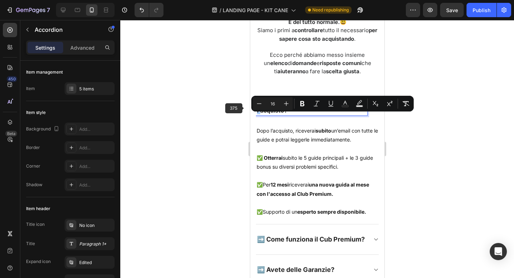
click at [215, 110] on div at bounding box center [316, 149] width 393 height 258
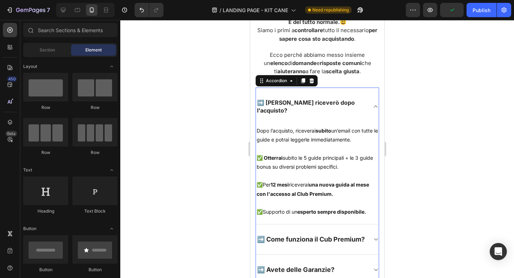
click at [290, 114] on span "➡️ [PERSON_NAME] riceverò dopo l'acquisto?" at bounding box center [305, 106] width 98 height 15
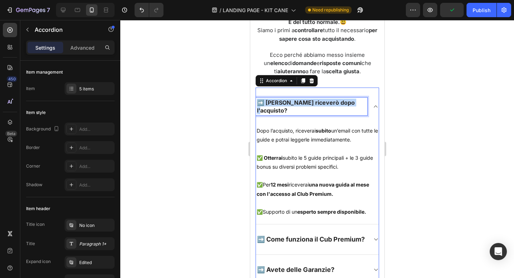
click at [290, 114] on span "➡️ [PERSON_NAME] riceverò dopo l'acquisto?" at bounding box center [305, 106] width 98 height 15
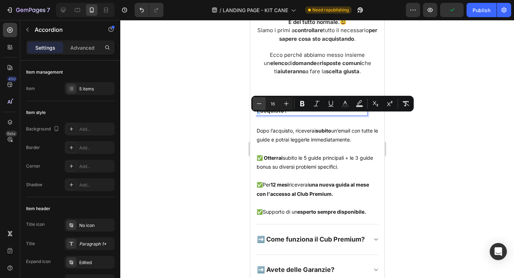
click at [259, 102] on icon "Editor contextual toolbar" at bounding box center [258, 103] width 7 height 7
type input "15"
click at [374, 110] on icon at bounding box center [374, 107] width 5 height 6
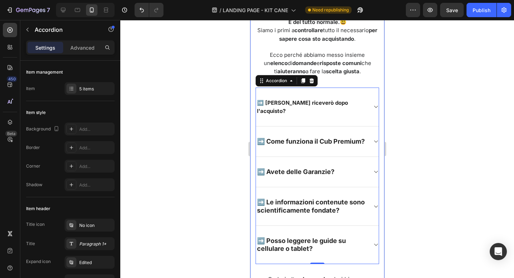
click at [421, 123] on div at bounding box center [316, 149] width 393 height 258
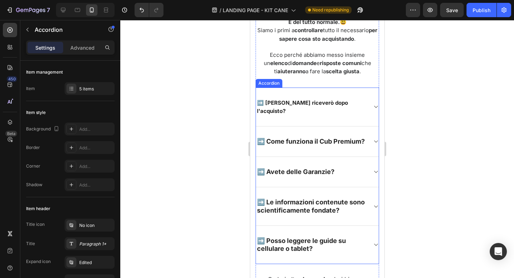
click at [328, 145] on span "➡️ Come funziona il Cub Premium?" at bounding box center [310, 140] width 108 height 7
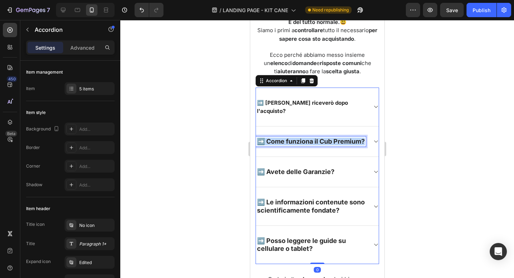
click at [328, 145] on span "➡️ Come funziona il Cub Premium?" at bounding box center [310, 140] width 108 height 7
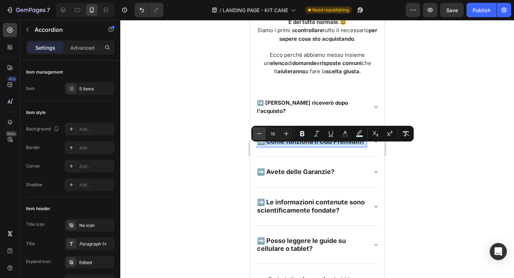
click at [257, 131] on icon "Editor contextual toolbar" at bounding box center [258, 133] width 7 height 7
type input "15"
click at [402, 167] on div at bounding box center [316, 149] width 393 height 258
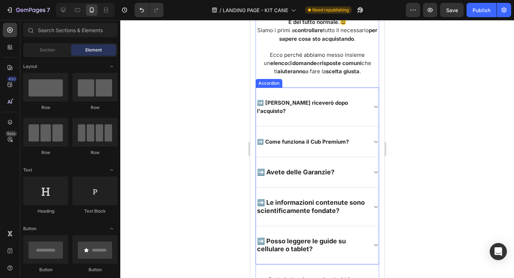
click at [376, 144] on icon at bounding box center [374, 142] width 5 height 6
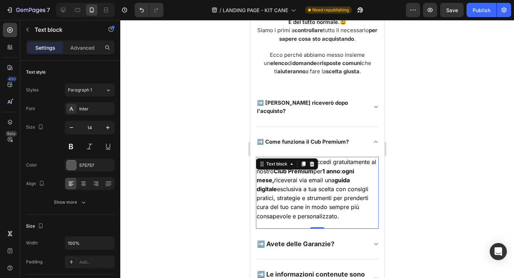
click at [326, 182] on p "Con l'acquisto del Kit accedi gratuitamente al nostro Club Premium per 1 anno :…" at bounding box center [316, 188] width 121 height 63
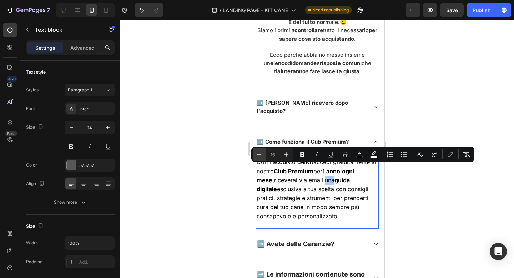
click at [256, 153] on icon "Editor contextual toolbar" at bounding box center [258, 154] width 7 height 7
type input "14"
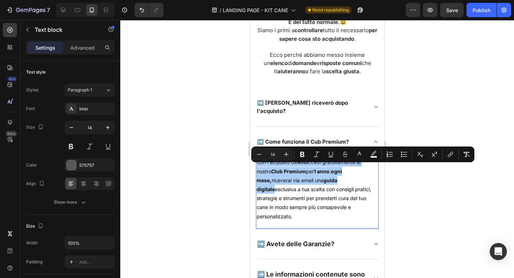
click at [441, 192] on div at bounding box center [316, 149] width 393 height 258
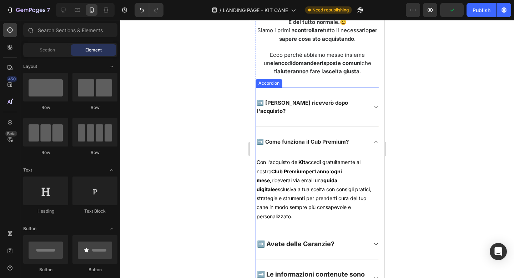
click at [372, 144] on icon at bounding box center [374, 142] width 5 height 6
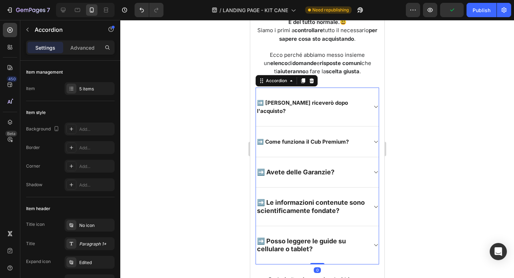
scroll to position [8660, 0]
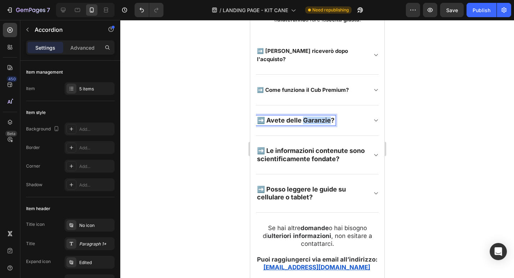
click at [313, 124] on span "➡️ Avete delle Garanzie?" at bounding box center [294, 119] width 77 height 7
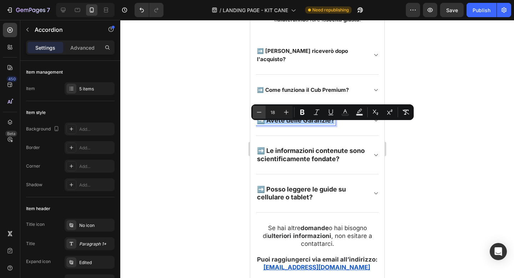
click at [259, 111] on icon "Editor contextual toolbar" at bounding box center [258, 111] width 7 height 7
type input "16"
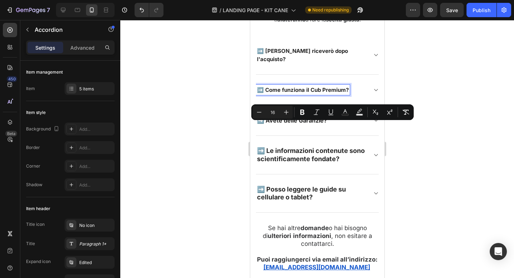
click at [273, 93] on span "➡️ Come funziona il Cub Premium?" at bounding box center [302, 89] width 92 height 7
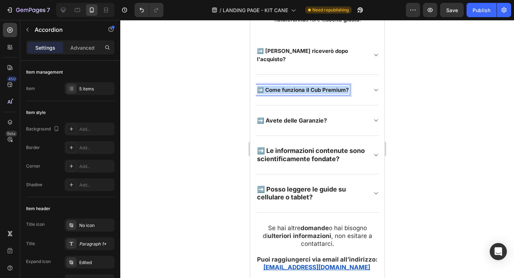
click at [273, 93] on span "➡️ Come funziona il Cub Premium?" at bounding box center [302, 89] width 92 height 7
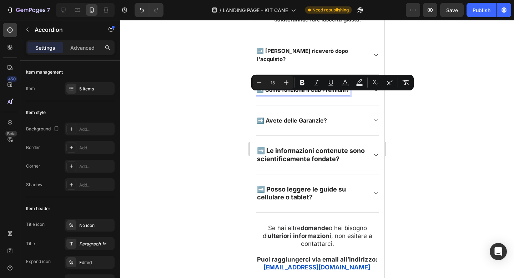
click at [278, 124] on span "➡️ Avete delle Garanzie?" at bounding box center [291, 120] width 70 height 7
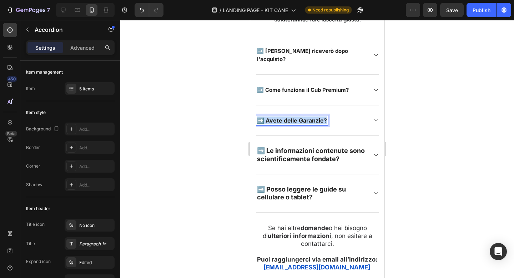
click at [278, 124] on span "➡️ Avete delle Garanzie?" at bounding box center [291, 120] width 70 height 7
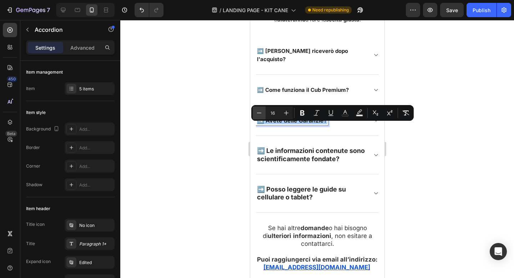
click at [255, 108] on button "Minus" at bounding box center [259, 112] width 13 height 13
type input "15"
click at [378, 123] on icon at bounding box center [374, 121] width 5 height 6
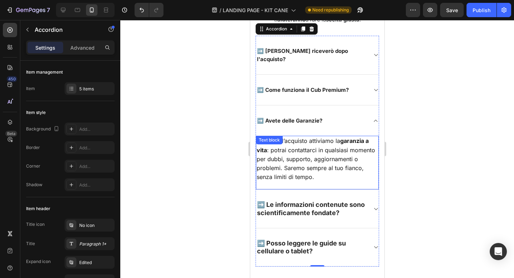
click at [300, 166] on span ": potrai contattarci in qualsiasi momento per dubbi, supporto, aggiornamenti o …" at bounding box center [315, 163] width 118 height 34
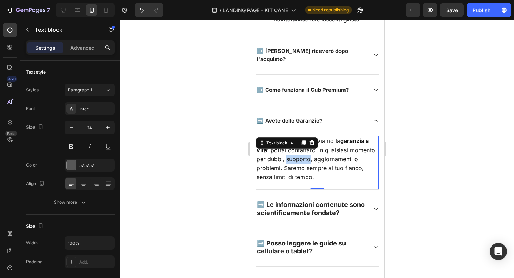
click at [300, 166] on span ": potrai contattarci in qualsiasi momento per dubbi, supporto, aggiornamenti o …" at bounding box center [315, 163] width 118 height 34
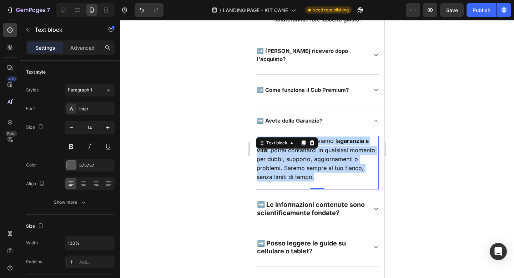
click at [300, 166] on span ": potrai contattarci in qualsiasi momento per dubbi, supporto, aggiornamenti o …" at bounding box center [315, 163] width 118 height 34
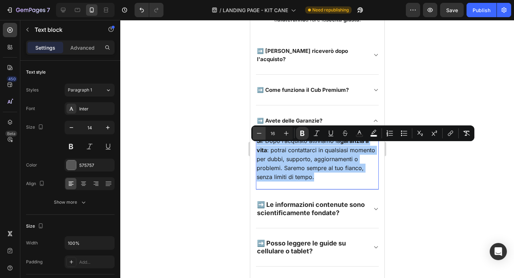
click at [253, 129] on button "Minus" at bounding box center [259, 133] width 13 height 13
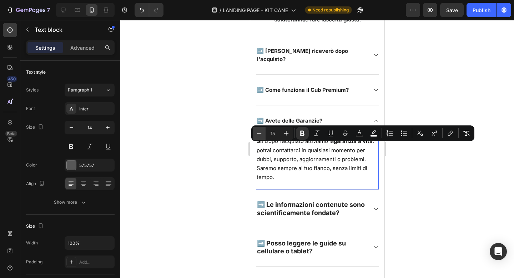
click at [253, 129] on button "Minus" at bounding box center [259, 133] width 13 height 13
type input "14"
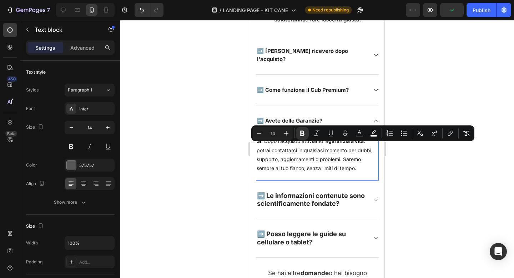
click at [445, 182] on div at bounding box center [316, 149] width 393 height 258
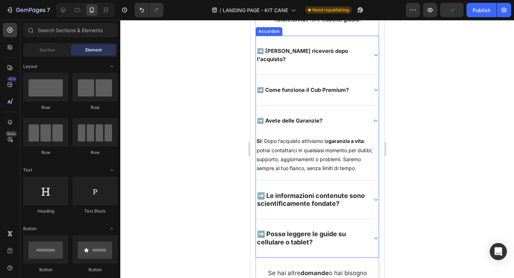
click at [374, 123] on icon at bounding box center [374, 121] width 5 height 6
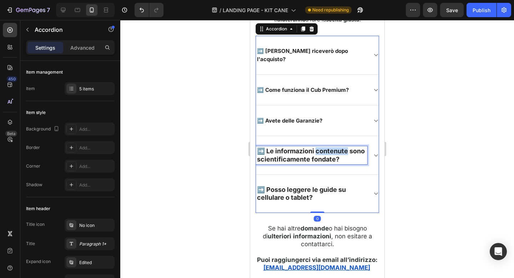
click at [321, 158] on span "➡️ Le informazioni contenute sono scientificamente fondate?" at bounding box center [310, 154] width 108 height 15
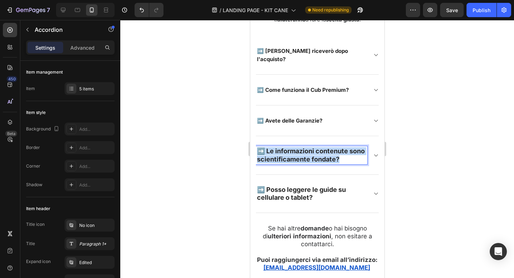
click at [321, 158] on span "➡️ Le informazioni contenute sono scientificamente fondate?" at bounding box center [310, 154] width 108 height 15
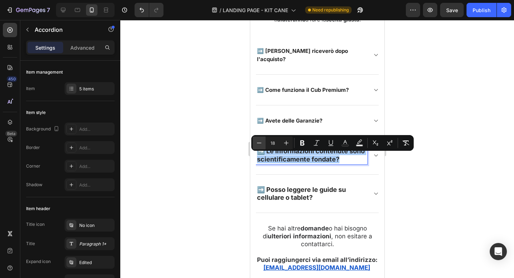
click at [258, 143] on icon "Editor contextual toolbar" at bounding box center [258, 142] width 7 height 7
type input "15"
click at [378, 158] on icon at bounding box center [374, 156] width 5 height 6
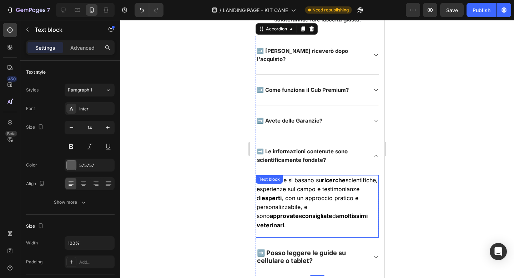
click at [311, 193] on div "Sì , le guide si basano su ricerche scientifiche, esperienze sul campo e testim…" at bounding box center [316, 206] width 123 height 63
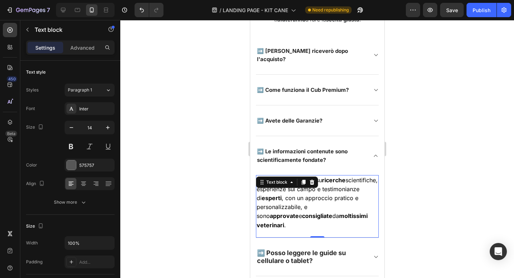
click at [311, 188] on div "Text block" at bounding box center [286, 181] width 62 height 11
click at [334, 202] on span ", con un approccio pratico e personalizzabile, e sono" at bounding box center [307, 206] width 102 height 25
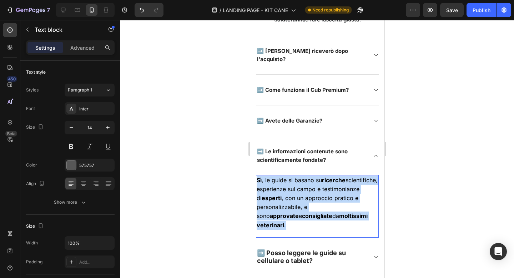
click at [334, 202] on span ", con un approccio pratico e personalizzabile, e sono" at bounding box center [307, 206] width 102 height 25
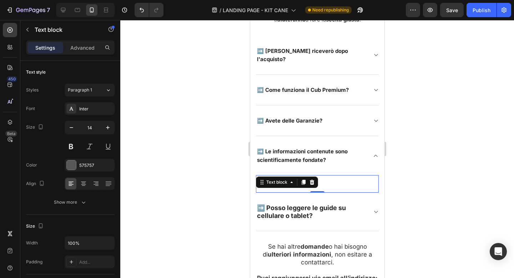
click at [217, 102] on div at bounding box center [316, 149] width 393 height 258
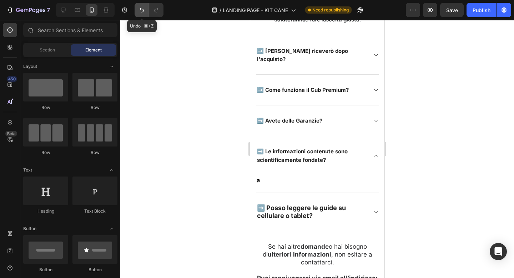
click at [143, 8] on icon "Undo/Redo" at bounding box center [141, 9] width 7 height 7
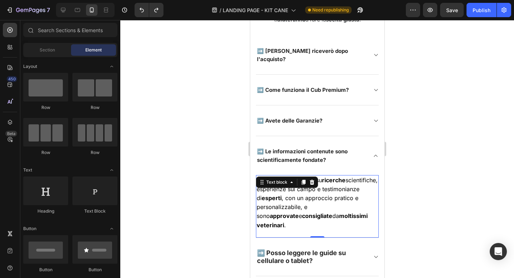
click at [333, 208] on p "Sì , le guide si basano su ricerche scientifiche, esperienze sul campo e testim…" at bounding box center [316, 203] width 121 height 54
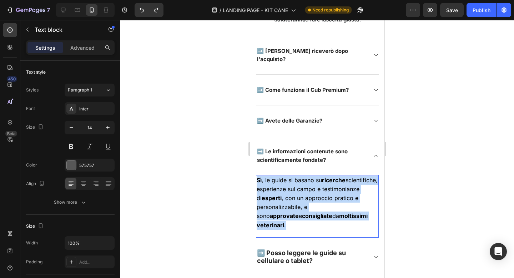
click at [333, 208] on p "Sì , le guide si basano su ricerche scientifiche, esperienze sul campo e testim…" at bounding box center [316, 203] width 121 height 54
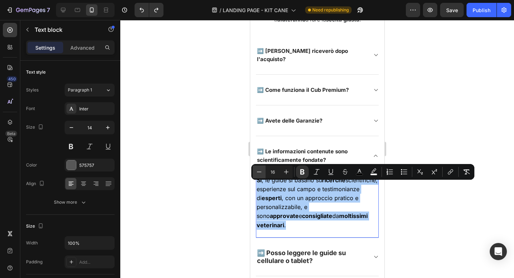
click at [254, 169] on button "Minus" at bounding box center [259, 171] width 13 height 13
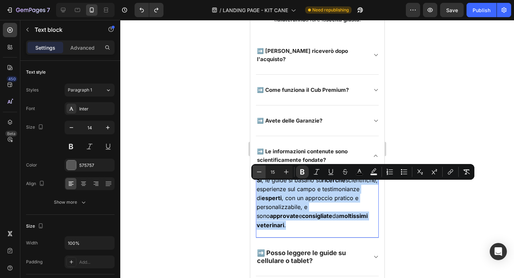
type input "14"
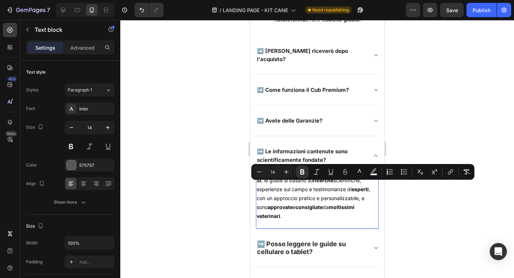
click at [389, 190] on div at bounding box center [316, 149] width 393 height 258
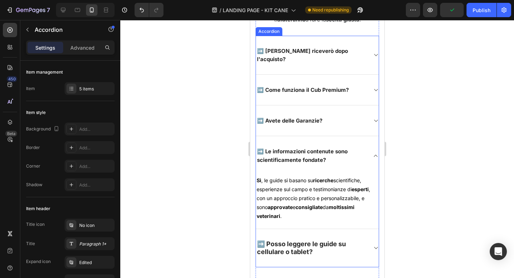
click at [372, 153] on div "➡️ Le informazioni contenute sono scientificamente fondate?" at bounding box center [316, 155] width 123 height 39
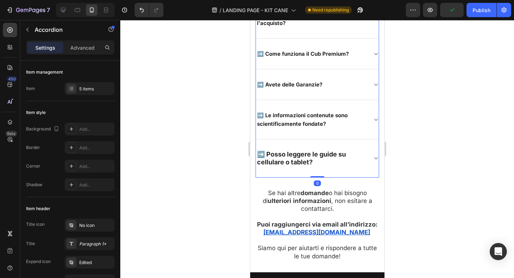
scroll to position [8697, 0]
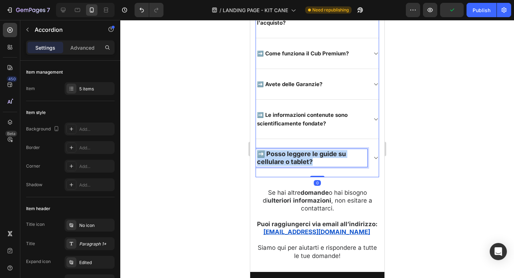
click at [308, 160] on span "➡️ Posso leggere le guide su cellulare o tablet?" at bounding box center [300, 157] width 89 height 15
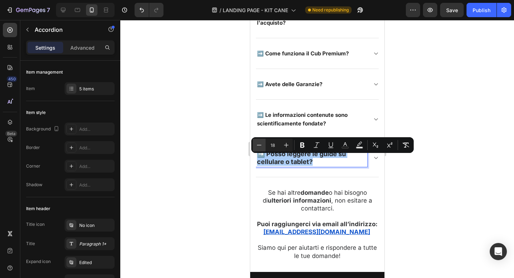
click at [260, 143] on icon "Editor contextual toolbar" at bounding box center [258, 144] width 7 height 7
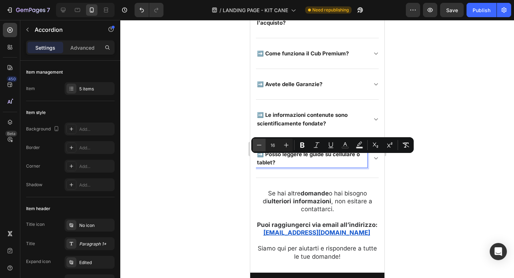
type input "15"
click at [378, 161] on span at bounding box center [375, 158] width 6 height 6
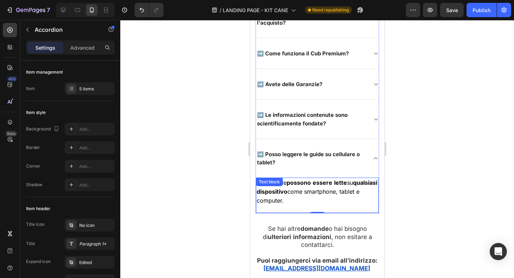
click at [308, 194] on div "Sì , le guide possono essere lette su qualsiasi dispositivo come smartphone, ta…" at bounding box center [316, 195] width 123 height 36
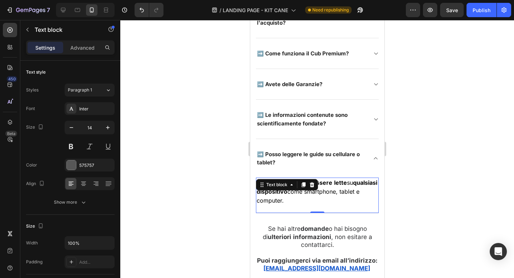
click at [308, 190] on div "Text block" at bounding box center [286, 184] width 62 height 11
click at [333, 197] on span "come smartphone, tablet e computer." at bounding box center [307, 196] width 103 height 16
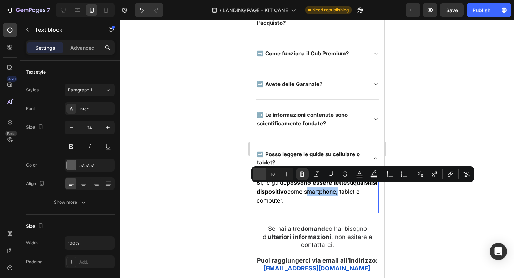
click at [258, 174] on icon "Editor contextual toolbar" at bounding box center [258, 173] width 7 height 7
type input "14"
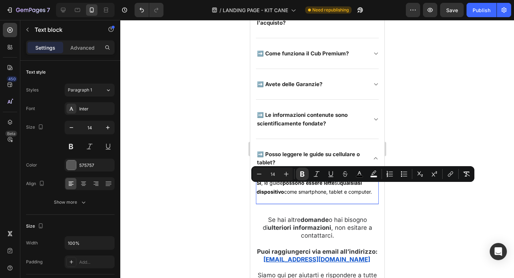
click at [417, 207] on div at bounding box center [316, 149] width 393 height 258
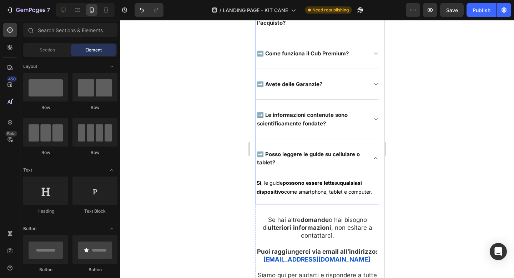
scroll to position [8731, 0]
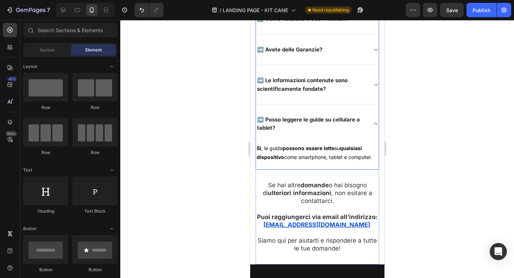
click at [378, 126] on icon at bounding box center [374, 124] width 5 height 6
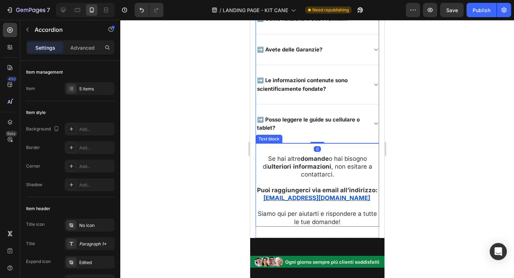
click at [334, 172] on span "Se hai altre domande o hai bisogno di ulteriori informazioni , non esitare a co…" at bounding box center [317, 166] width 110 height 23
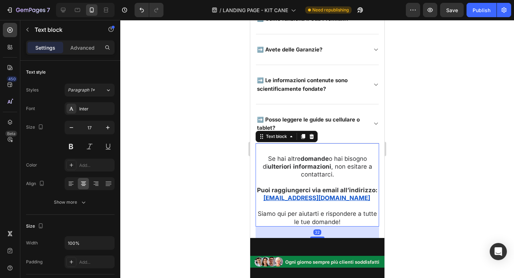
click at [334, 172] on span "Se hai altre domande o hai bisogno di ulteriori informazioni , non esitare a co…" at bounding box center [317, 166] width 110 height 23
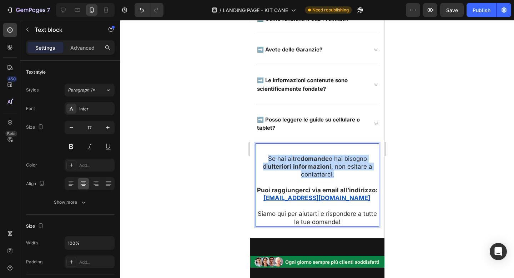
click at [334, 172] on span "Se hai altre domande o hai bisogno di ulteriori informazioni , non esitare a co…" at bounding box center [317, 166] width 110 height 23
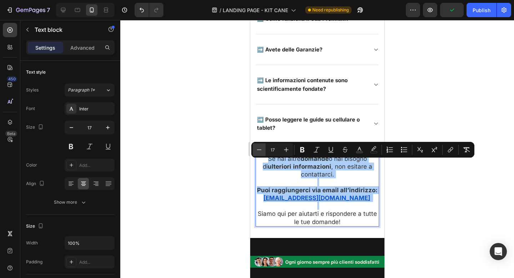
click at [261, 150] on icon "Editor contextual toolbar" at bounding box center [258, 149] width 7 height 7
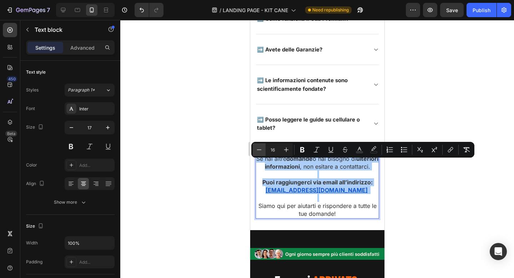
click at [261, 150] on icon "Editor contextual toolbar" at bounding box center [258, 149] width 7 height 7
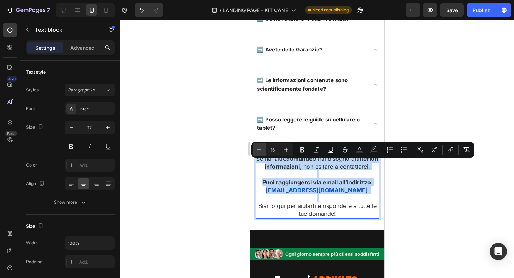
type input "15"
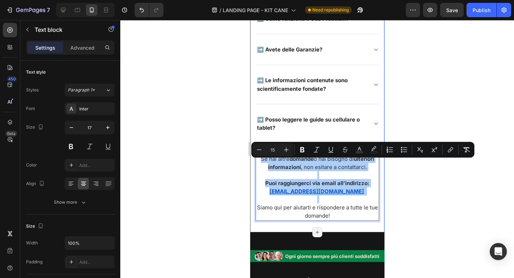
click at [409, 179] on div at bounding box center [316, 149] width 393 height 258
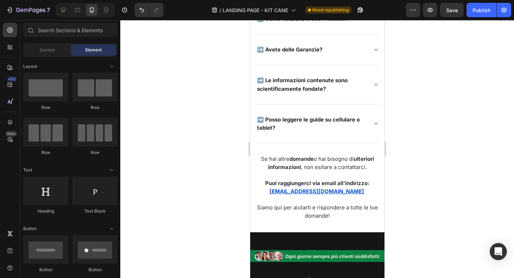
click at [411, 156] on div at bounding box center [316, 149] width 393 height 258
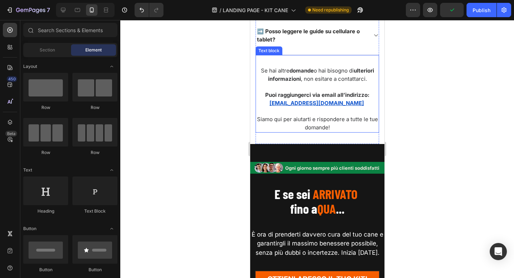
scroll to position [8849, 0]
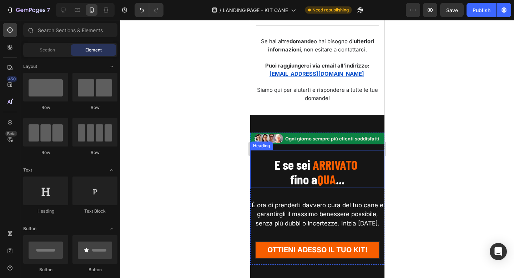
click at [325, 172] on strong "ARRIVATO" at bounding box center [334, 164] width 45 height 16
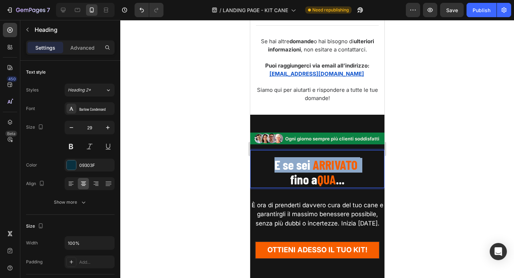
click at [325, 172] on strong "ARRIVATO" at bounding box center [334, 164] width 45 height 16
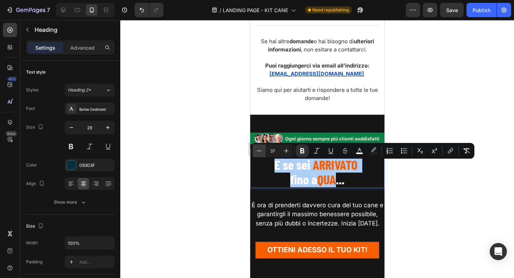
click at [263, 151] on button "Minus" at bounding box center [259, 150] width 13 height 13
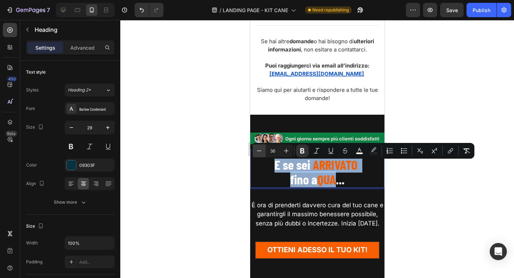
type input "35"
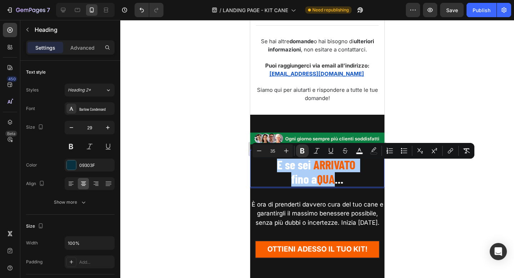
click at [411, 188] on div at bounding box center [316, 149] width 393 height 258
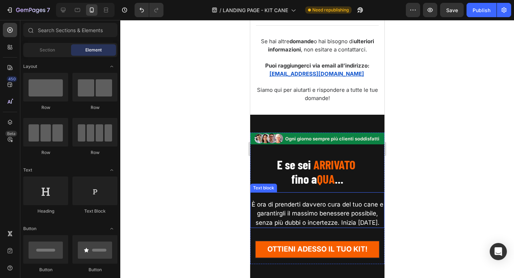
scroll to position [8896, 0]
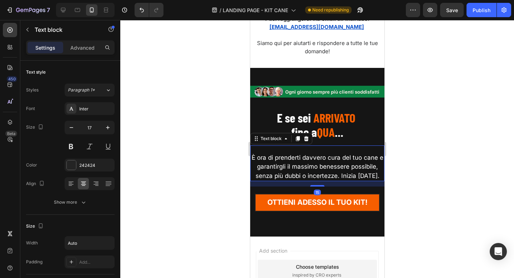
click at [324, 177] on p "È ora di prenderti davvero cura del tuo cane e garantirgli il massimo benessere…" at bounding box center [316, 166] width 133 height 27
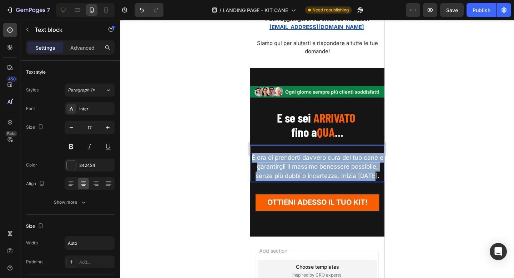
click at [324, 177] on p "È ora di prenderti davvero cura del tuo cane e garantirgli il massimo benessere…" at bounding box center [316, 166] width 133 height 27
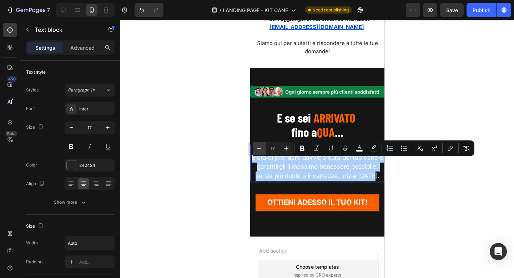
click at [260, 146] on icon "Editor contextual toolbar" at bounding box center [258, 147] width 7 height 7
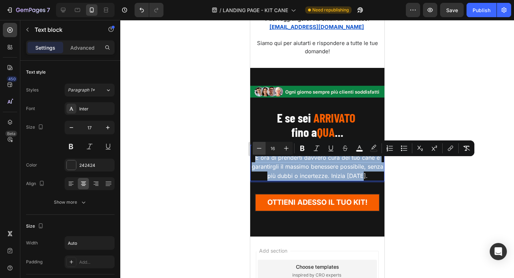
type input "15"
click at [297, 134] on strong "fino a" at bounding box center [304, 131] width 26 height 15
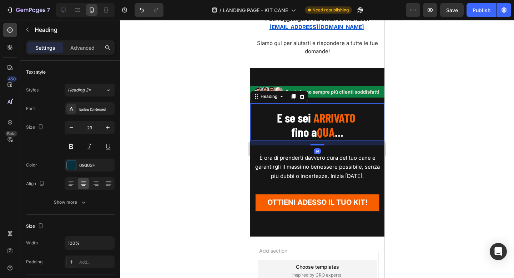
click at [297, 134] on strong "fino a" at bounding box center [304, 131] width 26 height 15
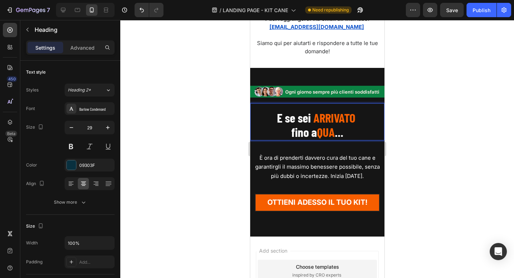
click at [297, 134] on strong "fino a" at bounding box center [304, 131] width 26 height 15
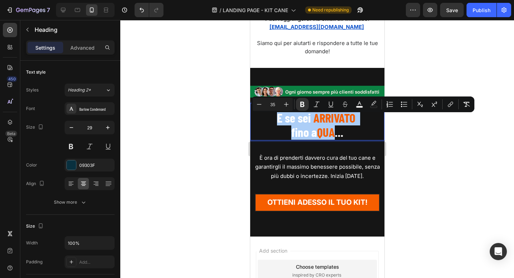
click at [433, 158] on div at bounding box center [316, 149] width 393 height 258
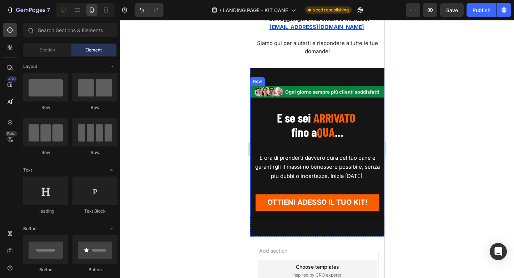
scroll to position [9011, 0]
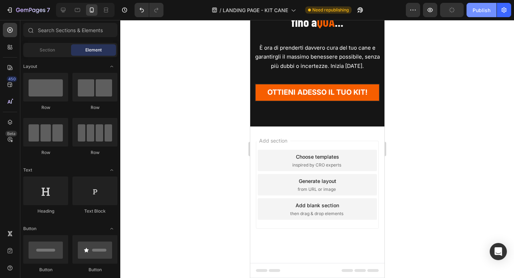
click at [472, 12] on button "Publish" at bounding box center [481, 10] width 30 height 14
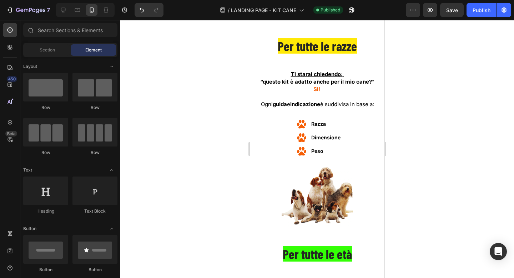
scroll to position [3804, 0]
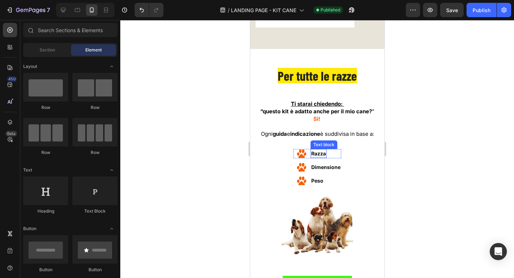
click at [319, 155] on strong "Razza" at bounding box center [318, 153] width 15 height 6
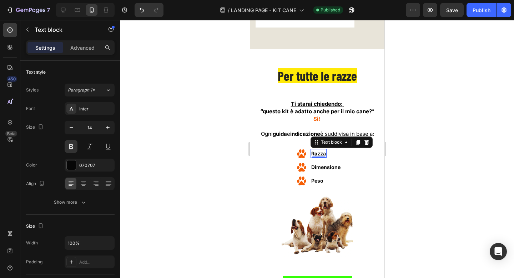
click at [319, 155] on strong "Razza" at bounding box center [318, 153] width 15 height 6
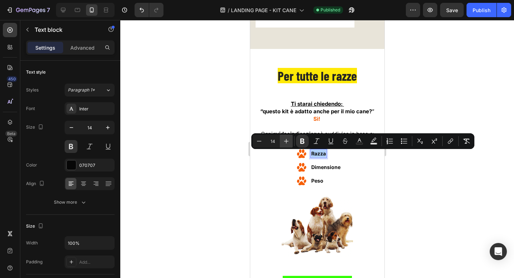
click at [288, 139] on icon "Editor contextual toolbar" at bounding box center [286, 140] width 7 height 7
type input "15"
click at [326, 168] on strong "Dimensione" at bounding box center [325, 167] width 29 height 6
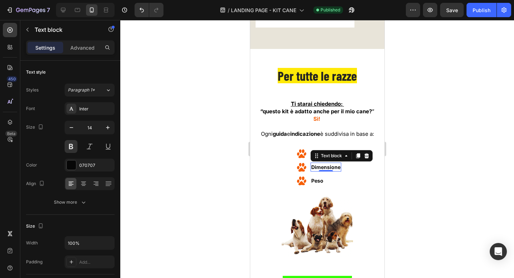
click at [326, 168] on strong "Dimensione" at bounding box center [325, 167] width 29 height 6
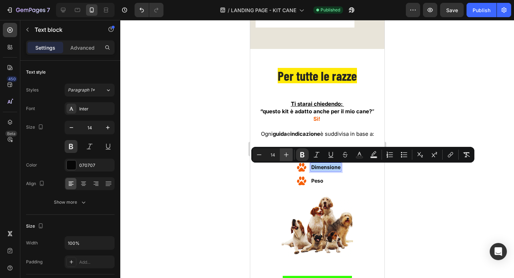
click at [289, 151] on icon "Editor contextual toolbar" at bounding box center [286, 154] width 7 height 7
type input "15"
click at [315, 183] on div "Peso Text block" at bounding box center [316, 180] width 14 height 9
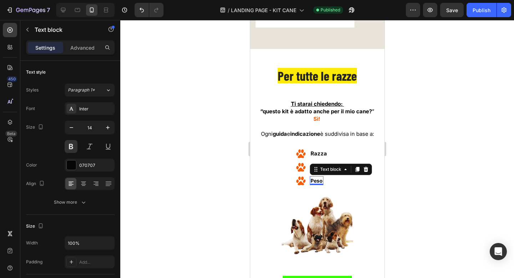
click at [315, 183] on div "0" at bounding box center [315, 185] width 7 height 6
click at [319, 182] on span "Peso" at bounding box center [316, 180] width 12 height 6
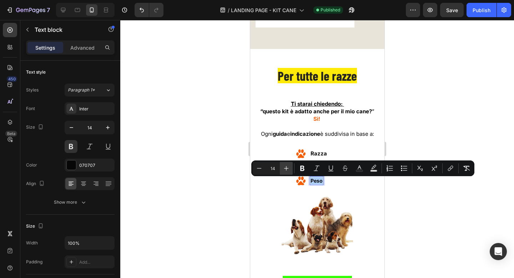
click at [286, 165] on icon "Editor contextual toolbar" at bounding box center [286, 167] width 7 height 7
type input "15"
click at [396, 131] on div at bounding box center [316, 149] width 393 height 258
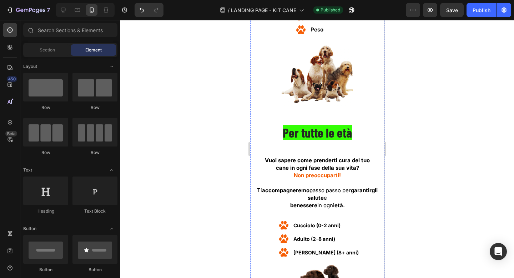
scroll to position [4035, 0]
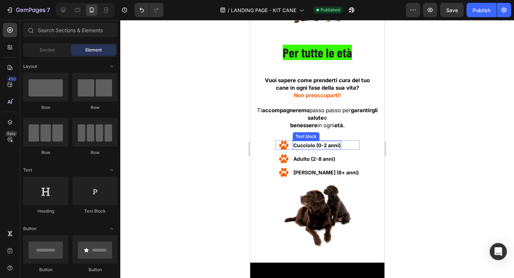
click at [322, 146] on strong "Cucciolo (0-2 anni)" at bounding box center [316, 145] width 47 height 6
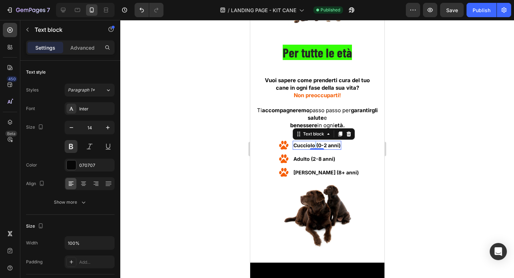
click at [322, 146] on strong "Cucciolo (0-2 anni)" at bounding box center [316, 145] width 47 height 6
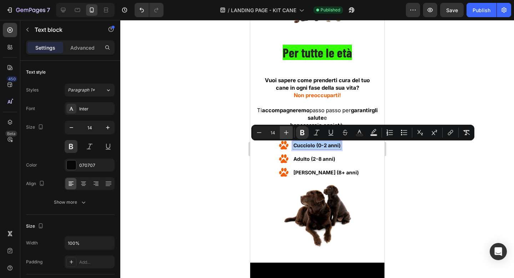
click at [289, 134] on icon "Editor contextual toolbar" at bounding box center [286, 132] width 7 height 7
type input "15"
click at [325, 159] on strong "Adulto (2-8 anni)" at bounding box center [314, 159] width 42 height 6
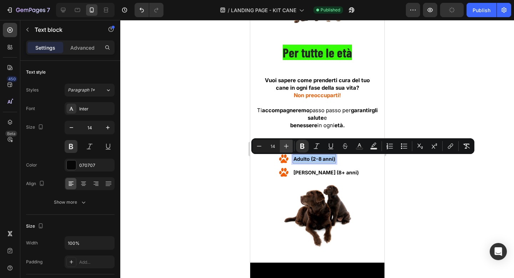
click at [286, 146] on icon "Editor contextual toolbar" at bounding box center [286, 146] width 5 height 5
type input "15"
click at [326, 172] on span "[PERSON_NAME] (8+ anni)" at bounding box center [325, 172] width 65 height 6
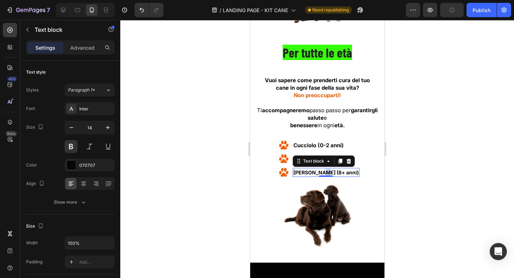
click at [326, 172] on span "[PERSON_NAME] (8+ anni)" at bounding box center [325, 172] width 65 height 6
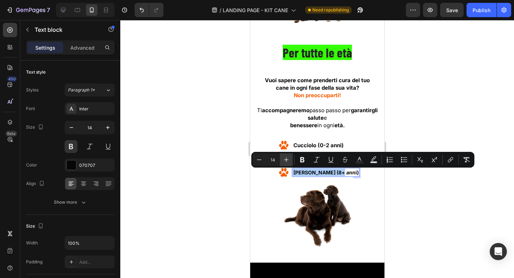
click at [287, 156] on button "Plus" at bounding box center [286, 159] width 13 height 13
type input "15"
click at [419, 128] on div at bounding box center [316, 149] width 393 height 258
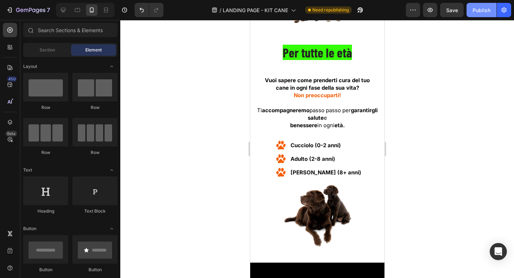
click at [478, 11] on div "Publish" at bounding box center [481, 9] width 18 height 7
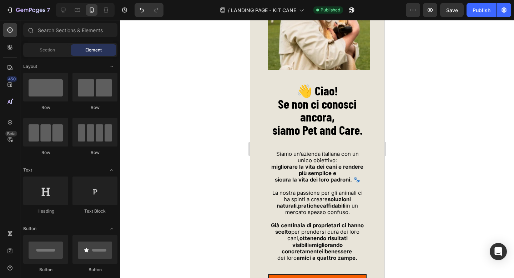
scroll to position [728, 0]
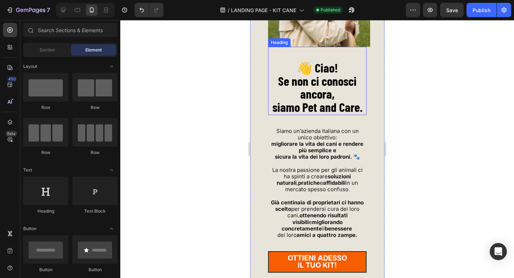
click at [317, 96] on strong "Se non ci conosci ancora," at bounding box center [317, 87] width 78 height 28
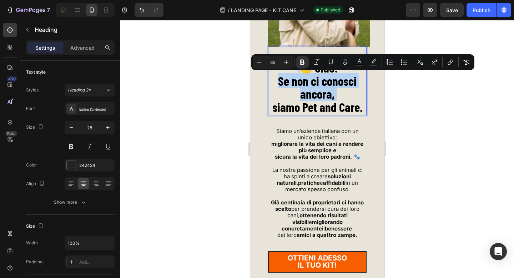
click at [317, 96] on strong "Se non ci conosci ancora," at bounding box center [317, 87] width 78 height 28
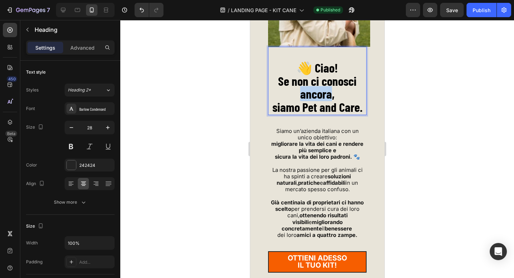
click at [317, 96] on strong "Se non ci conosci ancora," at bounding box center [317, 87] width 78 height 28
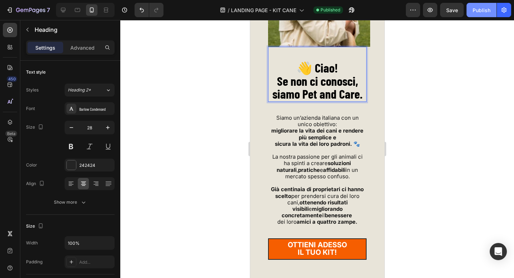
click at [487, 15] on button "Publish" at bounding box center [481, 10] width 30 height 14
click at [306, 93] on strong "siamo Pet and Care." at bounding box center [317, 93] width 90 height 15
click at [351, 94] on strong "siamo PET and Care." at bounding box center [317, 93] width 92 height 15
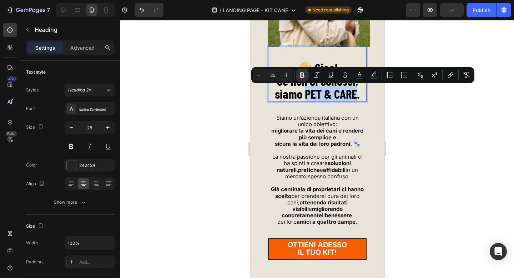
drag, startPoint x: 305, startPoint y: 91, endPoint x: 354, endPoint y: 96, distance: 49.8
click at [354, 96] on strong "siamo PET & CARE." at bounding box center [316, 93] width 85 height 15
click at [361, 72] on icon "Editor contextual toolbar" at bounding box center [359, 74] width 7 height 7
type input "000000"
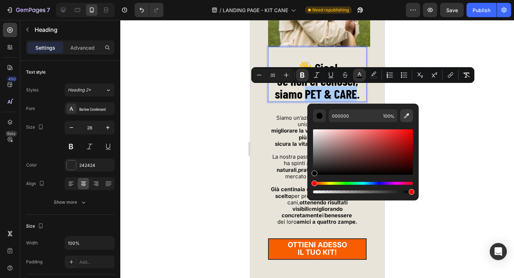
click at [406, 114] on icon "Editor contextual toolbar" at bounding box center [406, 115] width 5 height 5
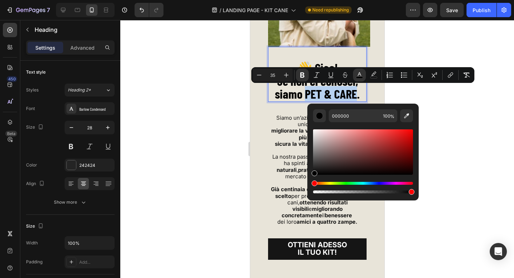
type input "F65E01"
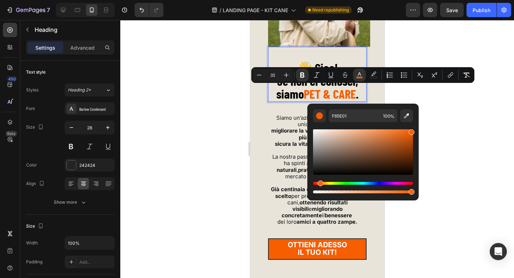
click at [480, 107] on div at bounding box center [316, 149] width 393 height 258
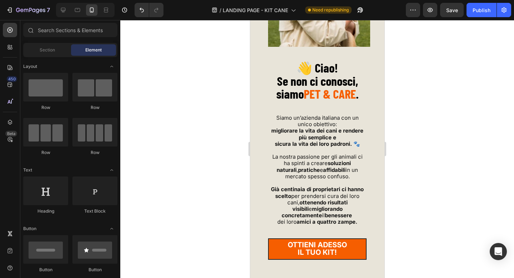
click at [480, 107] on div at bounding box center [316, 149] width 393 height 258
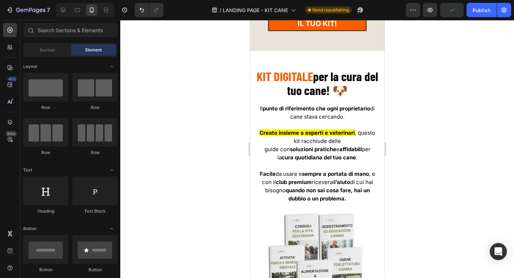
scroll to position [987, 0]
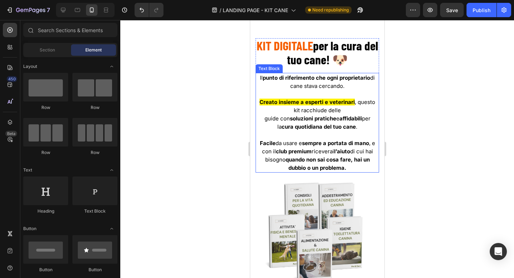
click at [356, 108] on p "Creato insieme a esperti e veterinari , questo kit racchiude delle" at bounding box center [317, 106] width 122 height 16
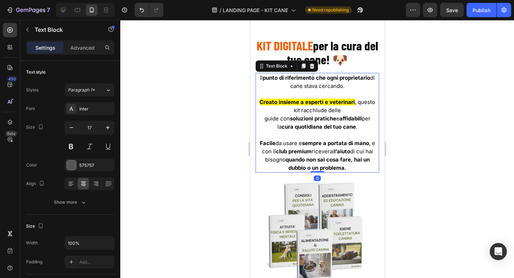
click at [356, 106] on span ", questo kit racchiude delle" at bounding box center [333, 105] width 81 height 15
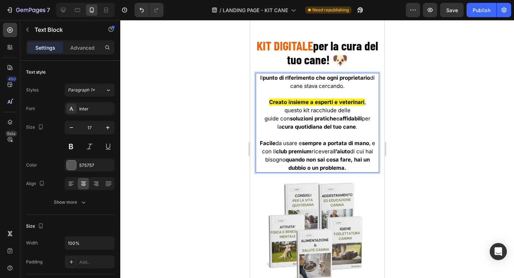
click at [370, 121] on span "guide con soluzioni pratiche e affidabili per la cura quotidiana del tuo cane ." at bounding box center [317, 122] width 106 height 15
click at [372, 144] on span "Facile da usare e sempre a portata di mano , e con il club premium riceverai l’…" at bounding box center [316, 154] width 115 height 31
click at [354, 160] on strong "quando non sai cosa fare, hai un dubbio o un problema." at bounding box center [327, 163] width 84 height 15
click at [369, 152] on span "e con il club premium riceverai l’aiuto di cui hai bisogno quando non sai cosa …" at bounding box center [317, 155] width 116 height 15
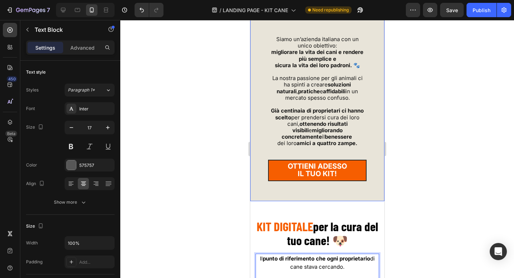
scroll to position [776, 0]
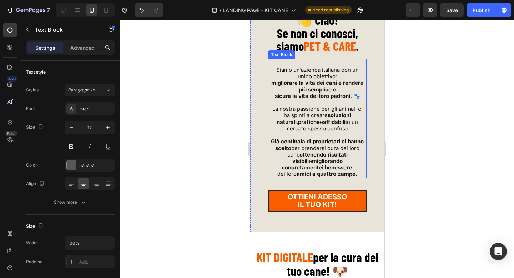
click at [351, 91] on p "migliorare la vita dei cani e rendere più semplice e" at bounding box center [316, 86] width 97 height 13
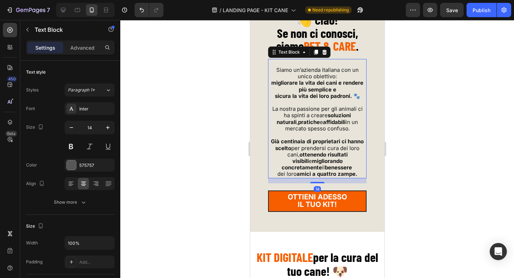
click at [351, 69] on span "Siamo un’azienda italiana con un unico obiettivo:" at bounding box center [317, 72] width 82 height 13
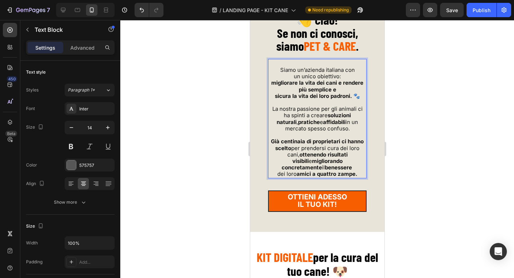
click at [342, 83] on strong "migliorare la vita dei cani e rendere più semplice e" at bounding box center [317, 85] width 92 height 13
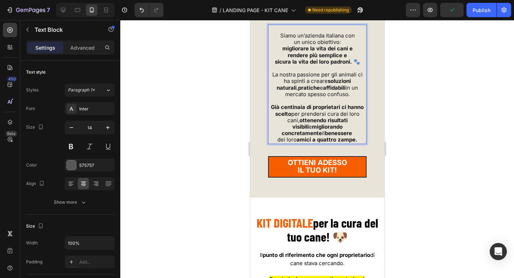
click at [355, 122] on span "Già centinaia di proprietari ci hanno scelto per prendersi cura dei loro cani, …" at bounding box center [316, 119] width 93 height 33
click at [277, 140] on span "dei loro amici a quattro zampe." at bounding box center [317, 139] width 80 height 7
click at [341, 136] on strong "amici a quattro zampe." at bounding box center [321, 139] width 61 height 7
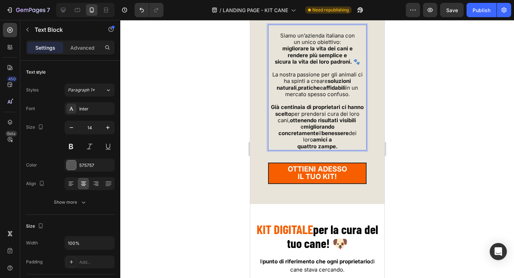
click at [331, 136] on strong "amici a" at bounding box center [321, 139] width 19 height 7
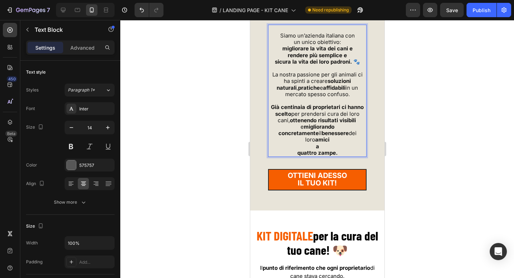
click at [295, 150] on p "quattro zampe." at bounding box center [316, 152] width 97 height 6
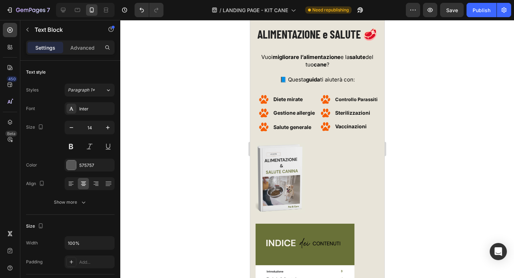
scroll to position [1748, 0]
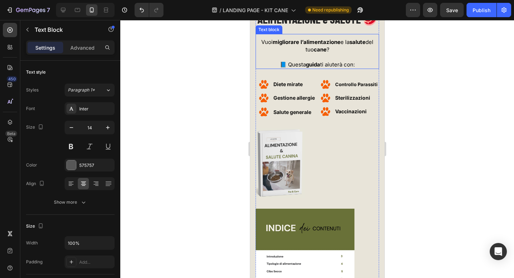
click at [370, 53] on span "Vuoi migliorare l’alimentazione e la salute del tuo cane ?" at bounding box center [317, 46] width 112 height 14
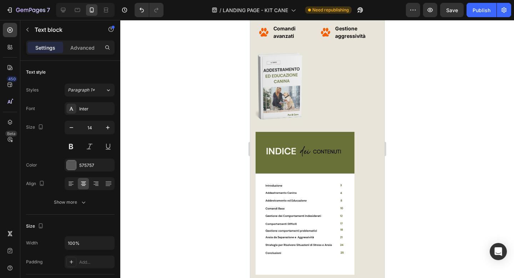
scroll to position [2530, 0]
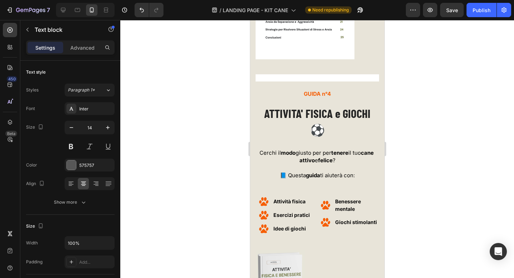
scroll to position [2964, 0]
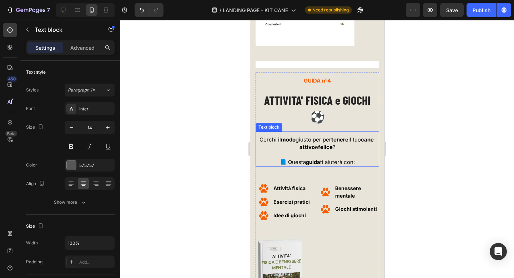
click at [352, 136] on p "Cerchi il modo giusto per per tenere il tuo cane" at bounding box center [317, 139] width 122 height 7
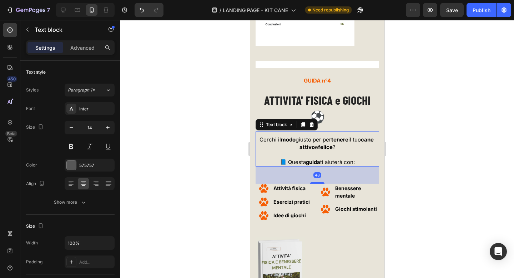
click at [362, 136] on span "Cerchi il modo giusto per per tenere il tuo cane" at bounding box center [317, 139] width 116 height 7
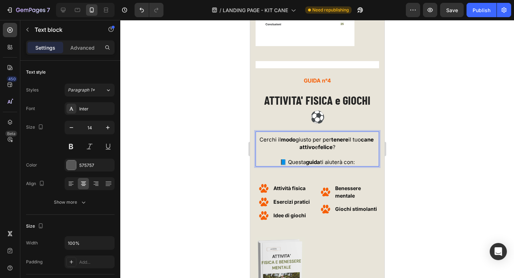
click at [364, 136] on strong "cane" at bounding box center [366, 139] width 13 height 7
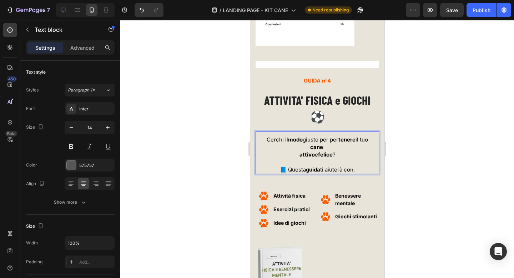
click at [294, 151] on p "attivo e felice ?" at bounding box center [317, 154] width 122 height 7
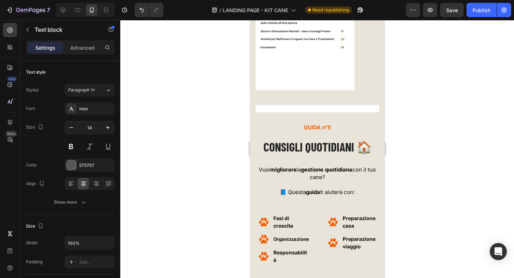
scroll to position [3336, 0]
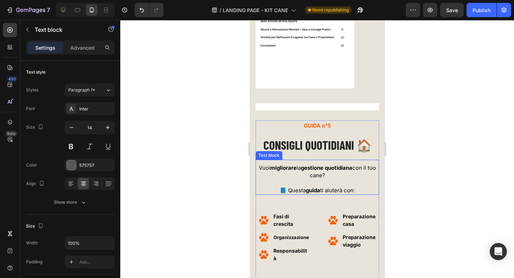
click at [356, 164] on p "Vuoi migliorare la gestione quotidiana con il tuo cane?" at bounding box center [317, 171] width 122 height 15
click at [362, 164] on span "Vuoi migliorare la gestione quotidiana con il tuo cane?" at bounding box center [316, 171] width 117 height 14
click at [371, 164] on span "Vuoi migliorare la gestione quotidiana con il tuo cane?" at bounding box center [316, 171] width 117 height 14
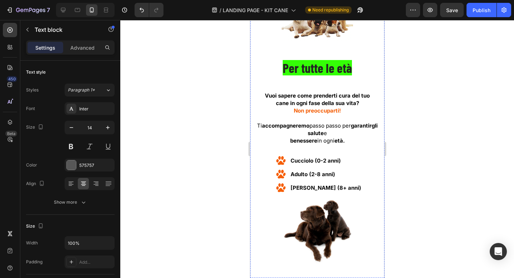
scroll to position [4015, 0]
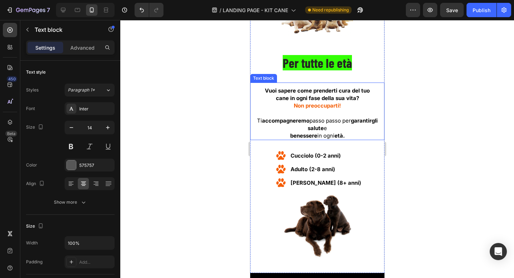
click at [345, 123] on span "Ti accompagneremo passo passo per garantirgli salute e" at bounding box center [316, 124] width 121 height 14
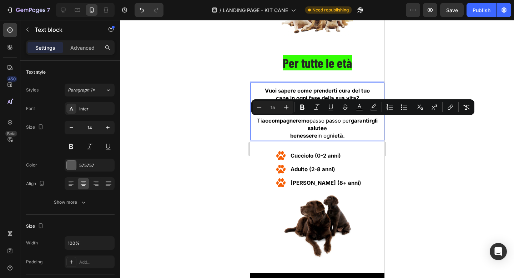
click at [286, 136] on p "benessere in ogni età." at bounding box center [316, 135] width 133 height 7
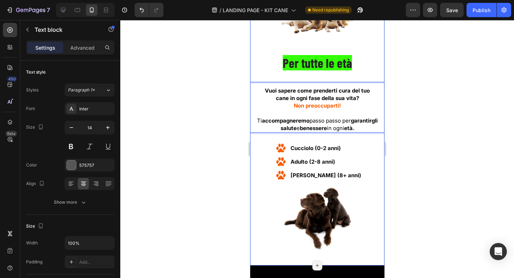
scroll to position [4226, 0]
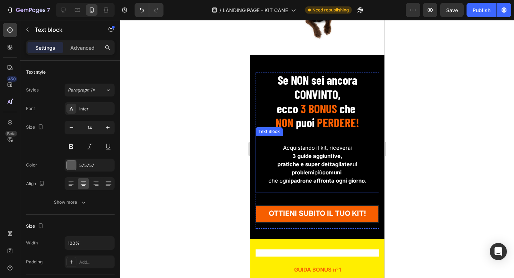
click at [334, 164] on strong "pratiche e super dettagliate" at bounding box center [313, 164] width 72 height 7
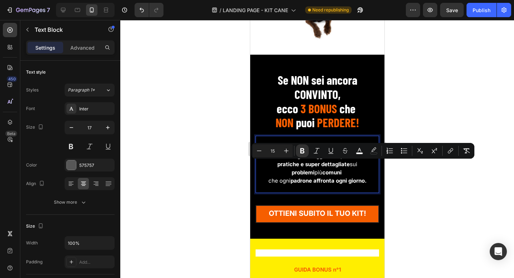
click at [350, 164] on span "pratiche e super dettagliate sui" at bounding box center [317, 164] width 80 height 7
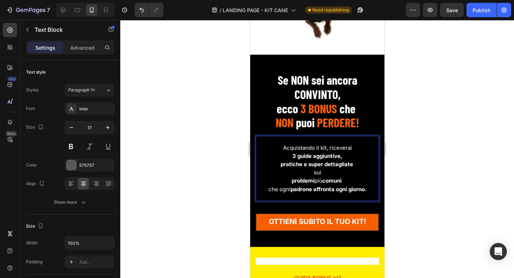
click at [291, 182] on strong "problemi" at bounding box center [302, 180] width 23 height 7
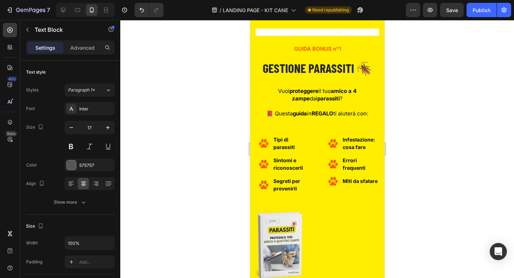
scroll to position [4446, 0]
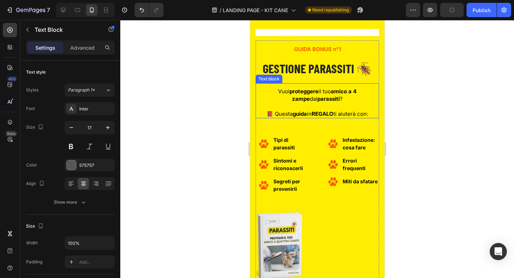
click at [356, 94] on strong "amico a 4 zampe" at bounding box center [323, 95] width 65 height 14
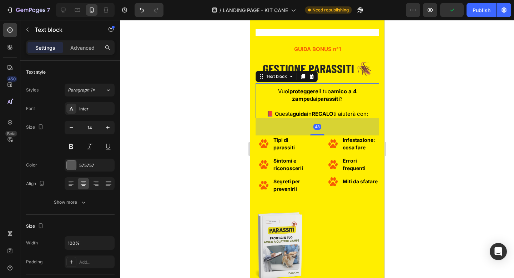
click at [356, 92] on span "Vuoi proteggere il tuo amico a 4 zampe dai parassiti ?" at bounding box center [317, 95] width 78 height 14
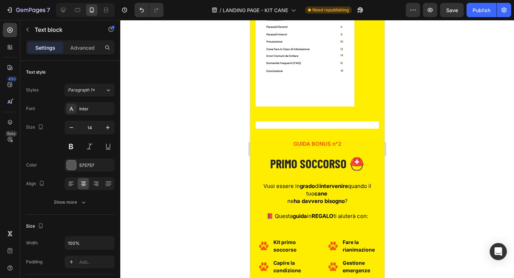
scroll to position [4852, 0]
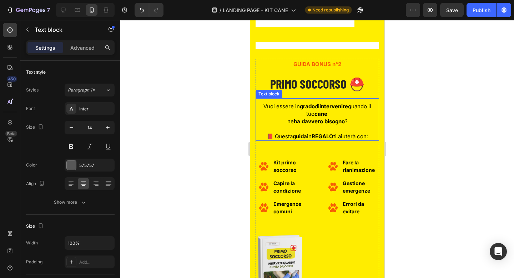
click at [347, 110] on strong "intervenire" at bounding box center [333, 106] width 29 height 7
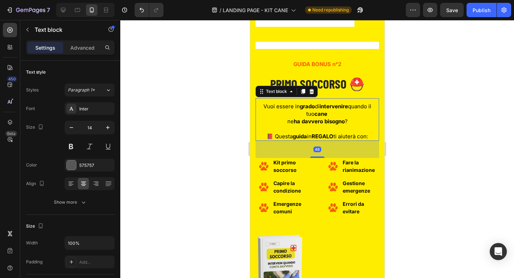
click at [347, 110] on strong "intervenire" at bounding box center [333, 106] width 29 height 7
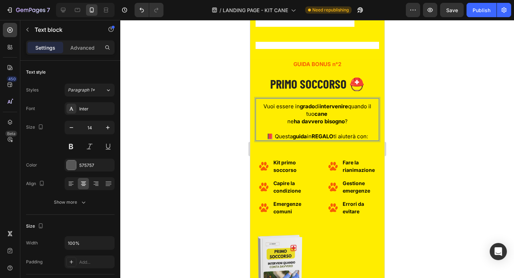
click at [284, 125] on p "ne ha davvero bisogno ?" at bounding box center [317, 120] width 122 height 7
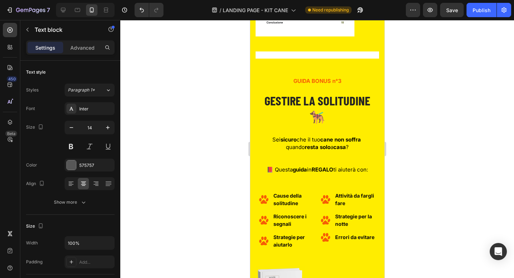
scroll to position [5290, 0]
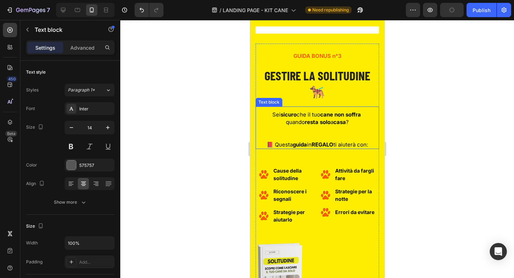
click at [345, 118] on strong "casa" at bounding box center [339, 121] width 12 height 7
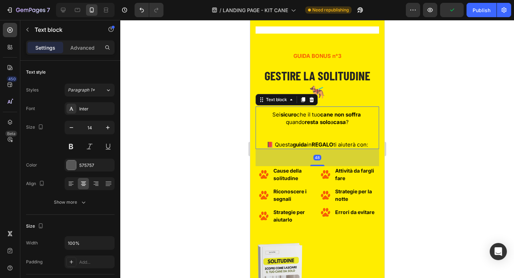
click at [346, 111] on strong "non soffra" at bounding box center [347, 114] width 26 height 7
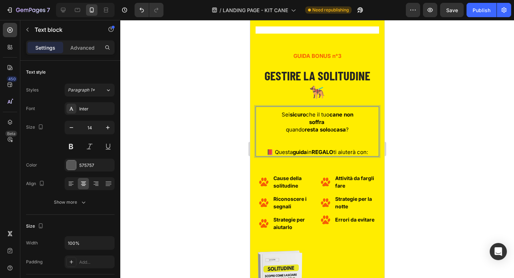
click at [276, 126] on p "quando resta solo a casa ?" at bounding box center [317, 129] width 122 height 7
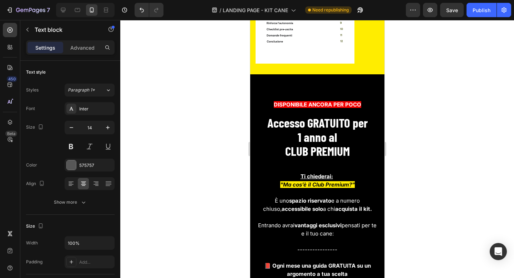
scroll to position [5747, 0]
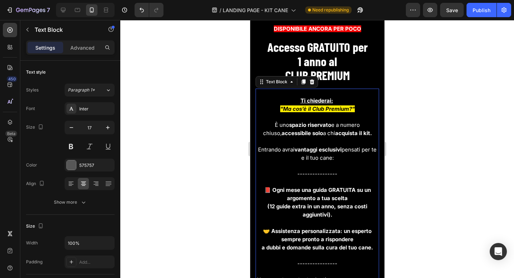
click at [316, 188] on strong "📕 Ogni mese una guida GRATUITA su un argomento a tua scelta" at bounding box center [317, 193] width 107 height 15
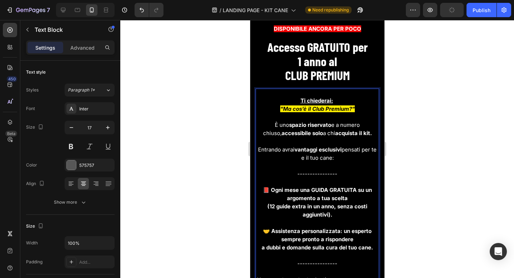
click at [342, 189] on strong "📕 Ogni mese una GUIDA GRATUITA su un argomento a tua scelta" at bounding box center [316, 193] width 109 height 15
drag, startPoint x: 310, startPoint y: 188, endPoint x: 353, endPoint y: 189, distance: 43.5
click at [353, 189] on strong "📕 Ogni mese una GUIDA GRATUITA su un argomento a tua scelta" at bounding box center [316, 193] width 109 height 15
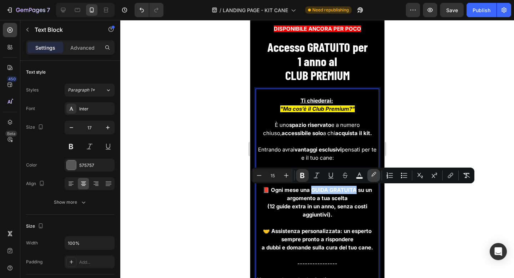
click at [374, 172] on icon "Editor contextual toolbar" at bounding box center [373, 175] width 7 height 7
type input "000000"
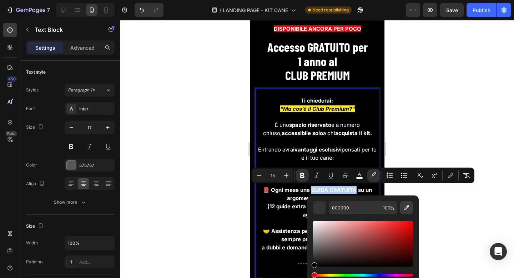
click at [405, 208] on icon "Editor contextual toolbar" at bounding box center [406, 207] width 7 height 7
type input "FFED00"
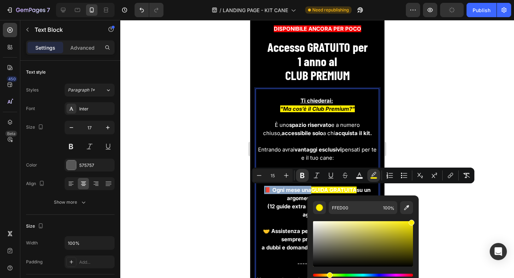
click at [313, 189] on strong "GUIDA GRATUITA" at bounding box center [333, 189] width 45 height 7
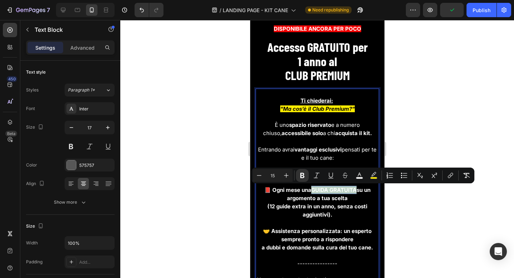
drag, startPoint x: 311, startPoint y: 188, endPoint x: 354, endPoint y: 189, distance: 43.2
click at [354, 189] on strong "GUIDA GRATUITA" at bounding box center [333, 189] width 45 height 7
click at [358, 174] on icon "Editor contextual toolbar" at bounding box center [359, 174] width 4 height 4
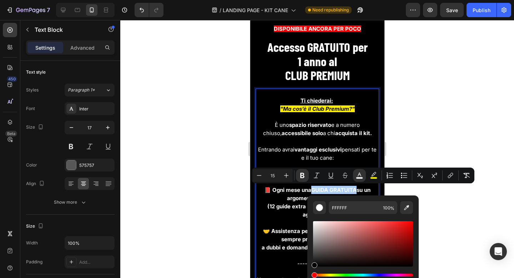
drag, startPoint x: 315, startPoint y: 227, endPoint x: 311, endPoint y: 267, distance: 40.1
click at [311, 267] on div "FFFFFF 100 %" at bounding box center [362, 240] width 111 height 91
type input "000000"
click at [431, 216] on div at bounding box center [316, 149] width 393 height 258
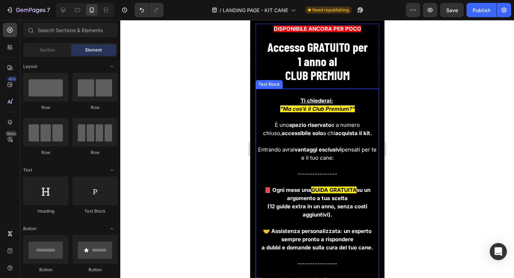
click at [412, 111] on div at bounding box center [316, 149] width 393 height 258
click at [308, 190] on strong "📕 Ogni mese una" at bounding box center [287, 189] width 47 height 7
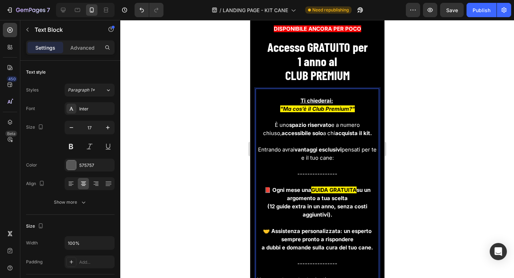
click at [311, 189] on strong "GUIDA GRATUITA" at bounding box center [333, 189] width 45 height 7
click at [353, 188] on strong "GUIDA GRATUITA" at bounding box center [333, 189] width 45 height 7
click at [358, 189] on strong "su un argomento a tua scelta" at bounding box center [327, 193] width 83 height 15
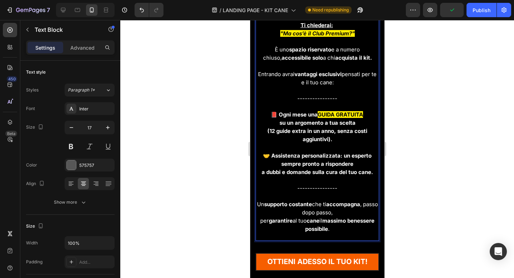
click at [285, 153] on strong "🤝 Assistenza personalizzata: un esperto sempre pronto a rispondere" at bounding box center [317, 159] width 108 height 15
click at [317, 157] on p "🤝 ASSISTENZA personalizzata: un esperto sempre pronto a rispondere" at bounding box center [317, 159] width 122 height 16
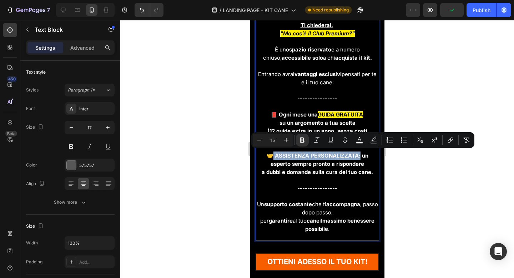
drag, startPoint x: 261, startPoint y: 153, endPoint x: 347, endPoint y: 155, distance: 86.4
click at [347, 155] on strong "🤝 ASSISTENZA PERSONALIZZATA: un esperto sempre pronto a rispondere" at bounding box center [317, 159] width 102 height 15
click at [375, 137] on icon "Editor contextual toolbar" at bounding box center [373, 139] width 7 height 7
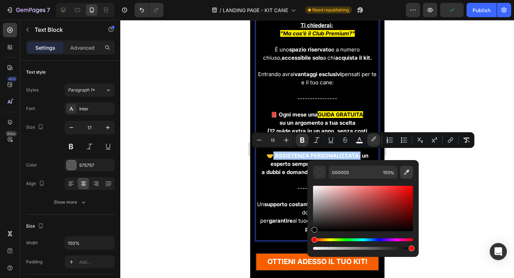
click at [407, 171] on icon "Editor contextual toolbar" at bounding box center [406, 171] width 5 height 5
type input "FFED00"
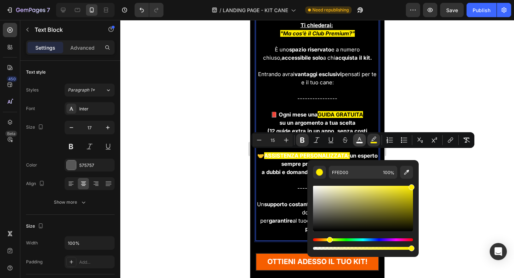
click at [362, 138] on icon "Editor contextual toolbar" at bounding box center [359, 139] width 7 height 7
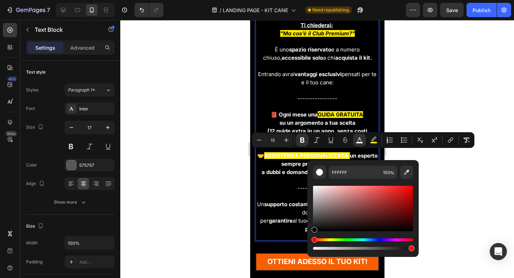
drag, startPoint x: 322, startPoint y: 213, endPoint x: 308, endPoint y: 229, distance: 21.8
click at [308, 229] on div "FFFFFF 100 %" at bounding box center [362, 205] width 111 height 91
type input "070707"
click at [448, 186] on div at bounding box center [316, 149] width 393 height 258
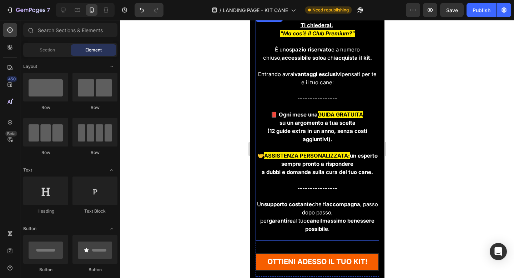
click at [350, 157] on strong "un esperto sempre pronto a rispondere" at bounding box center [329, 159] width 96 height 15
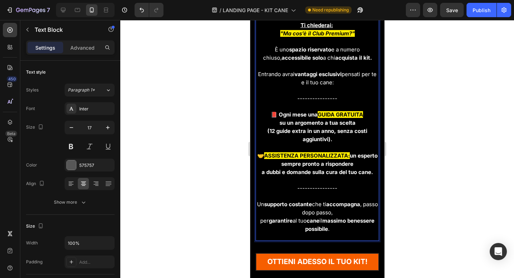
click at [350, 155] on strong "un esperto sempre pronto a rispondere" at bounding box center [329, 159] width 96 height 15
click at [277, 154] on strong "ASSISTENZA PERSONALIZZATA:" at bounding box center [320, 155] width 86 height 7
click at [431, 146] on div at bounding box center [316, 149] width 393 height 258
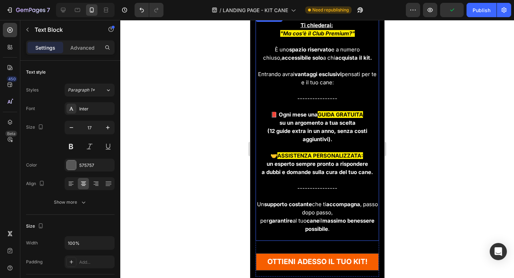
click at [260, 217] on span "per garantire al tuo cane il massimo benessere possibile ." at bounding box center [317, 224] width 114 height 15
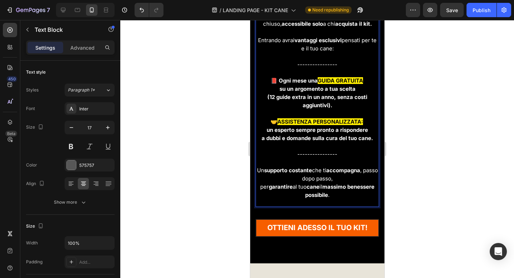
click at [259, 148] on div "Ti chiedera i: "Ma cos’è il Club Premium?" È uno spazio riservato e a numero ch…" at bounding box center [316, 92] width 123 height 213
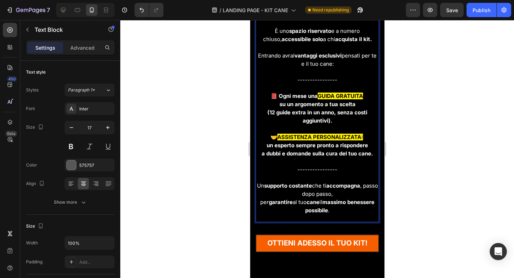
scroll to position [5700, 0]
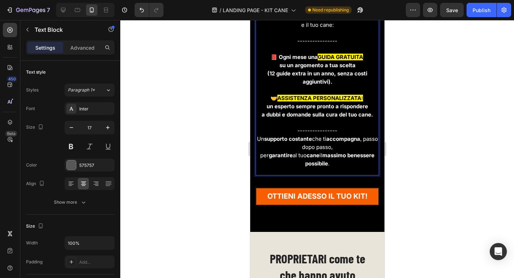
scroll to position [5863, 0]
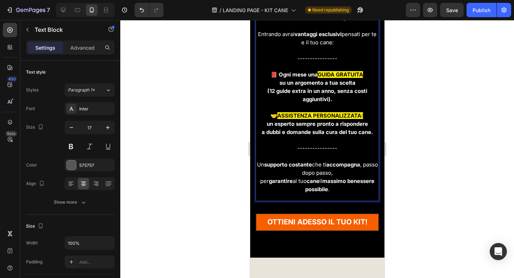
click at [260, 178] on span "per garantire al tuo cane il massimo benessere possibile ." at bounding box center [317, 184] width 114 height 15
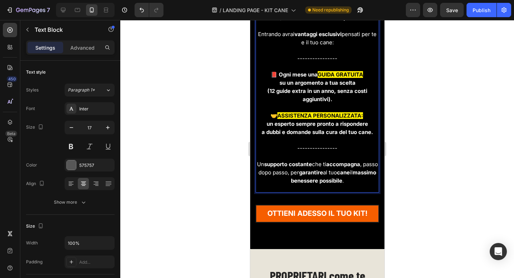
click at [349, 171] on strong "cane" at bounding box center [342, 172] width 13 height 7
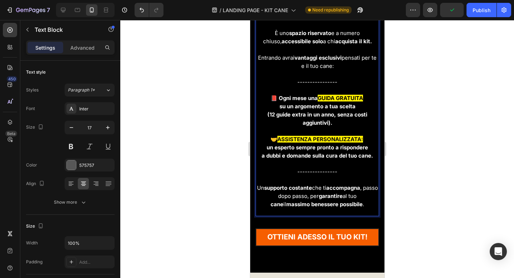
scroll to position [5838, 0]
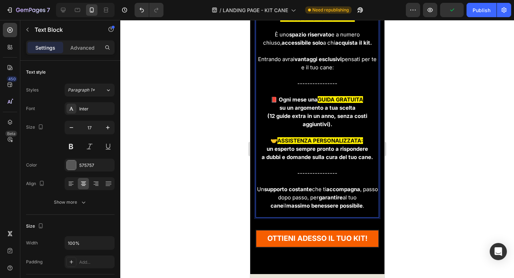
click at [337, 115] on strong "(12 guide extra in un anno, senza costi aggiuntivi)." at bounding box center [317, 119] width 100 height 15
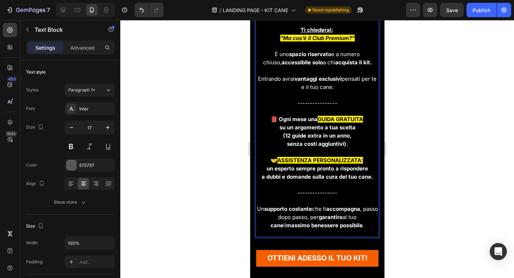
click at [366, 79] on span "Entrando avrai vantaggi esclusivi pensati per te e il tuo cane:" at bounding box center [317, 82] width 118 height 15
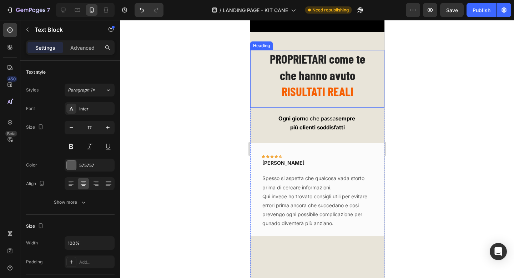
click at [333, 67] on span "che hanno avuto" at bounding box center [316, 74] width 75 height 15
click at [329, 61] on span "PROPRIETARI come te" at bounding box center [316, 58] width 95 height 15
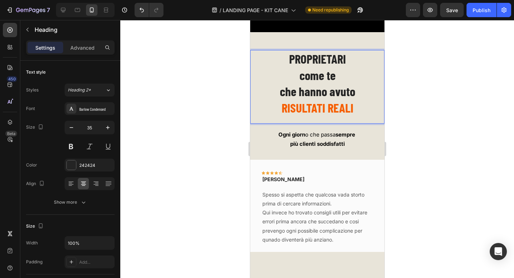
click at [275, 92] on p "PROPRIETARI come te che hanno avuto RISULTATI REALI" at bounding box center [316, 83] width 133 height 65
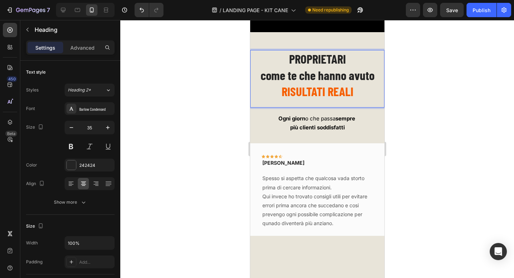
click at [434, 94] on div at bounding box center [316, 149] width 393 height 258
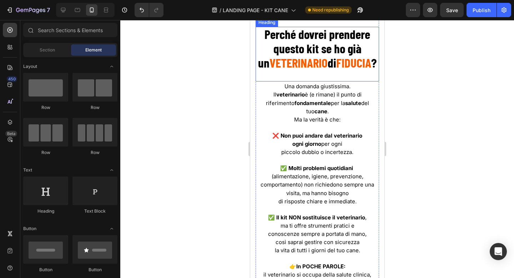
scroll to position [6381, 0]
click at [345, 103] on strong "salute" at bounding box center [353, 102] width 16 height 7
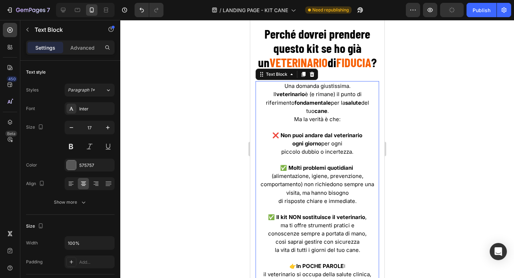
click at [345, 103] on strong "salute" at bounding box center [353, 102] width 16 height 7
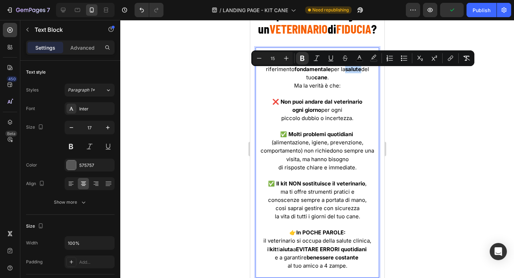
scroll to position [6417, 0]
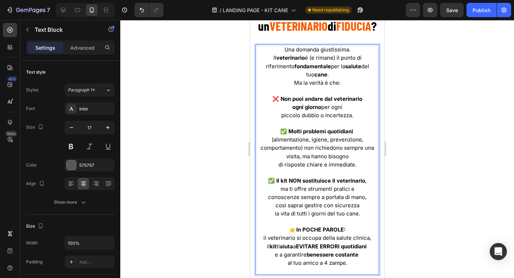
click at [365, 144] on span "comportamento) non richiedono sempre una visita, ma hanno bisogno" at bounding box center [316, 151] width 113 height 15
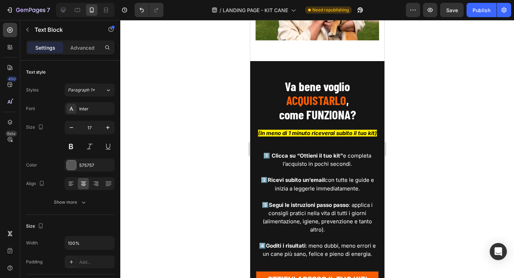
scroll to position [6748, 0]
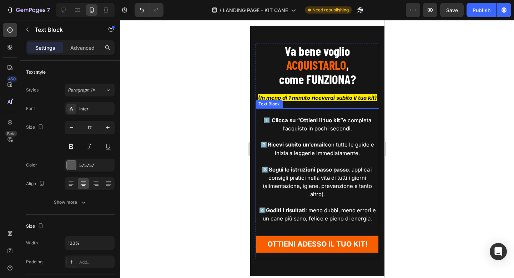
click at [353, 166] on span "3️⃣ Segui le istruzioni passo passo : applica i consigli pratici nella vita di …" at bounding box center [316, 181] width 111 height 31
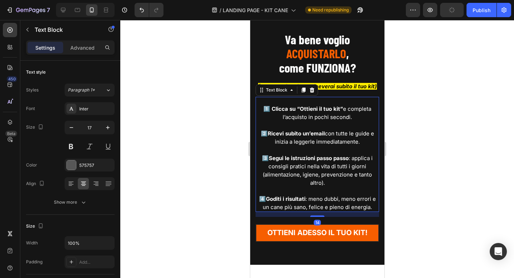
scroll to position [6786, 0]
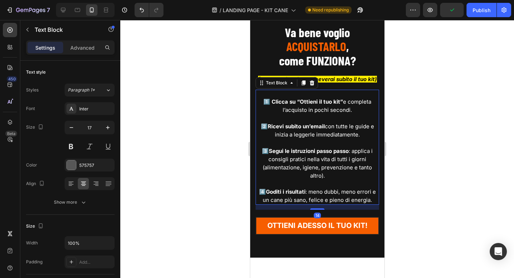
click at [353, 152] on span "3️⃣ Segui le istruzioni passo passo : applica i consigli pratici nella vita di …" at bounding box center [316, 162] width 111 height 31
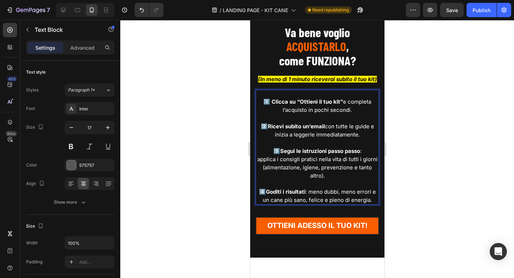
click at [463, 143] on div at bounding box center [316, 149] width 393 height 258
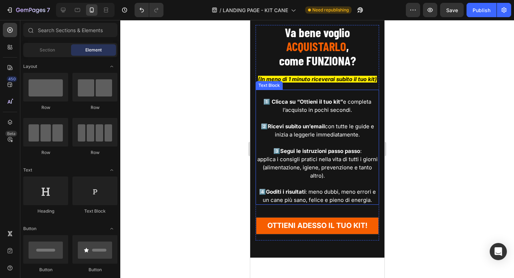
click at [356, 163] on span "applica i consigli pratici nella vita di tutti i giorni (alimentazione, igiene,…" at bounding box center [317, 167] width 120 height 23
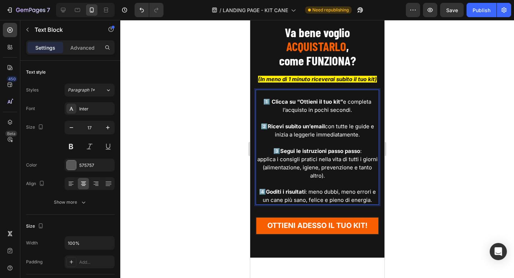
click at [364, 159] on span "applica i consigli pratici nella vita di tutti i giorni (alimentazione, igiene,…" at bounding box center [317, 167] width 120 height 23
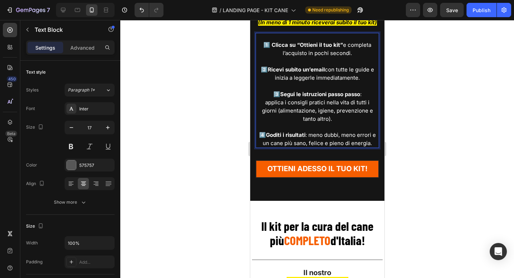
scroll to position [6932, 0]
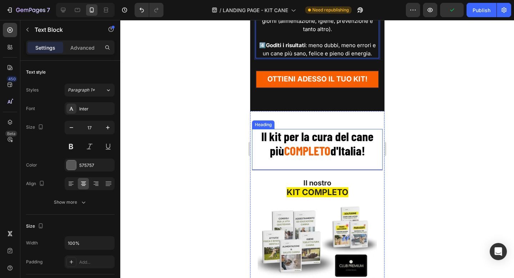
click at [413, 130] on div at bounding box center [316, 149] width 393 height 258
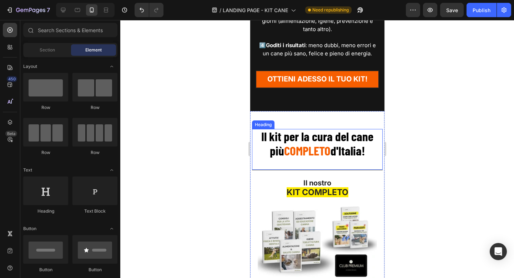
click at [320, 138] on strong "Il kit per la cura del cane più" at bounding box center [317, 142] width 112 height 29
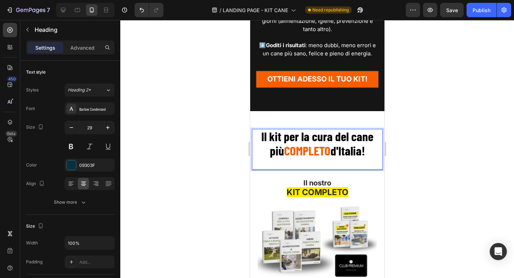
click at [320, 138] on strong "Il kit per la cura del cane più" at bounding box center [317, 142] width 112 height 29
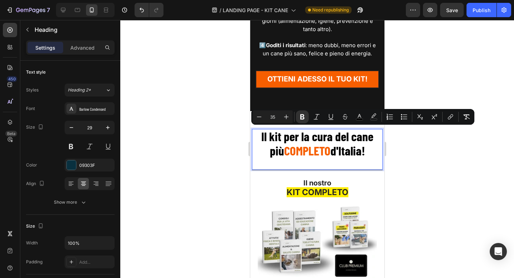
drag, startPoint x: 126, startPoint y: 125, endPoint x: 393, endPoint y: 146, distance: 268.8
click at [393, 146] on div at bounding box center [316, 149] width 393 height 258
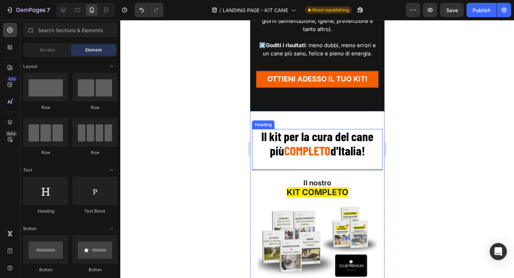
click at [359, 141] on strong "Il kit per la cura del cane più" at bounding box center [317, 142] width 112 height 29
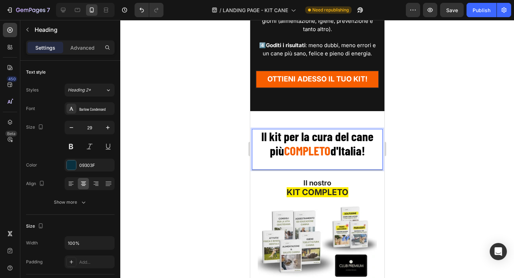
click at [368, 138] on strong "Il kit per la cura del cane più" at bounding box center [317, 142] width 112 height 29
click at [439, 137] on div at bounding box center [316, 149] width 393 height 258
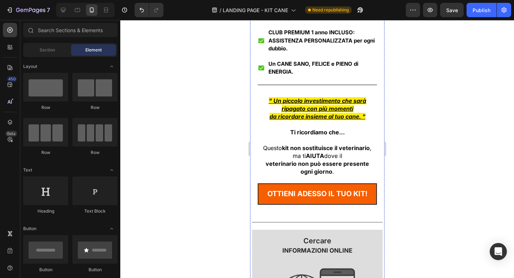
scroll to position [7325, 0]
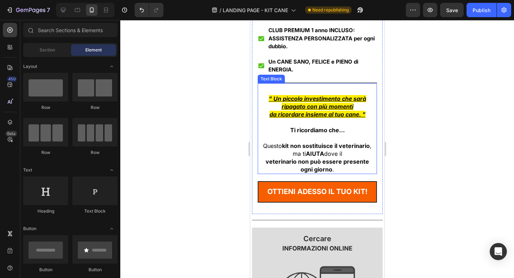
click at [289, 163] on strong "veterinario non può essere presente" at bounding box center [316, 161] width 103 height 7
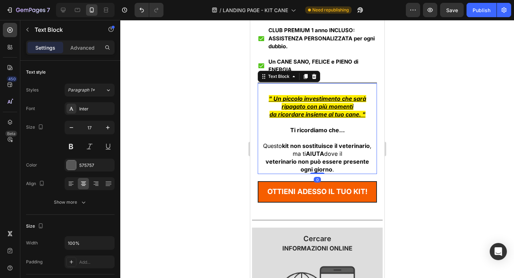
click at [428, 143] on div at bounding box center [316, 149] width 393 height 258
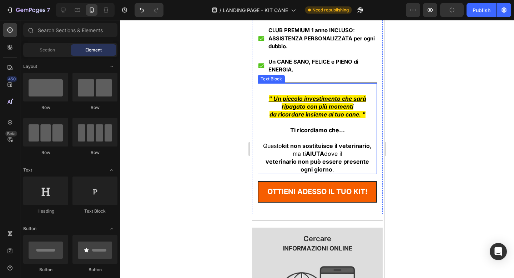
click at [285, 163] on strong "veterinario non può essere presente" at bounding box center [316, 161] width 103 height 7
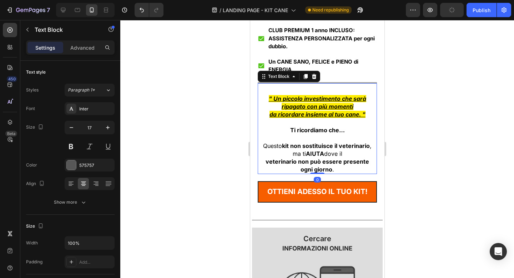
click at [285, 163] on strong "veterinario non può essere presente" at bounding box center [316, 161] width 103 height 7
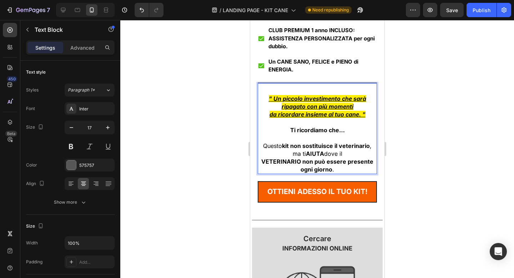
click at [305, 162] on strong "VETERINARIO non può essere presente" at bounding box center [317, 161] width 112 height 7
click at [332, 162] on strong "VETERINARIO NON può essere presente" at bounding box center [317, 161] width 114 height 7
click at [359, 164] on strong "VETERINARIO NON può essere presente" at bounding box center [317, 161] width 114 height 7
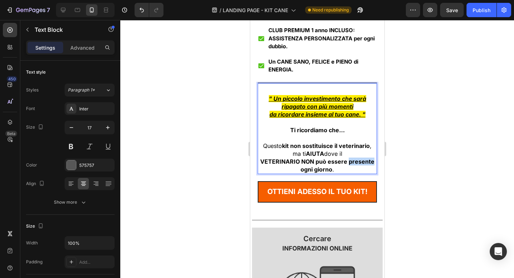
click at [359, 164] on strong "VETERINARIO NON può essere presente" at bounding box center [317, 161] width 114 height 7
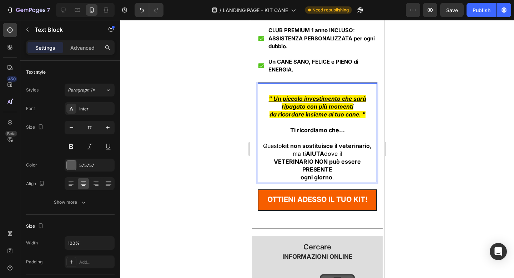
click at [329, 164] on strong "VETERINARIO NON può essere PRESENTE" at bounding box center [316, 165] width 87 height 15
click at [209, 82] on div at bounding box center [316, 149] width 393 height 258
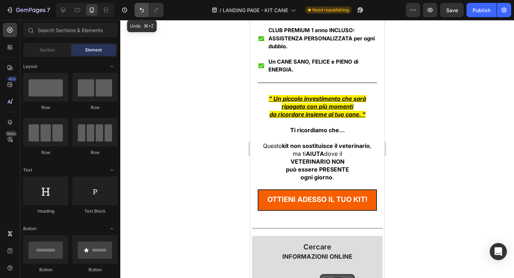
click at [143, 10] on icon "Undo/Redo" at bounding box center [141, 9] width 7 height 7
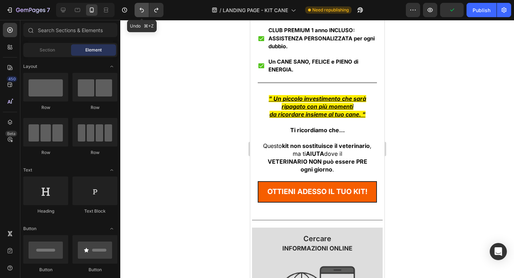
click at [143, 10] on icon "Undo/Redo" at bounding box center [141, 9] width 7 height 7
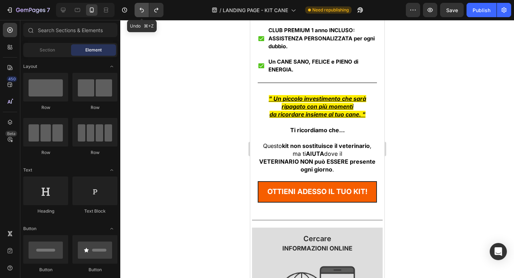
click at [143, 10] on icon "Undo/Redo" at bounding box center [141, 9] width 7 height 7
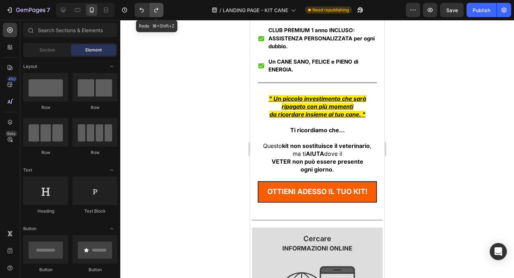
click at [152, 9] on button "Undo/Redo" at bounding box center [156, 10] width 14 height 14
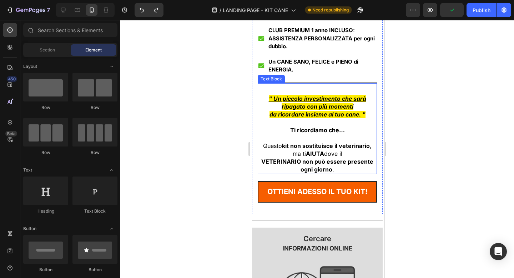
click at [310, 163] on strong "VETERINARIO non può essere presente" at bounding box center [317, 161] width 112 height 7
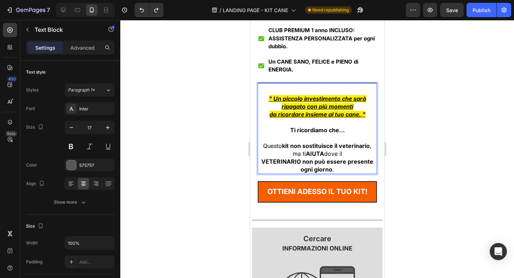
click at [307, 163] on strong "VETERINARIO non può essere presente" at bounding box center [317, 161] width 112 height 7
click at [359, 162] on strong "VETERINARIO NON può essere presente" at bounding box center [317, 161] width 114 height 7
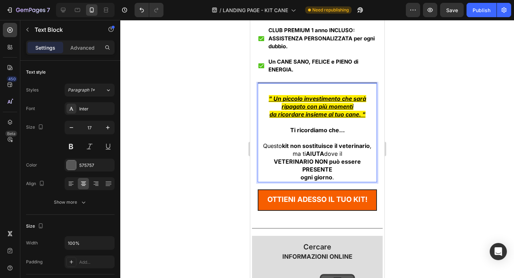
click at [461, 153] on div at bounding box center [316, 149] width 393 height 258
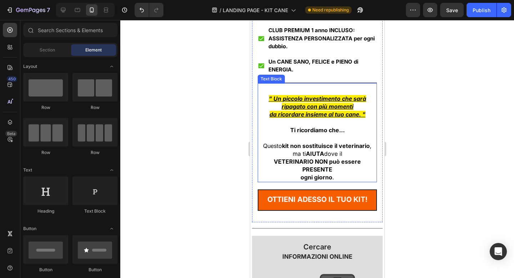
click at [341, 157] on span "ma ti AIUTA dove il" at bounding box center [317, 153] width 50 height 7
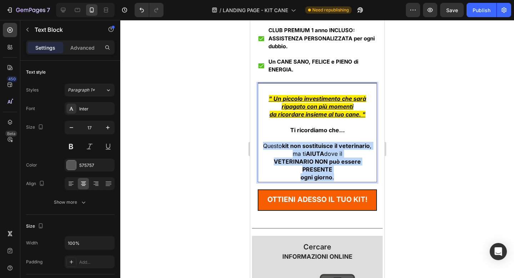
drag, startPoint x: 335, startPoint y: 176, endPoint x: 263, endPoint y: 144, distance: 78.4
click at [263, 144] on div "" Un piccolo investimento che sarà ripagato con più momenti da ricordare insiem…" at bounding box center [316, 138] width 119 height 88
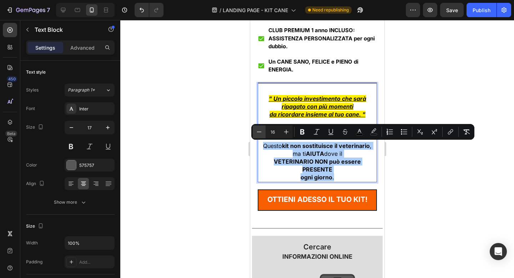
click at [256, 131] on icon "Editor contextual toolbar" at bounding box center [258, 131] width 7 height 7
type input "15"
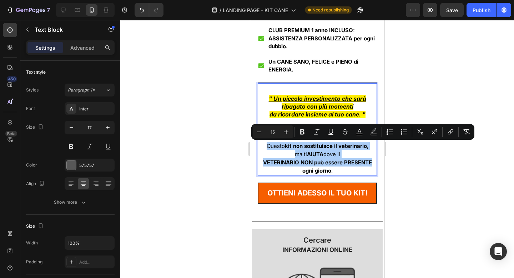
click at [409, 165] on div at bounding box center [316, 149] width 393 height 258
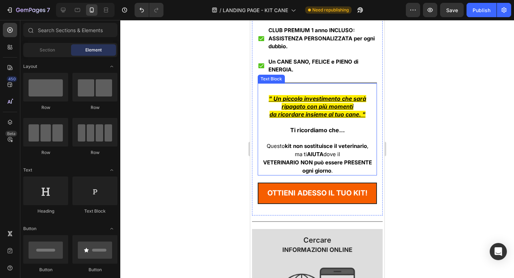
click at [323, 129] on strong "Ti ricordiamo che…" at bounding box center [317, 129] width 55 height 7
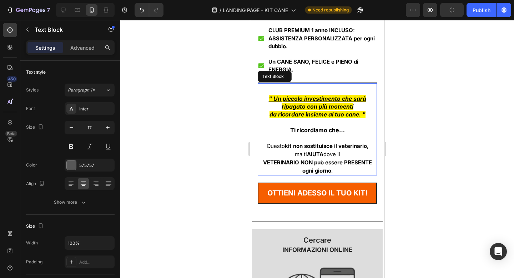
click at [323, 129] on strong "Ti ricordiamo che…" at bounding box center [317, 129] width 55 height 7
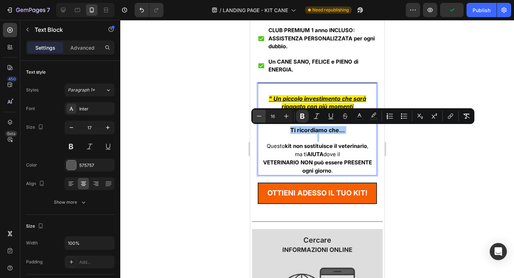
click at [256, 113] on icon "Editor contextual toolbar" at bounding box center [258, 115] width 7 height 7
type input "15"
click at [230, 109] on div at bounding box center [316, 149] width 393 height 258
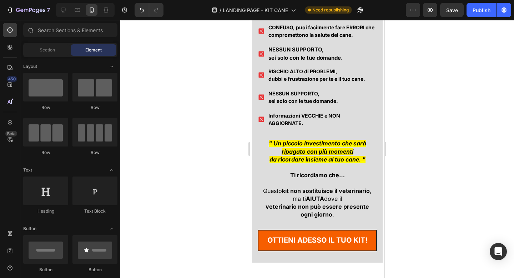
scroll to position [7727, 0]
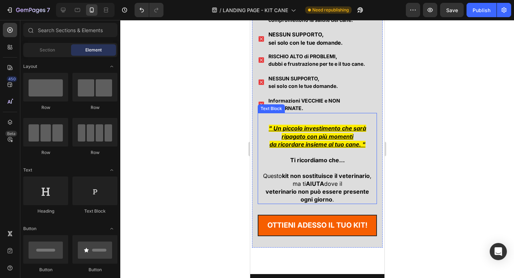
click at [345, 156] on p "Ti ricordiamo che…" at bounding box center [317, 160] width 118 height 8
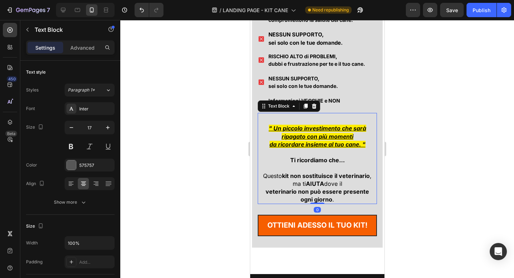
click at [345, 156] on p "Ti ricordiamo che…" at bounding box center [317, 160] width 118 height 8
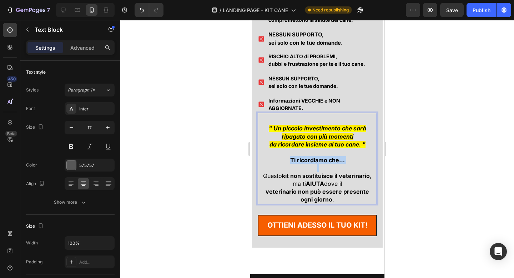
click at [345, 156] on p "Ti ricordiamo che…" at bounding box center [317, 160] width 118 height 8
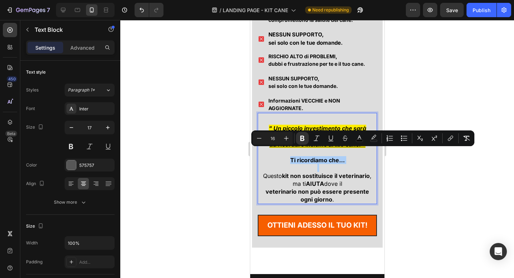
click at [406, 167] on div at bounding box center [316, 149] width 393 height 258
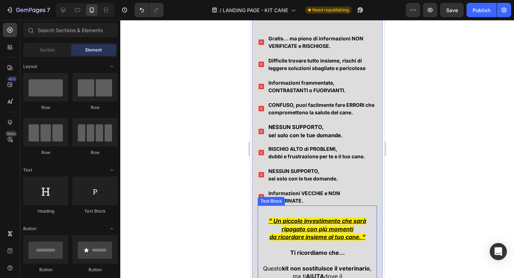
scroll to position [7608, 0]
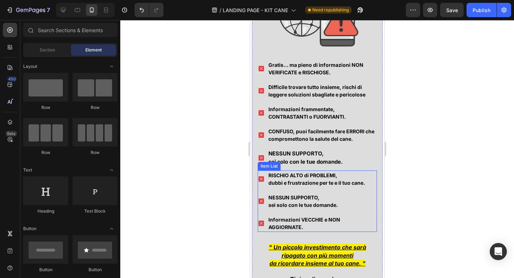
click at [436, 184] on div at bounding box center [316, 149] width 393 height 258
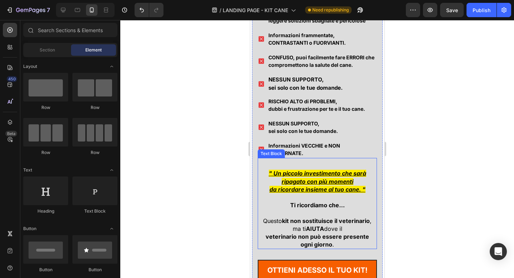
scroll to position [7742, 0]
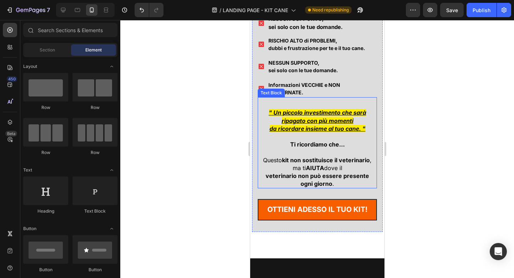
click at [305, 132] on p "Rich Text Editor. Editing area: main" at bounding box center [317, 136] width 118 height 8
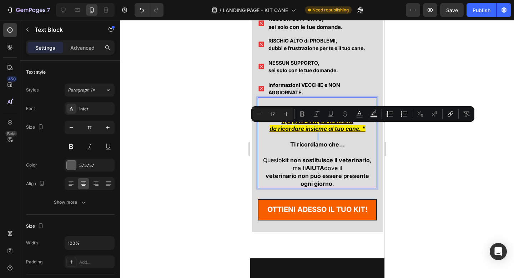
type input "16"
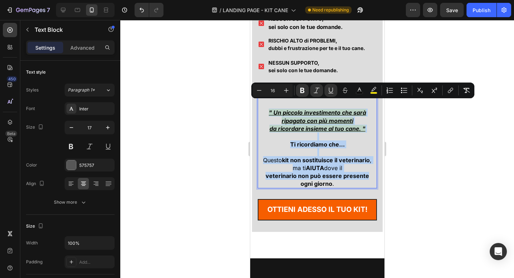
copy div "" Un piccolo investimento che sarà ripagato con più momenti da ricordare insiem…"
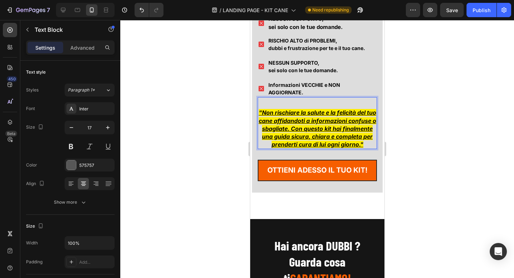
click at [443, 128] on div at bounding box center [316, 149] width 393 height 258
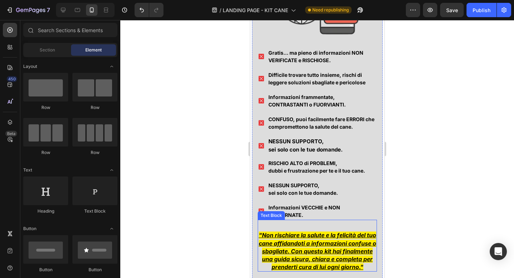
scroll to position [7743, 0]
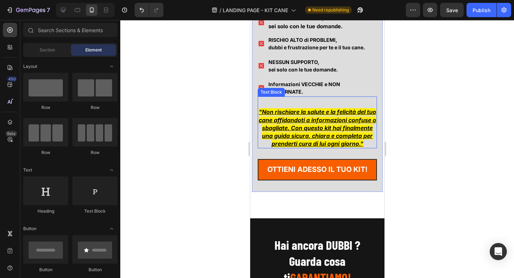
click at [321, 126] on u ""Non rischiare la salute e la felicità del tuo cane affidandoti a informazioni …" at bounding box center [316, 127] width 117 height 39
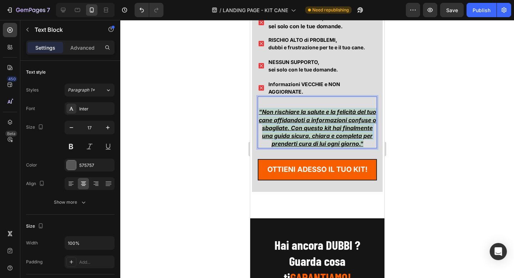
click at [321, 126] on u ""Non rischiare la salute e la felicità del tuo cane affidandoti a informazioni …" at bounding box center [316, 127] width 117 height 39
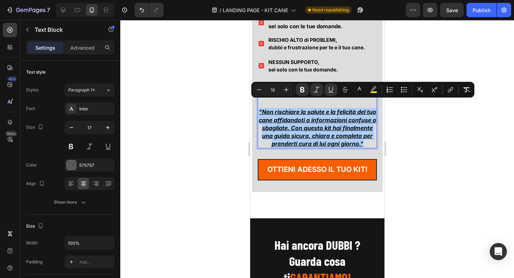
click at [433, 115] on div at bounding box center [316, 149] width 393 height 258
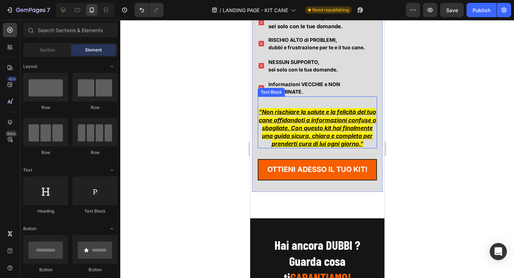
click at [352, 108] on u ""Non rischiare la salute e la felicità del tuo cane affidandoti a informazioni …" at bounding box center [316, 127] width 117 height 39
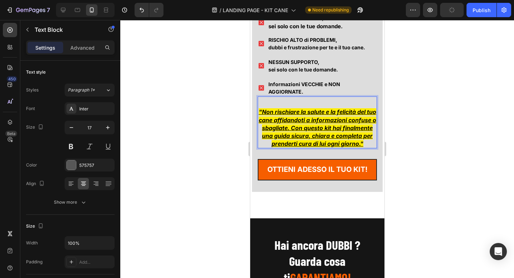
click at [350, 108] on u ""Non rischiare la salute e la felicità del tuo cane affidandoti a informazioni …" at bounding box center [316, 127] width 117 height 39
click at [326, 120] on u ""Non rischiare la salute del tuo cane affidandoti a informazioni confuse o sbag…" at bounding box center [316, 127] width 111 height 39
click at [360, 120] on u ""Non rischiare la salute del tuo cane affidandoti a informazioni confuse o sbag…" at bounding box center [317, 127] width 114 height 39
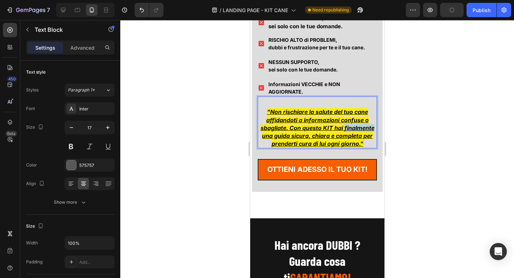
click at [360, 120] on u ""Non rischiare la salute del tuo cane affidandoti a informazioni confuse o sbag…" at bounding box center [317, 127] width 114 height 39
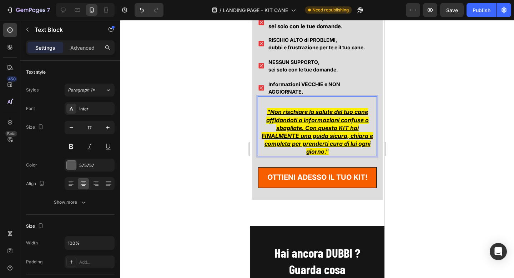
click at [307, 119] on u ""Non rischiare la salute del tuo cane affidandoti a informazioni confuse o sbag…" at bounding box center [316, 131] width 111 height 46
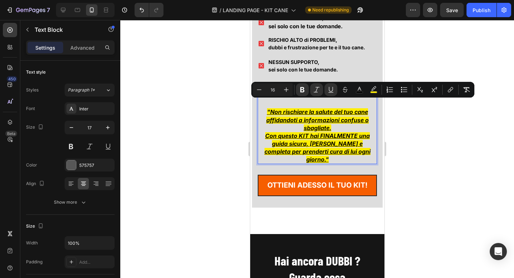
drag, startPoint x: 332, startPoint y: 120, endPoint x: 267, endPoint y: 105, distance: 66.7
click at [267, 108] on p ""Non rischiare la salute del tuo cane affidandoti a informazioni confuse o sbag…" at bounding box center [317, 120] width 118 height 24
click at [378, 85] on button "color" at bounding box center [373, 89] width 13 height 13
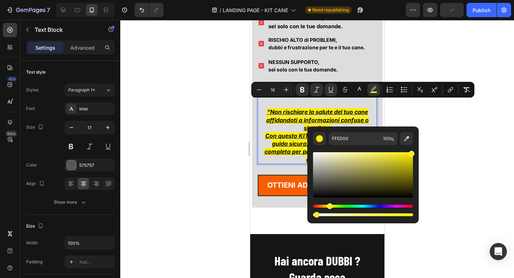
drag, startPoint x: 565, startPoint y: 234, endPoint x: 304, endPoint y: 214, distance: 261.9
type input "0"
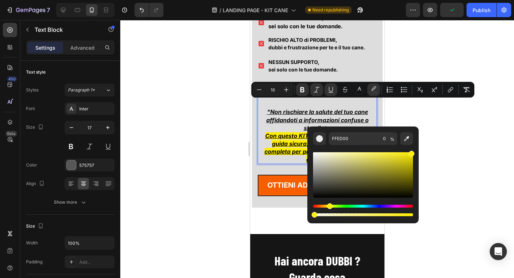
click at [227, 133] on div at bounding box center [316, 149] width 393 height 258
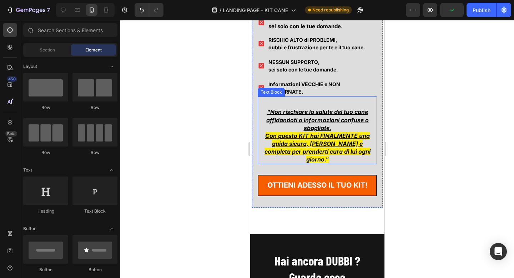
click at [341, 115] on p ""Non rischiare la salute del tuo cane affidandoti a informazioni confuse o sbag…" at bounding box center [317, 120] width 118 height 24
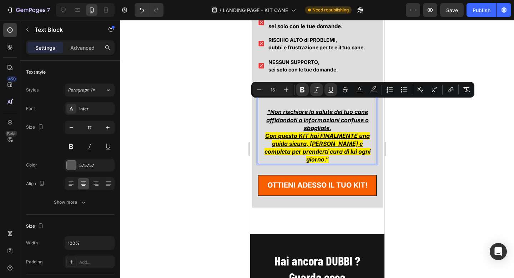
drag, startPoint x: 333, startPoint y: 120, endPoint x: 269, endPoint y: 102, distance: 66.7
click at [269, 108] on p ""Non rischiare la salute del tuo cane affidandoti a informazioni confuse o sbag…" at bounding box center [317, 120] width 118 height 24
click at [317, 88] on icon "Editor contextual toolbar" at bounding box center [317, 89] width 6 height 5
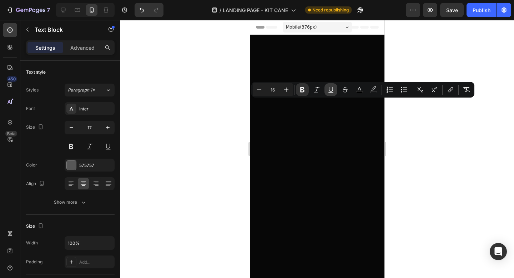
scroll to position [7743, 0]
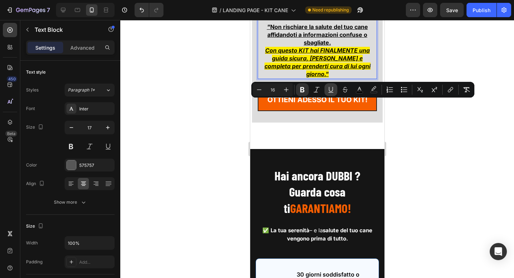
click at [329, 88] on icon "Editor contextual toolbar" at bounding box center [330, 89] width 7 height 7
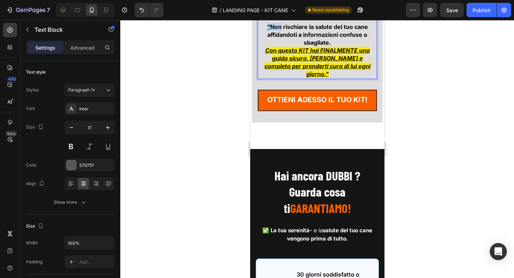
drag, startPoint x: 264, startPoint y: 104, endPoint x: 280, endPoint y: 104, distance: 15.7
click at [280, 46] on p "" Non rischiare la salute del tuo cane affidandoti a informazioni confuse o sba…" at bounding box center [317, 35] width 118 height 24
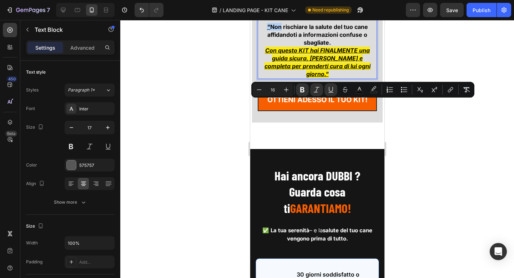
click at [270, 46] on strong "Non rischiare la salute del tuo cane affidandoti a informazioni confuse o sbagl…" at bounding box center [317, 34] width 101 height 23
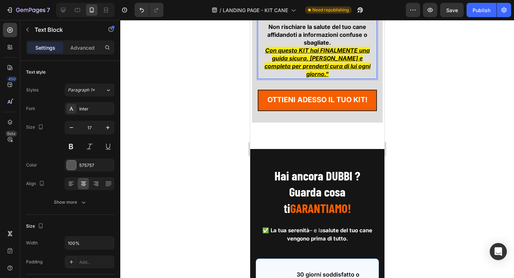
click at [335, 46] on p "Non rischiare la salute del tuo cane affidandoti a informazioni confuse o sbagl…" at bounding box center [317, 35] width 118 height 24
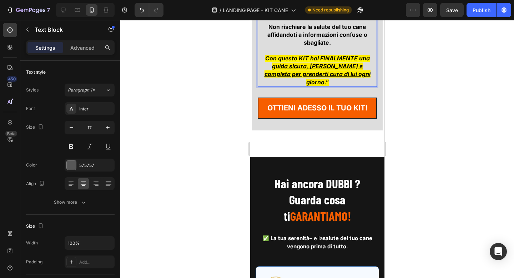
scroll to position [7744, 0]
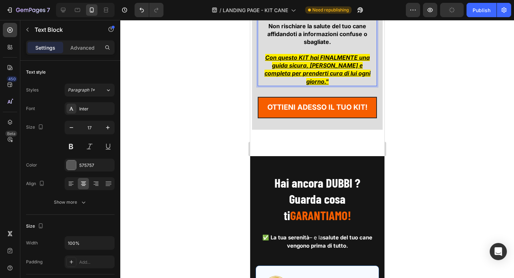
click at [362, 85] on u "Con questo KIT hai FINALMENTE una guida sicura, chiara e completa per prenderti…" at bounding box center [317, 69] width 106 height 31
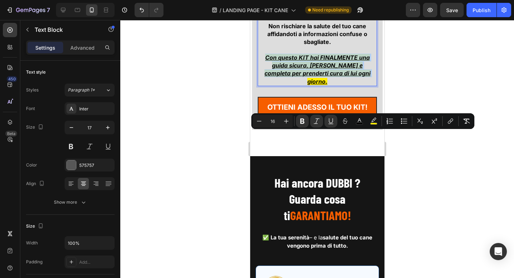
drag, startPoint x: 364, startPoint y: 153, endPoint x: 260, endPoint y: 134, distance: 105.9
click at [260, 85] on p "Con questo KIT hai FINALMENTE una guida sicura, chiara e completa per prenderti…" at bounding box center [317, 69] width 118 height 31
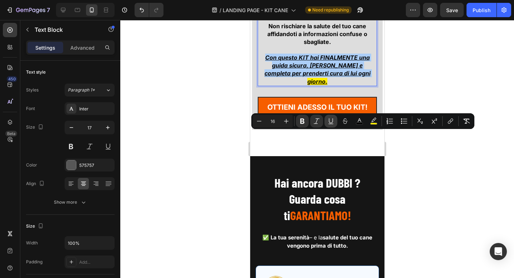
click at [330, 120] on icon "Editor contextual toolbar" at bounding box center [330, 120] width 7 height 7
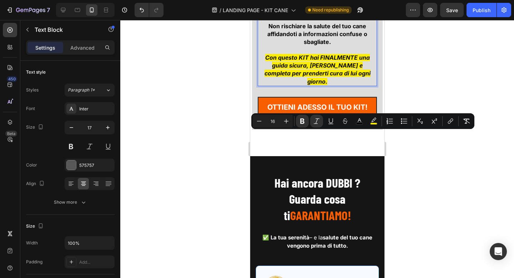
click at [421, 155] on div at bounding box center [316, 149] width 393 height 258
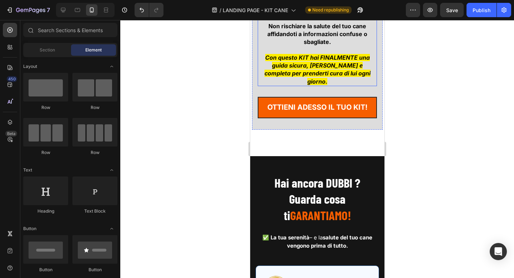
click at [275, 85] on strong "Con questo KIT hai FINALMENTE una guida sicura, chiara e completa per prenderti…" at bounding box center [317, 69] width 106 height 31
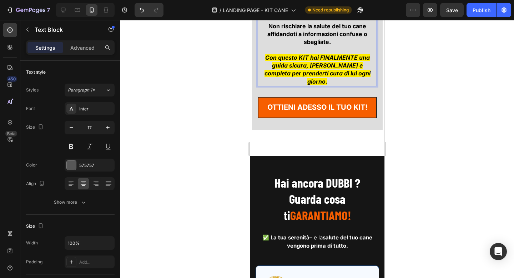
click at [275, 85] on strong "Con questo KIT hai FINALMENTE una guida sicura, chiara e completa per prenderti…" at bounding box center [317, 69] width 106 height 31
click at [366, 85] on p "Con questo KIT hai FINALMENTE una guida sicura, chiara e completa per prenderti…" at bounding box center [317, 69] width 118 height 31
click at [362, 85] on strong "Con questo KIT hai FINALMENTE una guida sicura, chiara e completa per prenderti…" at bounding box center [317, 69] width 106 height 31
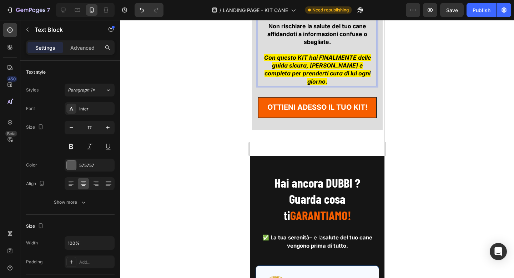
click at [359, 85] on strong "Con questo KIT hai FINALMENTE delle guida sicura, chiara e completa per prender…" at bounding box center [317, 69] width 107 height 31
click at [285, 85] on strong "delle guida sicura, chiara e completa per prenderti cura di lui ogni giorno." at bounding box center [317, 73] width 106 height 23
click at [301, 85] on strong "delle GUIDE sicura, chiara e completa per prenderti cura di lui ogni giorno." at bounding box center [316, 73] width 107 height 23
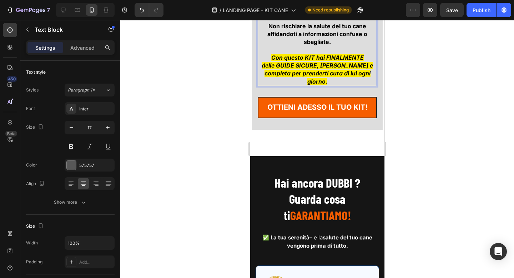
click at [330, 85] on strong "delle GUIDE SICURE, chiara e completa per prenderti cura di lui ogni giorno." at bounding box center [316, 73] width 111 height 23
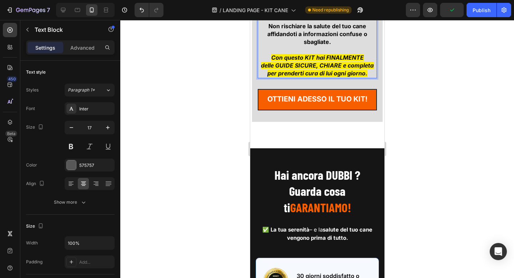
click at [353, 77] on strong "delle GUIDE SICURE, CHIARE e completa per prenderti cura di lui ogni giorno." at bounding box center [316, 69] width 113 height 15
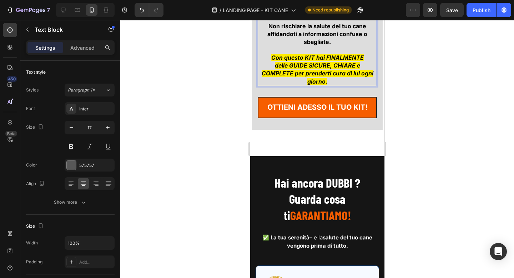
click at [451, 143] on div at bounding box center [316, 149] width 393 height 258
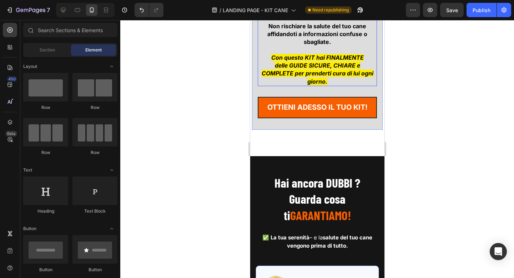
click at [315, 85] on strong "delle GUIDE SICURE, CHIARE e COMPLETE per prenderti cura di lui ogni giorno." at bounding box center [317, 73] width 112 height 23
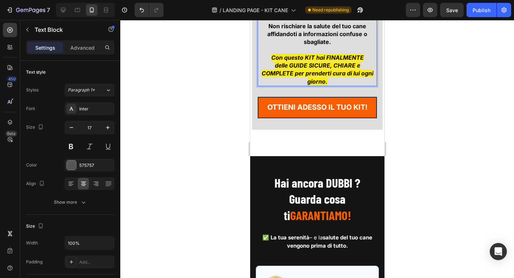
click at [337, 85] on strong "delle GUIDE SICURE, CHIARE e COMPLETE per prenderti cura di lui ogni giorno." at bounding box center [317, 73] width 112 height 23
click at [228, 96] on div at bounding box center [316, 149] width 393 height 258
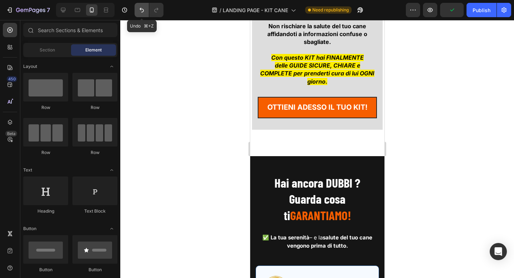
click at [139, 11] on icon "Undo/Redo" at bounding box center [141, 9] width 7 height 7
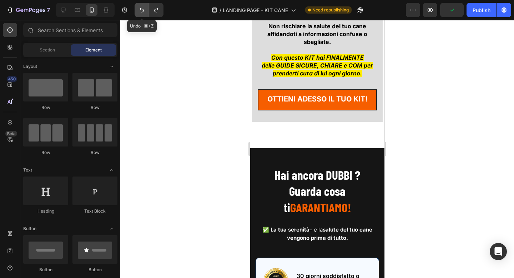
click at [139, 11] on icon "Undo/Redo" at bounding box center [141, 9] width 7 height 7
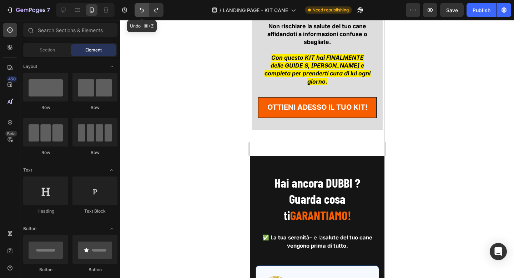
click at [139, 11] on icon "Undo/Redo" at bounding box center [141, 9] width 7 height 7
click at [156, 10] on icon "Undo/Redo" at bounding box center [156, 9] width 7 height 7
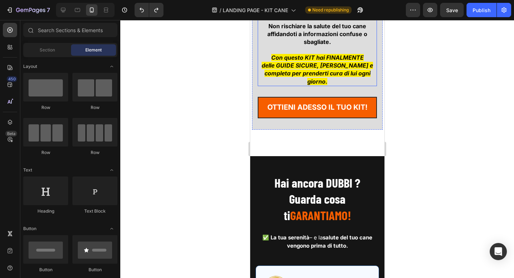
click at [314, 85] on strong "delle GUIDE SICURE, chiara e completa per prenderti cura di lui ogni giorno." at bounding box center [316, 73] width 111 height 23
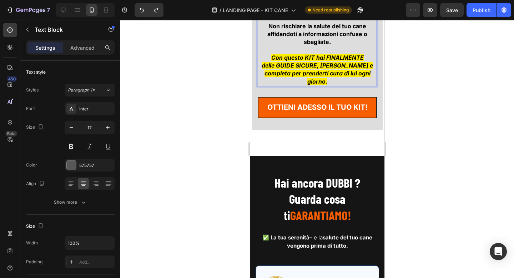
click at [310, 85] on strong "delle GUIDE SICURE, chiara e completa per prenderti cura di lui ogni giorno." at bounding box center [316, 73] width 111 height 23
click at [343, 85] on strong "delle GUIDE SICURE, chiara e completa per prenderti CURA di lui ogni giorno." at bounding box center [316, 73] width 111 height 23
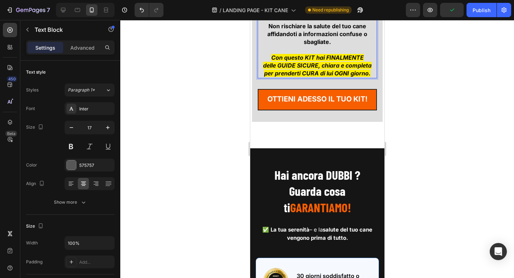
click at [359, 77] on strong "delle GUIDE SICURE, chiara e completa per prenderti CURA di lui OGNI giorno." at bounding box center [317, 69] width 108 height 15
click at [434, 143] on div at bounding box center [316, 149] width 393 height 258
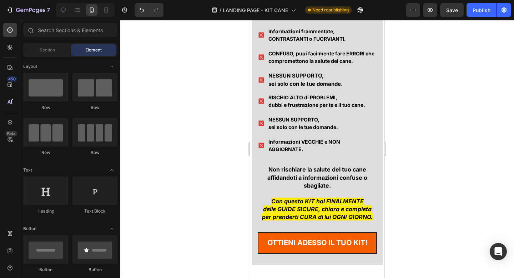
scroll to position [7728, 0]
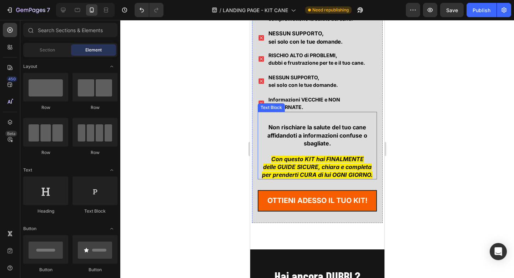
click at [355, 129] on strong "Non rischiare la salute del tuo cane affidandoti a informazioni confuse o sbagl…" at bounding box center [317, 134] width 100 height 23
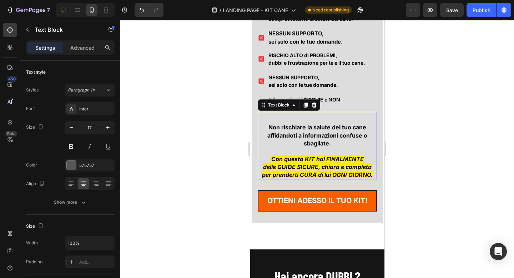
click at [355, 129] on strong "Non rischiare la salute del tuo cane affidandoti a informazioni confuse o sbagl…" at bounding box center [317, 134] width 100 height 23
click at [340, 128] on strong "Non rischiare la salute del tuo cane affidandoti a informazioni confuse o sbagl…" at bounding box center [317, 134] width 100 height 23
click at [292, 123] on strong "Non rischiare la salute del tuo cane affidandoti a informazioni" at bounding box center [317, 130] width 98 height 15
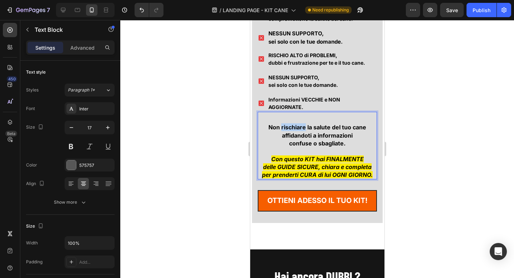
click at [292, 123] on strong "Non rischiare la salute del tuo cane affidandoti a informazioni" at bounding box center [317, 130] width 98 height 15
click at [293, 139] on strong "confuse o sbagliate." at bounding box center [317, 142] width 56 height 7
click at [321, 139] on strong "CONFISE o sbagliate." at bounding box center [317, 142] width 59 height 7
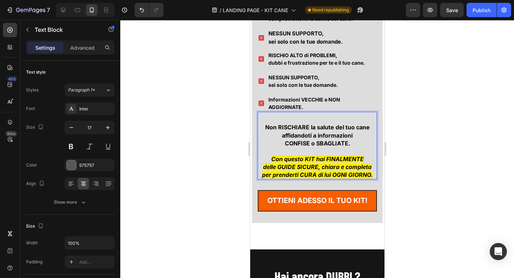
click at [408, 137] on div at bounding box center [316, 149] width 393 height 258
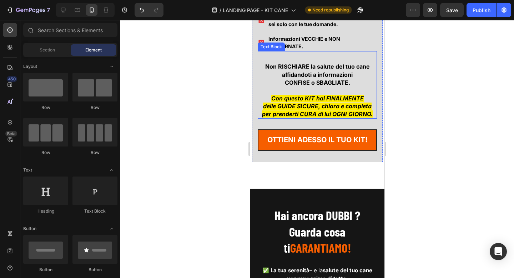
scroll to position [7788, 0]
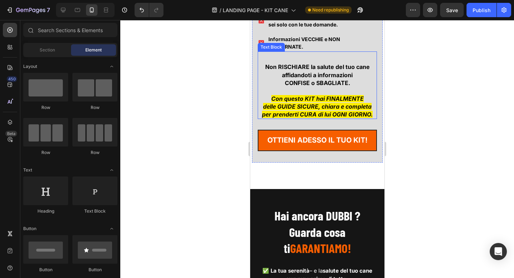
click at [328, 95] on strong "Con questo KIT hai FINALMENTE" at bounding box center [317, 98] width 92 height 7
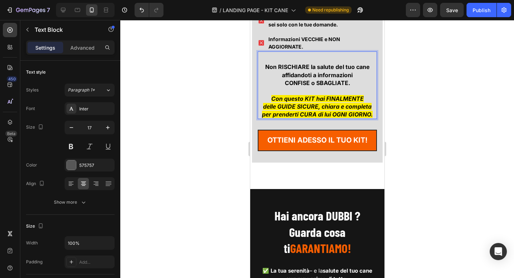
click at [324, 95] on strong "Con questo KIT hai FINALMENTE" at bounding box center [317, 98] width 92 height 7
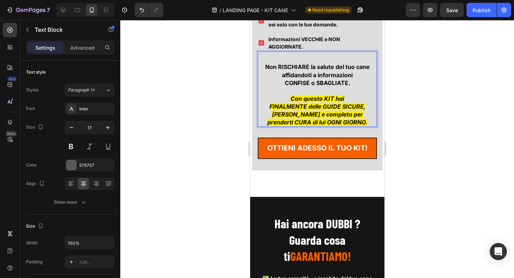
click at [356, 103] on strong "FINALMENTE delle GUIDE SICURE, chiara e completa per prenderti CURA di lui OGNI…" at bounding box center [317, 114] width 100 height 23
click at [277, 111] on strong "chiara e completa per prenderti CURA di lui OGNI GIORNO." at bounding box center [317, 118] width 112 height 15
click at [309, 111] on strong "chiare e completa per prenderti CURA di lui OGNI GIORNO." at bounding box center [317, 118] width 112 height 15
click at [351, 111] on strong "chiare e complete per prenderti CURA di lui OGNI GIORNO." at bounding box center [317, 118] width 112 height 15
click at [438, 97] on div at bounding box center [316, 149] width 393 height 258
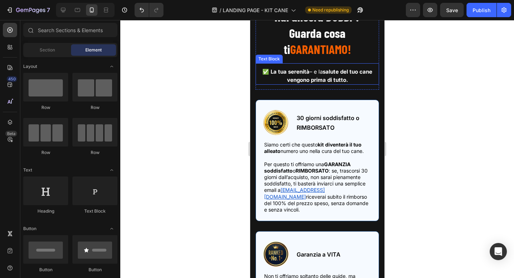
scroll to position [7990, 0]
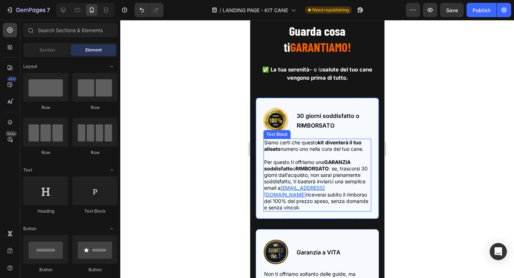
click at [340, 167] on span "Per questo ti offriamo una GARANZIA soddisfatto o RIMBORSATO : se, trascorsi 30…" at bounding box center [315, 175] width 103 height 32
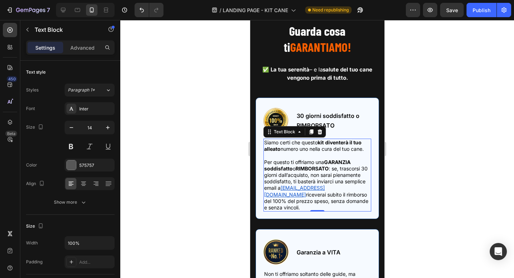
click at [340, 167] on span "Per questo ti offriamo una GARANZIA soddisfatto o RIMBORSATO : se, trascorsi 30…" at bounding box center [315, 175] width 103 height 32
click at [335, 168] on span "Per questo ti offriamo una GARANZIA soddisfatto o RIMBORSATO : se, trascorsi 30…" at bounding box center [315, 175] width 103 height 32
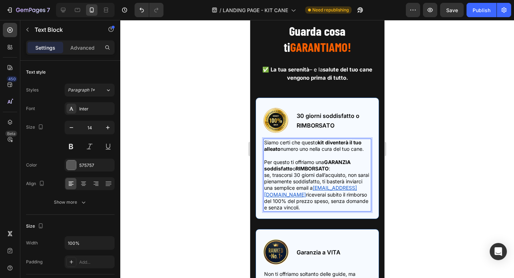
click at [265, 190] on span "se, trascorsi 30 giorni dall’acquisto, non sarai pienamente soddisfatto, ti bas…" at bounding box center [316, 181] width 105 height 19
click at [269, 195] on u "[EMAIL_ADDRESS][DOMAIN_NAME]" at bounding box center [310, 190] width 93 height 12
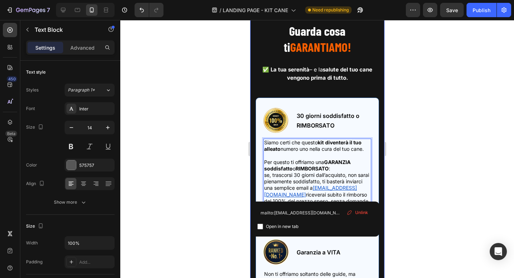
click at [411, 157] on div at bounding box center [316, 149] width 393 height 258
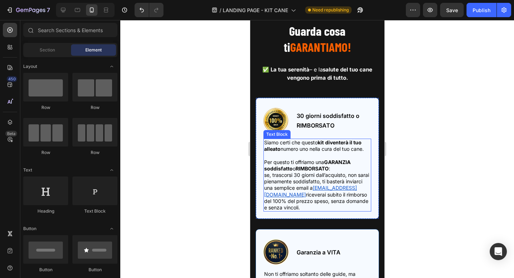
click at [353, 202] on span "riceverai subito il rimborso del 100% del prezzo speso, senza domande e senza v…" at bounding box center [316, 200] width 104 height 19
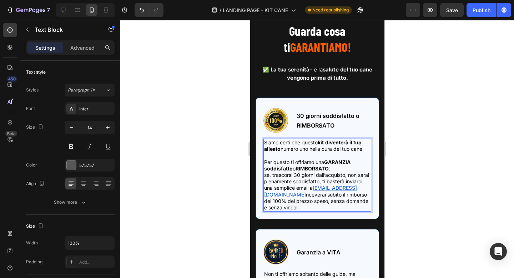
click at [353, 202] on span "riceverai subito il rimborso del 100% del prezzo speso, senza domande e senza v…" at bounding box center [316, 200] width 104 height 19
click at [407, 163] on div at bounding box center [316, 149] width 393 height 258
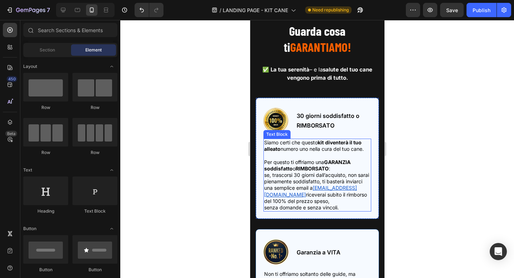
scroll to position [8061, 0]
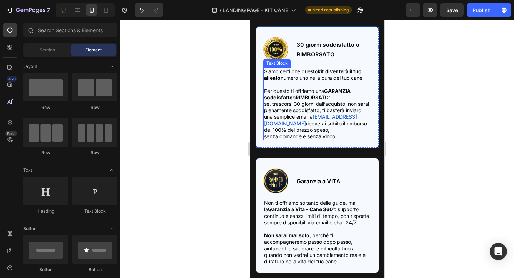
click at [338, 168] on div "Image Garanzia a VITA Text Block Row Non ti offriamo soltanto delle guide, ma l…" at bounding box center [317, 216] width 108 height 97
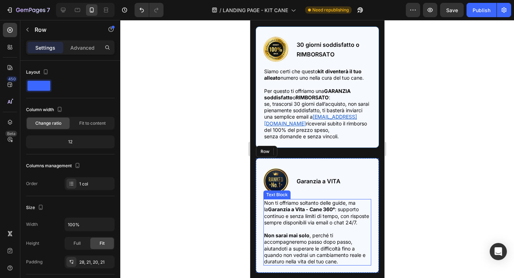
scroll to position [8143, 0]
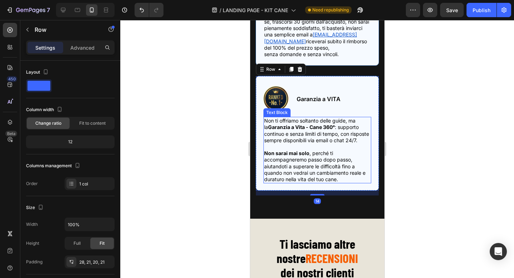
click at [351, 122] on span "Non ti offriamo soltanto delle guide, ma la Garanzia a Vita - Cane 360° : suppo…" at bounding box center [316, 130] width 105 height 26
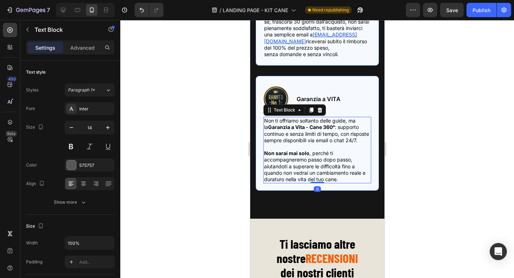
click at [350, 121] on span "Non ti offriamo soltanto delle guide, ma la Garanzia a Vita - Cane 360° : suppo…" at bounding box center [316, 130] width 105 height 26
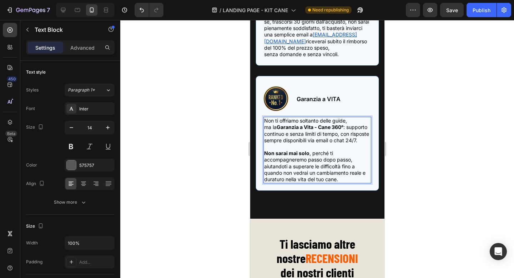
click at [349, 127] on span "ma la Garanzia a Vita - Cane 360° : supporto continuo e senza limiti di tempo, …" at bounding box center [316, 133] width 105 height 19
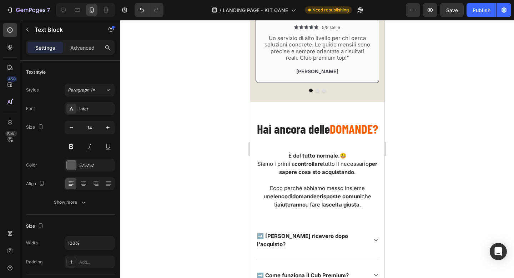
scroll to position [8480, 0]
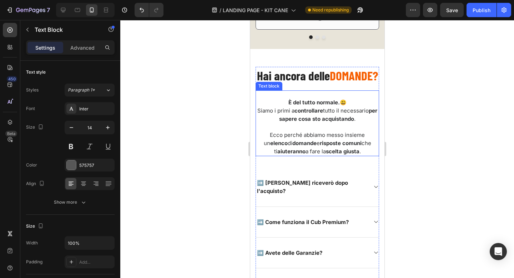
click at [287, 146] on strong "elenco" at bounding box center [278, 142] width 17 height 7
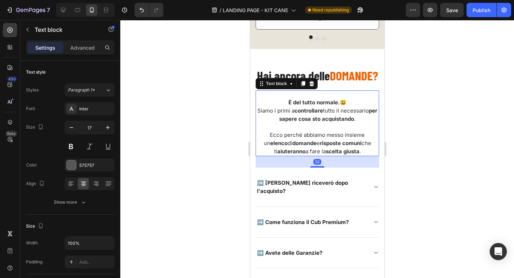
click at [287, 146] on strong "elenco" at bounding box center [278, 142] width 17 height 7
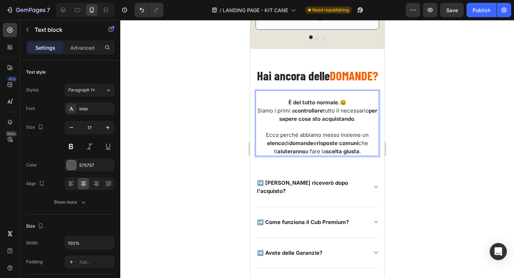
click at [367, 154] on span "elenco di domande e risposte comuni che ti aiuteranno a fare la scelta giusta ." at bounding box center [316, 146] width 101 height 15
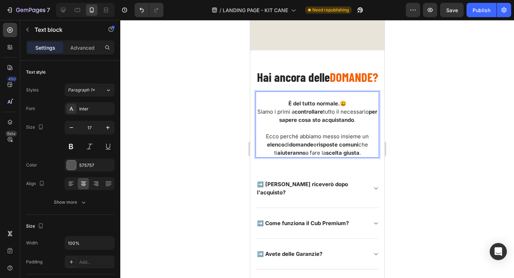
scroll to position [8569, 0]
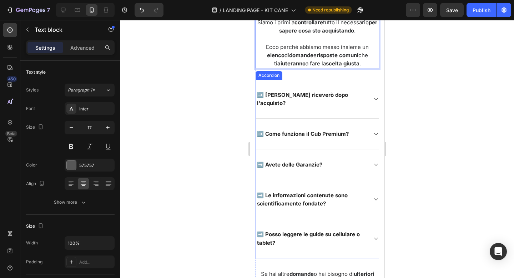
click at [376, 102] on icon at bounding box center [374, 99] width 5 height 6
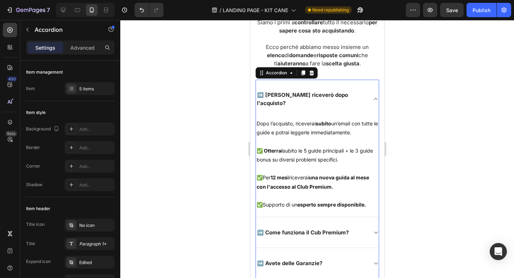
click at [375, 235] on icon at bounding box center [374, 232] width 5 height 6
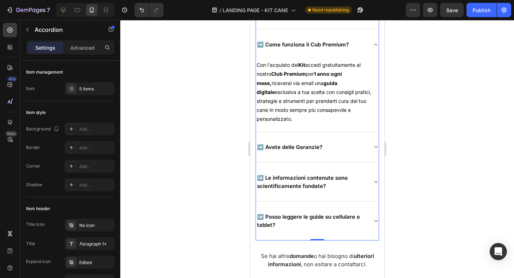
scroll to position [8659, 0]
click at [337, 76] on strong "ogni" at bounding box center [335, 73] width 11 height 6
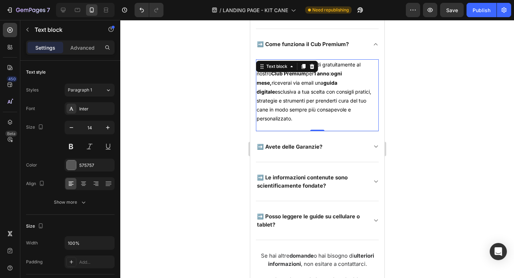
click at [337, 76] on strong "ogni" at bounding box center [335, 73] width 11 height 6
click at [357, 98] on span "esclusiva a tua scelta con consigli pratici, strategie e strumenti per prendert…" at bounding box center [313, 104] width 115 height 33
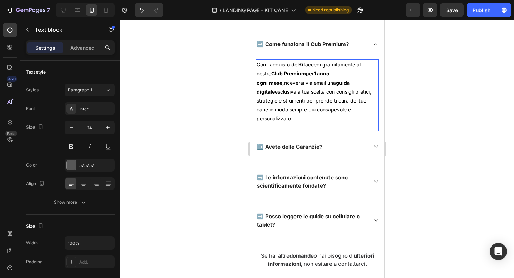
click at [375, 149] on icon at bounding box center [374, 146] width 5 height 6
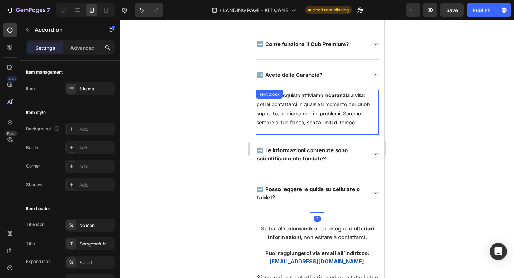
click at [345, 121] on span ": potrai contattarci in qualsiasi momento per dubbi, supporto, aggiornamenti o …" at bounding box center [314, 108] width 116 height 33
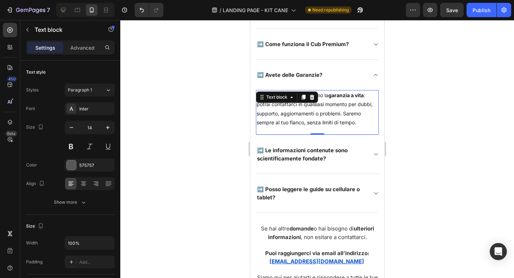
click at [345, 121] on span ": potrai contattarci in qualsiasi momento per dubbi, supporto, aggiornamenti o …" at bounding box center [314, 108] width 116 height 33
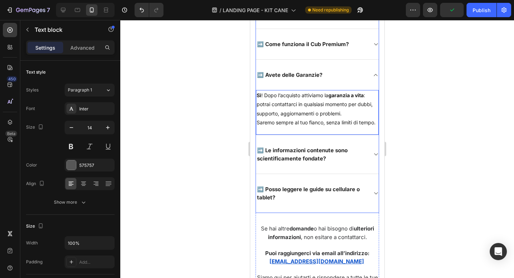
click at [372, 158] on div "➡️ Le informazioni contenute sono scientificamente fondate?" at bounding box center [316, 154] width 123 height 39
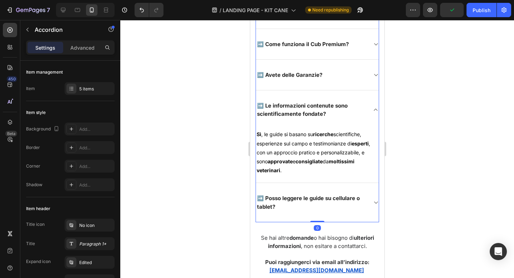
click at [372, 158] on p "Sì , le guide si basano su ricerche scientifiche, esperienze sul campo e testim…" at bounding box center [316, 151] width 121 height 45
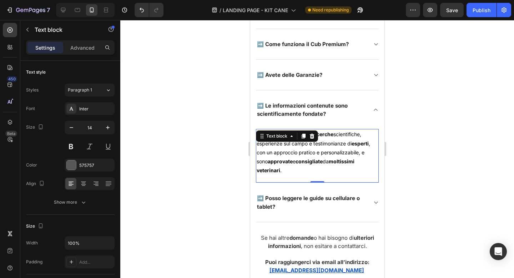
click at [364, 158] on span ", con un approccio pratico e personalizzabile, e sono" at bounding box center [312, 152] width 113 height 24
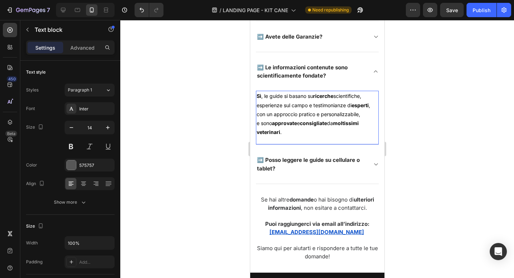
click at [371, 157] on div "➡️ Posso leggere le guide su cellulare o tablet?" at bounding box center [316, 163] width 123 height 39
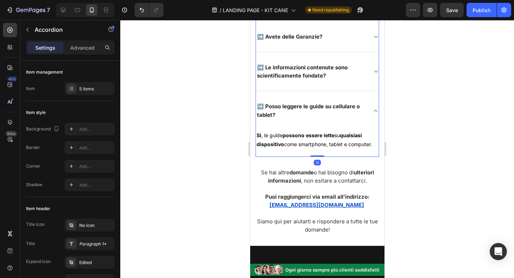
click at [374, 157] on div "➡️ Posso leggere le guide su cellulare o tablet? Sì , le guide possono essere l…" at bounding box center [316, 124] width 123 height 66
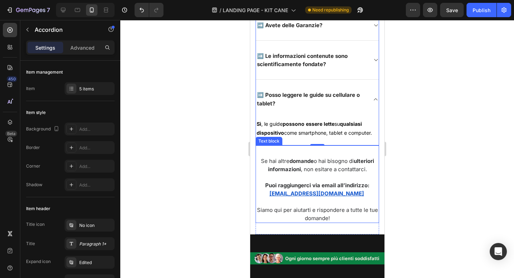
click at [356, 216] on span "Siamo qui per aiutarti e rispondere a tutte le tue domande!" at bounding box center [316, 213] width 121 height 15
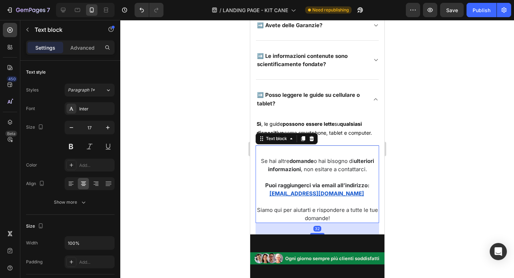
click at [364, 215] on span "Siamo qui per aiutarti e rispondere a tutte le tue domande!" at bounding box center [316, 213] width 121 height 15
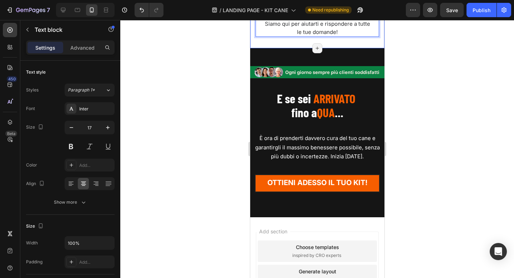
scroll to position [8901, 0]
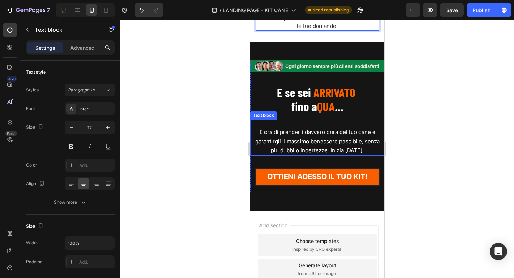
click at [366, 153] on p "È ora di prenderti davvero cura del tuo cane e garantirgli il massimo benessere…" at bounding box center [316, 140] width 133 height 27
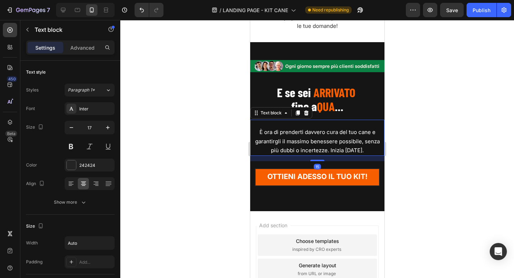
click at [364, 148] on span "È ora di prenderti davvero cura del tuo cane e garantirgli il massimo benessere…" at bounding box center [317, 140] width 125 height 25
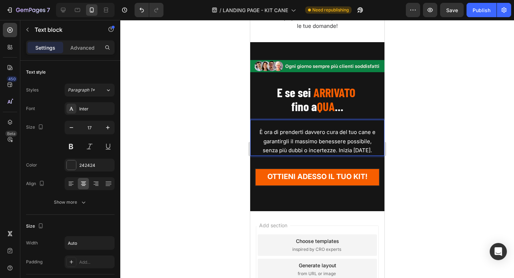
click at [342, 153] on span "senza più dubbi o incertezze. Inizia oggi." at bounding box center [316, 150] width 109 height 7
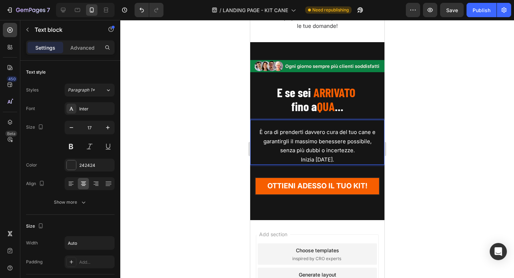
click at [309, 163] on span "Inizia oggi." at bounding box center [316, 159] width 33 height 7
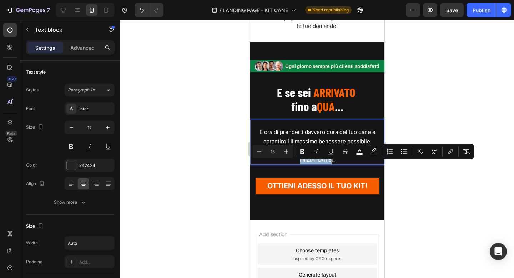
drag, startPoint x: 298, startPoint y: 165, endPoint x: 335, endPoint y: 166, distance: 36.4
click at [335, 164] on p "INIZIA OGGI." at bounding box center [316, 159] width 133 height 9
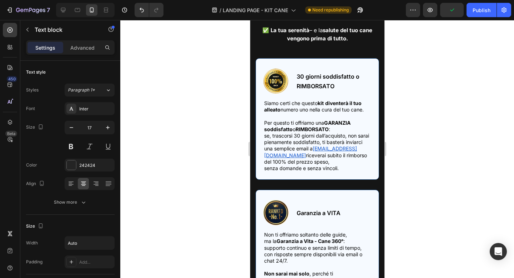
scroll to position [7271, 0]
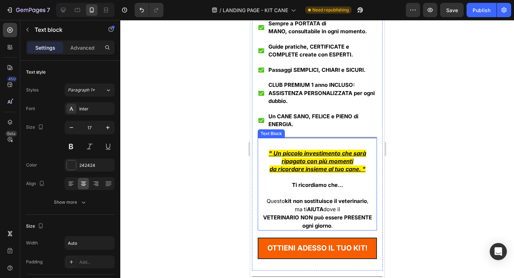
click at [337, 160] on u "" Un piccolo investimento che sarà ripagato con più momenti" at bounding box center [316, 156] width 97 height 15
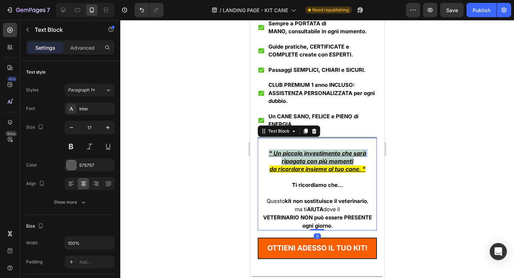
click at [337, 160] on u "" Un piccolo investimento che sarà ripagato con più momenti" at bounding box center [316, 156] width 97 height 15
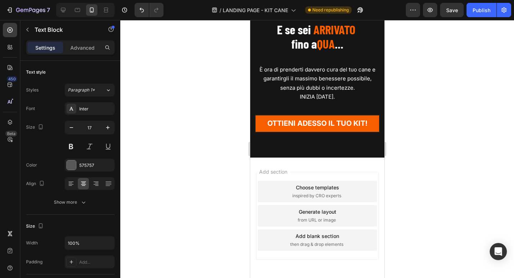
scroll to position [8863, 0]
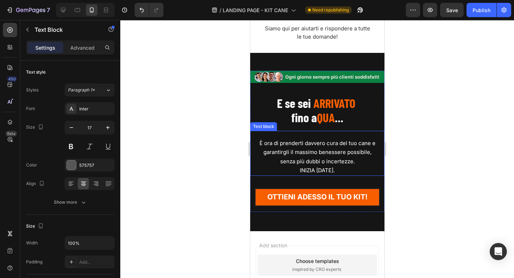
click at [319, 173] on span "INIZIA OGGI." at bounding box center [316, 170] width 35 height 7
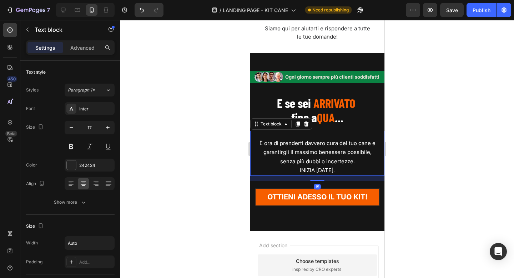
click at [319, 173] on span "INIZIA OGGI." at bounding box center [316, 170] width 35 height 7
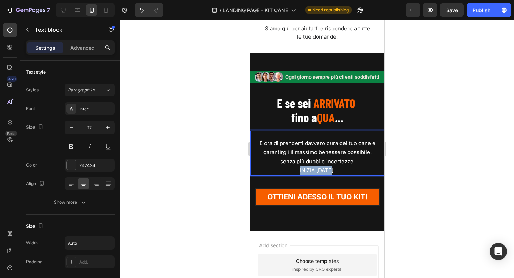
click at [319, 173] on span "INIZIA OGGI." at bounding box center [316, 170] width 35 height 7
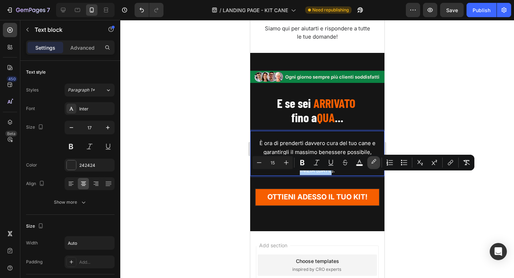
click at [368, 161] on button "color" at bounding box center [373, 162] width 13 height 13
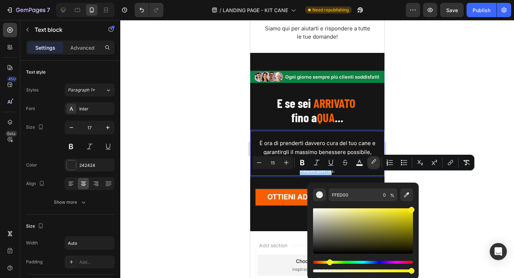
drag, startPoint x: 325, startPoint y: 270, endPoint x: 424, endPoint y: 270, distance: 98.8
click at [424, 0] on body "7 / LANDING PAGE - KIT CANE Need republishing Preview Save Publish 450 Beta Sec…" at bounding box center [257, 0] width 514 height 0
type input "100"
click at [358, 164] on rect "Editor contextual toolbar" at bounding box center [359, 165] width 7 height 2
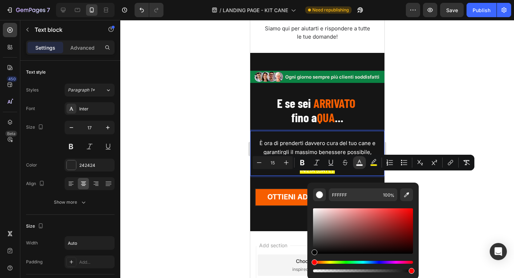
drag, startPoint x: 326, startPoint y: 218, endPoint x: 312, endPoint y: 251, distance: 36.6
click at [313, 251] on div "Editor contextual toolbar" at bounding box center [363, 230] width 100 height 45
type input "070707"
click at [299, 175] on p "INIZIA OGGI." at bounding box center [316, 170] width 133 height 9
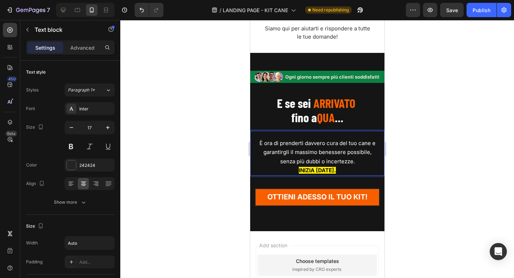
click at [300, 173] on strong "INIZIA OGGI." at bounding box center [316, 170] width 37 height 7
click at [333, 173] on strong "INIZIA OGGI." at bounding box center [316, 170] width 37 height 7
click at [454, 167] on div at bounding box center [316, 149] width 393 height 258
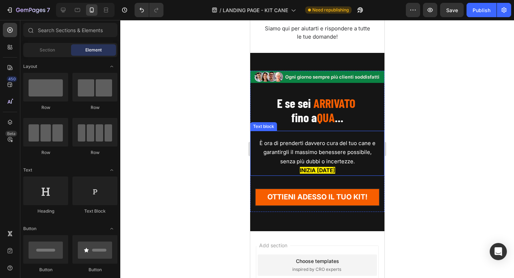
click at [315, 173] on strong "INIZIA OGGI" at bounding box center [316, 170] width 35 height 7
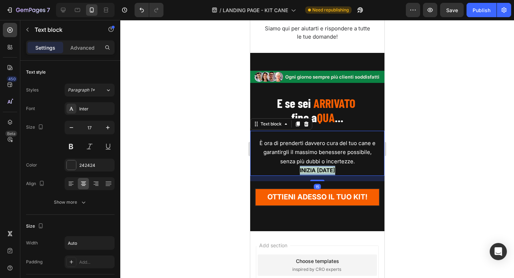
click at [315, 173] on strong "INIZIA OGGI" at bounding box center [316, 170] width 35 height 7
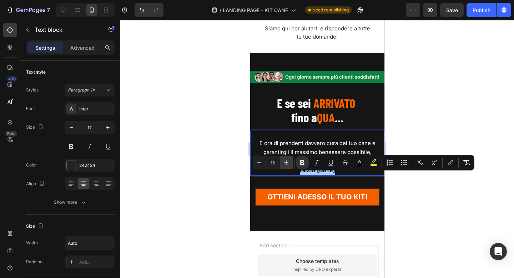
click at [284, 160] on icon "Editor contextual toolbar" at bounding box center [286, 162] width 7 height 7
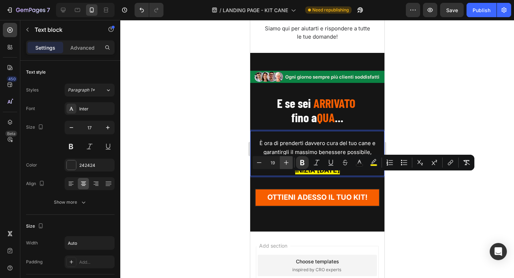
click at [284, 160] on icon "Editor contextual toolbar" at bounding box center [286, 162] width 7 height 7
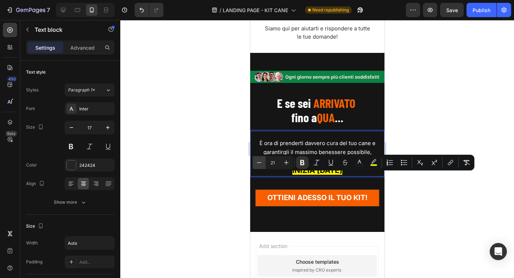
click at [261, 163] on icon "Editor contextual toolbar" at bounding box center [258, 162] width 7 height 7
type input "20"
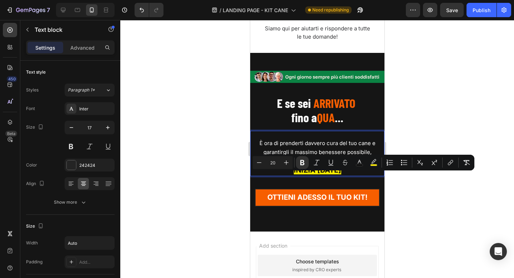
click at [442, 193] on div at bounding box center [316, 149] width 393 height 258
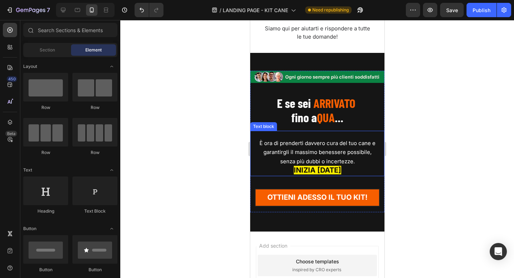
click at [360, 166] on p "senza più dubbi o incertezze." at bounding box center [316, 161] width 133 height 9
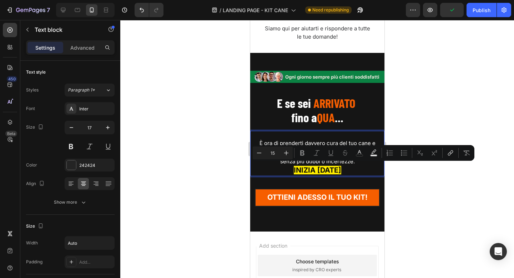
click at [360, 166] on p "senza più dubbi o incertezze." at bounding box center [316, 161] width 133 height 9
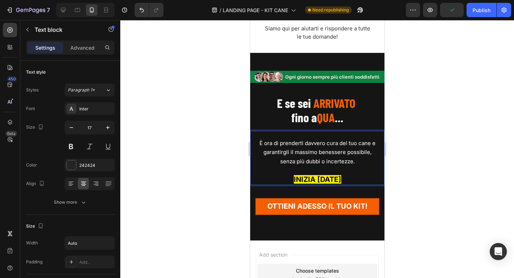
click at [426, 164] on div at bounding box center [316, 149] width 393 height 258
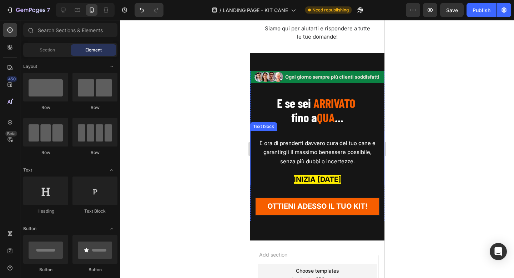
click at [346, 184] on p "INIZIA OGGI" at bounding box center [316, 180] width 133 height 10
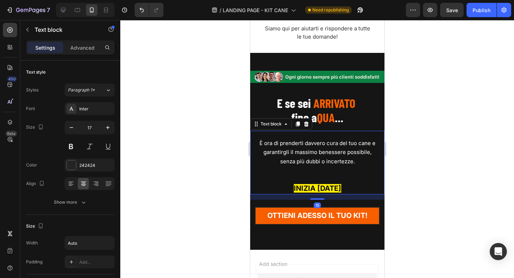
click at [436, 188] on div at bounding box center [316, 149] width 393 height 258
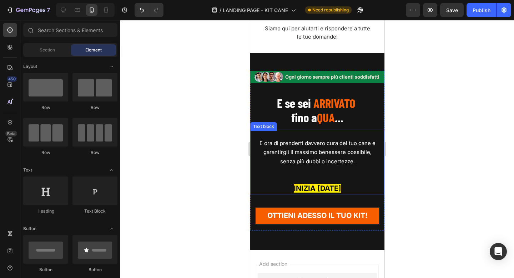
click at [349, 180] on p "Rich Text Editor. Editing area: main" at bounding box center [316, 175] width 133 height 18
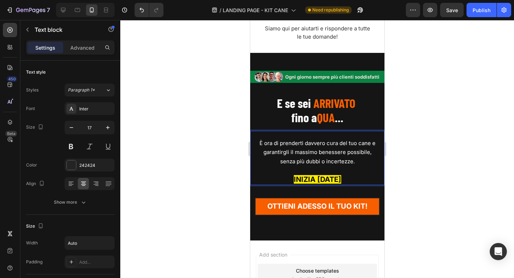
click at [345, 184] on p "INIZIA OGGI" at bounding box center [316, 180] width 133 height 10
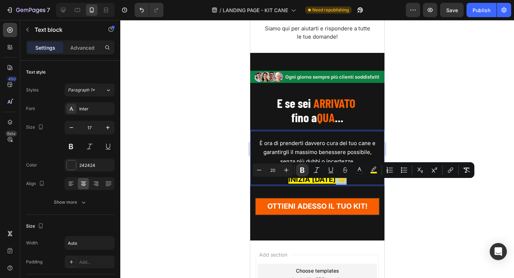
drag, startPoint x: 338, startPoint y: 184, endPoint x: 344, endPoint y: 184, distance: 5.7
click at [344, 184] on p "INIZIA OGGI 👇" at bounding box center [316, 180] width 133 height 10
click at [376, 173] on rect "Editor contextual toolbar" at bounding box center [373, 173] width 7 height 2
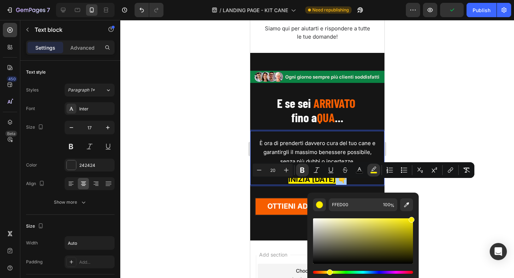
click at [205, 207] on div at bounding box center [316, 149] width 393 height 258
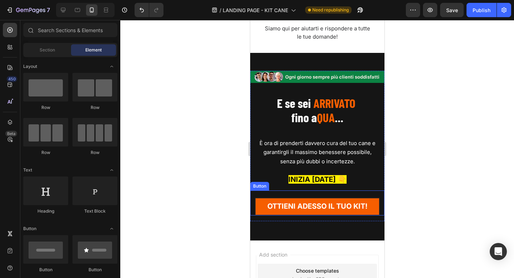
click at [441, 136] on div at bounding box center [316, 149] width 393 height 258
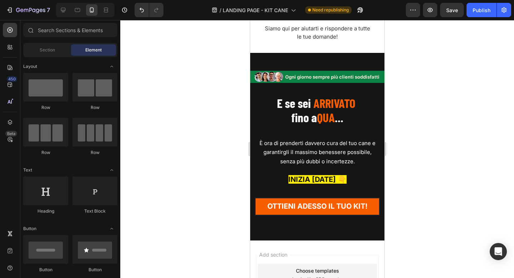
click at [199, 104] on div at bounding box center [316, 149] width 393 height 258
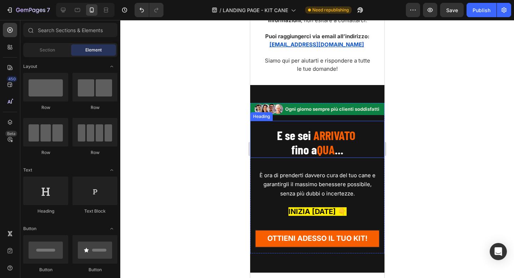
scroll to position [8983, 0]
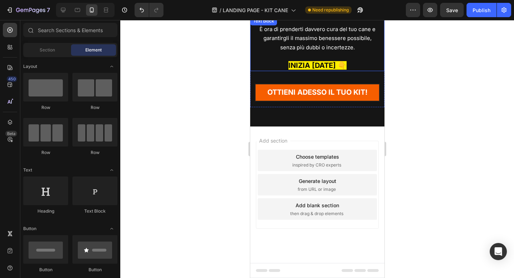
click at [337, 66] on strong "INIZIA OGGI 👇" at bounding box center [317, 65] width 58 height 9
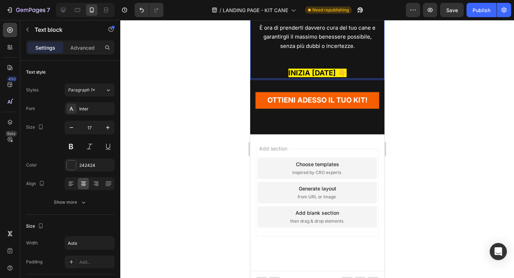
click at [338, 75] on strong "INIZIA OGGI 👇" at bounding box center [317, 72] width 58 height 9
drag, startPoint x: 338, startPoint y: 75, endPoint x: 342, endPoint y: 75, distance: 4.3
click at [342, 75] on strong "INIZIA OGGI 👇" at bounding box center [317, 72] width 58 height 9
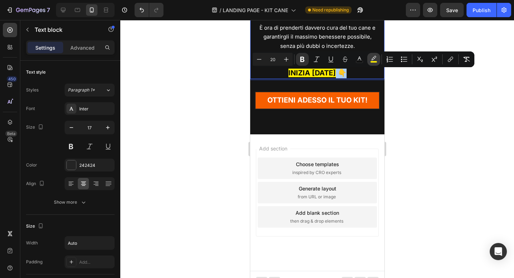
click at [369, 56] on button "color" at bounding box center [373, 59] width 13 height 13
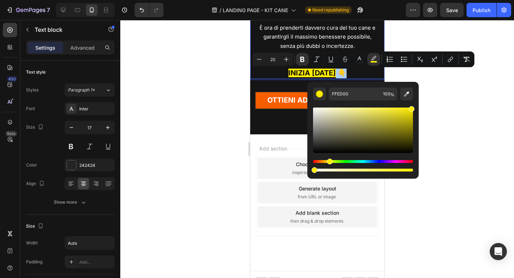
drag, startPoint x: 570, startPoint y: 189, endPoint x: 305, endPoint y: 168, distance: 265.5
type input "0"
click at [204, 112] on div at bounding box center [316, 149] width 393 height 258
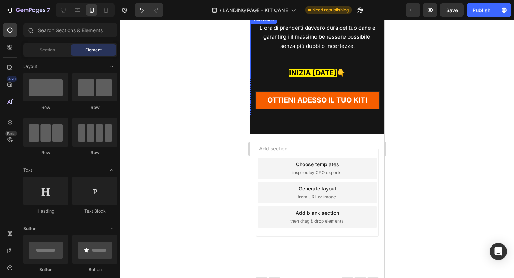
click at [338, 74] on strong "👇" at bounding box center [340, 72] width 9 height 9
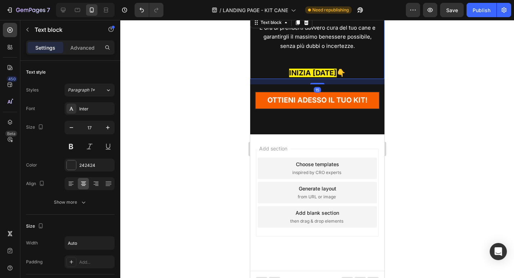
click at [431, 85] on div at bounding box center [316, 149] width 393 height 258
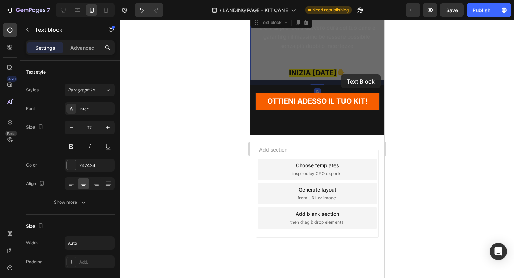
click at [427, 80] on div at bounding box center [316, 149] width 393 height 258
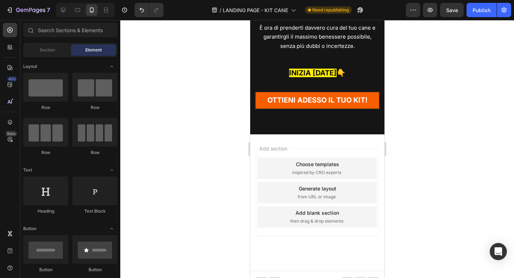
scroll to position [8902, 0]
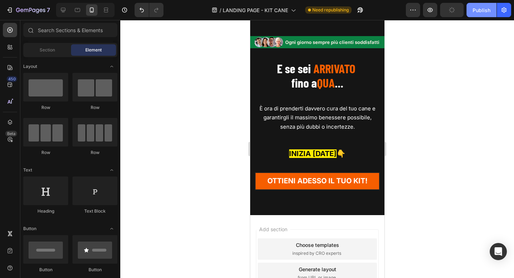
click at [471, 11] on button "Publish" at bounding box center [481, 10] width 30 height 14
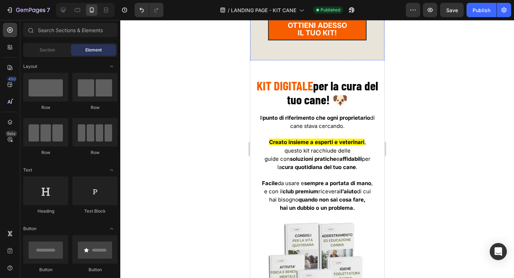
scroll to position [959, 0]
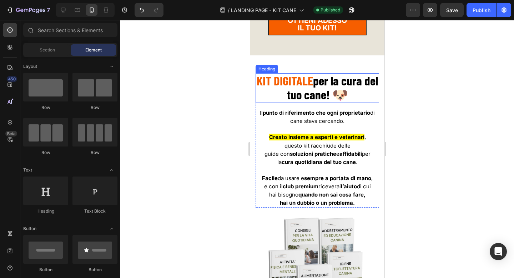
click at [286, 88] on strong "per la cura del tuo cane! 🐶" at bounding box center [331, 87] width 91 height 29
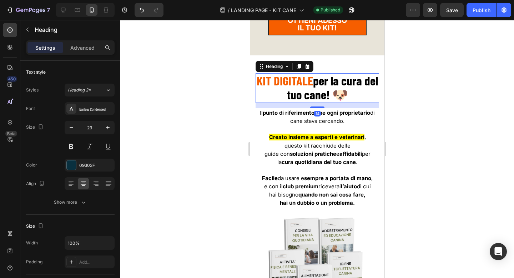
click at [286, 91] on strong "per la cura del tuo cane! 🐶" at bounding box center [331, 87] width 91 height 29
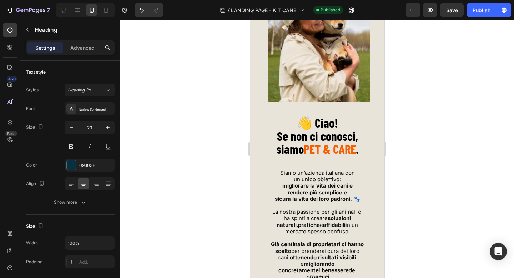
scroll to position [0, 0]
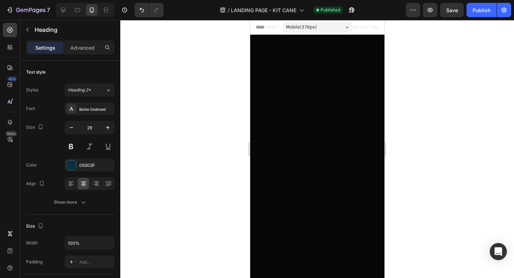
click at [331, 30] on div "Mobile ( 376 px)" at bounding box center [316, 27] width 69 height 11
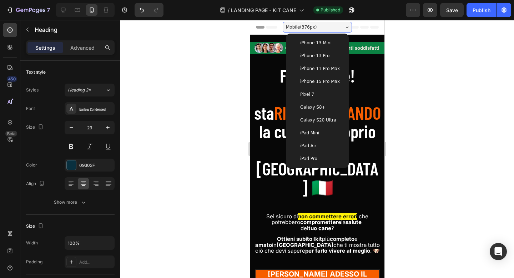
click at [345, 27] on icon at bounding box center [346, 27] width 3 height 2
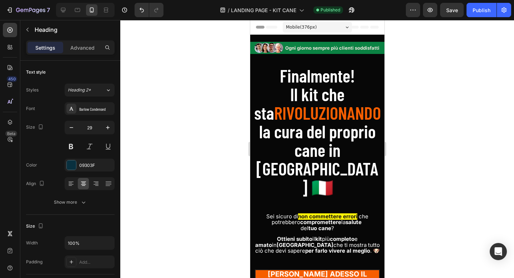
click at [345, 27] on icon at bounding box center [346, 27] width 3 height 2
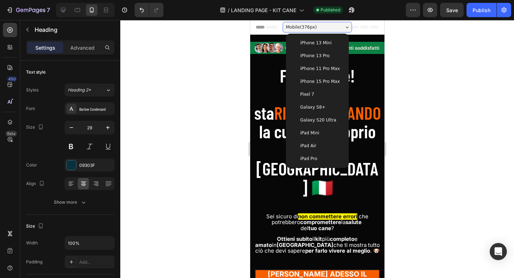
click at [330, 81] on span "iPhone 15 Pro Max" at bounding box center [320, 81] width 40 height 7
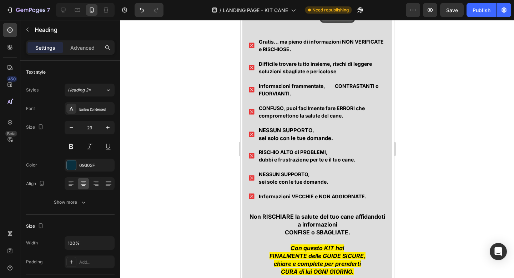
scroll to position [7788, 0]
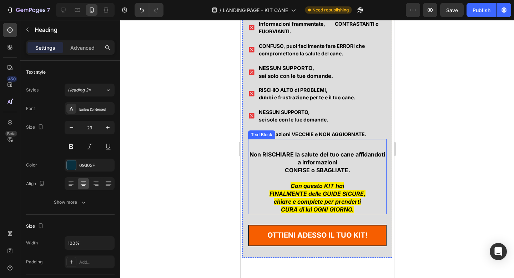
click at [301, 171] on strong "CONFISE o SBAGLIATE." at bounding box center [316, 169] width 65 height 7
click at [302, 170] on strong "CONFISE o SBAGLIATE." at bounding box center [316, 169] width 65 height 7
click at [300, 170] on strong "CONFISE o SBAGLIATE." at bounding box center [316, 169] width 65 height 7
click at [355, 154] on strong "Non RISCHIARE la salute del tuo cane affidandoti a informazioni" at bounding box center [317, 158] width 136 height 15
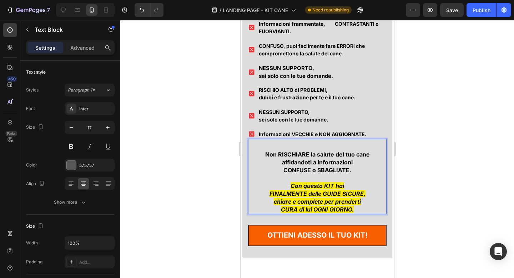
click at [440, 154] on div at bounding box center [316, 149] width 393 height 258
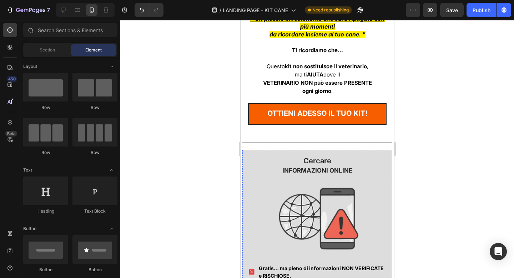
scroll to position [7239, 0]
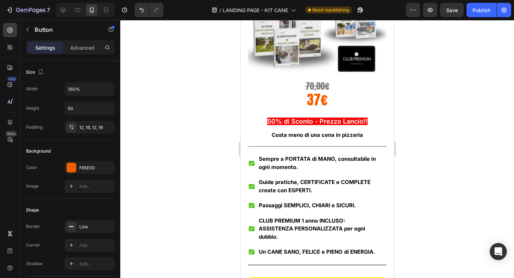
click at [400, 44] on div at bounding box center [316, 149] width 393 height 258
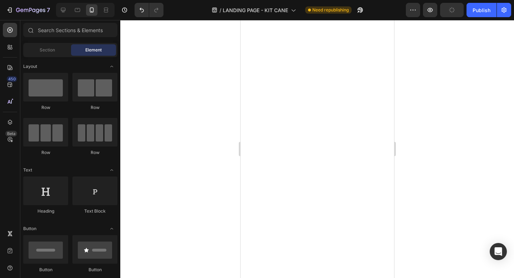
scroll to position [0, 0]
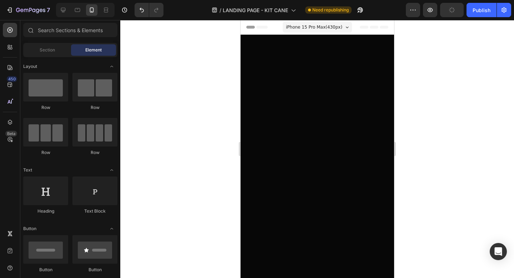
click at [337, 26] on span "iPhone 15 Pro Max ( 430 px)" at bounding box center [313, 27] width 56 height 7
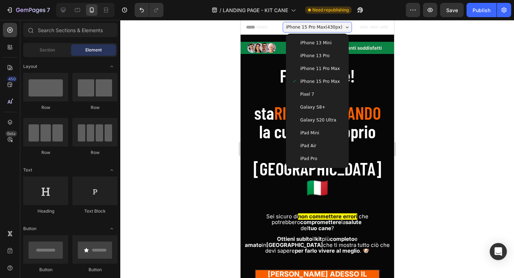
click at [327, 52] on div "iPhone 13 Pro" at bounding box center [316, 55] width 51 height 7
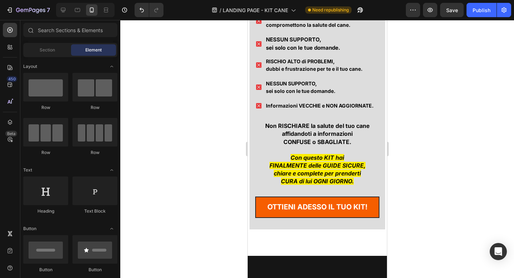
scroll to position [7770, 0]
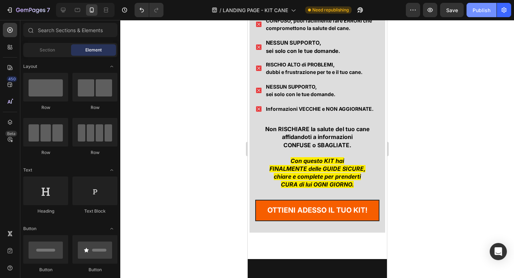
click at [481, 12] on div "Publish" at bounding box center [481, 9] width 18 height 7
